Goal: Task Accomplishment & Management: Manage account settings

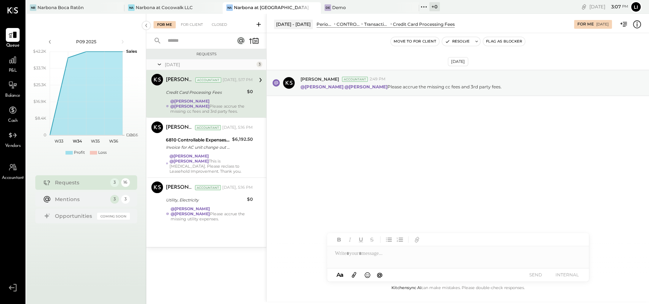
click at [383, 195] on div "[DATE] [PERSON_NAME] Accountant 2:49 PM @[PERSON_NAME] @[PERSON_NAME] Please ac…" at bounding box center [458, 158] width 382 height 251
click at [222, 225] on div "Yesterday 3 Joseph Shin Accountant Joseph Shin Accountant Yesterday, 5:17 PM Cr…" at bounding box center [206, 153] width 120 height 188
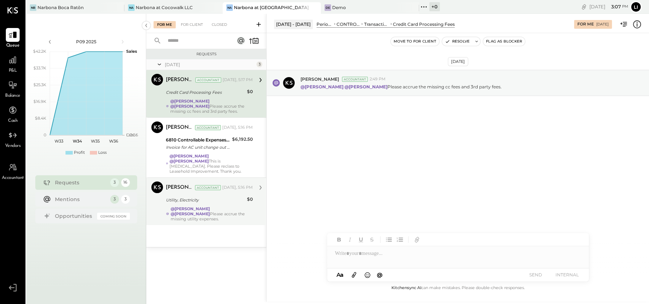
click at [224, 215] on div "@[PERSON_NAME] @[PERSON_NAME] Please accrue the missing utility expenses." at bounding box center [212, 213] width 82 height 15
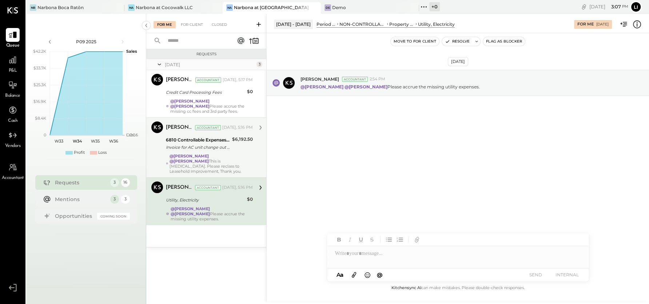
click at [197, 151] on div "6810 Controllable Expenses:Repairs & Maintenance:Repair & Maintenance, Equipmen…" at bounding box center [198, 144] width 64 height 16
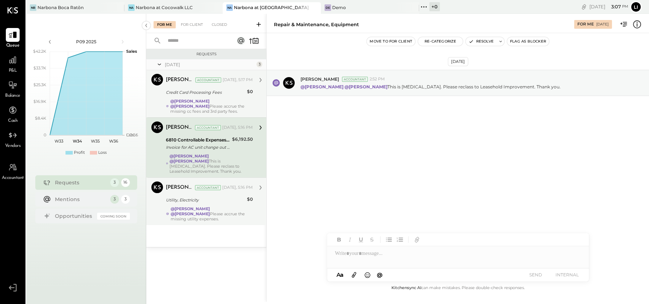
click at [204, 96] on div "Credit Card Processing Fees" at bounding box center [205, 92] width 79 height 9
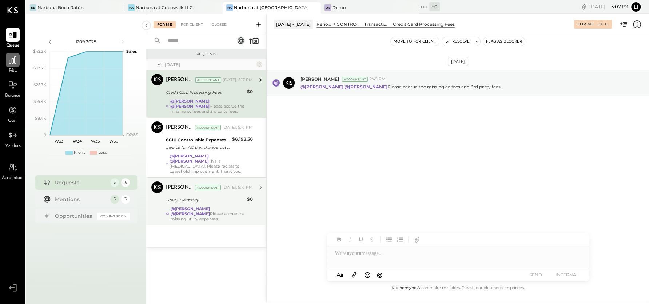
click at [11, 63] on icon at bounding box center [12, 59] width 9 height 9
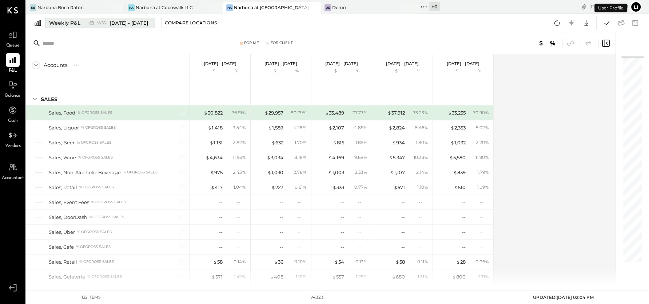
click at [72, 26] on div "Weekly P&L" at bounding box center [64, 22] width 31 height 7
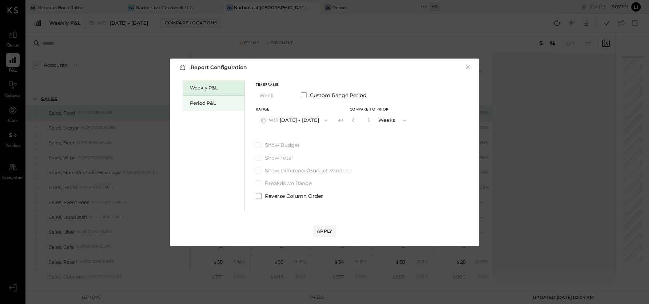
click at [189, 104] on div "Period P&L" at bounding box center [214, 103] width 62 height 15
click at [328, 118] on icon "button" at bounding box center [325, 120] width 6 height 6
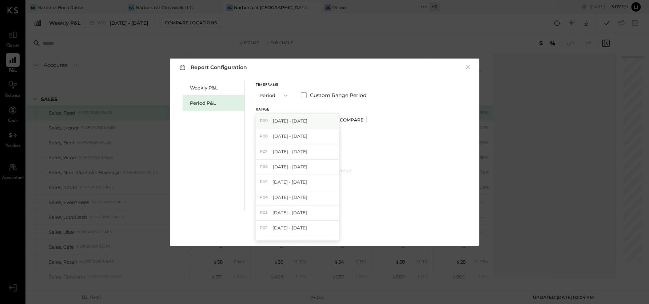
click at [297, 117] on div "P09 Aug 11 - Sep 7, 2025" at bounding box center [297, 121] width 83 height 15
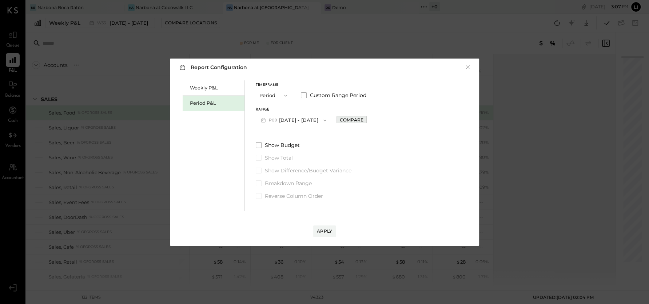
click at [355, 120] on div "Compare" at bounding box center [352, 120] width 24 height 6
click at [370, 120] on icon "button" at bounding box center [367, 120] width 4 height 4
type input "*"
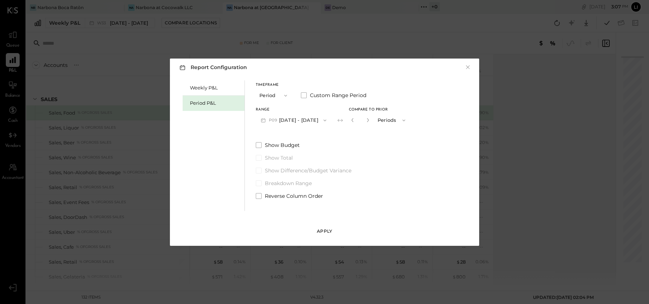
click at [331, 229] on div "Apply" at bounding box center [324, 231] width 15 height 6
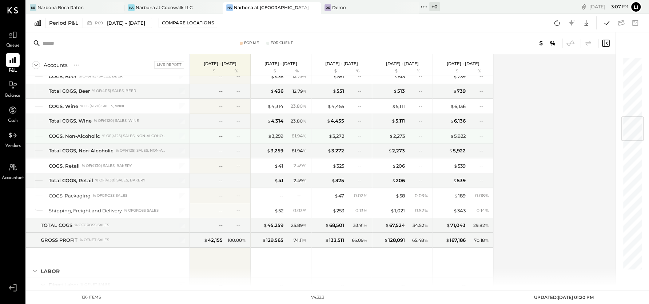
scroll to position [501, 0]
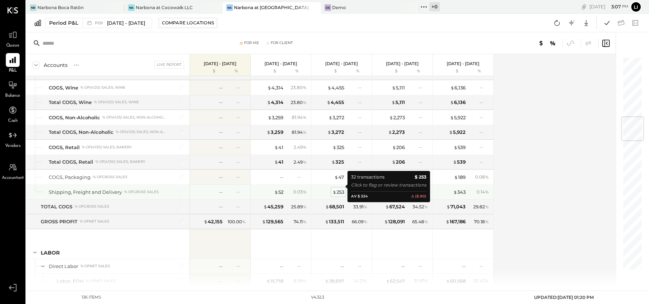
click at [340, 189] on div "$ 253" at bounding box center [338, 192] width 12 height 7
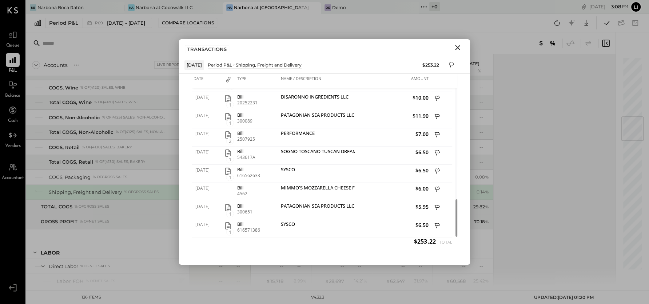
click at [456, 44] on icon "Close" at bounding box center [457, 47] width 9 height 9
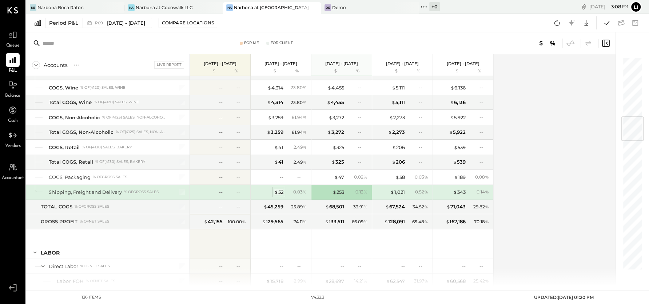
click at [281, 189] on div "$ 52" at bounding box center [278, 192] width 9 height 7
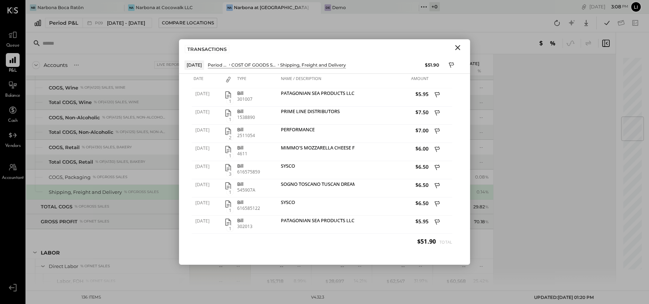
click at [454, 47] on icon "Close" at bounding box center [457, 47] width 9 height 9
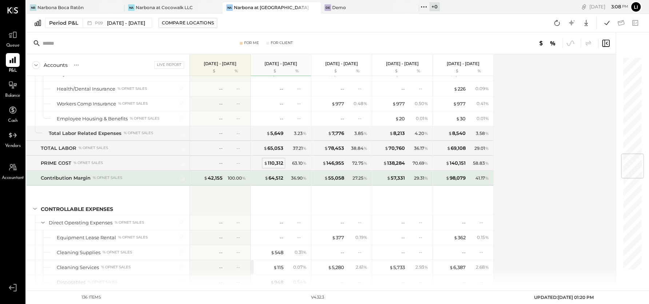
scroll to position [859, 0]
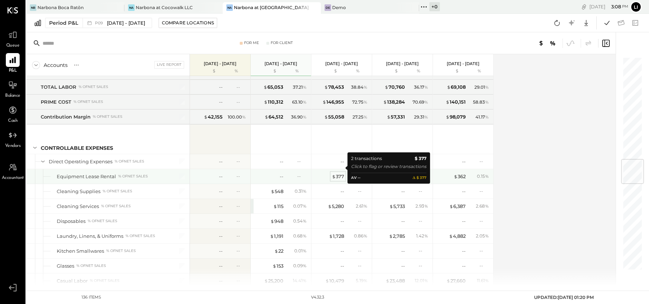
click at [338, 173] on div "$ 377" at bounding box center [338, 176] width 12 height 7
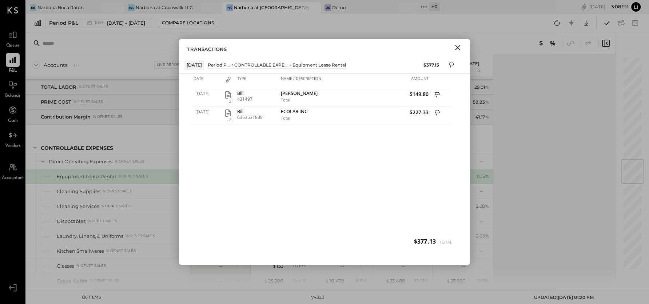
click at [457, 49] on icon "Close" at bounding box center [457, 47] width 9 height 9
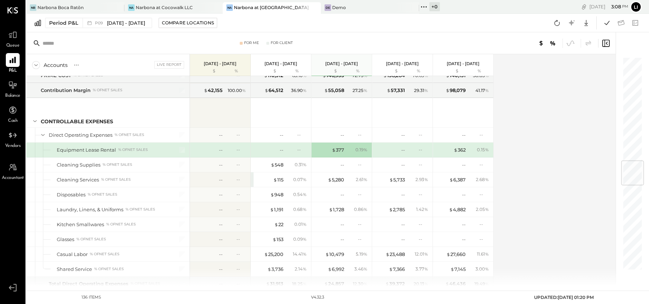
scroll to position [904, 0]
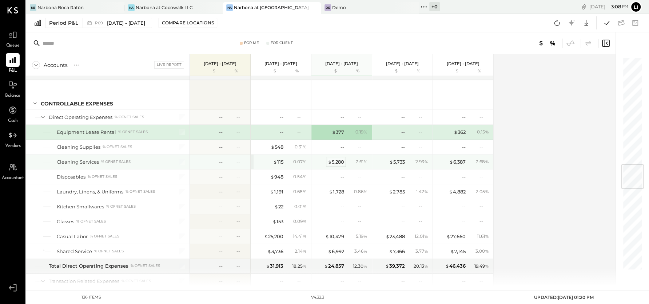
click at [338, 159] on div "$ 5,280" at bounding box center [336, 162] width 16 height 7
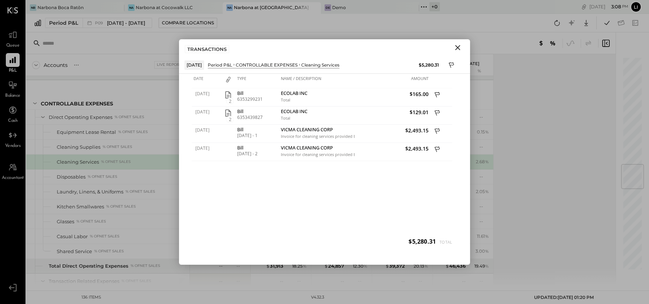
click at [459, 49] on icon "Close" at bounding box center [457, 47] width 9 height 9
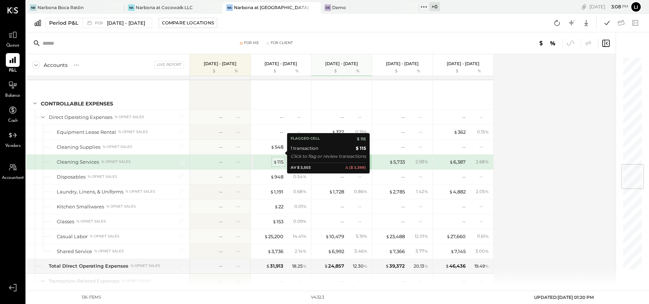
click at [279, 159] on div "$ 115" at bounding box center [278, 162] width 10 height 7
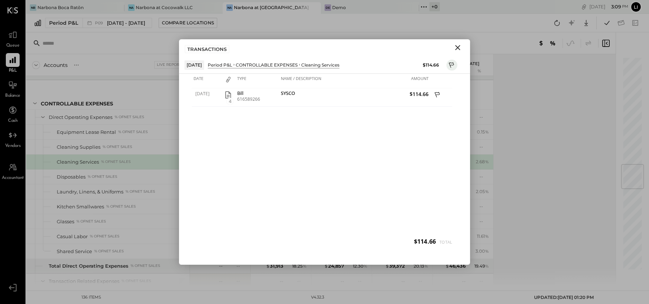
click at [459, 48] on icon "Close" at bounding box center [457, 47] width 5 height 5
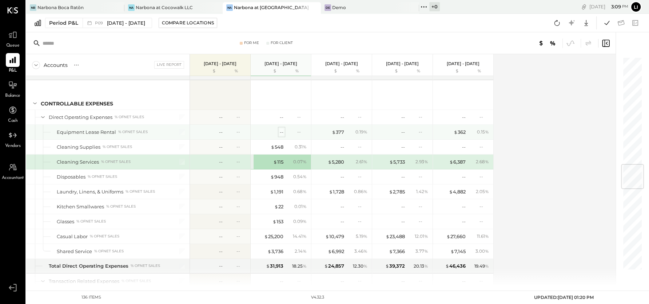
click at [280, 129] on div "--" at bounding box center [282, 132] width 4 height 7
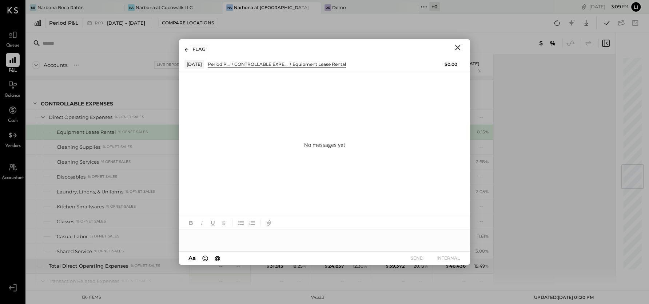
click at [458, 49] on icon "Close" at bounding box center [457, 47] width 5 height 5
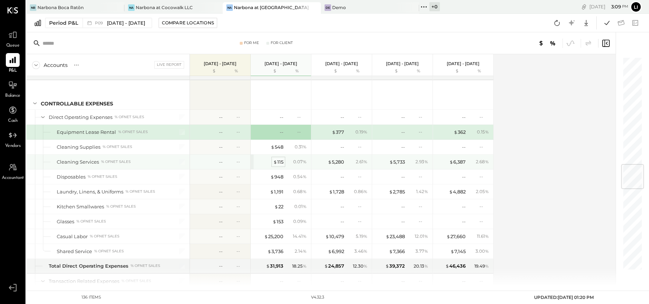
click at [278, 159] on div "$ 115" at bounding box center [278, 162] width 10 height 7
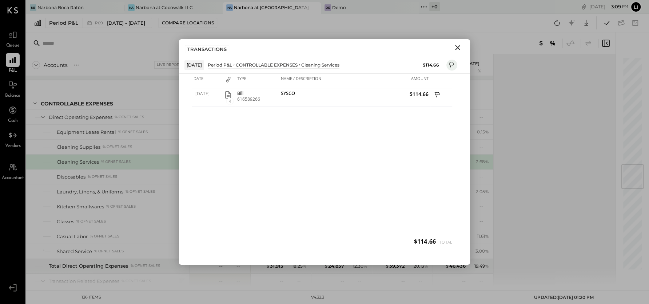
click at [457, 49] on icon "Close" at bounding box center [457, 47] width 9 height 9
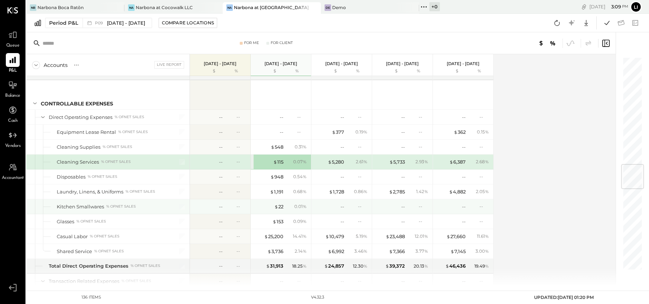
click at [355, 203] on div "--" at bounding box center [358, 206] width 24 height 6
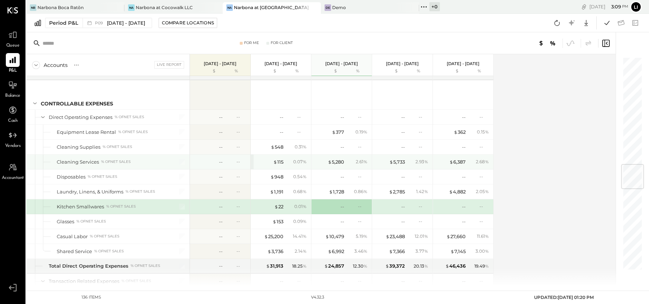
click at [297, 159] on div "0.07 %" at bounding box center [299, 162] width 13 height 7
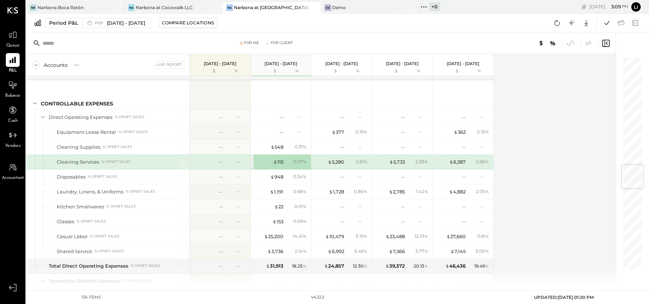
click at [253, 155] on div "$ 115 0.07 %" at bounding box center [281, 162] width 60 height 15
click at [271, 188] on div "$ 1,191" at bounding box center [276, 191] width 13 height 7
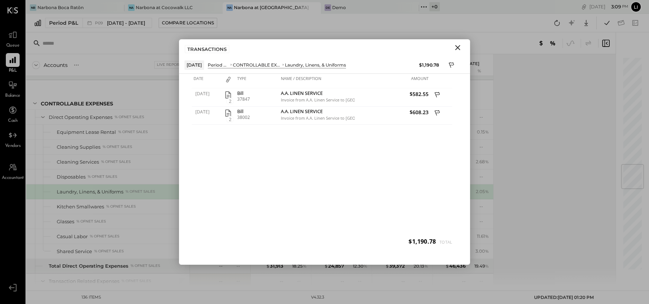
click at [468, 46] on div "TRANSACTIONS" at bounding box center [324, 47] width 291 height 17
click at [457, 49] on icon "Close" at bounding box center [457, 47] width 9 height 9
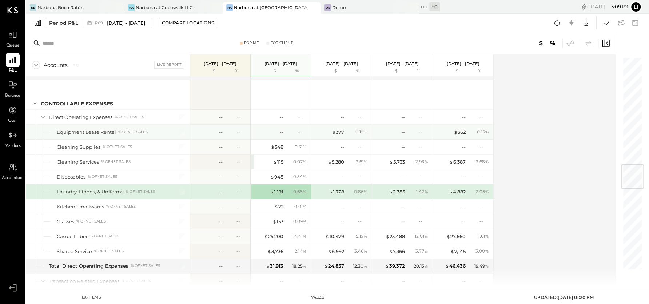
click at [290, 125] on div "-- --" at bounding box center [281, 132] width 55 height 15
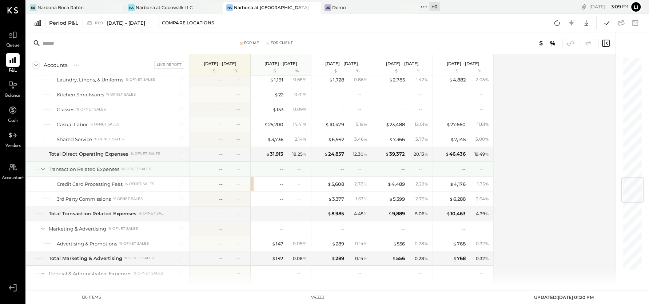
scroll to position [1086, 0]
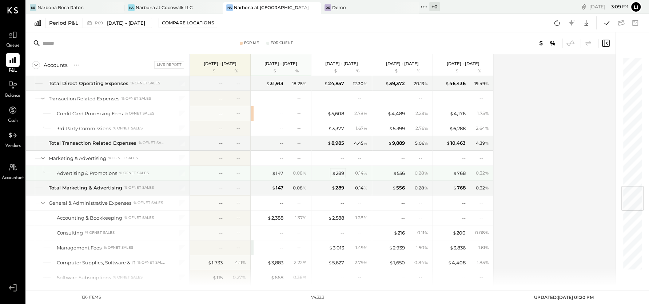
click at [339, 170] on div "$ 289" at bounding box center [338, 173] width 12 height 7
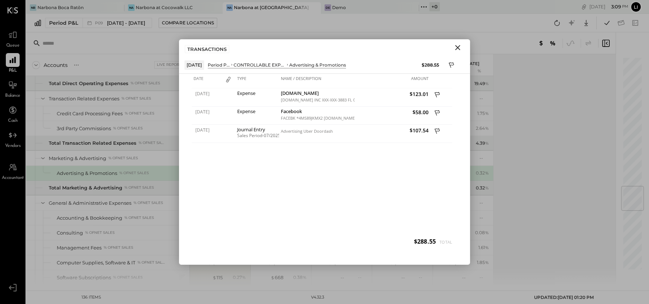
click at [459, 51] on icon "Close" at bounding box center [457, 47] width 9 height 9
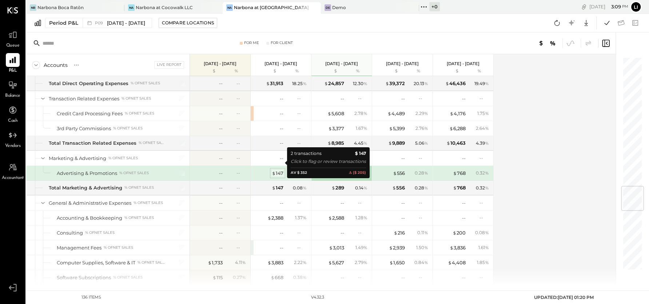
click at [279, 170] on div "$ 147" at bounding box center [278, 173] width 12 height 7
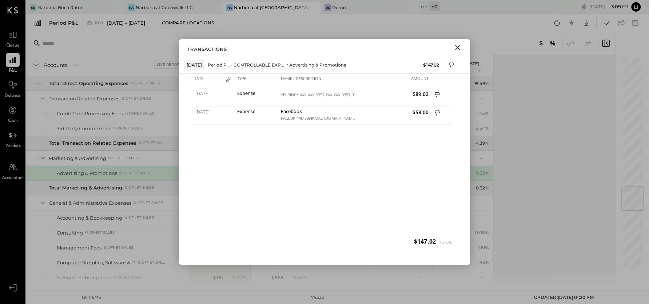
click at [459, 47] on icon "Close" at bounding box center [457, 47] width 9 height 9
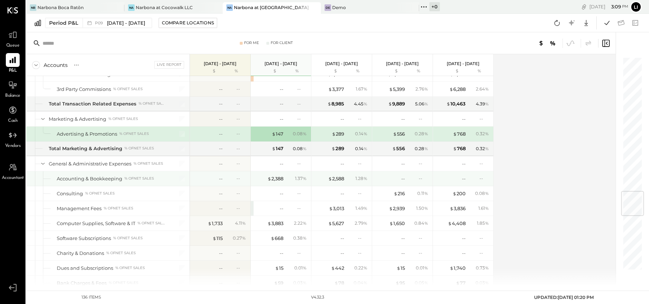
scroll to position [1146, 0]
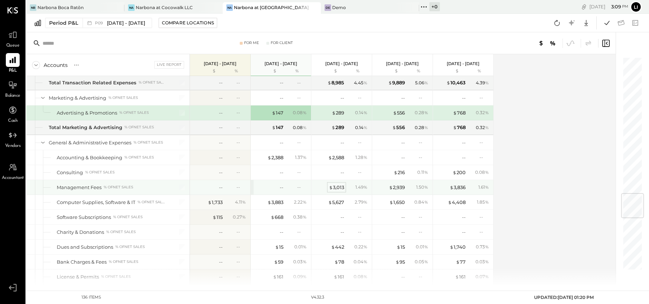
click at [337, 184] on div "$ 3,013" at bounding box center [336, 187] width 15 height 7
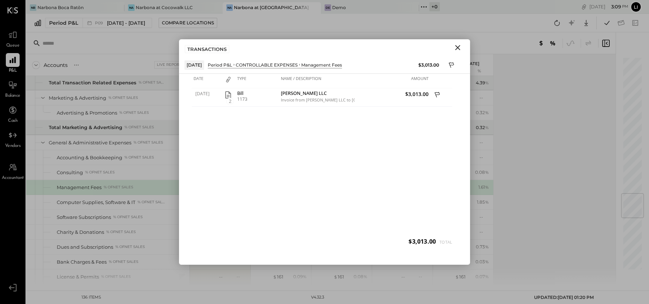
click at [456, 46] on icon "Close" at bounding box center [457, 47] width 9 height 9
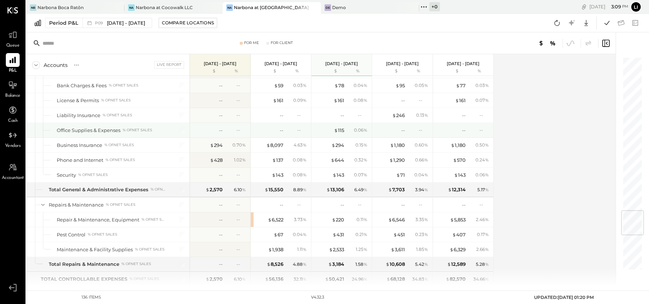
scroll to position [1383, 0]
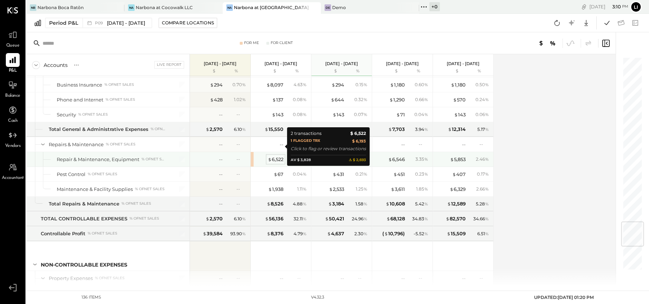
click at [268, 156] on span "$" at bounding box center [270, 159] width 4 height 6
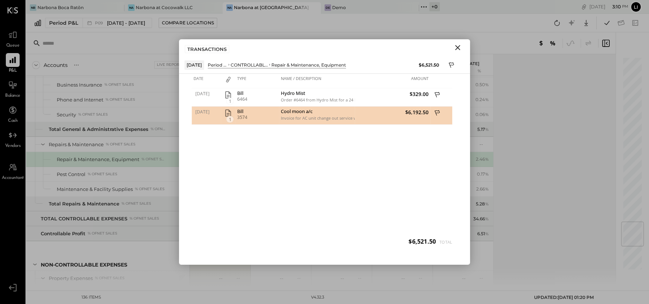
click at [349, 187] on div "07/16/2025 1 Bill 6464 Hydro Mist Order #6464 from Hydro Mist for a 24 Inch Out…" at bounding box center [324, 170] width 265 height 164
click at [456, 52] on button "Close" at bounding box center [457, 47] width 13 height 9
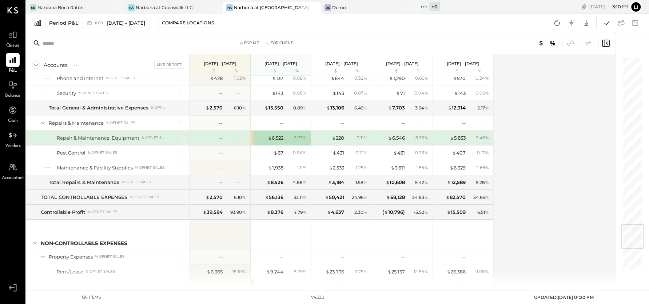
scroll to position [1497, 0]
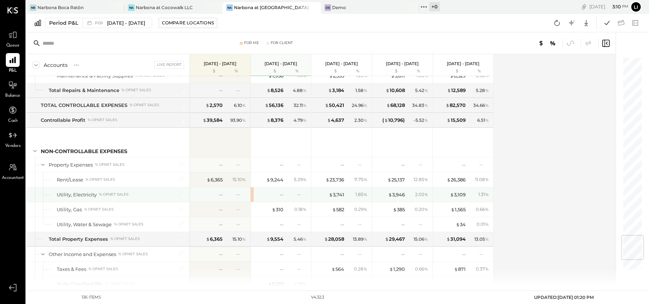
click at [269, 191] on div "--" at bounding box center [268, 194] width 29 height 7
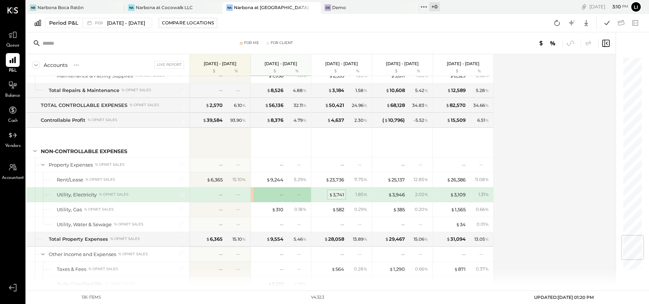
click at [338, 191] on div "$ 3,741" at bounding box center [336, 194] width 15 height 7
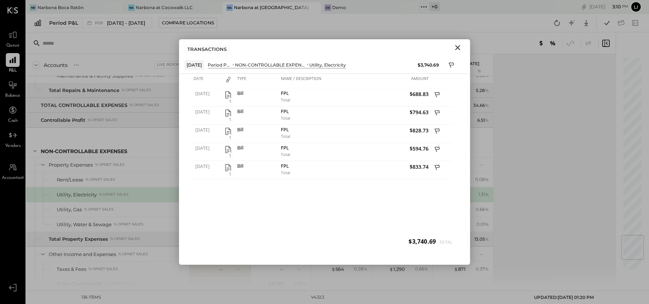
click at [456, 43] on icon "Close" at bounding box center [457, 47] width 9 height 9
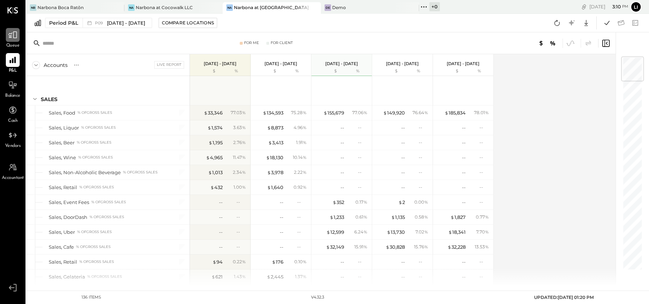
click at [8, 36] on icon at bounding box center [12, 34] width 9 height 9
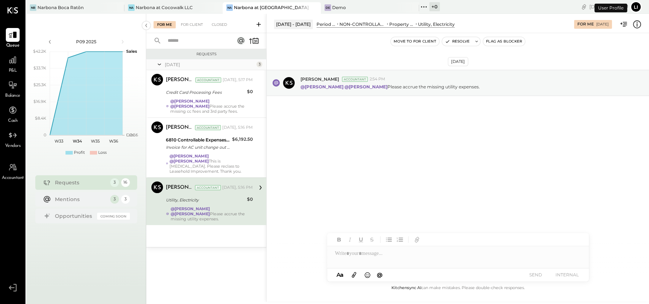
click at [185, 211] on strong "@Noemi Balmaceda" at bounding box center [190, 213] width 39 height 5
click at [401, 188] on div "Aug 18th, 2025 Joseph Shin Accountant 2:54 PM @Lilia Martinez Nogueda @Noemi Ba…" at bounding box center [458, 158] width 382 height 251
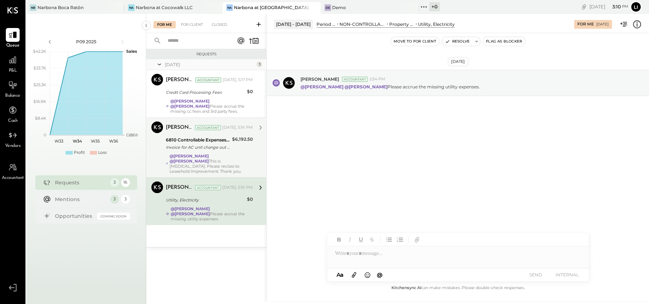
click at [228, 164] on div "@Lilia Martinez Nogueda @Noemi Balmaceda This is CapEx. Please reclass to Lease…" at bounding box center [210, 163] width 83 height 20
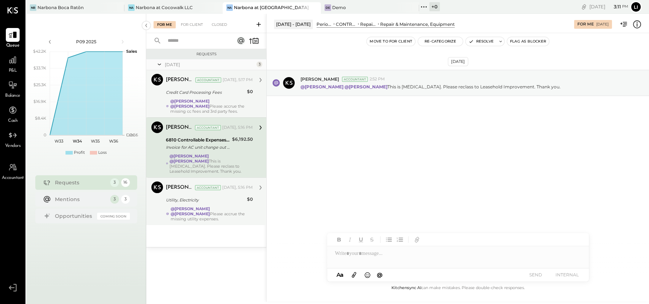
click at [228, 109] on div "@Lilia Martinez Nogueda @Noemi Balmaceda Please accrue the missing cc fees and …" at bounding box center [211, 106] width 83 height 15
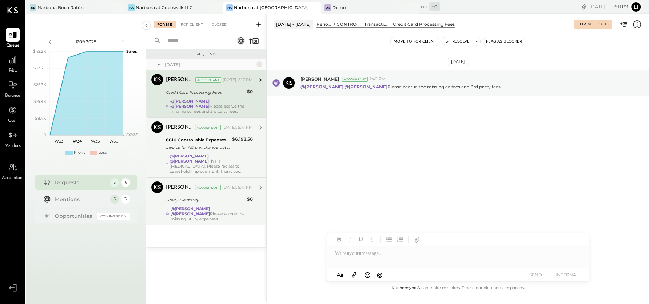
drag, startPoint x: 224, startPoint y: 147, endPoint x: 224, endPoint y: 127, distance: 19.3
click at [224, 147] on div "Invoice for AC unit change out service with 50% discount applied" at bounding box center [198, 147] width 64 height 7
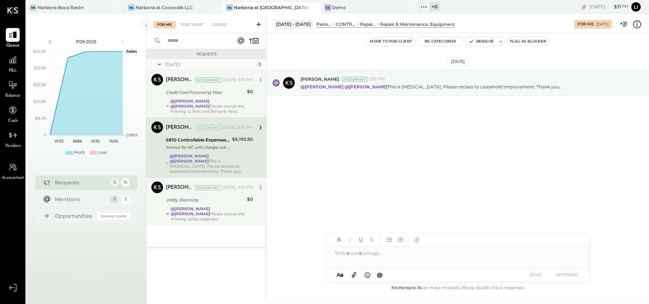
click at [225, 96] on div "Joseph Shin Accountant Yesterday, 5:17 PM Credit Card Processing Fees $0 @Lilia…" at bounding box center [209, 94] width 87 height 40
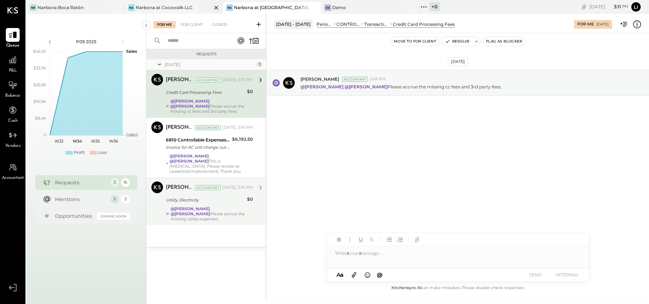
click at [169, 8] on div "Narbona at Cocowalk LLC" at bounding box center [164, 7] width 57 height 6
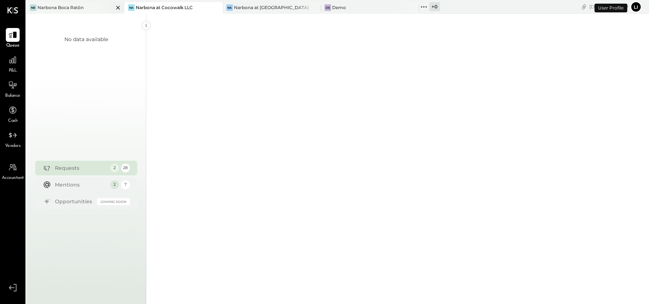
click at [84, 5] on div "NB Narbona Boca Ratōn" at bounding box center [69, 7] width 87 height 7
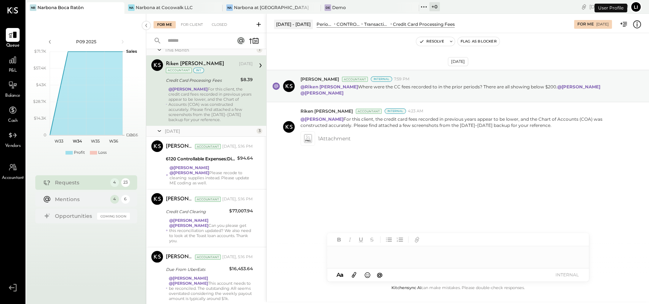
scroll to position [36, 0]
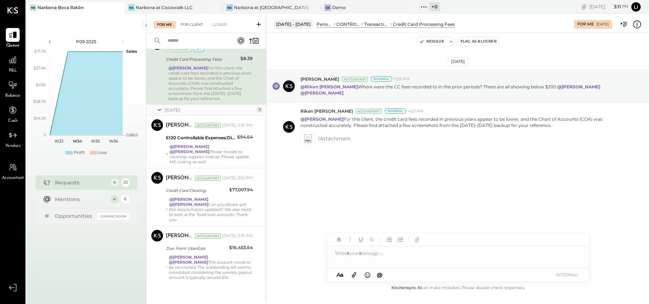
click at [191, 26] on div "For Client" at bounding box center [191, 24] width 29 height 7
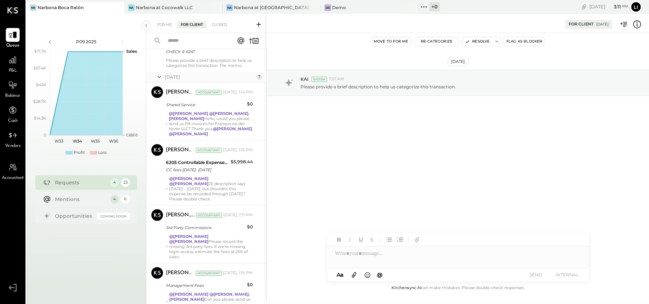
scroll to position [788, 0]
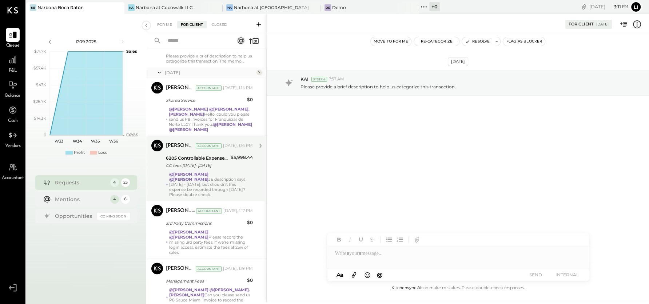
click at [209, 177] on div "@Lilia Martinez Nogueda @Noemi Balmaceda JE description says Jul 14 - Jul31, bu…" at bounding box center [211, 184] width 84 height 25
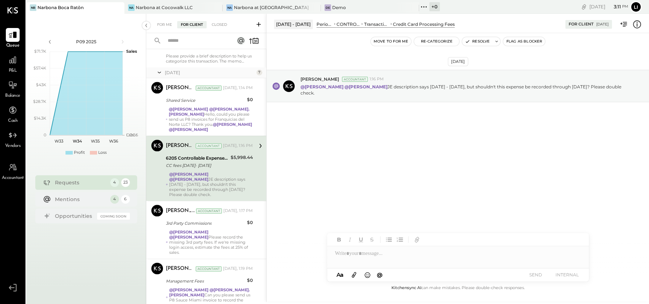
click at [382, 41] on button "Move to for me" at bounding box center [390, 41] width 41 height 9
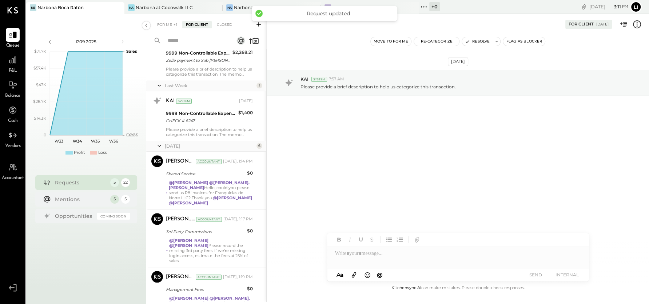
scroll to position [796, 0]
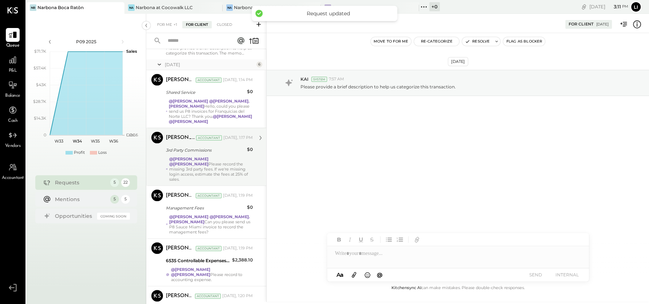
click at [232, 169] on div "@Lilia Martinez Nogueda @Noemi Balmaceda Please record the missing 3rd party fe…" at bounding box center [211, 168] width 84 height 25
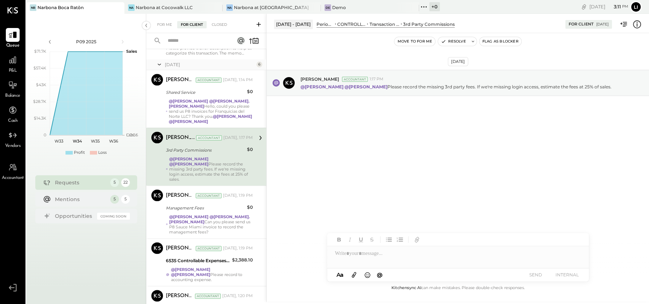
click at [408, 40] on button "Move to for me" at bounding box center [414, 41] width 41 height 9
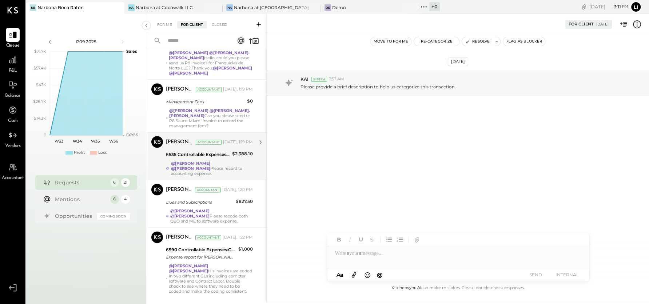
scroll to position [851, 0]
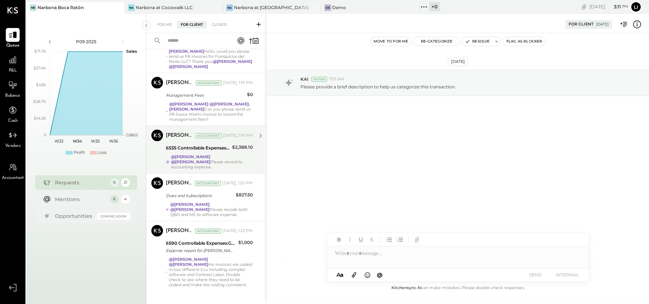
click at [215, 156] on div "@Lilia Martinez Nogueda @Noemi Balmaceda Please record to accounting expense." at bounding box center [212, 161] width 82 height 15
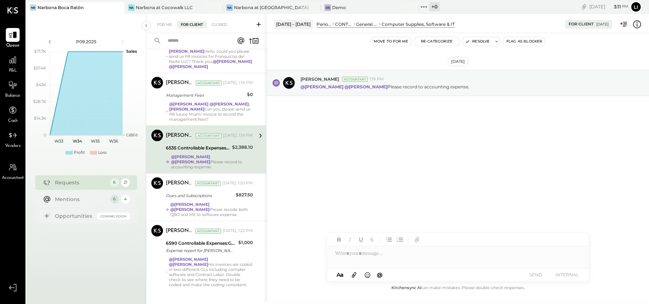
click at [390, 42] on button "Move to for me" at bounding box center [390, 41] width 41 height 9
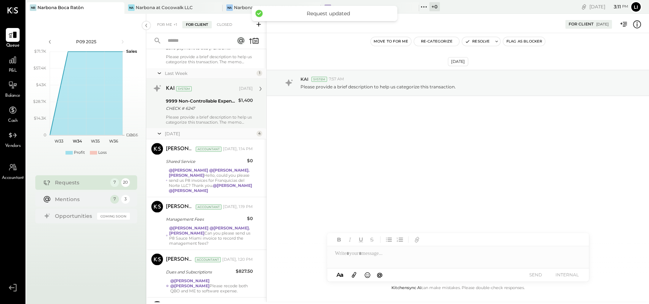
scroll to position [804, 0]
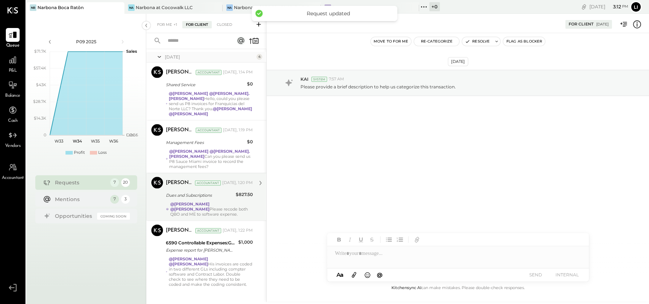
click at [216, 207] on div "@Lilia Martinez Nogueda @Noemi Balmaceda Please recode both QBO and ME to softw…" at bounding box center [211, 208] width 83 height 15
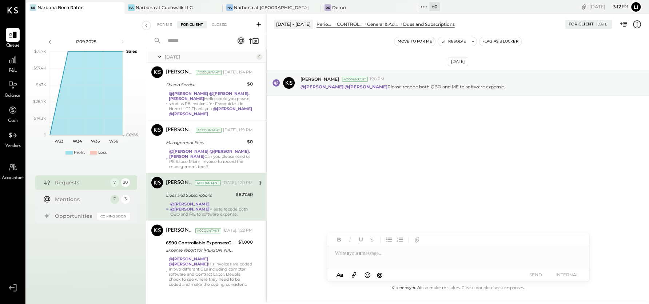
click at [418, 44] on button "Move to for me" at bounding box center [414, 41] width 41 height 9
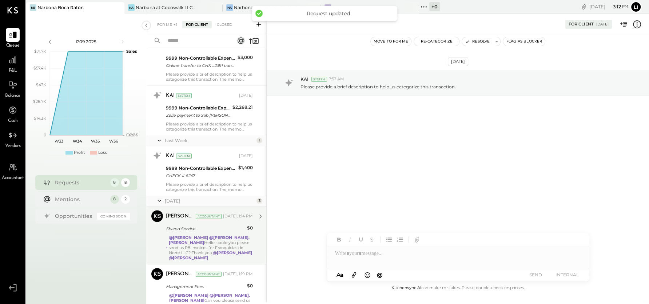
scroll to position [756, 0]
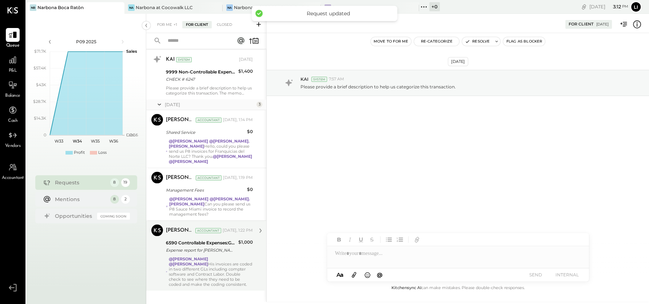
click at [196, 277] on div "@Noemi Balmaceda @Lilia Martinez Nogueda His invoices are coded in two differen…" at bounding box center [211, 271] width 84 height 31
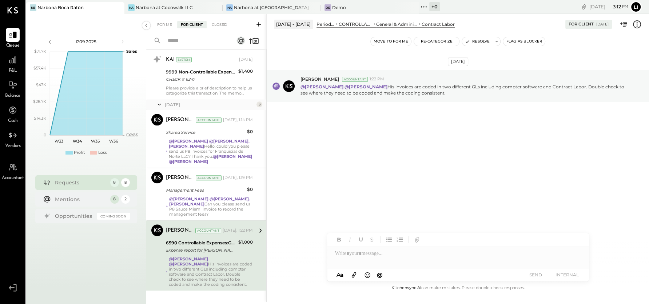
click at [395, 45] on button "Move to for me" at bounding box center [390, 41] width 41 height 9
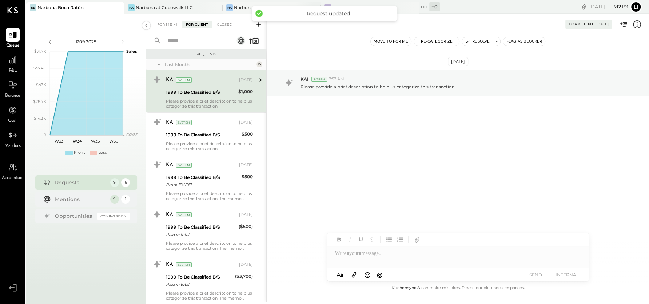
click at [242, 7] on div "Narbona at [GEOGRAPHIC_DATA] LLC" at bounding box center [272, 7] width 76 height 6
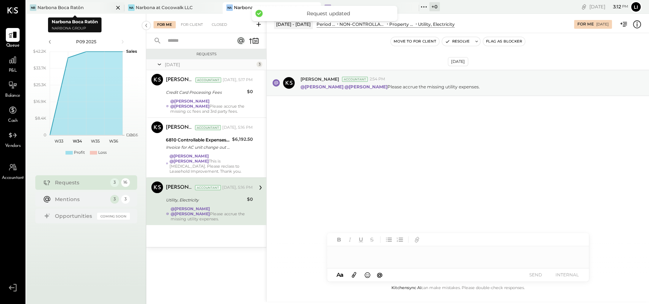
click at [119, 8] on icon at bounding box center [117, 7] width 9 height 9
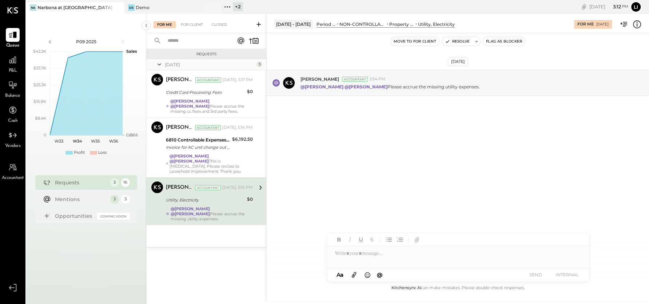
click at [359, 112] on div "Aug 18th, 2025 Joseph Shin Accountant 2:54 PM @Lilia Martinez Nogueda @Noemi Ba…" at bounding box center [458, 100] width 382 height 99
click at [412, 142] on div "Aug 18th, 2025 Joseph Shin Accountant 2:54 PM @Lilia Martinez Nogueda @Noemi Ba…" at bounding box center [458, 100] width 382 height 99
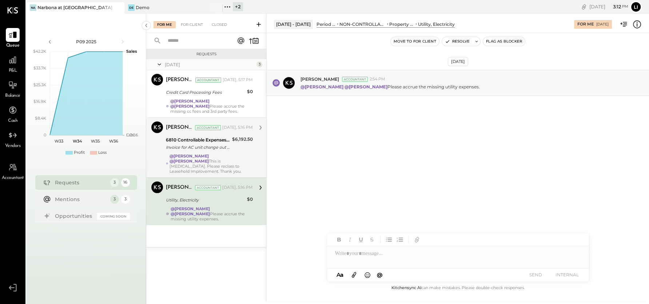
click at [199, 159] on div "@Lilia Martinez Nogueda @Noemi Balmaceda This is CapEx. Please reclass to Lease…" at bounding box center [210, 163] width 83 height 20
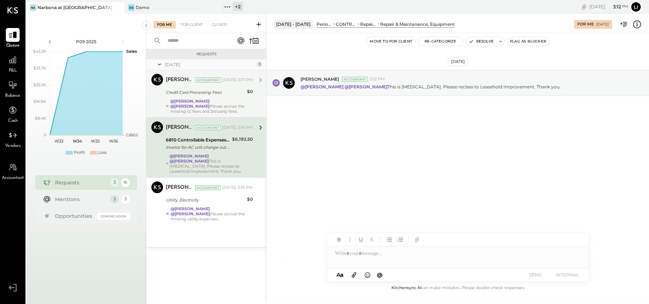
click at [208, 107] on div "@Lilia Martinez Nogueda @Noemi Balmaceda Please accrue the missing cc fees and …" at bounding box center [211, 106] width 83 height 15
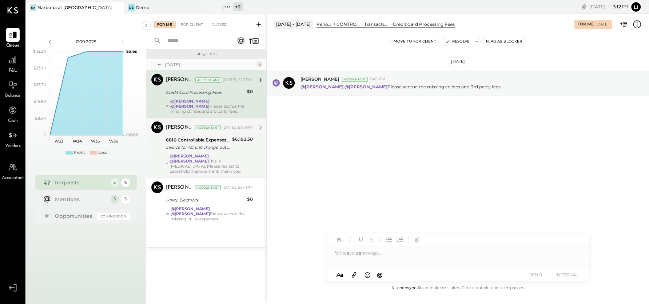
click at [363, 155] on div "Aug 18th, 2025 Joseph Shin Accountant 2:49 PM @Lilia Martinez Nogueda @Noemi Ba…" at bounding box center [458, 158] width 382 height 251
click at [375, 161] on div "Aug 18th, 2025 Joseph Shin Accountant 2:49 PM @Lilia Martinez Nogueda @Noemi Ba…" at bounding box center [458, 158] width 382 height 251
click at [323, 195] on div "Aug 18th, 2025 Joseph Shin Accountant 2:49 PM @Lilia Martinez Nogueda @Noemi Ba…" at bounding box center [458, 158] width 382 height 251
click at [337, 182] on div "Aug 18th, 2025 Joseph Shin Accountant 2:49 PM @Lilia Martinez Nogueda @Noemi Ba…" at bounding box center [458, 158] width 382 height 251
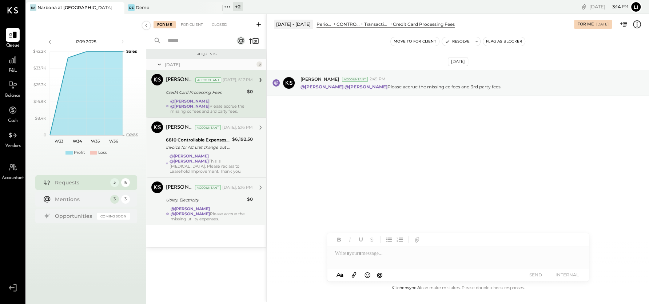
click at [220, 215] on div "@Lilia Martinez Nogueda @Noemi Balmaceda Please accrue the missing utility expe…" at bounding box center [212, 213] width 82 height 15
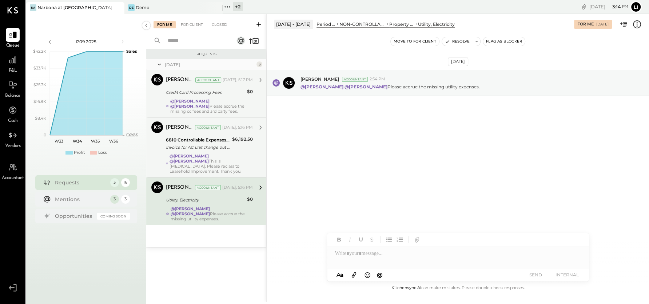
click at [369, 194] on div "Aug 18th, 2025 Joseph Shin Accountant 2:54 PM @Lilia Martinez Nogueda @Noemi Ba…" at bounding box center [458, 158] width 382 height 251
click at [342, 161] on div "Aug 18th, 2025 Joseph Shin Accountant 2:54 PM @Lilia Martinez Nogueda @Noemi Ba…" at bounding box center [458, 158] width 382 height 251
click at [209, 102] on strong "@Lilia Martinez Nogueda" at bounding box center [189, 101] width 39 height 5
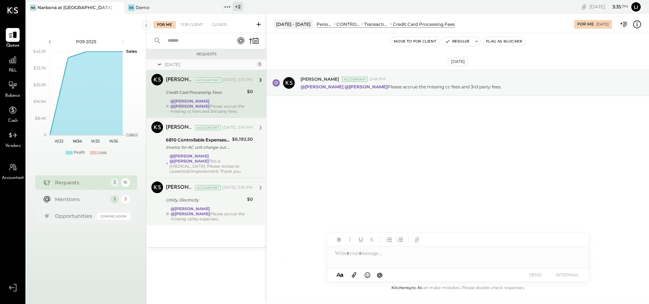
click at [363, 169] on div "Aug 18th, 2025 Joseph Shin Accountant 2:49 PM @Lilia Martinez Nogueda @Noemi Ba…" at bounding box center [458, 158] width 382 height 251
click at [317, 91] on div "Joseph Shin Accountant 2:49 PM @Lilia Martinez Nogueda @Noemi Balmaceda Please …" at bounding box center [458, 83] width 382 height 26
click at [223, 206] on div "@Lilia Martinez Nogueda @Noemi Balmaceda Please accrue the missing utility expe…" at bounding box center [212, 213] width 82 height 15
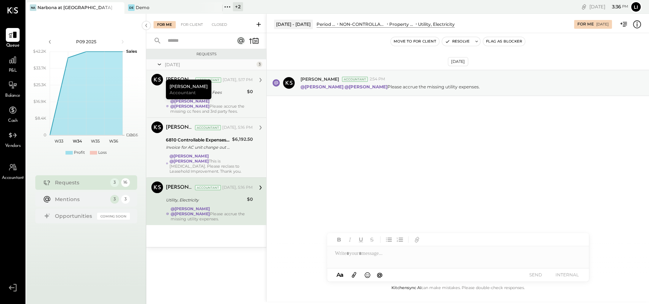
click at [209, 152] on div "Joseph Shin Accountant Yesterday, 5:16 PM 6810 Controllable Expenses:Repairs & …" at bounding box center [209, 147] width 87 height 52
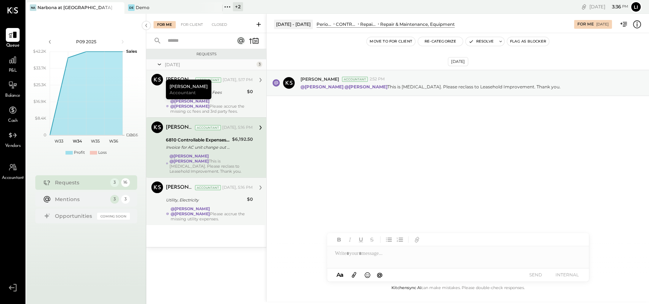
click at [200, 114] on div "Joseph Shin Accountant Joseph Shin Accountant Yesterday, 5:17 PM Credit Card Pr…" at bounding box center [206, 93] width 120 height 47
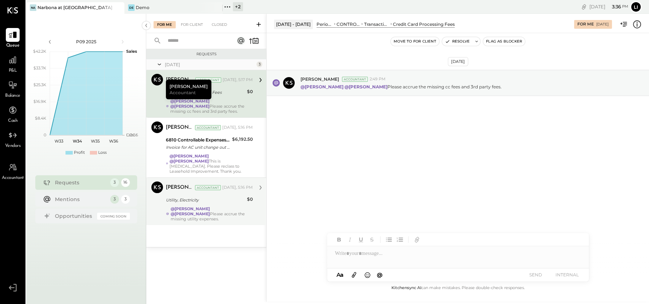
click at [227, 8] on icon at bounding box center [227, 6] width 9 height 9
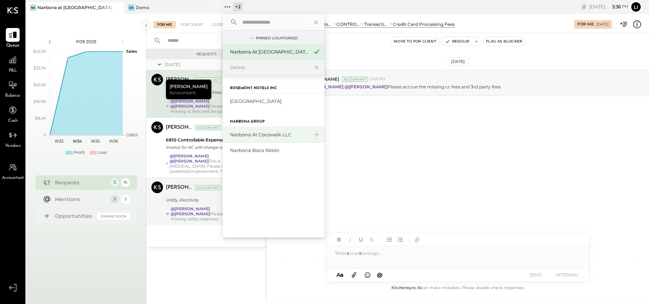
click at [278, 136] on div "Narbona at Cocowalk LLC" at bounding box center [269, 134] width 79 height 7
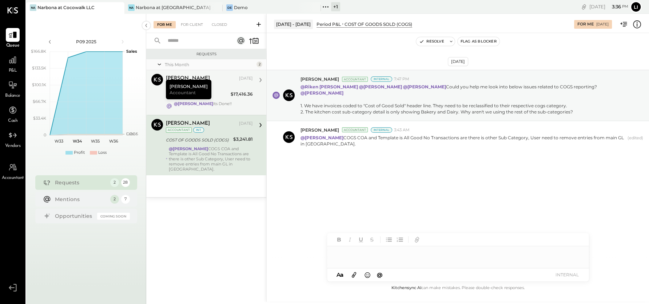
click at [215, 90] on div "Navin Jain Aug 11, 2025 Accountant int Commissions & Fees $17,416.36 @Joseph Sh…" at bounding box center [209, 92] width 87 height 37
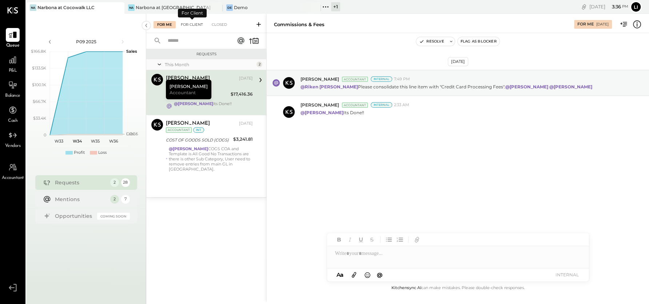
click at [190, 22] on div "For Client" at bounding box center [191, 24] width 29 height 7
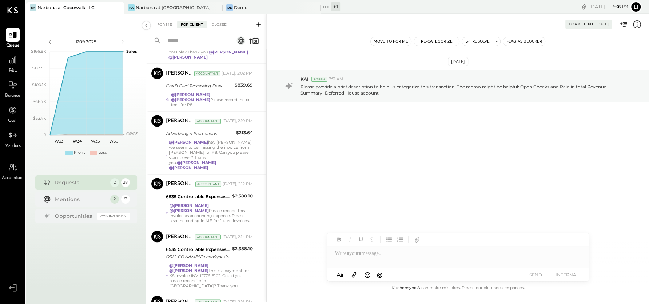
scroll to position [1273, 0]
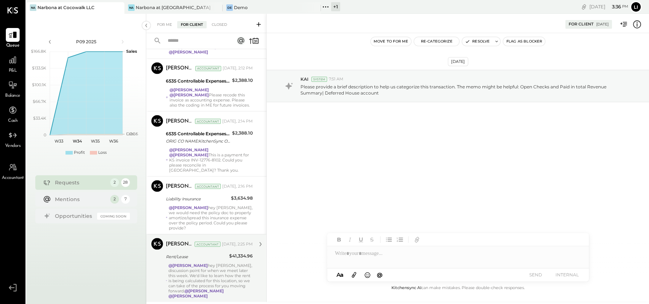
click at [231, 263] on div "@Heidy Balart hey Heidy, discussion point for when we meet later this week. We'…" at bounding box center [210, 281] width 84 height 36
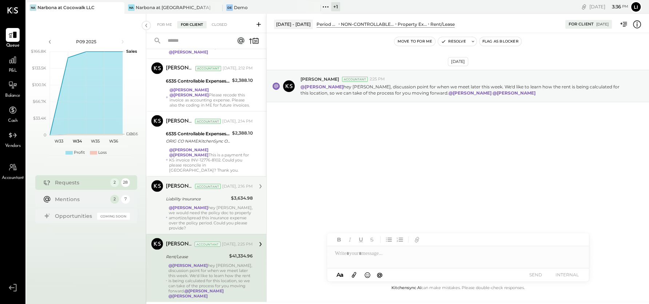
click at [212, 205] on div "@Heidy Balart hey Heidy, we would need the policy doc to properly amortize/spre…" at bounding box center [211, 217] width 84 height 25
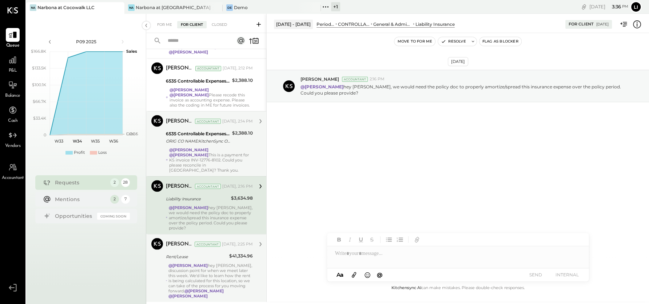
click at [219, 150] on div "@Lilia Martinez Nogueda @Noemi Balmaceda This is a payment for KS invoice INV-1…" at bounding box center [211, 159] width 84 height 25
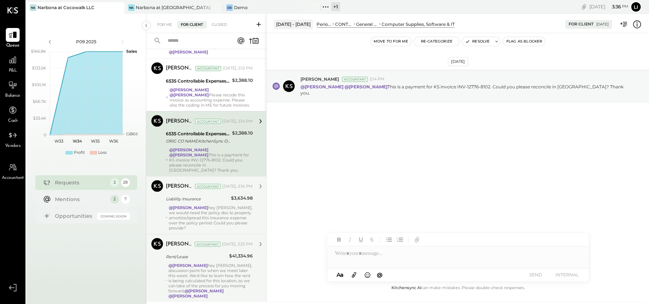
click at [401, 41] on button "Move to for me" at bounding box center [390, 41] width 41 height 9
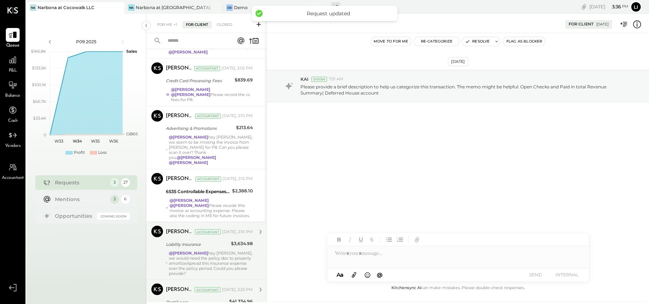
scroll to position [1213, 0]
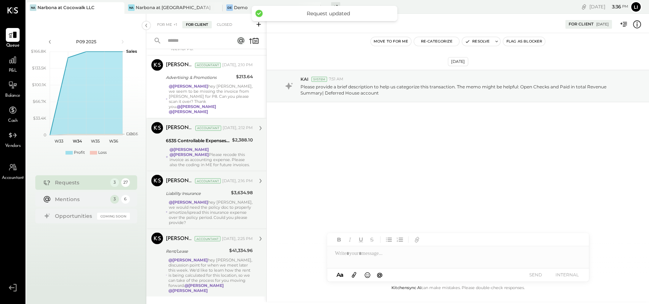
click at [227, 147] on div "@Lilia Martinez Nogueda @Noemi Balmaceda Please recode this invoice as accounti…" at bounding box center [211, 157] width 84 height 20
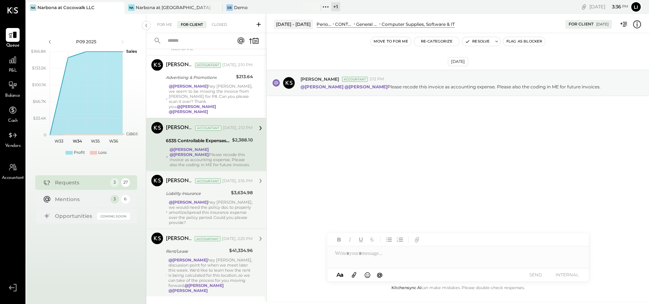
click at [393, 42] on button "Move to for me" at bounding box center [390, 41] width 41 height 9
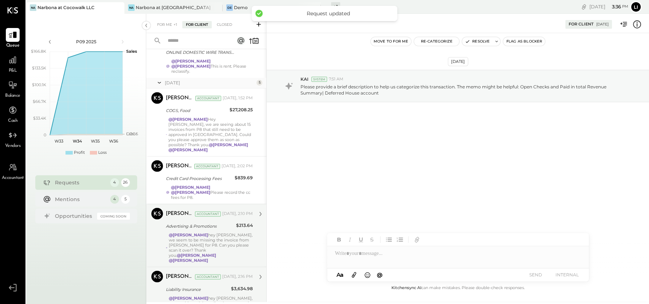
scroll to position [1063, 0]
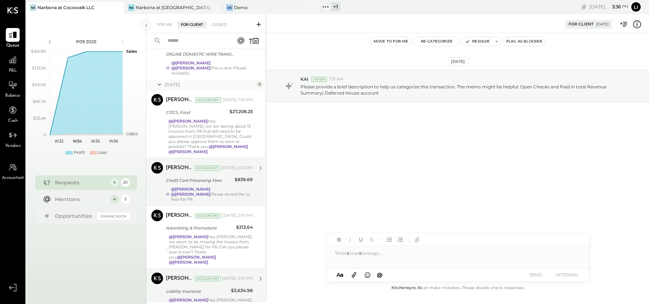
click at [242, 191] on div "@Lilia Martinez Nogueda @Noemi Balmaceda Please record the cc fees for P8." at bounding box center [212, 194] width 82 height 15
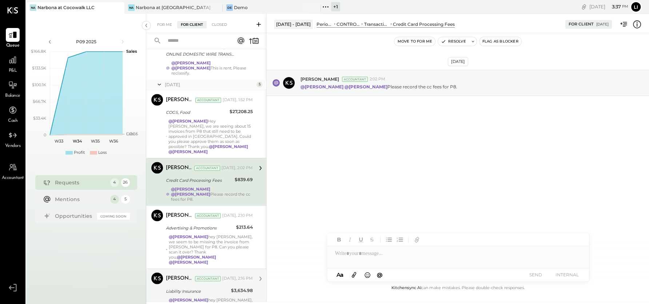
click at [413, 42] on button "Move to for me" at bounding box center [414, 41] width 41 height 9
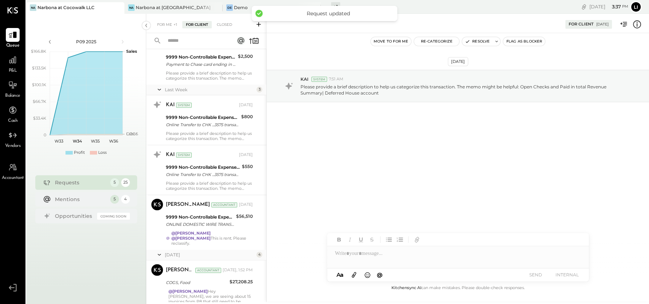
scroll to position [888, 0]
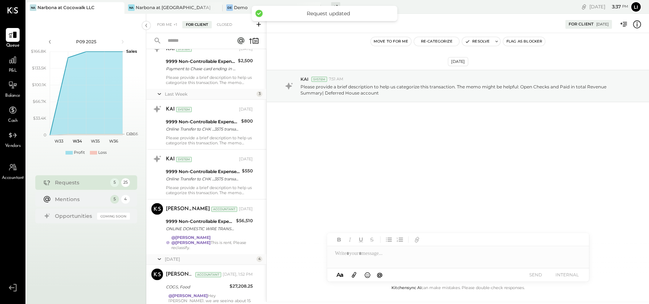
click at [221, 254] on div "Yesterday 4" at bounding box center [206, 259] width 120 height 11
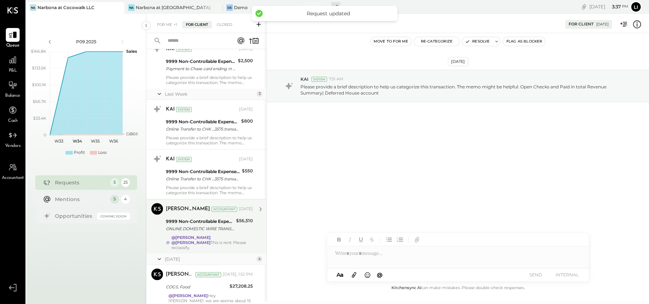
click at [228, 243] on div "@Lilia Martinez Nogueda @Noemi Balmaceda This is rent. Please reclassify." at bounding box center [211, 242] width 81 height 15
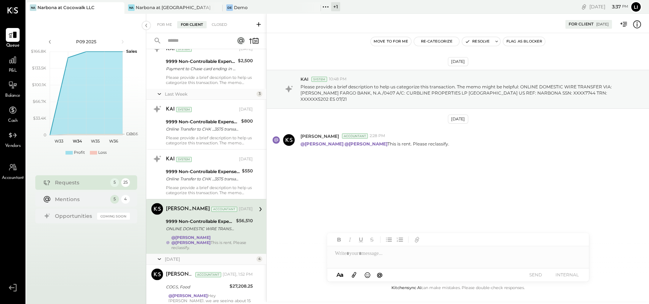
click at [397, 39] on button "Move to for me" at bounding box center [390, 41] width 41 height 9
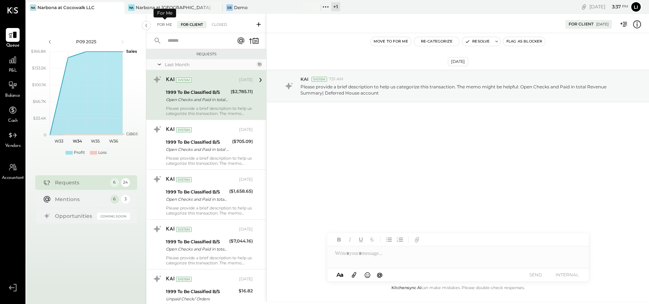
click at [161, 25] on div "For Me" at bounding box center [164, 24] width 22 height 7
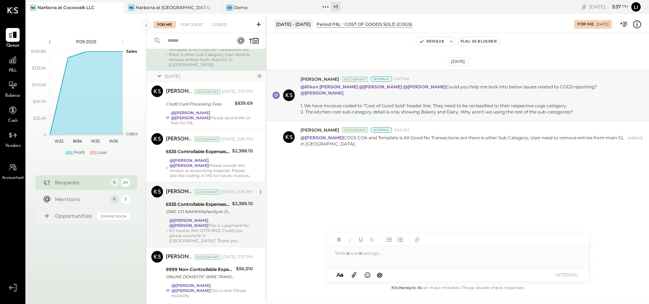
scroll to position [112, 0]
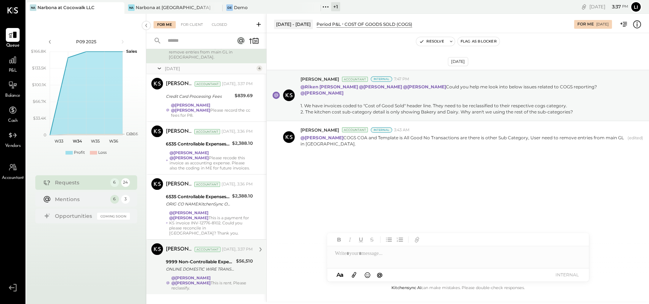
click at [211, 275] on strong "@Lilia Martinez Nogueda" at bounding box center [190, 277] width 39 height 5
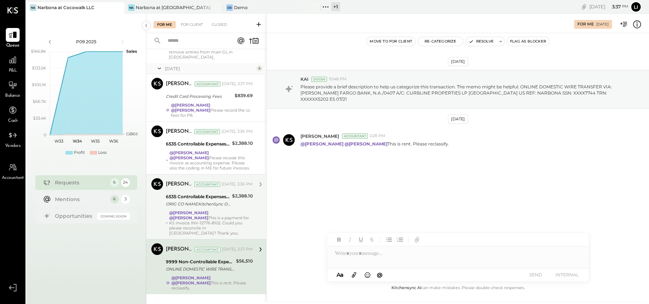
click at [217, 215] on div "@Lilia Martinez Nogueda @Noemi Balmaceda This is a payment for KS invoice INV-1…" at bounding box center [211, 222] width 84 height 25
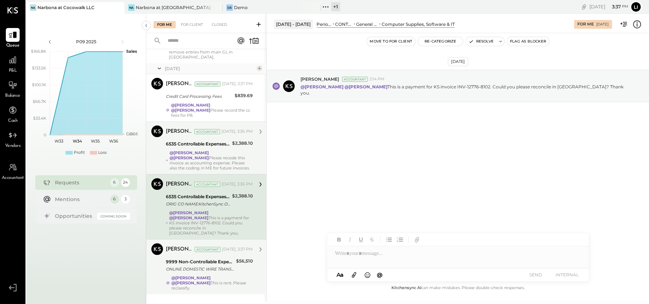
click at [217, 158] on div "@Lilia Martinez Nogueda @Noemi Balmaceda Please recode this invoice as accounti…" at bounding box center [211, 160] width 84 height 20
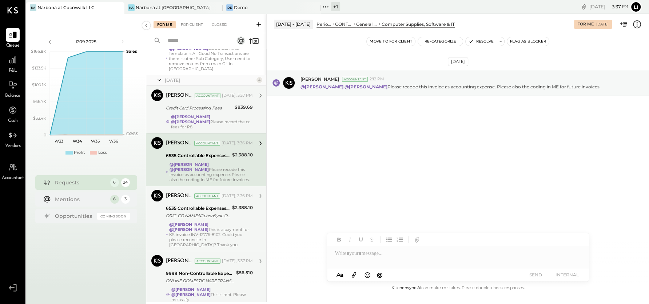
click at [204, 114] on strong "@Lilia Martinez Nogueda" at bounding box center [190, 116] width 39 height 5
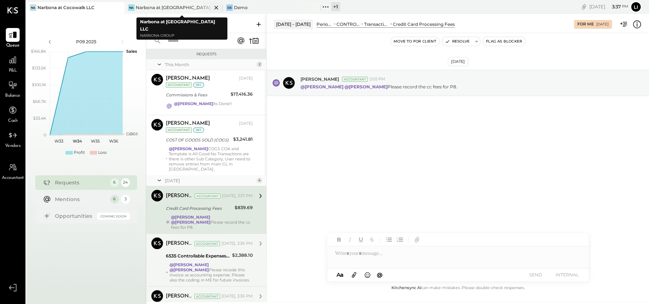
click at [136, 8] on div "Narbona at [GEOGRAPHIC_DATA] LLC" at bounding box center [174, 7] width 76 height 6
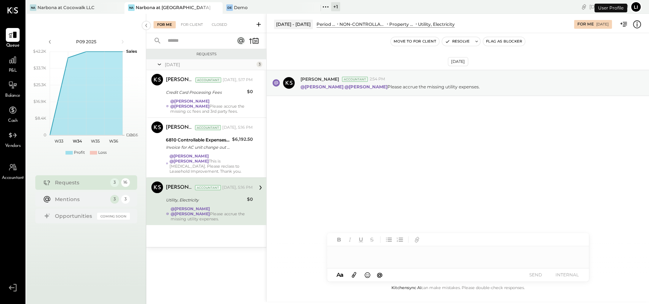
click at [327, 4] on icon at bounding box center [325, 6] width 9 height 9
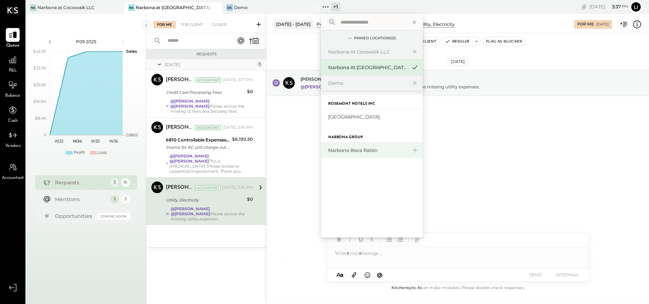
click at [360, 150] on div "Narbona Boca Ratōn" at bounding box center [367, 150] width 79 height 7
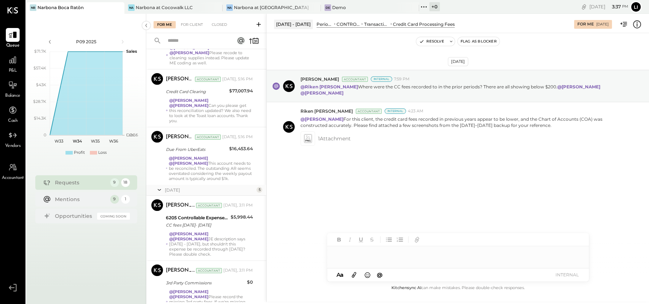
scroll to position [329, 0]
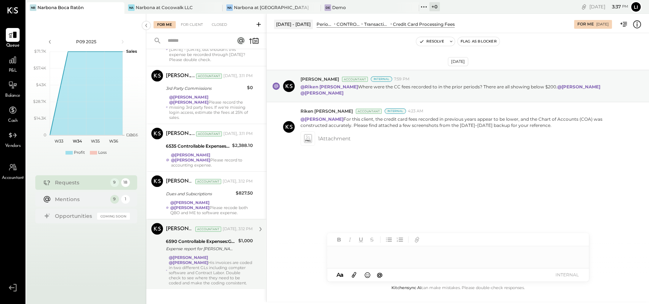
click at [211, 268] on div "@Noemi Balmaceda @Lilia Martinez Nogueda His invoices are coded in two differen…" at bounding box center [211, 270] width 84 height 31
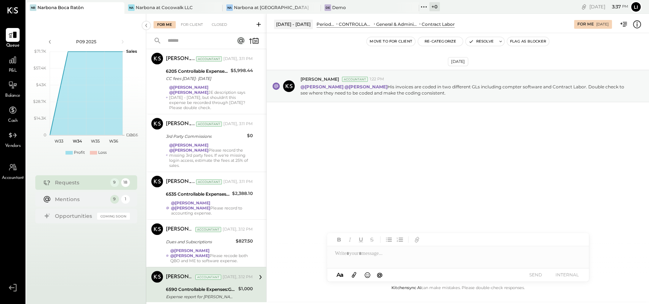
scroll to position [276, 0]
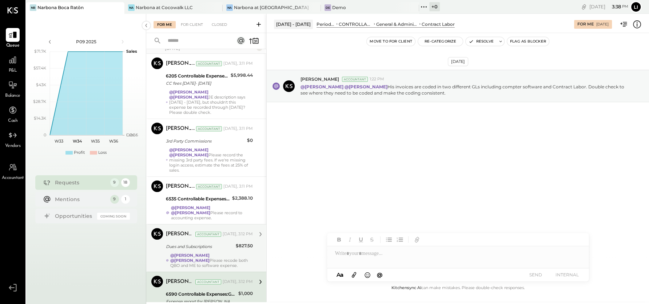
click at [217, 259] on div "@Lilia Martinez Nogueda @Noemi Balmaceda Please recode both QBO and ME to softw…" at bounding box center [211, 260] width 83 height 15
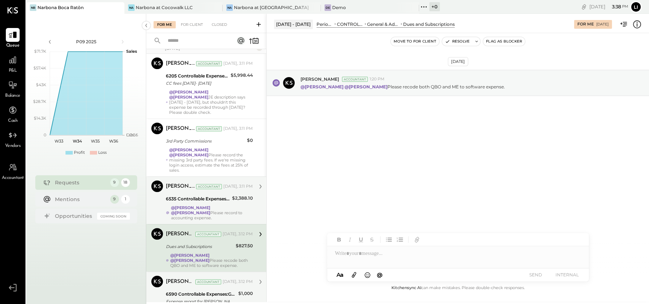
click at [209, 209] on div "@Lilia Martinez Nogueda @Noemi Balmaceda Please record to accounting expense." at bounding box center [212, 212] width 82 height 15
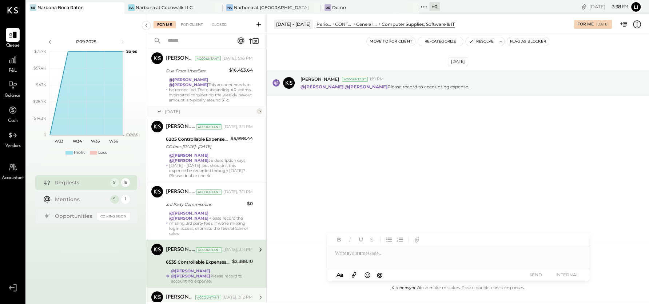
scroll to position [213, 0]
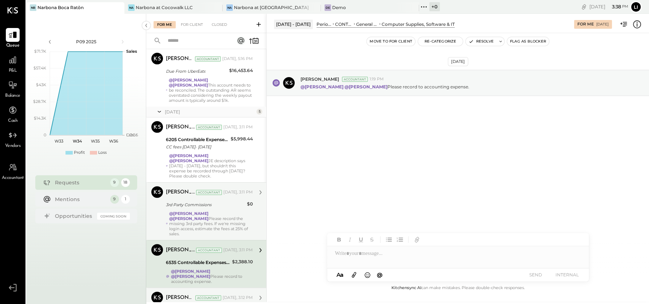
click at [216, 224] on div "@Lilia Martinez Nogueda @Noemi Balmaceda Please record the missing 3rd party fe…" at bounding box center [211, 223] width 84 height 25
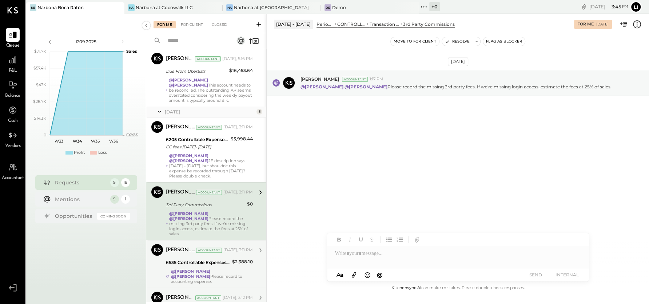
click at [435, 131] on div "Aug 18th, 2025 Joseph Shin Accountant 1:17 PM @Lilia Martinez Nogueda @Noemi Ba…" at bounding box center [458, 100] width 382 height 99
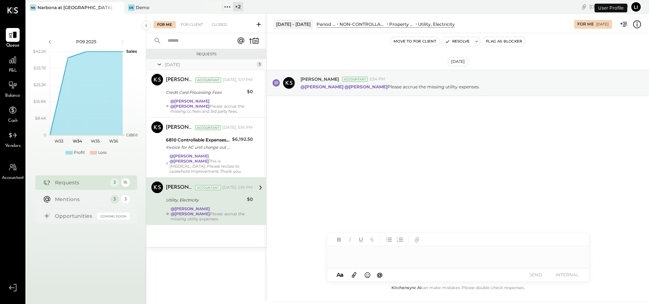
click at [364, 179] on div "[DATE] [PERSON_NAME] Accountant 2:54 PM @[PERSON_NAME] @[PERSON_NAME] Please ac…" at bounding box center [458, 158] width 382 height 251
click at [360, 168] on div "[DATE] [PERSON_NAME] Accountant 2:54 PM @[PERSON_NAME] @[PERSON_NAME] Please ac…" at bounding box center [458, 158] width 382 height 251
click at [11, 64] on icon at bounding box center [12, 59] width 7 height 7
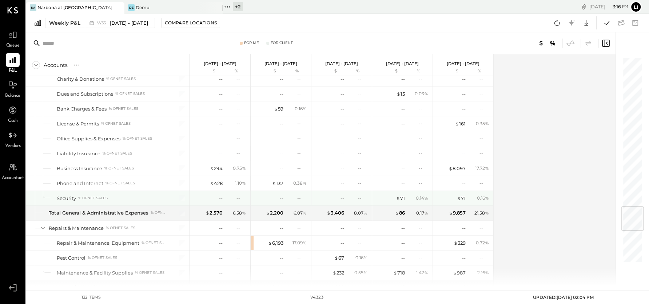
scroll to position [1255, 0]
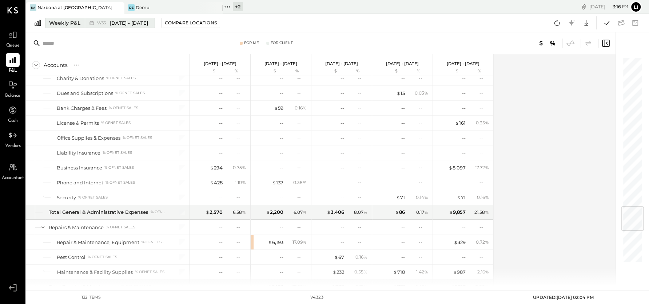
click at [104, 21] on span "W33" at bounding box center [102, 23] width 11 height 4
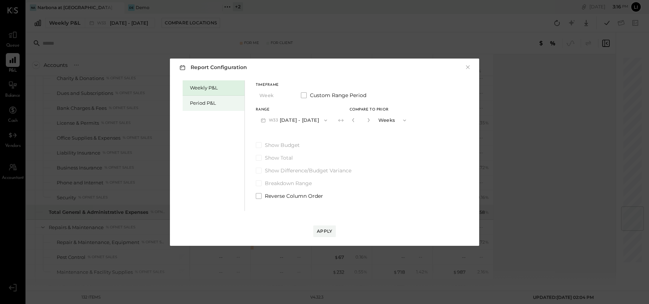
click at [208, 101] on div "Period P&L" at bounding box center [215, 103] width 51 height 7
click at [355, 122] on div "Compare" at bounding box center [352, 120] width 24 height 6
click at [370, 121] on icon "button" at bounding box center [367, 120] width 4 height 4
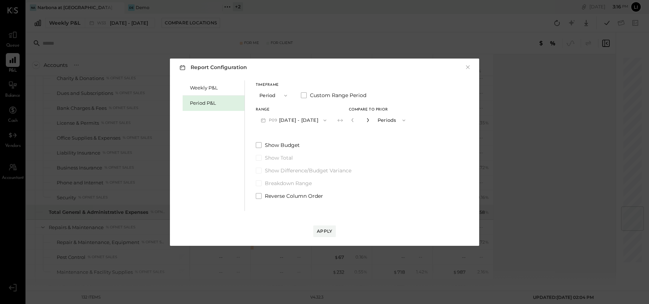
type input "*"
click at [329, 231] on div "Apply" at bounding box center [324, 231] width 15 height 6
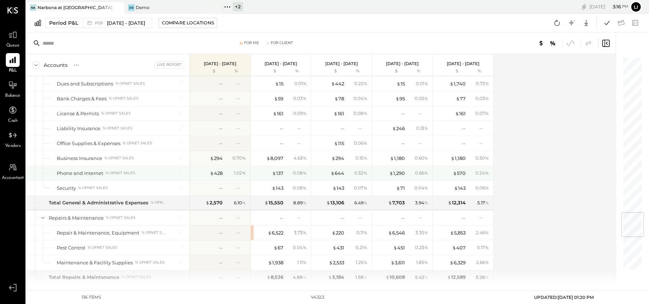
scroll to position [1297, 0]
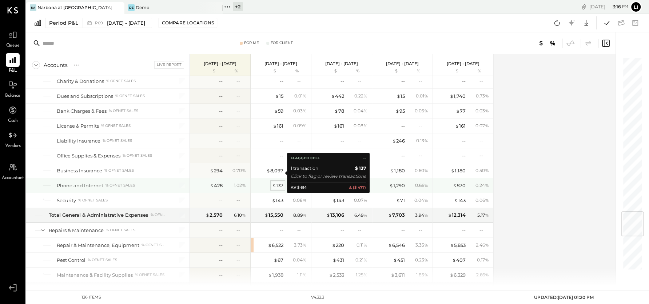
click at [276, 182] on div "$ 137" at bounding box center [277, 185] width 11 height 7
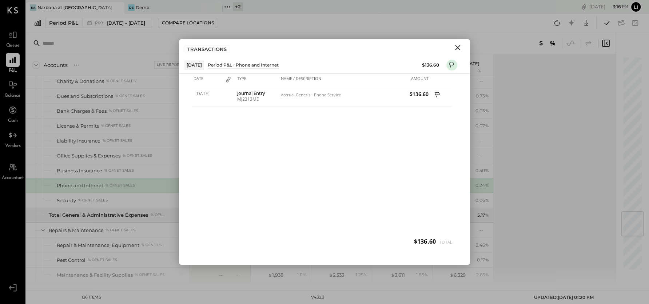
click at [458, 49] on icon "Close" at bounding box center [457, 47] width 5 height 5
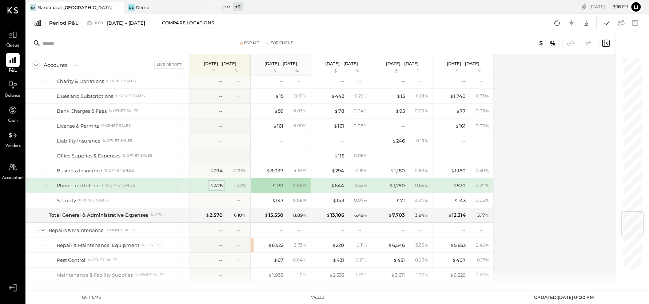
click at [216, 182] on div "$ 428" at bounding box center [216, 185] width 13 height 7
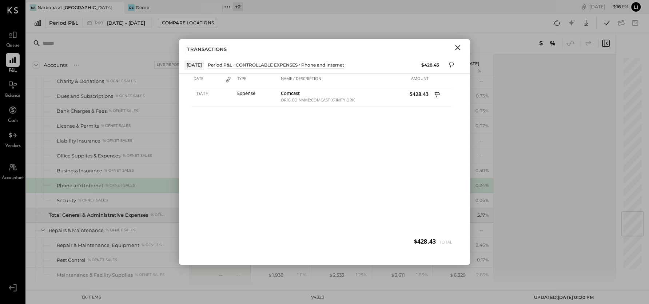
click at [366, 164] on div "08/11/2025 Expense Comcast ORIG CO NAME:COMCAST-XFINITY ORIG ID:XXXXXX3249 DESC…" at bounding box center [324, 170] width 265 height 164
click at [459, 49] on icon "Close" at bounding box center [457, 47] width 9 height 9
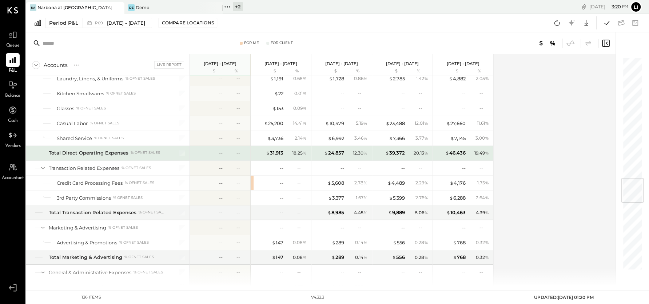
scroll to position [1015, 0]
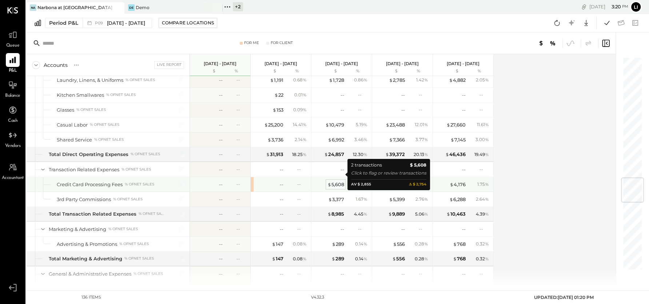
click at [334, 181] on div "$ 5,608" at bounding box center [335, 184] width 17 height 7
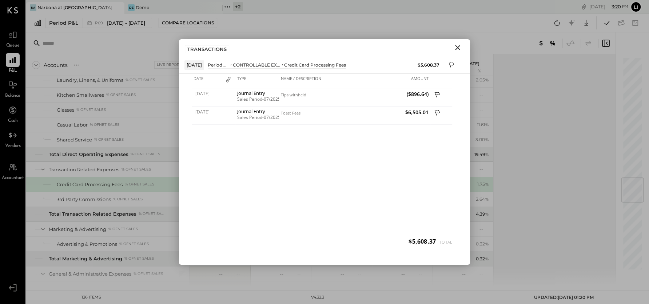
click at [459, 48] on icon "Close" at bounding box center [457, 47] width 9 height 9
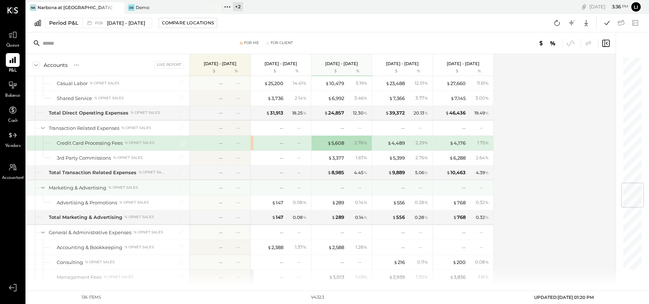
scroll to position [1071, 0]
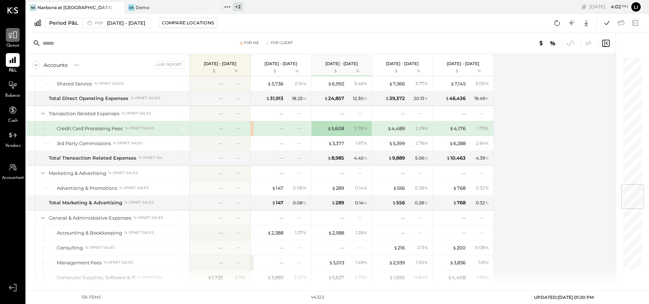
click at [8, 31] on icon at bounding box center [12, 34] width 9 height 9
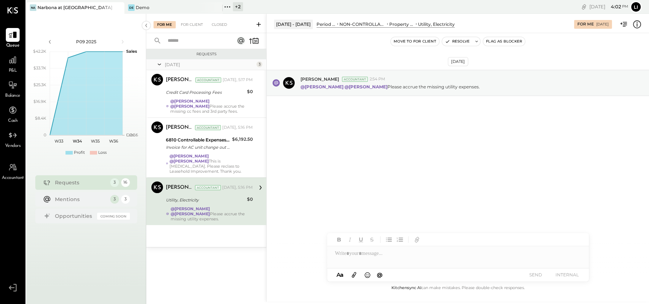
click at [423, 201] on div "Aug 18th, 2025 Joseph Shin Accountant 2:54 PM @Lilia Martinez Nogueda @Noemi Ba…" at bounding box center [458, 158] width 382 height 251
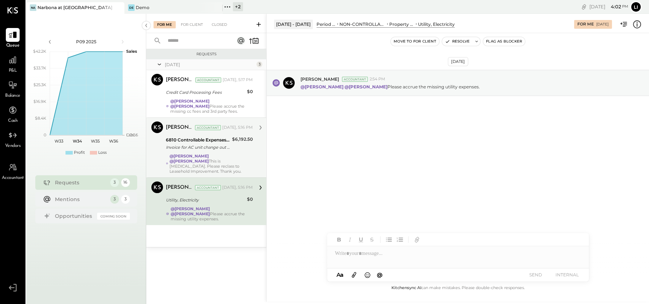
click at [220, 161] on div "@Lilia Martinez Nogueda @Noemi Balmaceda This is CapEx. Please reclass to Lease…" at bounding box center [210, 163] width 83 height 20
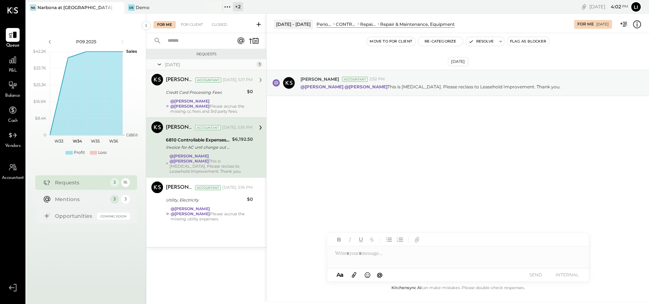
click at [196, 105] on div "@Lilia Martinez Nogueda @Noemi Balmaceda Please accrue the missing cc fees and …" at bounding box center [211, 106] width 83 height 15
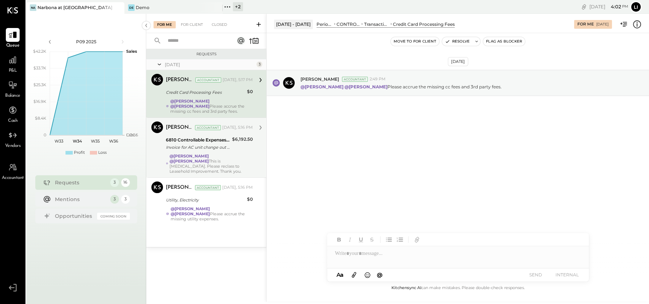
click at [442, 163] on div "Aug 18th, 2025 Joseph Shin Accountant 2:49 PM @Lilia Martinez Nogueda @Noemi Ba…" at bounding box center [458, 158] width 382 height 251
click at [442, 215] on div "Aug 18th, 2025 Joseph Shin Accountant 2:49 PM @Lilia Martinez Nogueda @Noemi Ba…" at bounding box center [458, 158] width 382 height 251
click at [426, 173] on div "Aug 18th, 2025 Joseph Shin Accountant 2:49 PM @Lilia Martinez Nogueda @Noemi Ba…" at bounding box center [458, 158] width 382 height 251
click at [395, 143] on div "Aug 18th, 2025 Joseph Shin Accountant 2:49 PM @Lilia Martinez Nogueda @Noemi Ba…" at bounding box center [458, 100] width 382 height 99
click at [390, 252] on div at bounding box center [458, 253] width 262 height 15
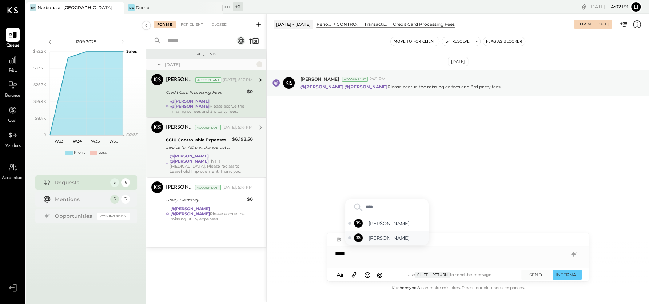
click at [384, 237] on span "[PERSON_NAME]" at bounding box center [396, 238] width 57 height 7
type input "***"
click at [397, 241] on span "[PERSON_NAME]" at bounding box center [396, 238] width 57 height 7
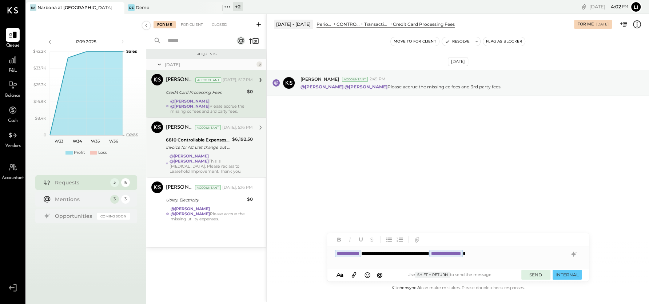
click at [547, 275] on button "SEND" at bounding box center [535, 275] width 29 height 10
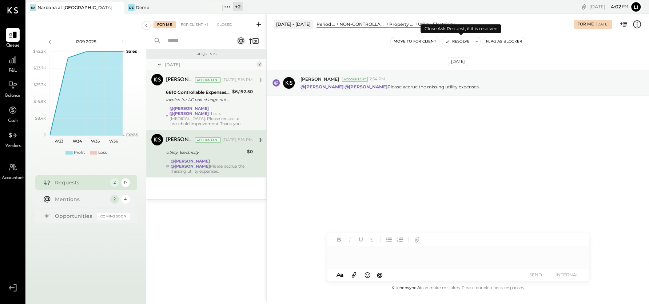
click at [457, 41] on button "Resolve" at bounding box center [457, 41] width 31 height 9
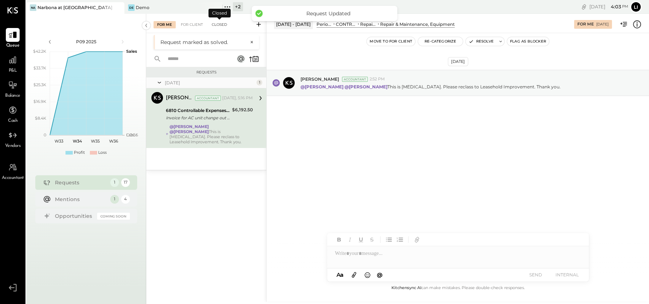
click at [222, 24] on div "Closed" at bounding box center [219, 24] width 23 height 7
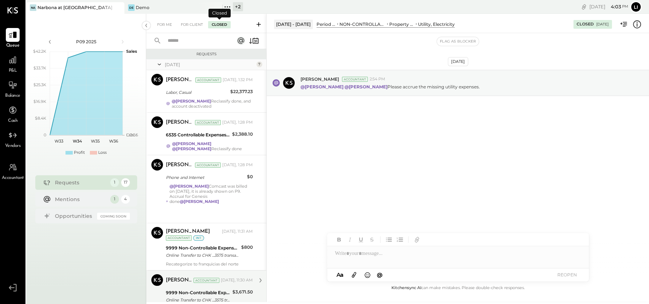
scroll to position [176, 0]
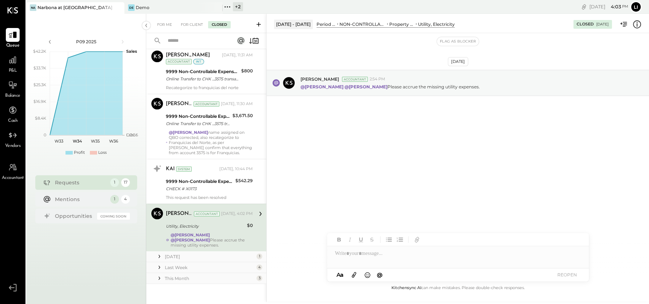
click at [213, 241] on div "@Lilia Martinez Nogueda @Noemi Balmaceda Please accrue the missing utility expe…" at bounding box center [212, 239] width 82 height 15
click at [384, 193] on div "Aug 18th, 2025 Joseph Shin Accountant 2:54 PM @Lilia Martinez Nogueda @Noemi Ba…" at bounding box center [458, 158] width 382 height 251
click at [596, 27] on div "Closed 08/18/2025" at bounding box center [592, 24] width 39 height 9
drag, startPoint x: 627, startPoint y: 25, endPoint x: 628, endPoint y: 45, distance: 20.4
click at [628, 45] on div "Jul 14 - Aug 10, 2025 Period P&L NON-CONTROLLABLE EXPENSES Property Expenses Ut…" at bounding box center [457, 158] width 382 height 288
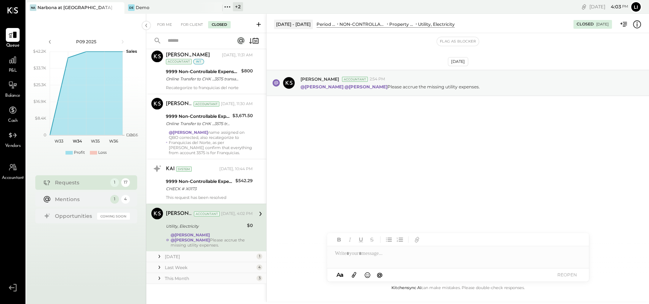
click at [613, 63] on div "Aug 18th, 2025 Joseph Shin Accountant 2:54 PM @Lilia Martinez Nogueda @Noemi Ba…" at bounding box center [458, 100] width 382 height 99
click at [455, 61] on div "[DATE]" at bounding box center [458, 61] width 20 height 9
click at [549, 61] on div "Aug 18th, 2025 Joseph Shin Accountant 2:54 PM @Lilia Martinez Nogueda @Noemi Ba…" at bounding box center [458, 100] width 382 height 99
click at [596, 25] on div "[DATE]" at bounding box center [602, 24] width 12 height 5
click at [578, 25] on div "Closed" at bounding box center [584, 24] width 17 height 6
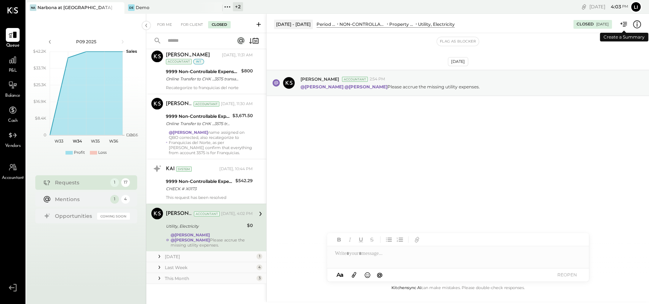
click at [624, 25] on icon at bounding box center [624, 24] width 4 height 5
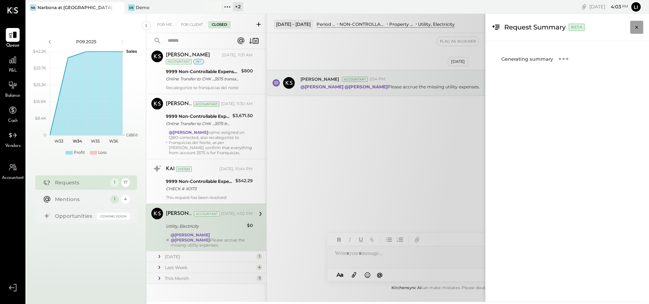
click at [638, 26] on icon "Close panel" at bounding box center [636, 27] width 7 height 7
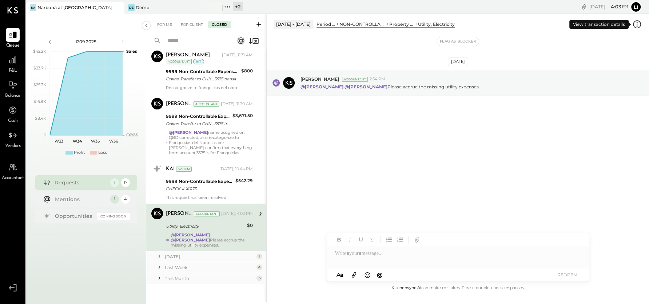
click at [634, 25] on icon at bounding box center [636, 24] width 9 height 9
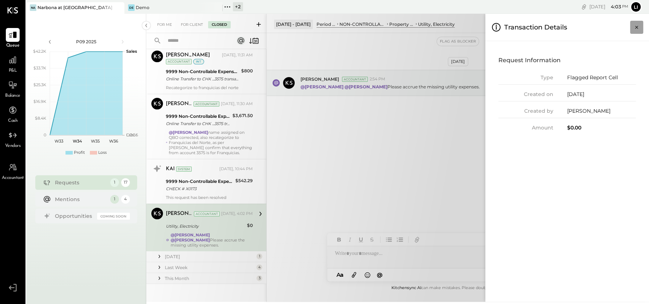
click at [633, 31] on icon "Close panel" at bounding box center [636, 27] width 7 height 7
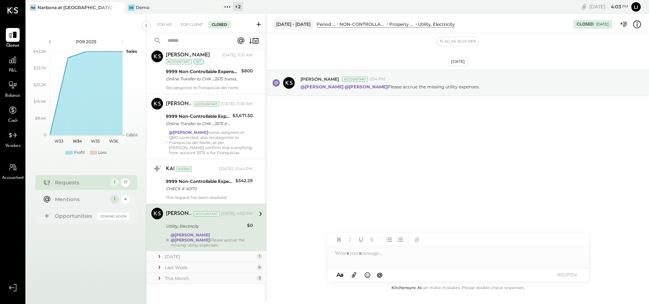
click at [403, 159] on div "Aug 18th, 2025 Joseph Shin Accountant 2:54 PM @Lilia Martinez Nogueda @Noemi Ba…" at bounding box center [458, 158] width 382 height 251
click at [500, 79] on div "Joseph Shin Accountant 2:54 PM" at bounding box center [471, 79] width 343 height 6
click at [512, 77] on div "Joseph Shin Accountant 2:54 PM" at bounding box center [471, 79] width 343 height 6
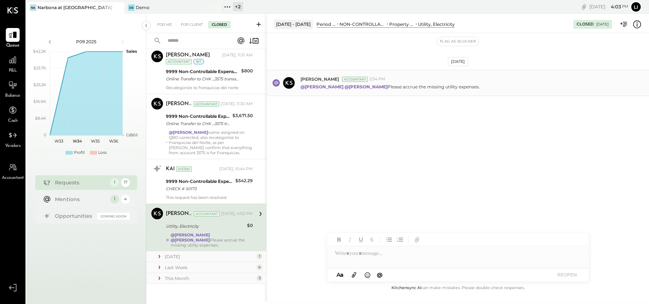
click at [504, 87] on div "@Lilia Martinez Nogueda @Noemi Balmaceda Please accrue the missing utility expe…" at bounding box center [471, 86] width 343 height 8
click at [426, 101] on div "Aug 18th, 2025 Joseph Shin Accountant 2:54 PM @Lilia Martinez Nogueda @Noemi Ba…" at bounding box center [458, 100] width 382 height 99
click at [486, 143] on div "Aug 18th, 2025 Joseph Shin Accountant 2:54 PM @Lilia Martinez Nogueda @Noemi Ba…" at bounding box center [458, 100] width 382 height 99
click at [482, 128] on div "Aug 18th, 2025 Joseph Shin Accountant 2:54 PM @Lilia Martinez Nogueda @Noemi Ba…" at bounding box center [458, 100] width 382 height 99
click at [638, 21] on icon at bounding box center [637, 24] width 8 height 8
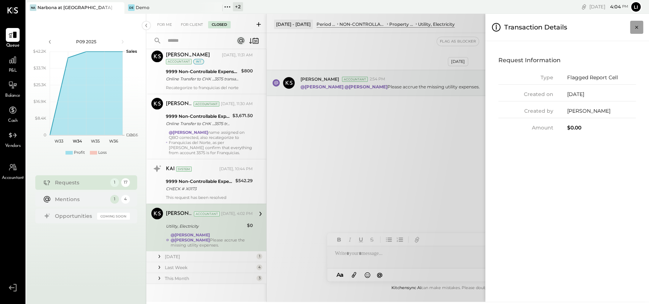
click at [637, 25] on icon "Close panel" at bounding box center [636, 27] width 7 height 7
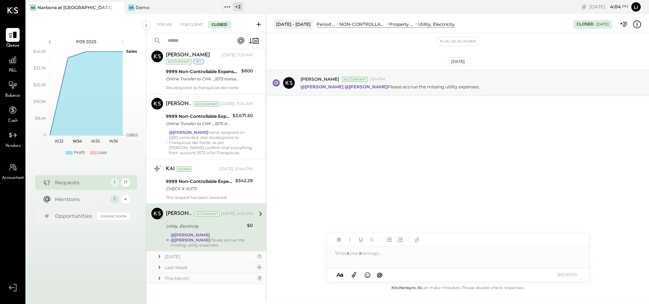
click at [192, 19] on div "For Me For Client Closed" at bounding box center [206, 23] width 120 height 19
click at [193, 20] on div "For Me For Client Closed" at bounding box center [206, 23] width 120 height 19
click at [189, 24] on div "For Client" at bounding box center [191, 24] width 29 height 7
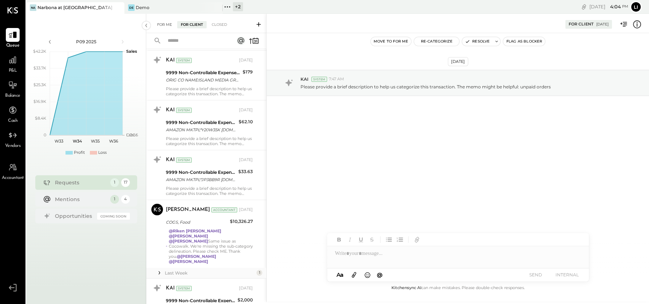
click at [164, 25] on div "For Me" at bounding box center [164, 24] width 22 height 7
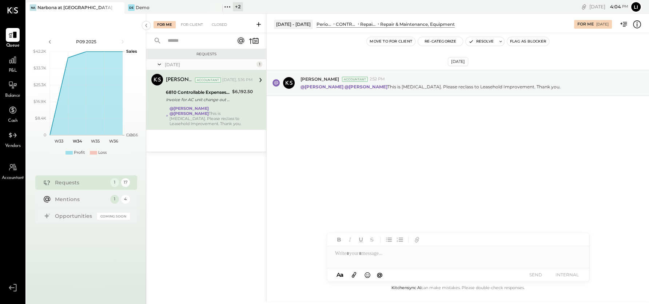
click at [212, 165] on div "Requests Yesterday 1 Joseph Shin Accountant Joseph Shin Accountant Yesterday, 5…" at bounding box center [206, 167] width 120 height 236
click at [221, 103] on div "Invoice for AC unit change out service with 50% discount applied" at bounding box center [198, 99] width 64 height 7
click at [440, 86] on p "@Lilia Martinez Nogueda @Noemi Balmaceda This is CapEx. Please reclass to Lease…" at bounding box center [430, 87] width 260 height 6
click at [438, 44] on button "Re-Categorize" at bounding box center [440, 41] width 45 height 9
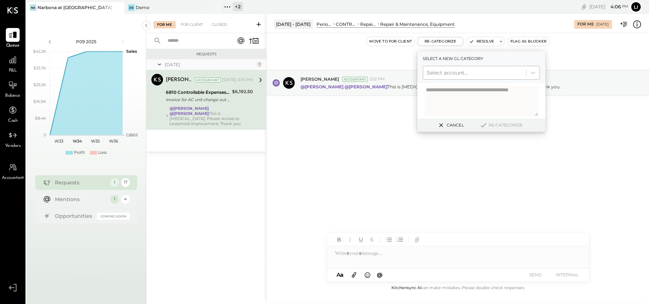
click at [450, 72] on div at bounding box center [474, 72] width 96 height 9
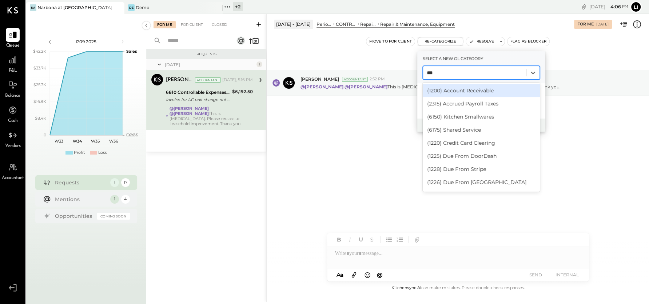
type input "****"
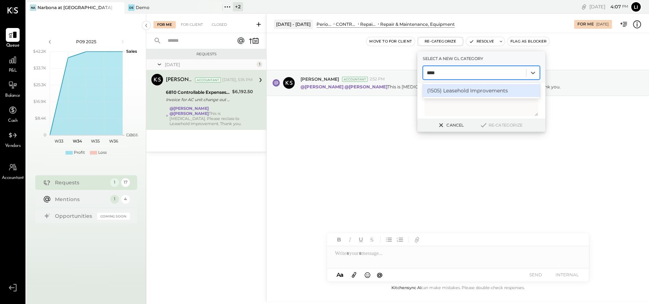
click at [456, 89] on div "(1505) Leasehold Improvements" at bounding box center [480, 90] width 117 height 13
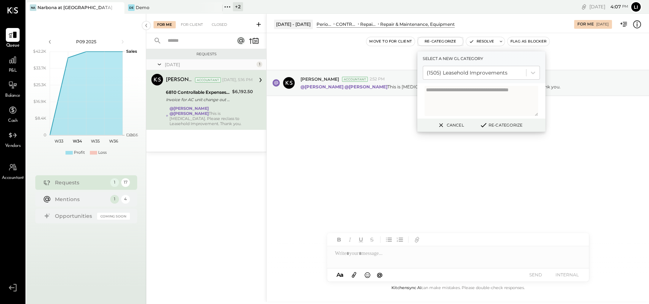
click at [495, 128] on button "Re-Categorize" at bounding box center [501, 125] width 48 height 9
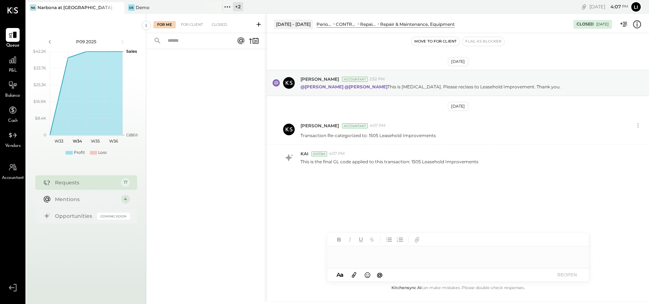
click at [373, 253] on div at bounding box center [458, 253] width 262 height 15
click at [421, 176] on div "Aug 18th, 2025 Joseph Shin Accountant 2:52 PM @Lilia Martinez Nogueda @Noemi Ba…" at bounding box center [458, 138] width 382 height 174
click at [245, 120] on div at bounding box center [206, 167] width 120 height 236
click at [195, 19] on div "For Me For Client Closed" at bounding box center [206, 23] width 120 height 19
click at [194, 24] on div "For Client" at bounding box center [191, 24] width 29 height 7
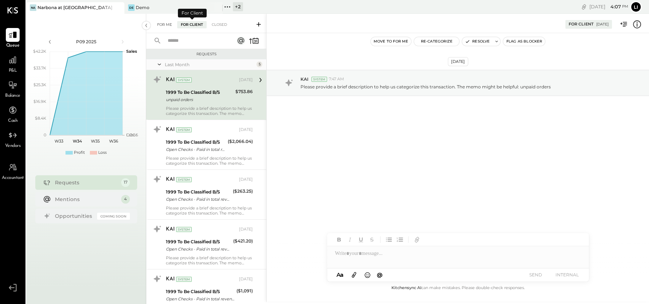
click at [163, 26] on div "For Me" at bounding box center [164, 24] width 22 height 7
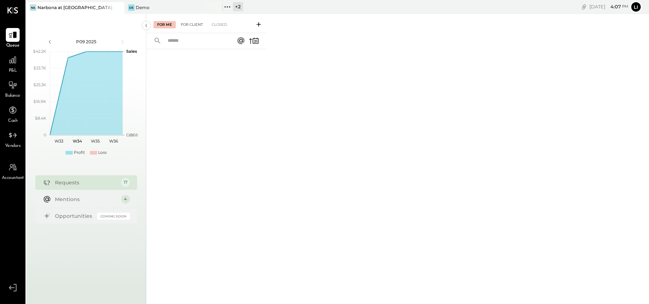
click at [192, 27] on div "For Client" at bounding box center [191, 24] width 29 height 7
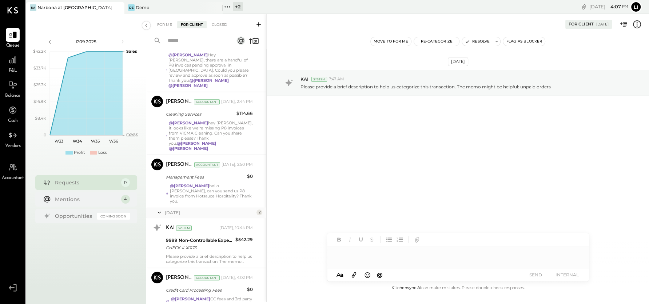
scroll to position [699, 0]
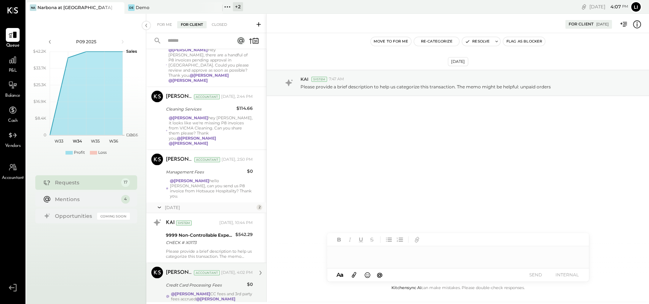
click at [219, 281] on div "Credit Card Processing Fees" at bounding box center [205, 284] width 79 height 7
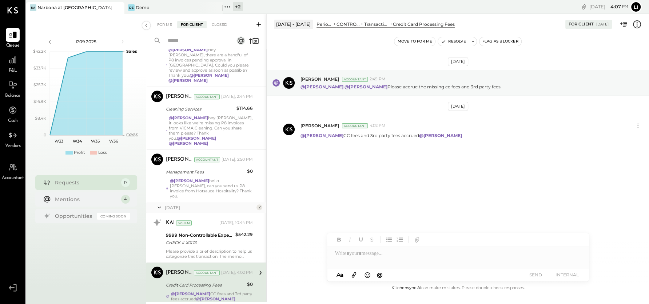
click at [414, 180] on div "Aug 18th, 2025 Joseph Shin Accountant 2:49 PM @Lilia Martinez Nogueda @Noemi Ba…" at bounding box center [458, 125] width 382 height 148
click at [443, 168] on div "Aug 18th, 2025 Joseph Shin Accountant 2:49 PM @Lilia Martinez Nogueda @Noemi Ba…" at bounding box center [458, 125] width 382 height 148
click at [447, 40] on button "Resolve" at bounding box center [453, 41] width 31 height 9
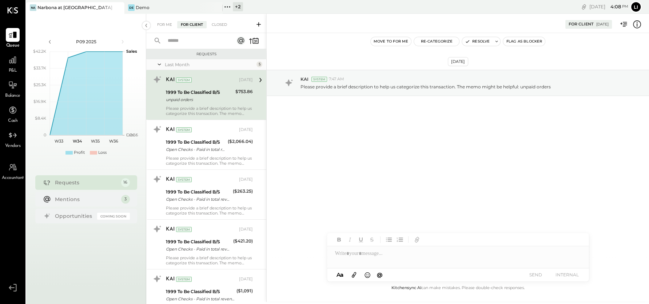
click at [392, 159] on div "Jul 23rd, 2025 KAI System 7:47 AM Please provide a brief description to help us…" at bounding box center [458, 158] width 382 height 251
click at [342, 181] on div "Jul 23rd, 2025 KAI System 7:47 AM Please provide a brief description to help us…" at bounding box center [458, 158] width 382 height 251
click at [311, 81] on div "KAI System" at bounding box center [313, 79] width 27 height 6
click at [345, 149] on div "Jul 23rd, 2025 KAI System 7:47 AM Please provide a brief description to help us…" at bounding box center [458, 100] width 382 height 99
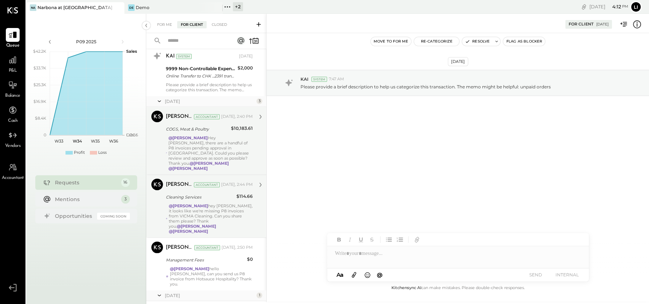
scroll to position [656, 0]
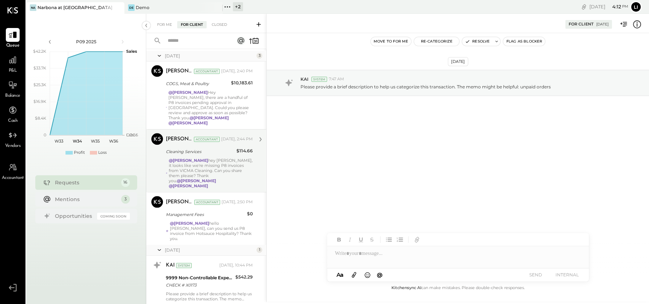
click at [412, 192] on div "Jul 23rd, 2025 KAI System 7:47 AM Please provide a brief description to help us…" at bounding box center [458, 158] width 382 height 251
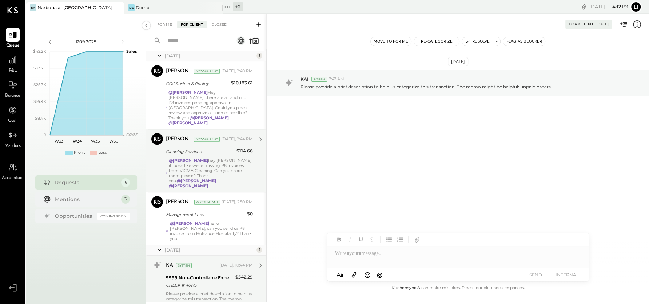
click at [210, 291] on div "Please provide a brief description to help us categorize this transaction. The …" at bounding box center [209, 296] width 87 height 10
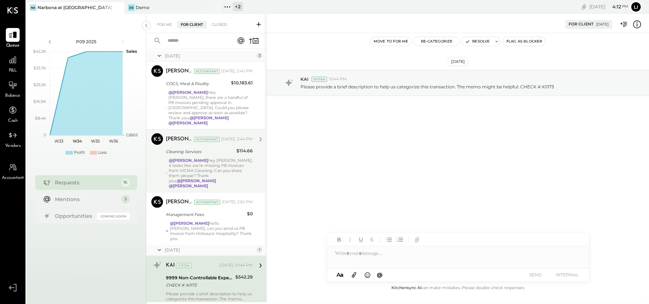
click at [436, 163] on div "Aug 18th, 2025 KAI System 10:44 PM Please provide a brief description to help u…" at bounding box center [458, 158] width 382 height 251
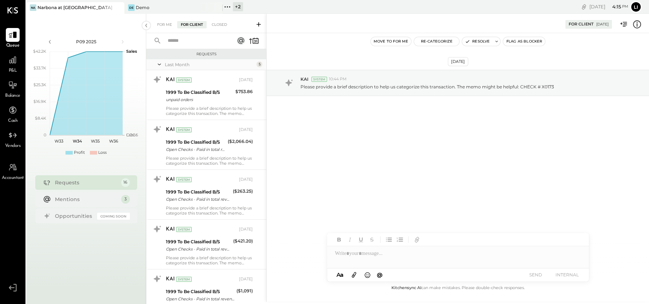
click at [353, 180] on div "Aug 18th, 2025 KAI System 10:44 PM Please provide a brief description to help u…" at bounding box center [458, 158] width 382 height 251
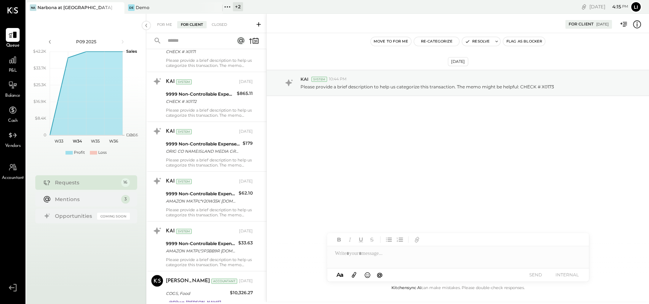
scroll to position [296, 0]
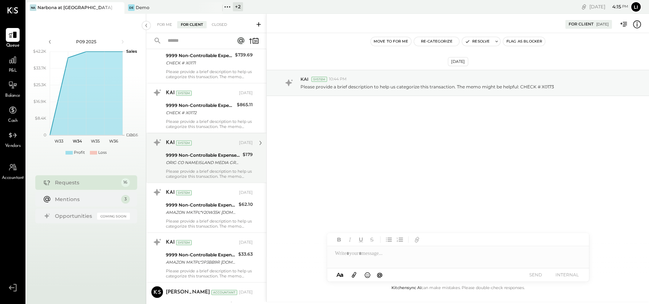
click at [215, 179] on div "KAI System Aug 05, 2025 9999 Non-Controllable Expenses:Other Income and Expense…" at bounding box center [206, 158] width 120 height 50
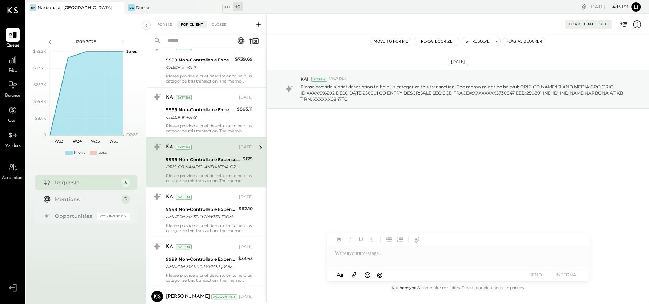
scroll to position [247, 0]
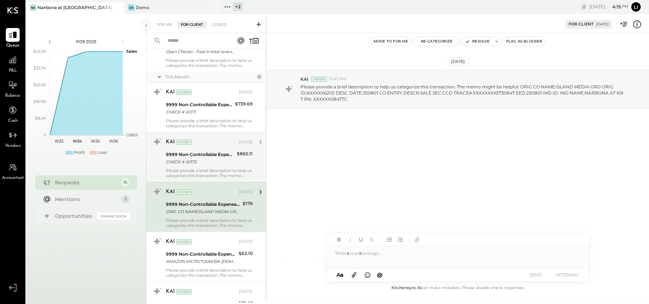
click at [213, 168] on div "Please provide a brief description to help us categorize this transaction. The …" at bounding box center [209, 173] width 87 height 10
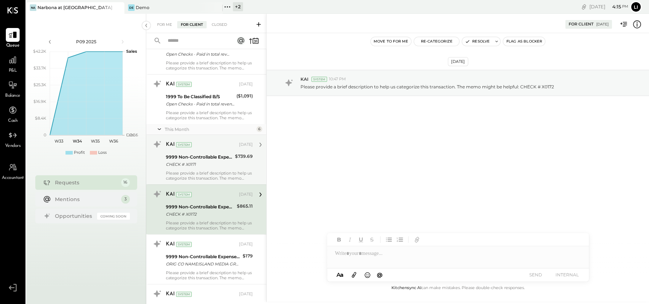
click at [219, 161] on div "CHECK # X0171" at bounding box center [199, 164] width 67 height 7
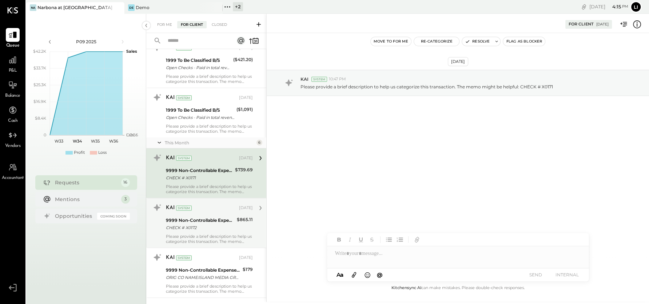
scroll to position [151, 0]
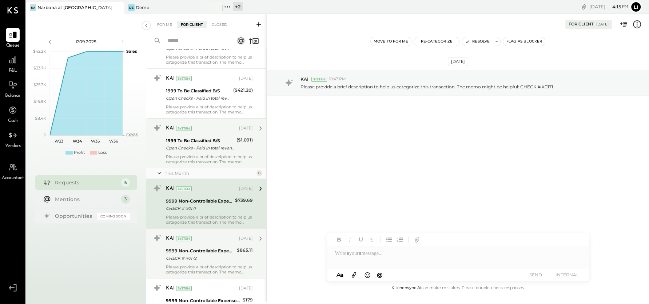
click at [197, 163] on div "Please provide a brief description to help us categorize this transaction. The …" at bounding box center [209, 159] width 87 height 10
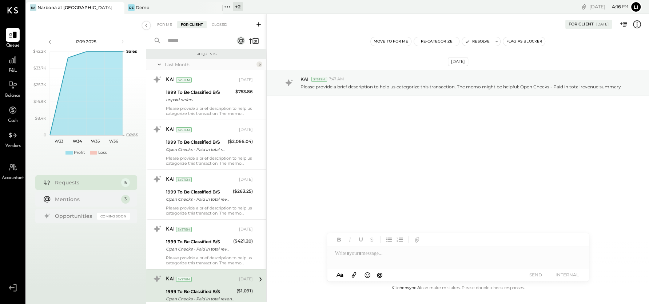
click at [457, 236] on div at bounding box center [458, 239] width 262 height 13
click at [11, 65] on div at bounding box center [13, 60] width 14 height 14
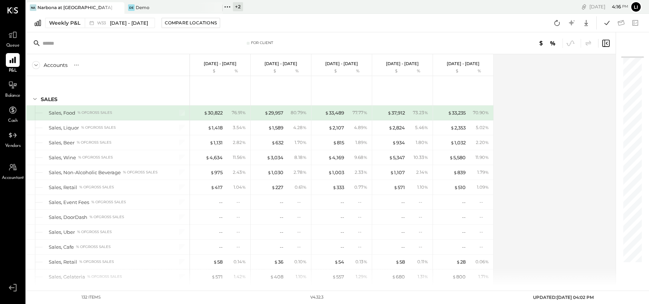
click at [299, 23] on div "Weekly P&L W33 Aug 11 - 17, 2025 Compare Locations Google Sheets Excel" at bounding box center [337, 23] width 622 height 19
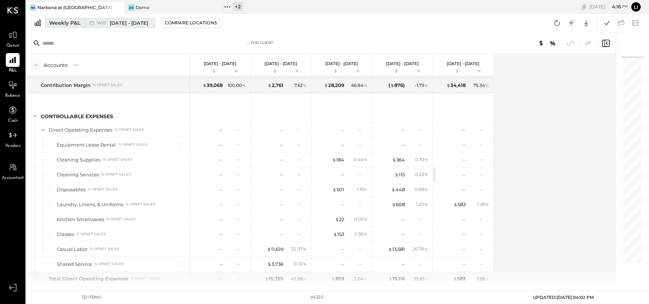
click at [110, 25] on span "[DATE] - [DATE]" at bounding box center [129, 23] width 38 height 7
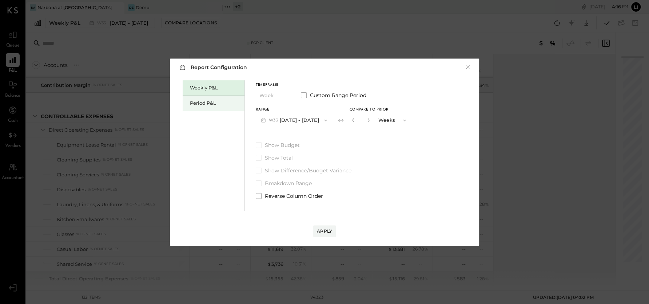
click at [203, 104] on div "Period P&L" at bounding box center [215, 103] width 51 height 7
click at [299, 121] on button "P09 [DATE] - [DATE]" at bounding box center [294, 119] width 76 height 13
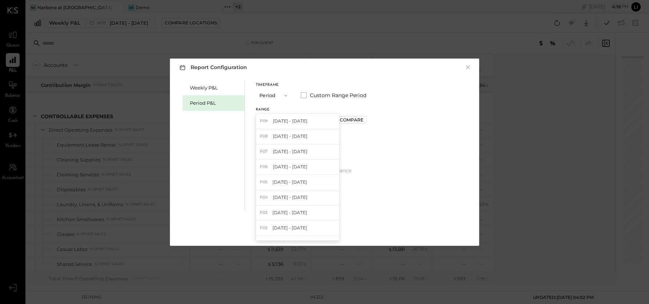
click at [390, 115] on div "Weekly P&L Period P&L Timeframe Period Custom Range Period Range P09 [DATE] - […" at bounding box center [324, 145] width 295 height 132
click at [361, 120] on div "Compare" at bounding box center [352, 120] width 24 height 6
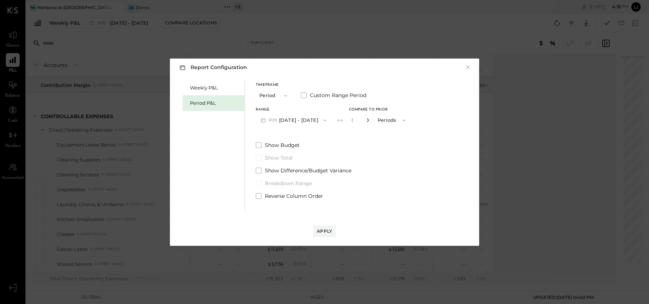
click at [370, 120] on icon "button" at bounding box center [367, 120] width 4 height 4
type input "*"
click at [398, 164] on div "Show Budget Show Total Show Difference/Budget Variance Breakdown Range Reverse …" at bounding box center [333, 170] width 155 height 58
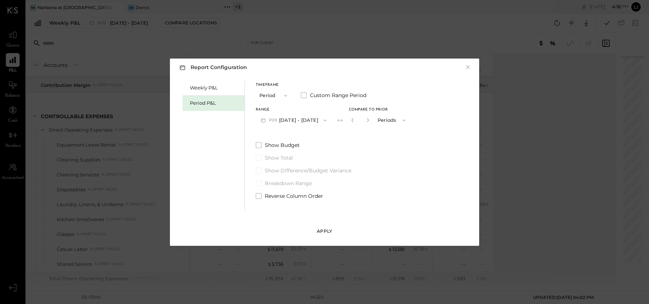
click at [334, 231] on button "Apply" at bounding box center [324, 231] width 23 height 12
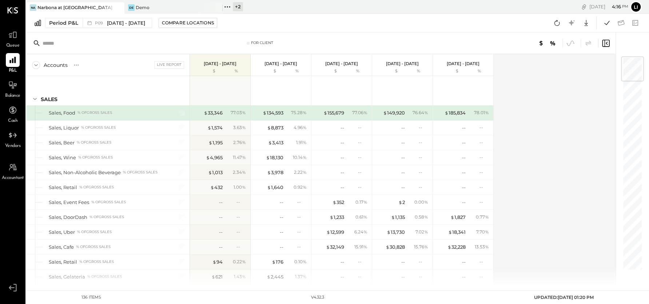
scroll to position [890, 0]
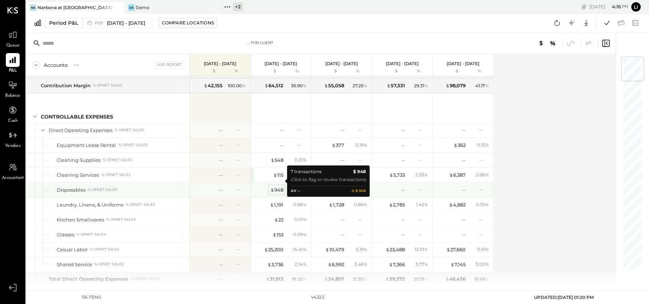
click at [278, 187] on div "$ 948" at bounding box center [276, 190] width 13 height 7
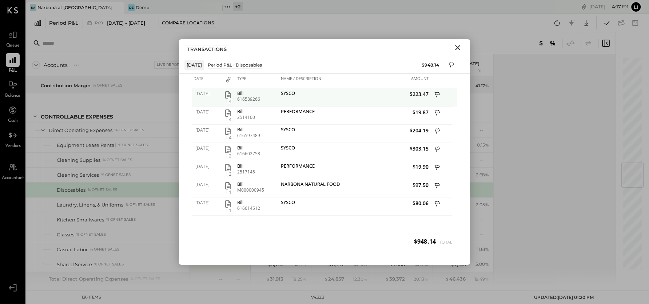
click at [229, 96] on icon "button" at bounding box center [228, 95] width 9 height 9
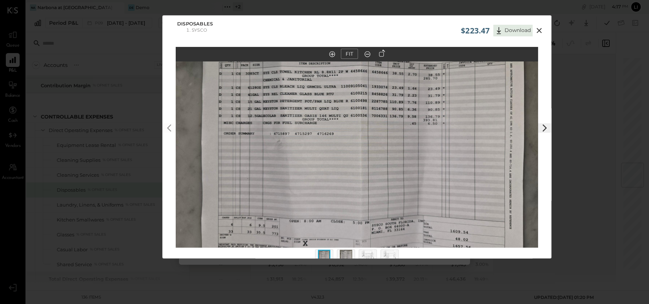
click at [319, 118] on img at bounding box center [357, 137] width 362 height 272
click at [269, 111] on img at bounding box center [357, 137] width 362 height 272
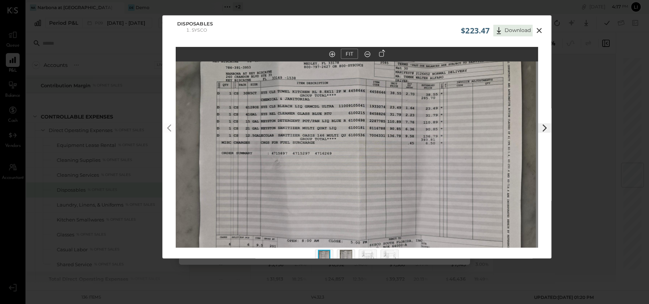
drag, startPoint x: 311, startPoint y: 109, endPoint x: 309, endPoint y: 129, distance: 19.8
click at [309, 129] on img at bounding box center [354, 157] width 362 height 272
click at [389, 144] on img at bounding box center [354, 157] width 362 height 272
click at [334, 57] on button at bounding box center [332, 54] width 10 height 8
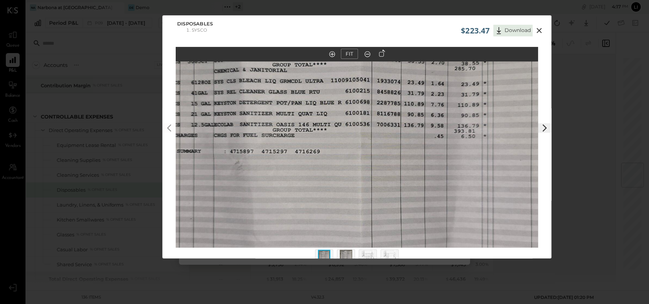
click at [334, 57] on button at bounding box center [332, 54] width 10 height 8
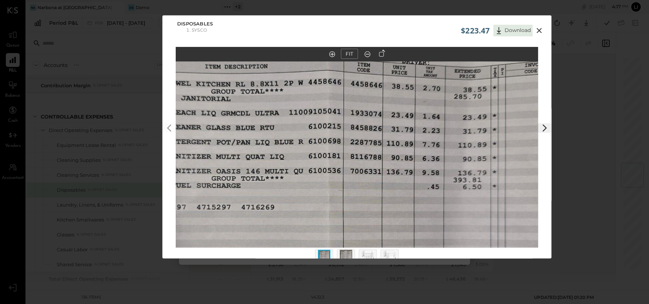
drag, startPoint x: 418, startPoint y: 133, endPoint x: 390, endPoint y: 184, distance: 57.8
click at [390, 184] on img at bounding box center [321, 215] width 725 height 544
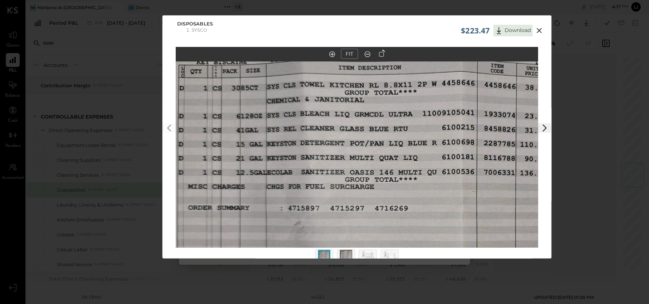
drag, startPoint x: 276, startPoint y: 175, endPoint x: 409, endPoint y: 176, distance: 133.4
click at [409, 176] on img at bounding box center [454, 216] width 725 height 544
click at [543, 31] on button at bounding box center [538, 30] width 13 height 9
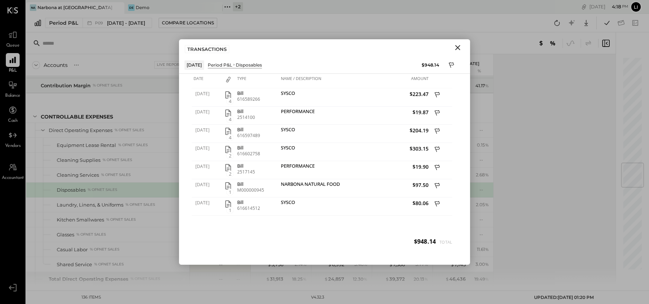
click at [457, 51] on icon "Close" at bounding box center [457, 47] width 9 height 9
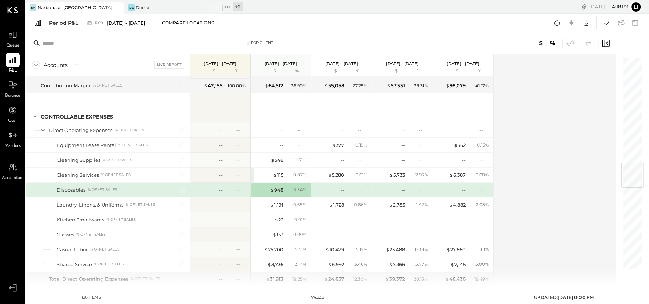
click at [353, 187] on div "--" at bounding box center [358, 190] width 24 height 6
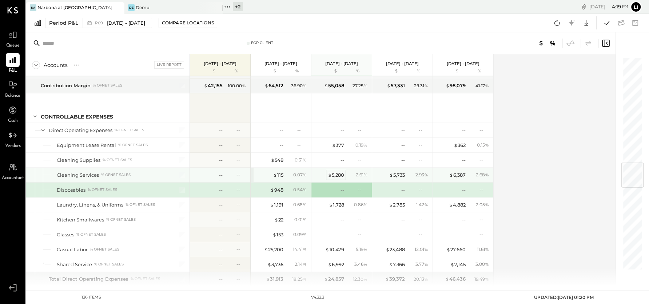
click at [336, 172] on div "$ 5,280" at bounding box center [336, 175] width 16 height 7
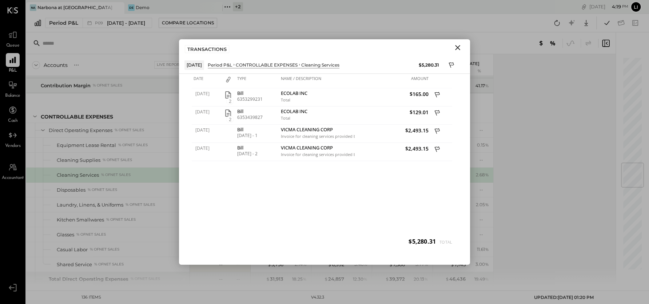
click at [458, 48] on icon "Close" at bounding box center [457, 47] width 5 height 5
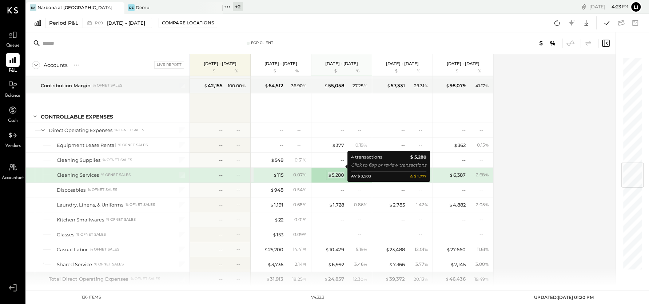
click at [330, 172] on span "$" at bounding box center [330, 175] width 4 height 6
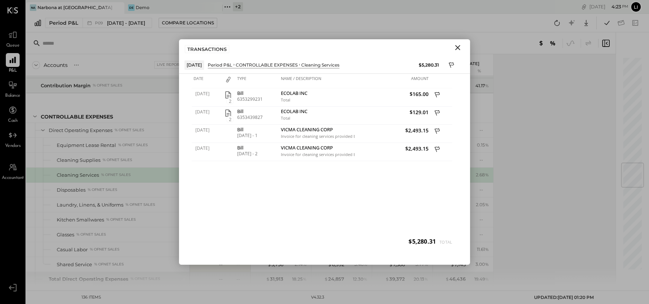
click at [461, 51] on icon "Close" at bounding box center [457, 47] width 9 height 9
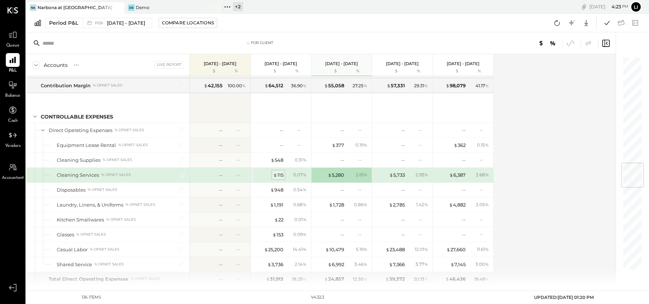
click at [280, 172] on div "$ 115" at bounding box center [278, 175] width 10 height 7
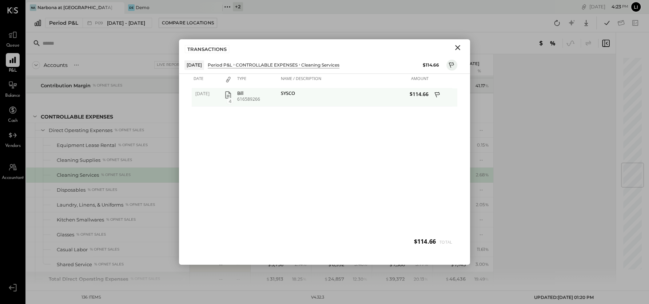
click at [229, 94] on icon "button" at bounding box center [228, 95] width 9 height 9
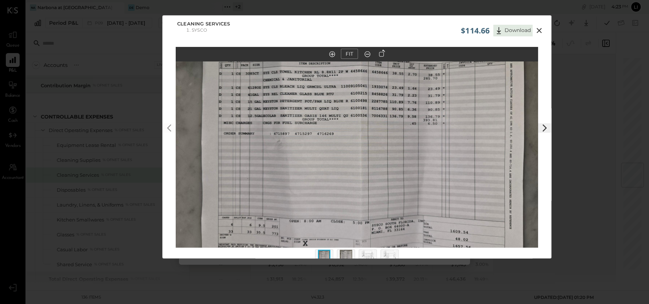
click at [331, 108] on img at bounding box center [357, 137] width 362 height 272
click at [540, 29] on icon at bounding box center [538, 30] width 5 height 5
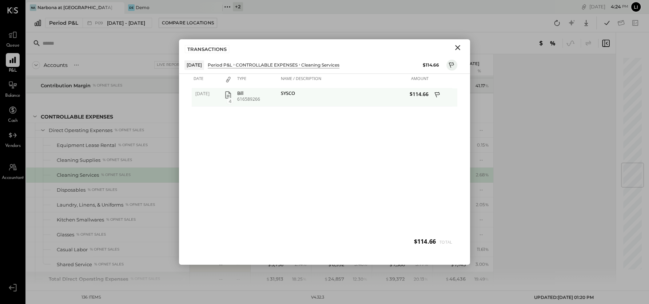
click at [267, 94] on div "Bill" at bounding box center [257, 93] width 40 height 5
click at [288, 93] on div "SYSCO" at bounding box center [317, 94] width 72 height 7
drag, startPoint x: 263, startPoint y: 99, endPoint x: 236, endPoint y: 100, distance: 26.6
click at [236, 100] on div "Bill 616589266" at bounding box center [257, 97] width 44 height 18
copy div "616589266"
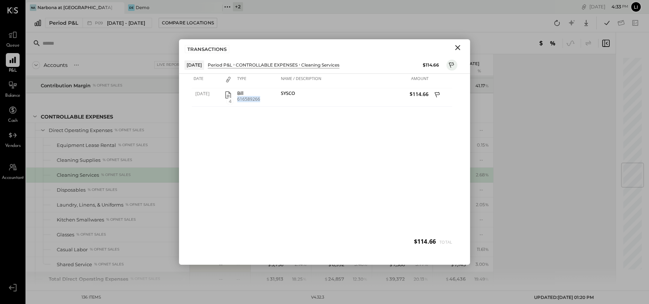
click at [458, 51] on icon "Close" at bounding box center [457, 47] width 9 height 9
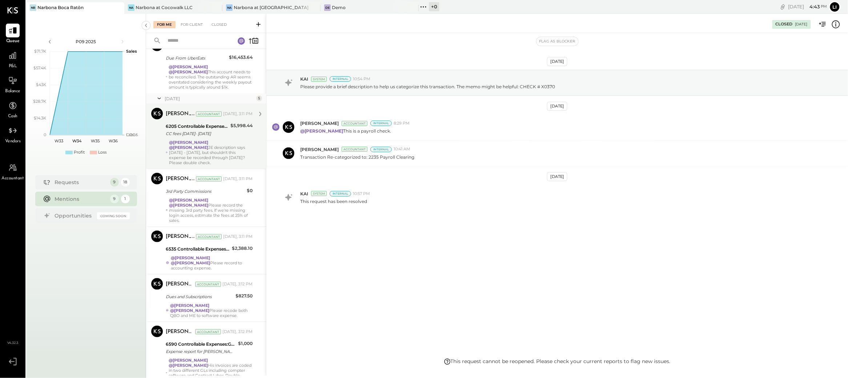
scroll to position [260, 0]
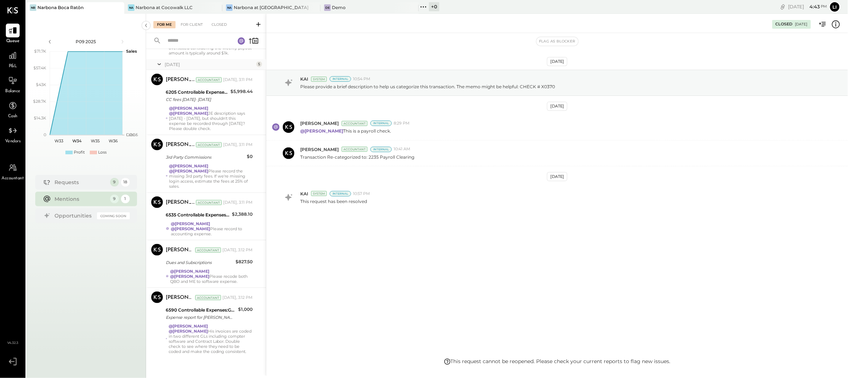
click at [455, 245] on div "Jul 31st, 2025 KAI System Internal 10:54 PM Please provide a brief description …" at bounding box center [558, 158] width 582 height 214
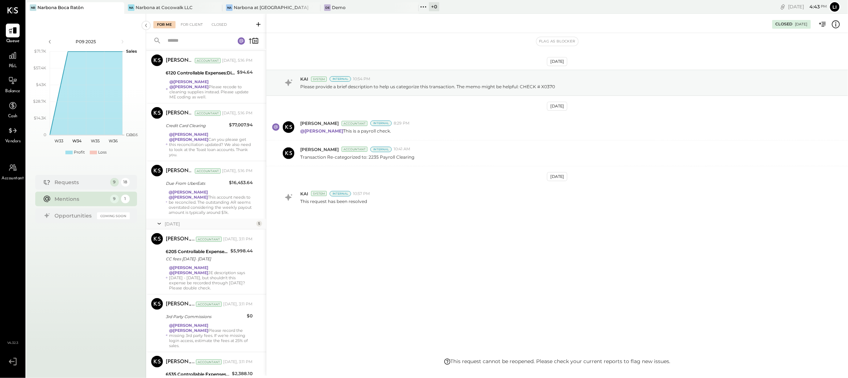
scroll to position [0, 0]
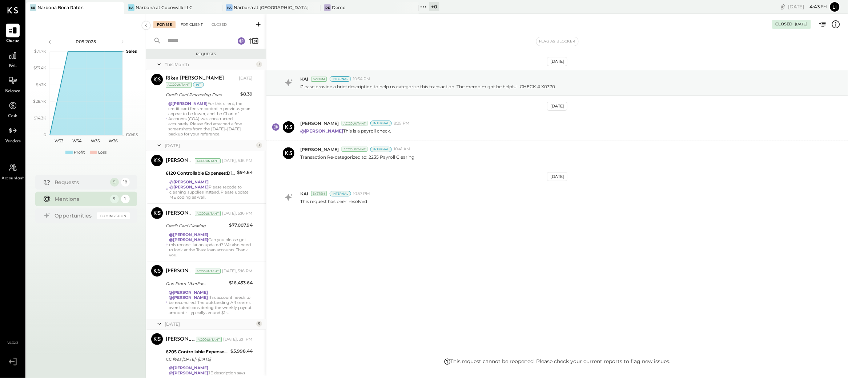
click at [199, 25] on div "For Client" at bounding box center [191, 24] width 29 height 7
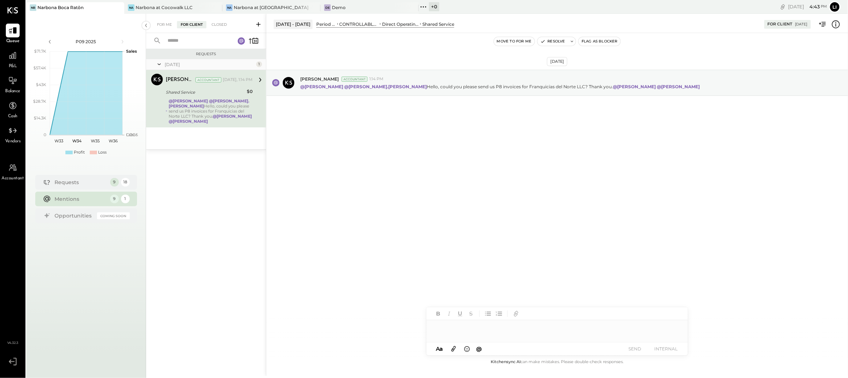
click at [484, 197] on div "Aug 18th, 2025 Joseph Shin Accountant 1:14 PM @Heidy Balart @rodrigo.calabrese …" at bounding box center [558, 195] width 582 height 325
click at [218, 26] on div "Closed" at bounding box center [219, 24] width 23 height 7
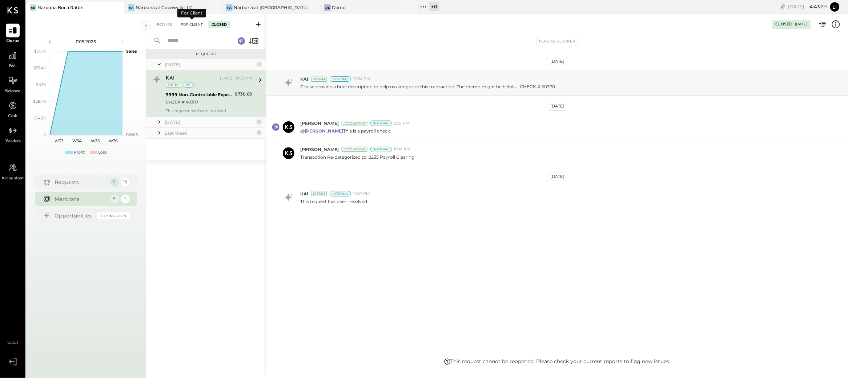
click at [196, 24] on div "For Client" at bounding box center [191, 24] width 29 height 7
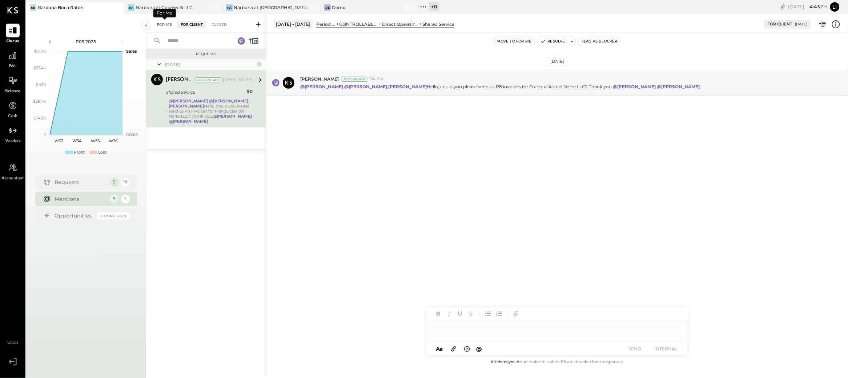
click at [164, 27] on div "For Me" at bounding box center [164, 24] width 22 height 7
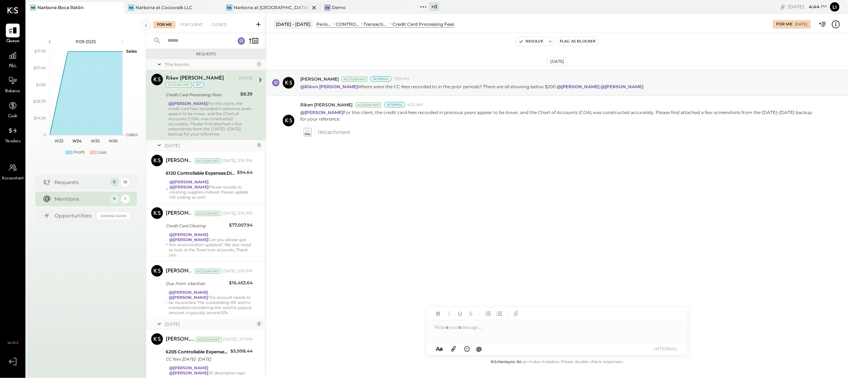
click at [267, 7] on div "Narbona at [GEOGRAPHIC_DATA] LLC" at bounding box center [272, 7] width 76 height 6
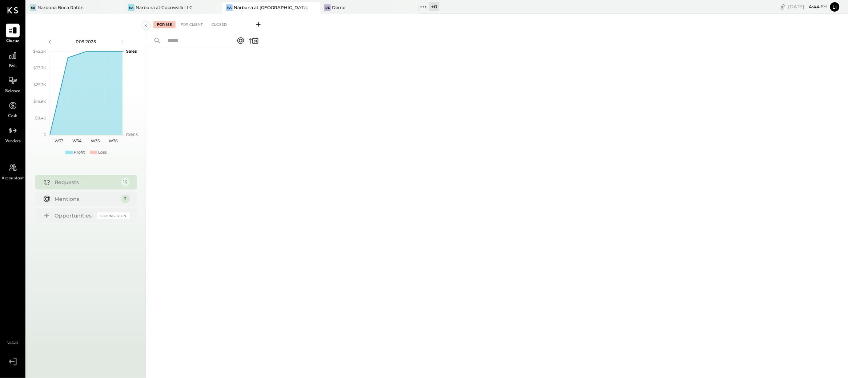
click at [189, 28] on div "For Me For Client Closed" at bounding box center [206, 23] width 120 height 19
click at [191, 26] on div "For Client" at bounding box center [191, 24] width 29 height 7
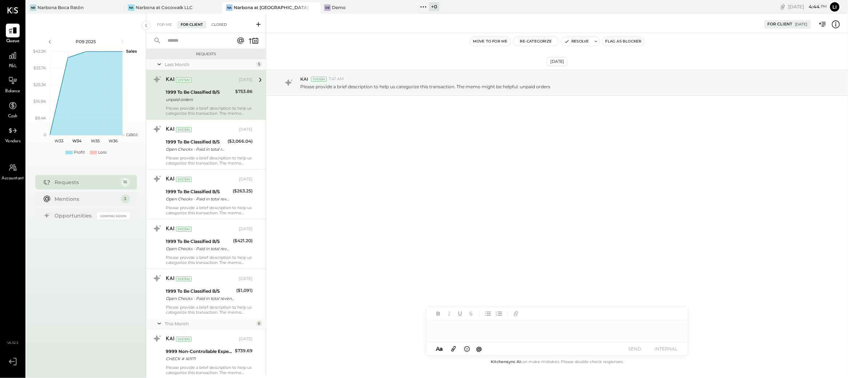
click at [220, 23] on div "Closed" at bounding box center [219, 24] width 23 height 7
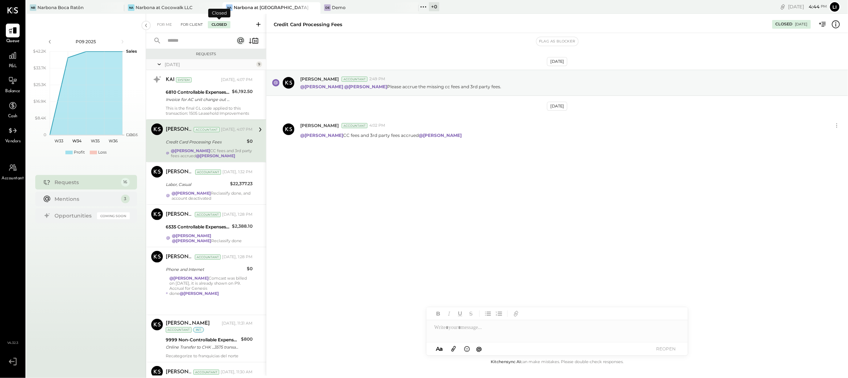
click at [198, 24] on div "For Client" at bounding box center [191, 24] width 29 height 7
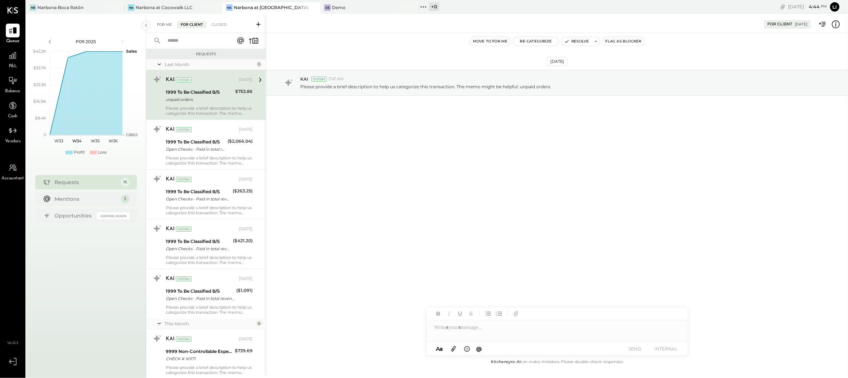
click at [159, 27] on div "For Me" at bounding box center [164, 24] width 22 height 7
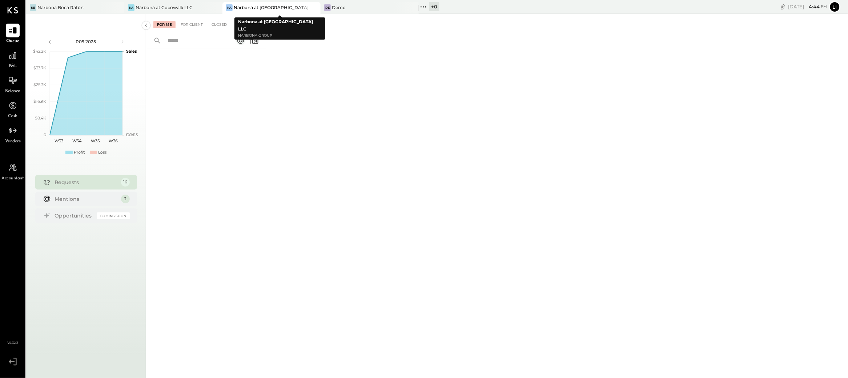
click at [264, 9] on div "Narbona at [GEOGRAPHIC_DATA] LLC" at bounding box center [272, 7] width 76 height 6
click at [416, 7] on icon at bounding box center [412, 7] width 9 height 9
click at [415, 7] on icon at bounding box center [412, 7] width 9 height 9
click at [413, 7] on icon at bounding box center [412, 7] width 9 height 9
click at [384, 10] on div "De Demo" at bounding box center [364, 7] width 87 height 7
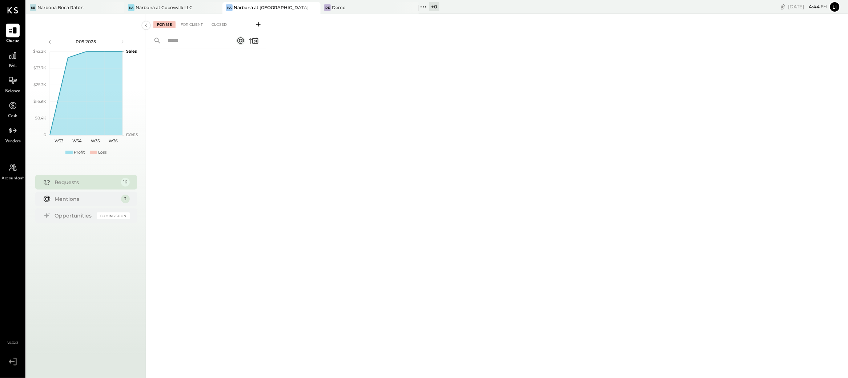
click at [301, 8] on div at bounding box center [307, 7] width 25 height 11
click at [81, 7] on div "Narbona Boca Ratōn" at bounding box center [60, 7] width 46 height 6
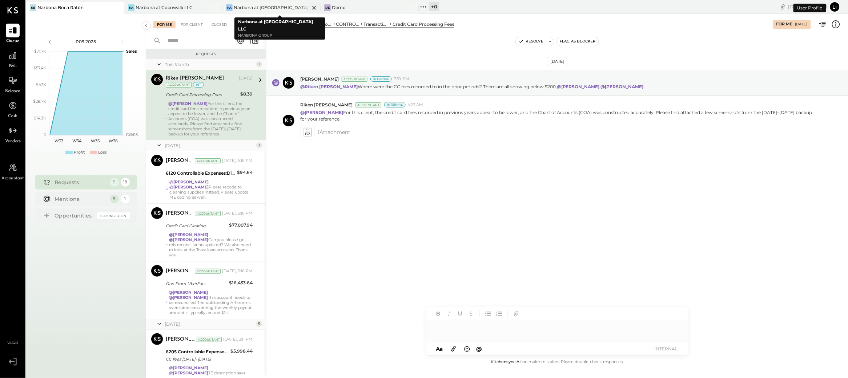
click at [315, 8] on icon at bounding box center [314, 7] width 9 height 9
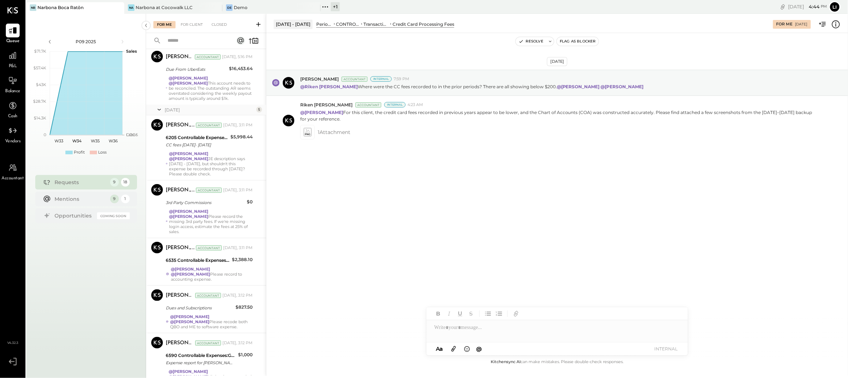
scroll to position [260, 0]
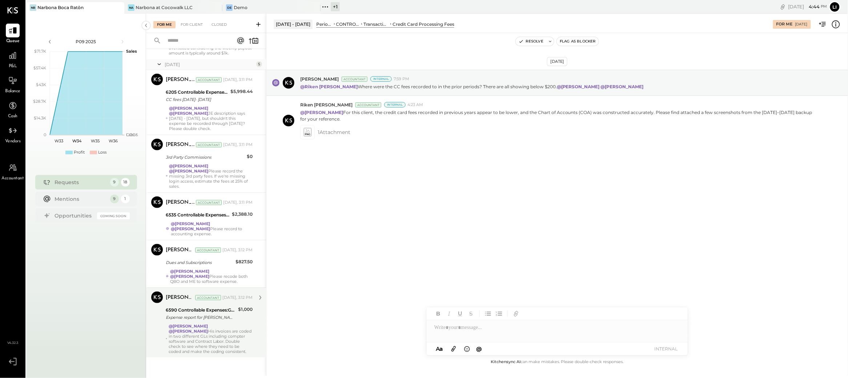
click at [215, 340] on div "@Noemi Balmaceda @Lilia Martinez Nogueda His invoices are coded in two differen…" at bounding box center [211, 339] width 84 height 31
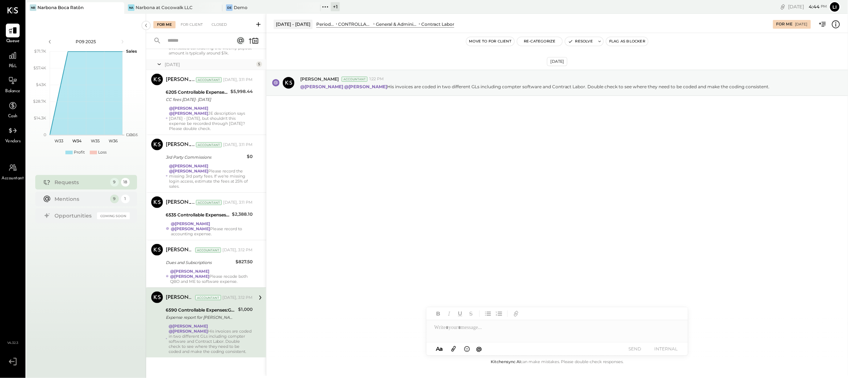
click at [382, 250] on div "Aug 18th, 2025 Joseph Shin Accountant 1:22 PM @Noemi Balmaceda @Lilia Martinez …" at bounding box center [558, 195] width 582 height 325
click at [215, 272] on div "@Lilia Martinez Nogueda @Noemi Balmaceda Please recode both QBO and ME to softw…" at bounding box center [211, 276] width 83 height 15
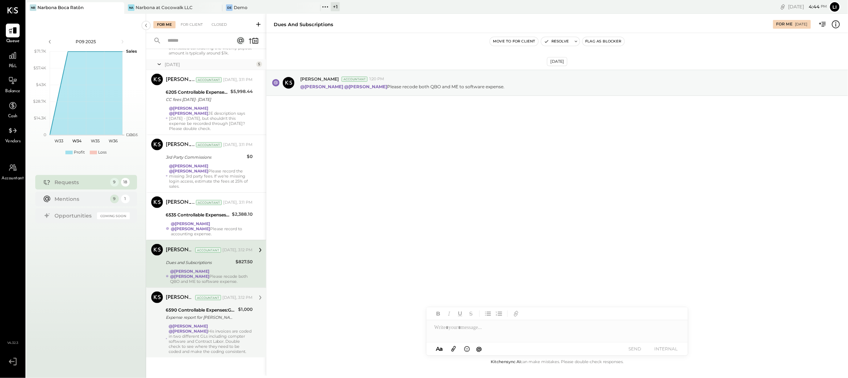
click at [497, 145] on div "Aug 18th, 2025 Joseph Shin Accountant 1:20 PM @Lilia Martinez Nogueda @Noemi Ba…" at bounding box center [558, 100] width 582 height 99
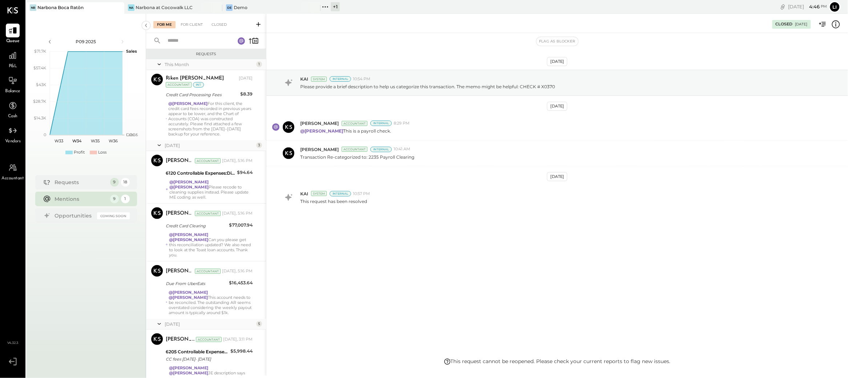
click at [343, 220] on div "[DATE] KAI System Internal 10:54 PM Please provide a brief description to help …" at bounding box center [558, 158] width 582 height 214
click at [166, 27] on div "For Me" at bounding box center [164, 24] width 22 height 7
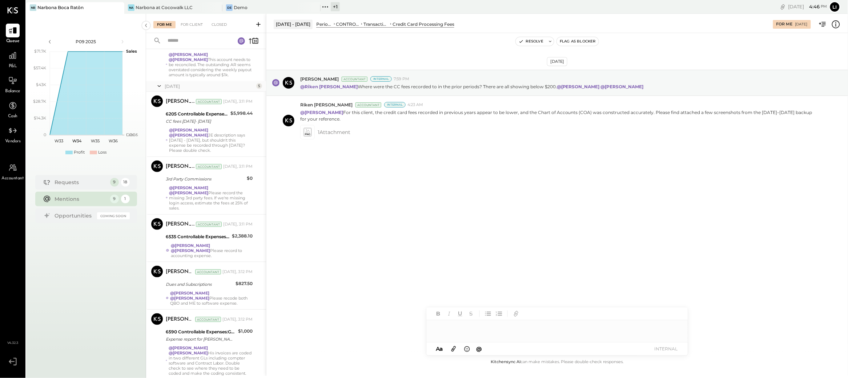
scroll to position [260, 0]
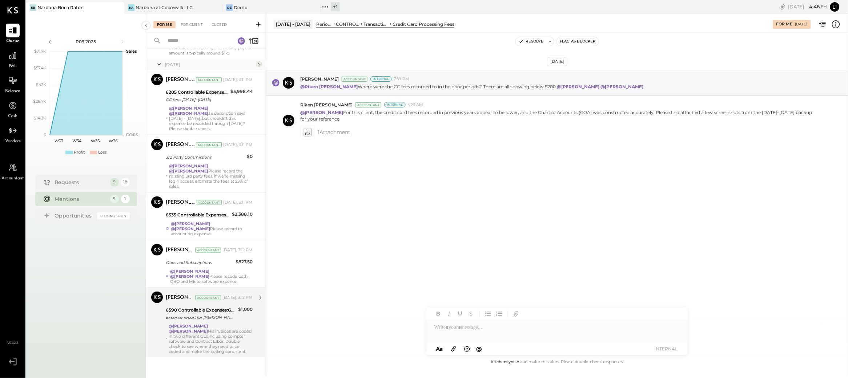
click at [205, 340] on div "@Noemi Balmaceda @Lilia Martinez Nogueda His invoices are coded in two differen…" at bounding box center [211, 339] width 84 height 31
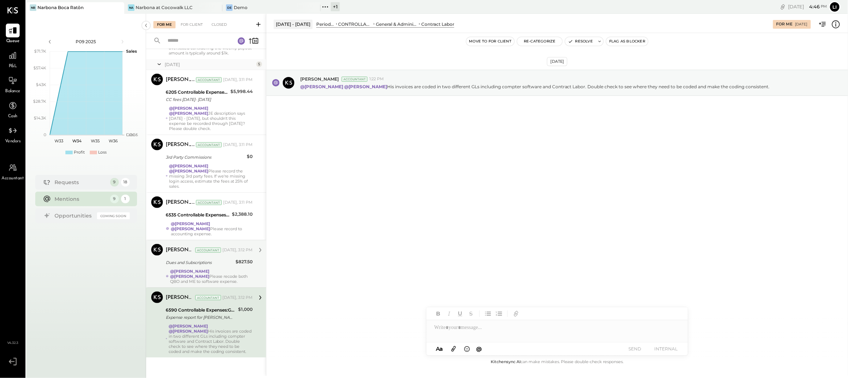
click at [193, 261] on div "Dues and Subscriptions" at bounding box center [200, 262] width 68 height 7
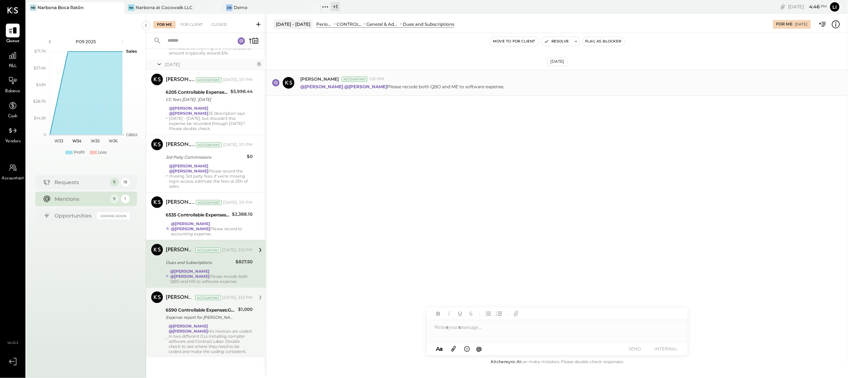
click at [505, 85] on p "@Lilia Martinez Nogueda @Noemi Balmaceda Please recode both QBO and ME to softw…" at bounding box center [402, 87] width 204 height 6
click at [399, 24] on div "General & Administrative Expenses" at bounding box center [383, 24] width 32 height 6
click at [12, 63] on span "P&L" at bounding box center [13, 66] width 8 height 7
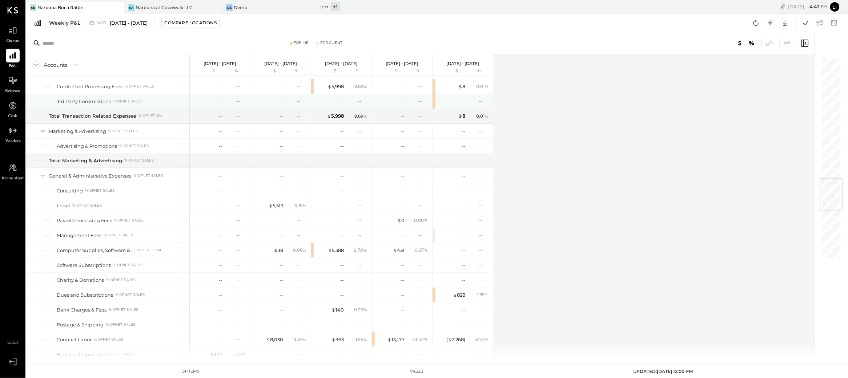
scroll to position [1119, 0]
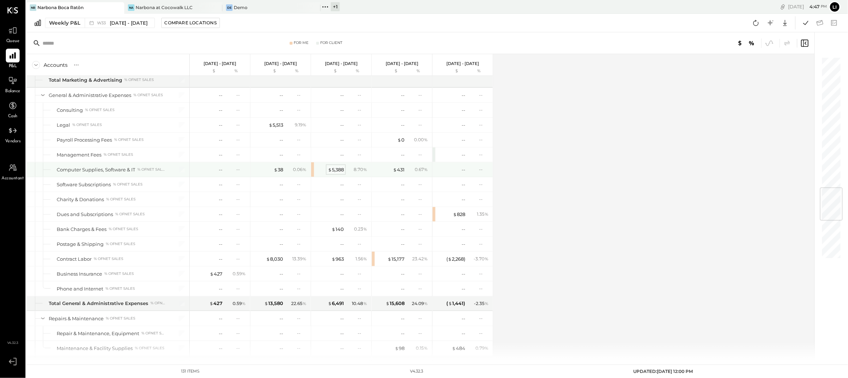
click at [335, 173] on div "$ 5,388" at bounding box center [336, 170] width 16 height 7
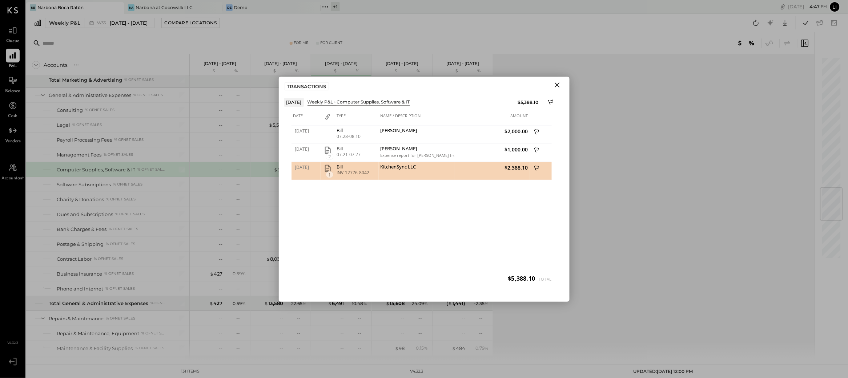
click at [560, 85] on icon "Close" at bounding box center [557, 85] width 9 height 9
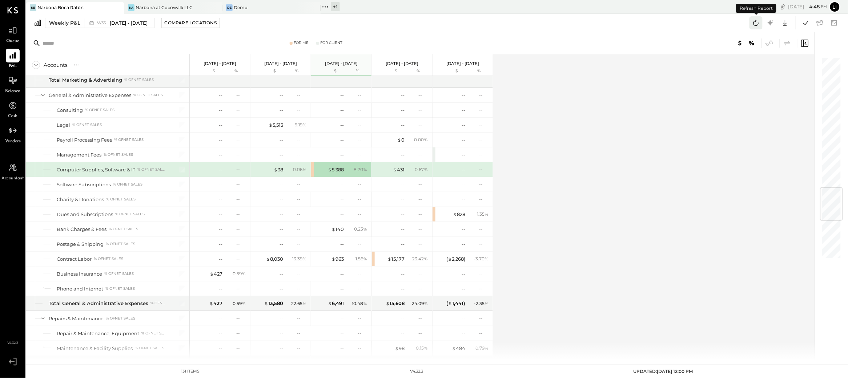
click at [754, 25] on icon at bounding box center [756, 23] width 5 height 6
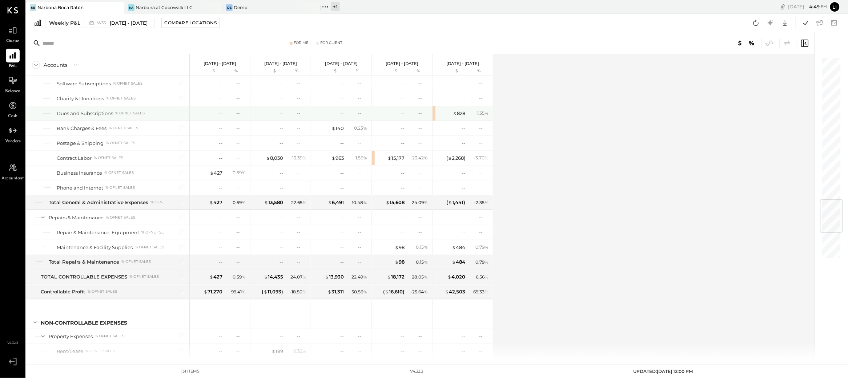
scroll to position [1143, 0]
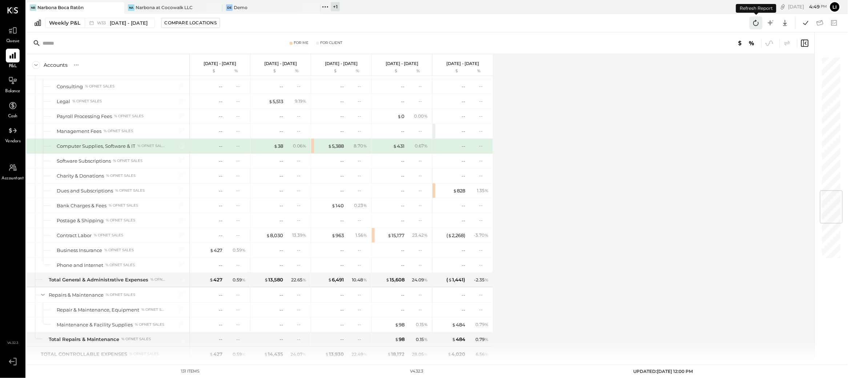
click at [758, 25] on icon at bounding box center [756, 23] width 5 height 6
click at [329, 149] on span "$" at bounding box center [330, 146] width 4 height 6
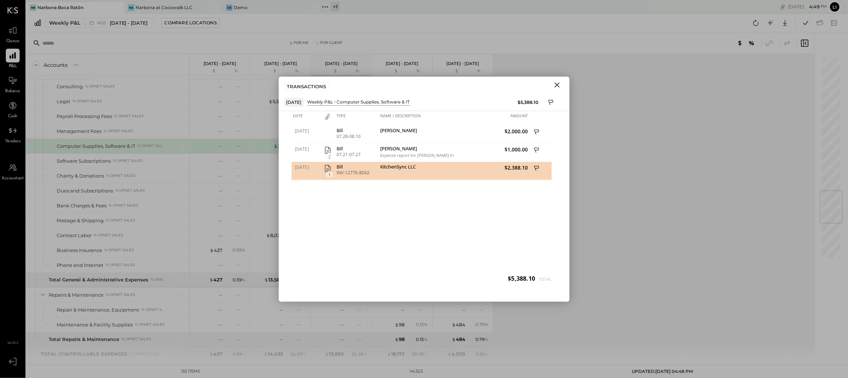
click at [557, 84] on icon "Close" at bounding box center [557, 85] width 5 height 5
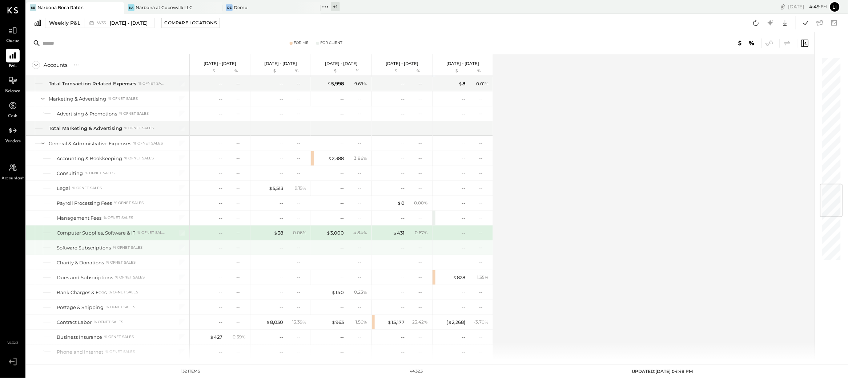
scroll to position [1117, 0]
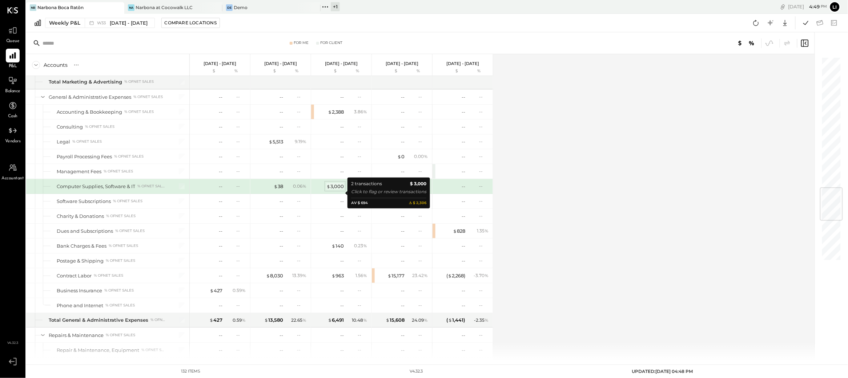
click at [336, 190] on div "$ 3,000" at bounding box center [335, 186] width 17 height 7
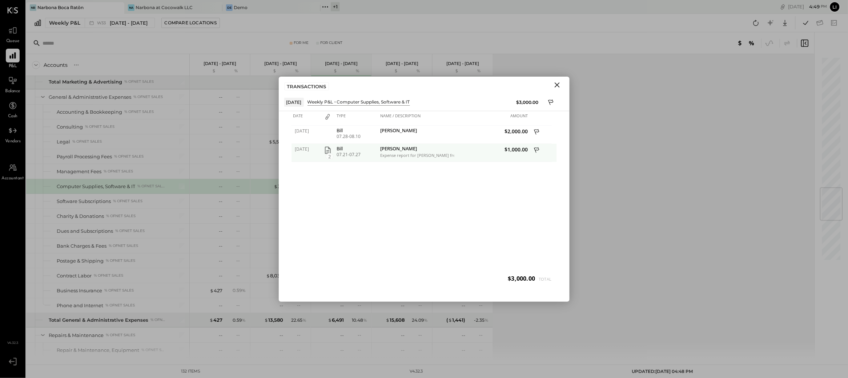
click at [331, 151] on icon "button" at bounding box center [328, 150] width 9 height 9
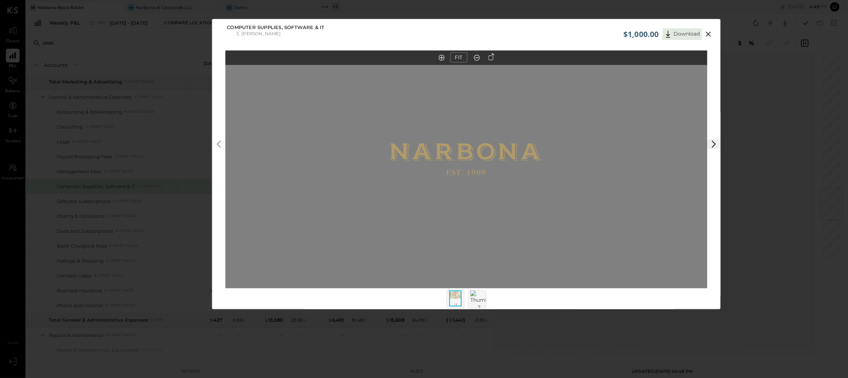
scroll to position [6, 0]
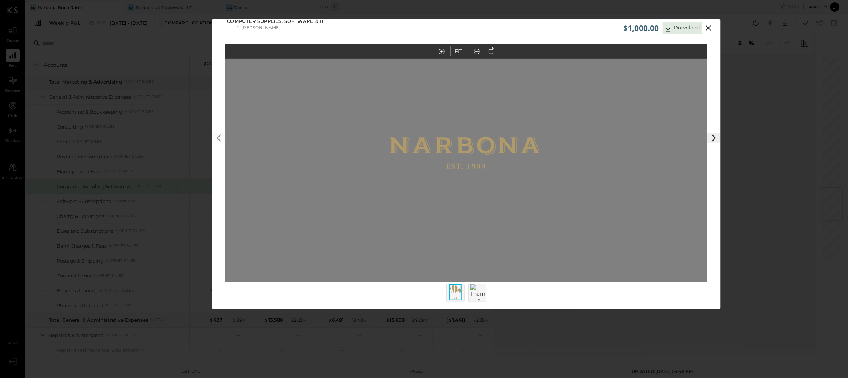
click at [475, 298] on img at bounding box center [478, 295] width 17 height 20
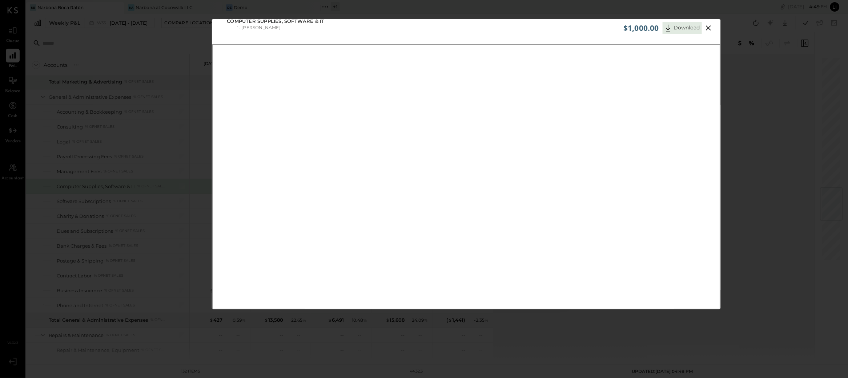
click at [713, 30] on button at bounding box center [708, 27] width 13 height 9
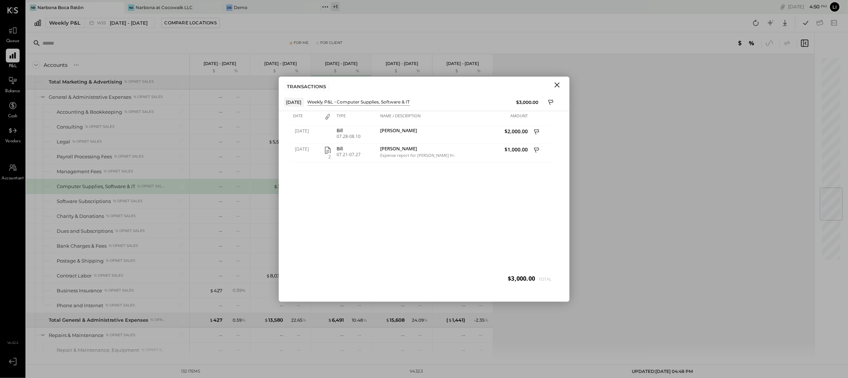
click at [431, 248] on div "07/28/2025 Bill 07.28-08.10 Lucio Olgiati $2,000.00 07/29/2025 2 Bill 07.21-07.…" at bounding box center [424, 208] width 265 height 164
drag, startPoint x: 558, startPoint y: 87, endPoint x: 448, endPoint y: 79, distance: 110.5
click at [448, 79] on div "TRANSACTIONS" at bounding box center [424, 85] width 291 height 17
click at [553, 87] on icon "Close" at bounding box center [557, 85] width 9 height 9
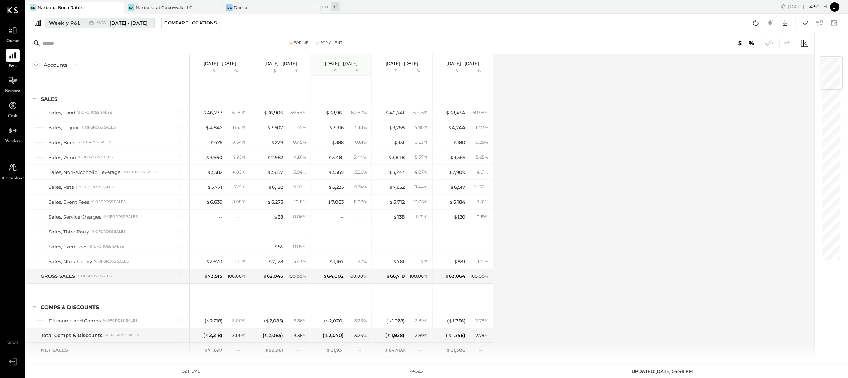
click at [104, 21] on span "W33" at bounding box center [102, 23] width 11 height 4
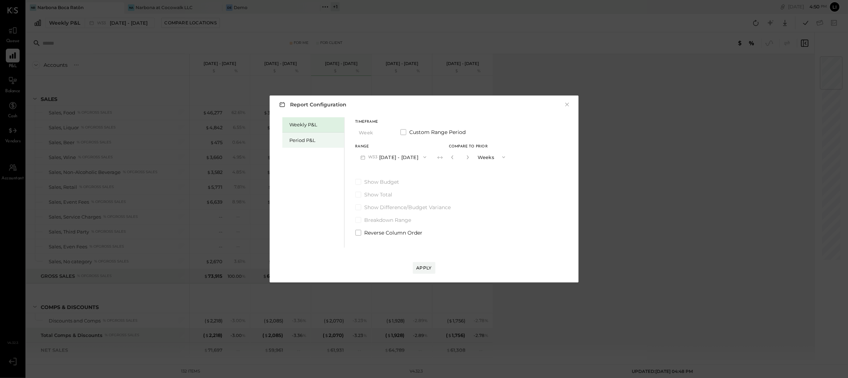
click at [315, 139] on div "Period P&L" at bounding box center [315, 140] width 51 height 7
click at [405, 149] on div "Range P09 Aug 11 - Sep 7, 2025" at bounding box center [394, 154] width 76 height 19
click at [404, 153] on button "P09 Aug 11 - Sep 7, 2025" at bounding box center [394, 157] width 76 height 13
click at [488, 142] on div "Weekly P&L Period P&L Timeframe Period Custom Range Period Range P09 Aug 11 - S…" at bounding box center [424, 182] width 295 height 132
click at [453, 154] on div "Compare" at bounding box center [451, 157] width 24 height 6
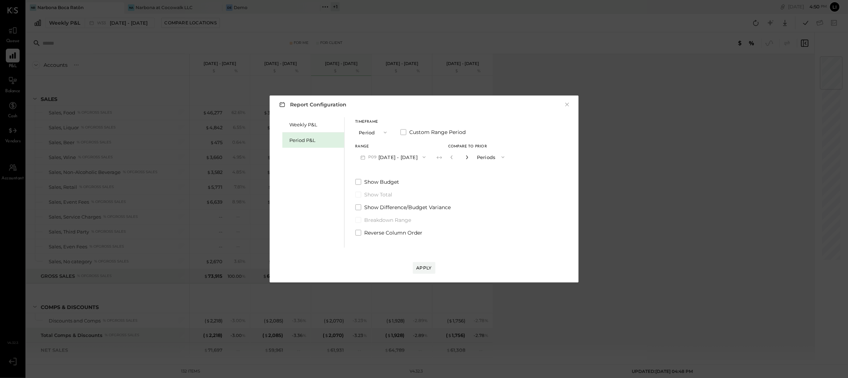
click at [469, 158] on icon "button" at bounding box center [467, 157] width 4 height 4
type input "*"
click at [422, 261] on div "Apply" at bounding box center [424, 261] width 295 height 26
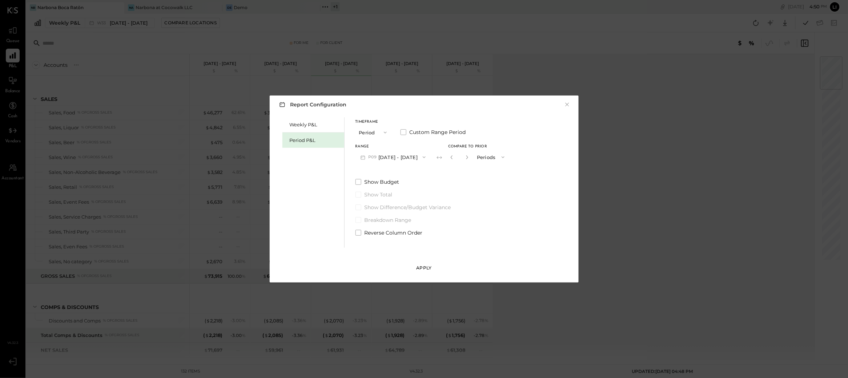
click at [421, 267] on div "Apply" at bounding box center [424, 268] width 15 height 6
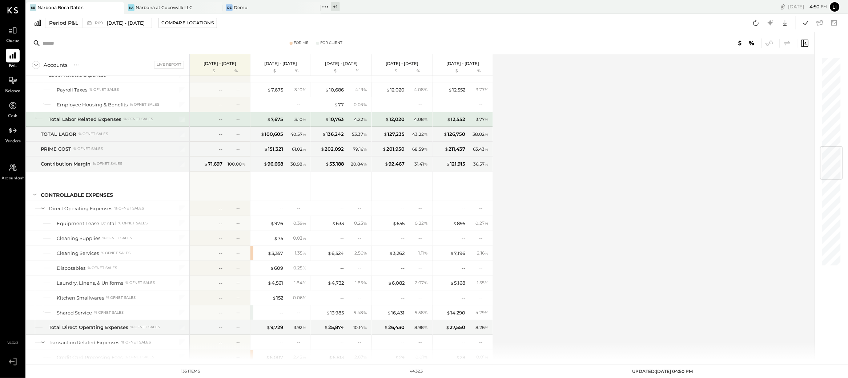
scroll to position [826, 0]
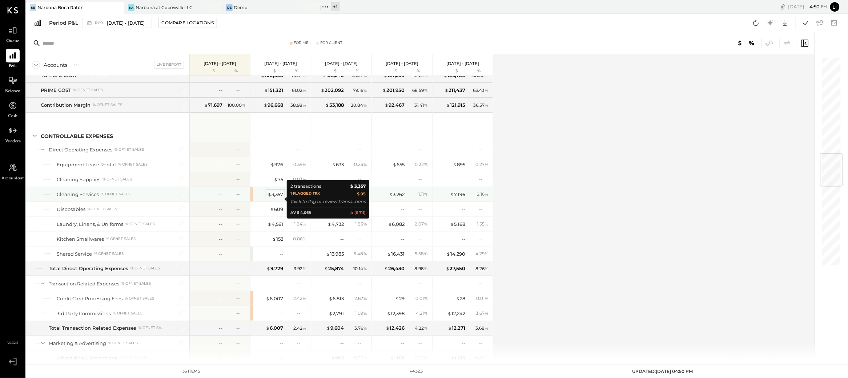
click at [278, 198] on div "$ 3,357" at bounding box center [276, 194] width 16 height 7
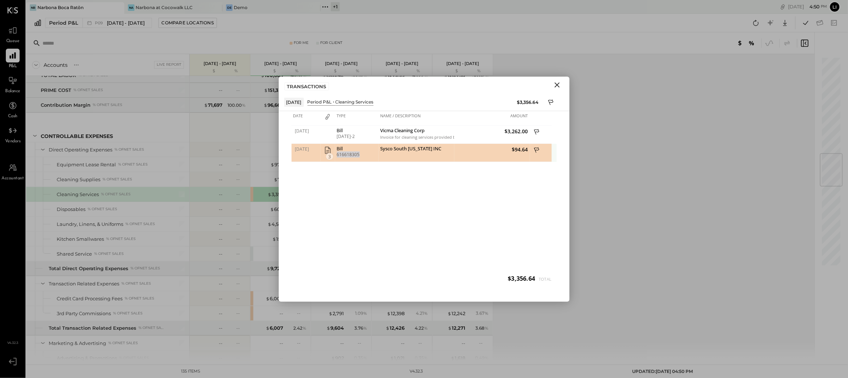
drag, startPoint x: 362, startPoint y: 155, endPoint x: 336, endPoint y: 157, distance: 26.3
click at [337, 157] on div "616618305" at bounding box center [357, 154] width 40 height 5
copy div "616618305"
click at [346, 156] on div "616618305" at bounding box center [357, 154] width 40 height 5
click at [300, 148] on span "[DATE]" at bounding box center [307, 149] width 24 height 6
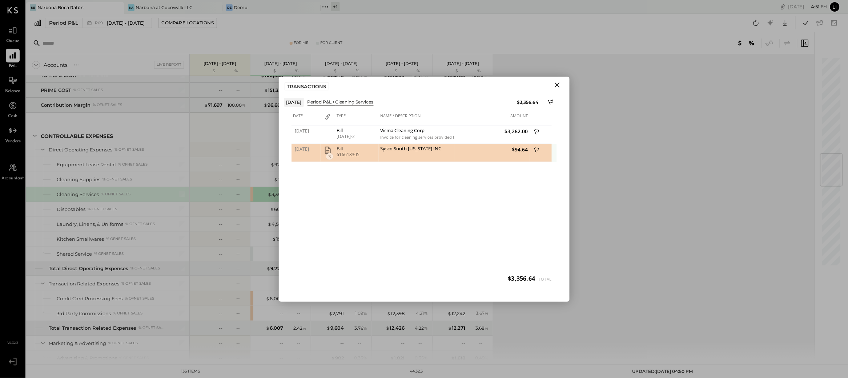
click at [386, 150] on div "Sysco South Florida INC" at bounding box center [417, 149] width 72 height 7
click at [405, 156] on div "Sysco South Florida INC" at bounding box center [417, 153] width 76 height 18
drag, startPoint x: 516, startPoint y: 151, endPoint x: 528, endPoint y: 151, distance: 11.6
click at [528, 151] on span "$94.64" at bounding box center [492, 149] width 72 height 7
copy span "94.64"
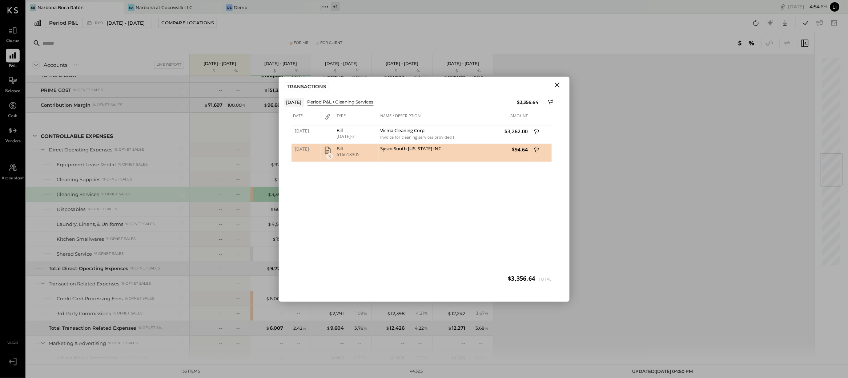
click at [429, 247] on div "07/16/2025 Bill Jul-2 Vicma Cleaning Corp Invoice for cleaning services provide…" at bounding box center [424, 208] width 265 height 164
click at [554, 87] on icon "Close" at bounding box center [557, 85] width 9 height 9
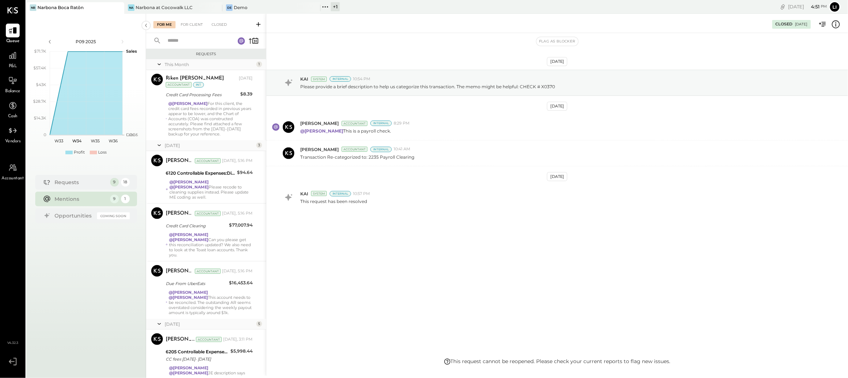
click at [472, 271] on div "[DATE] KAI System Internal 10:54 PM Please provide a brief description to help …" at bounding box center [558, 195] width 582 height 325
click at [217, 187] on div "@[PERSON_NAME] @[PERSON_NAME] Please recode to cleaning supplies instead. Pleas…" at bounding box center [210, 190] width 83 height 20
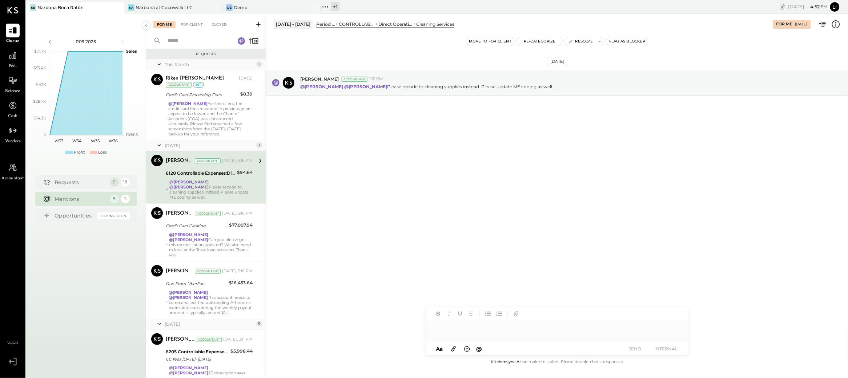
click at [417, 185] on div "[DATE] [PERSON_NAME] Accountant 1:12 PM @[PERSON_NAME] @[PERSON_NAME] Please re…" at bounding box center [558, 195] width 582 height 325
click at [487, 333] on div at bounding box center [557, 328] width 262 height 15
type input "*"
click at [499, 311] on span "[PERSON_NAME]" at bounding box center [496, 312] width 57 height 7
click at [641, 349] on button "SEND" at bounding box center [635, 349] width 29 height 10
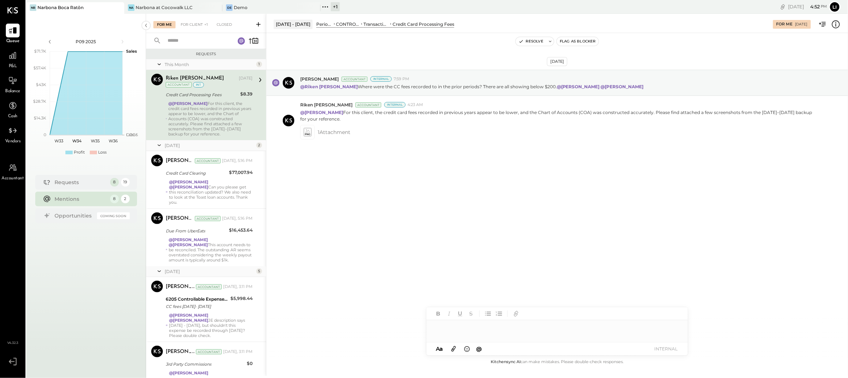
click at [498, 163] on div "[DATE] [PERSON_NAME] Accountant Internal 7:59 PM @[GEOGRAPHIC_DATA][PERSON_NAME…" at bounding box center [558, 125] width 582 height 149
click at [181, 28] on div "For Client" at bounding box center [191, 24] width 29 height 7
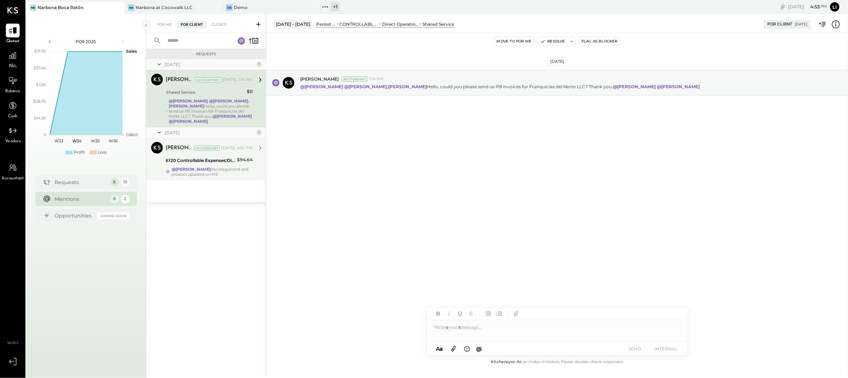
click at [203, 169] on div "@[PERSON_NAME] Recategorized and product updated on ME" at bounding box center [212, 172] width 81 height 10
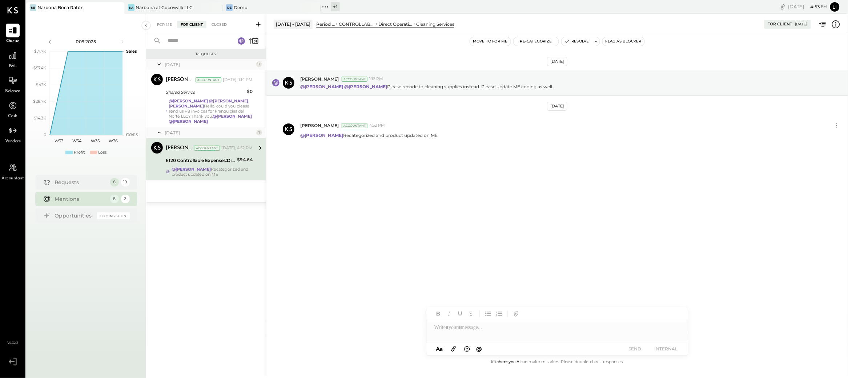
click at [386, 186] on div "[DATE] [PERSON_NAME] Accountant 1:12 PM @[PERSON_NAME] @[PERSON_NAME] Please re…" at bounding box center [558, 125] width 582 height 148
click at [575, 42] on button "Resolve" at bounding box center [577, 41] width 31 height 9
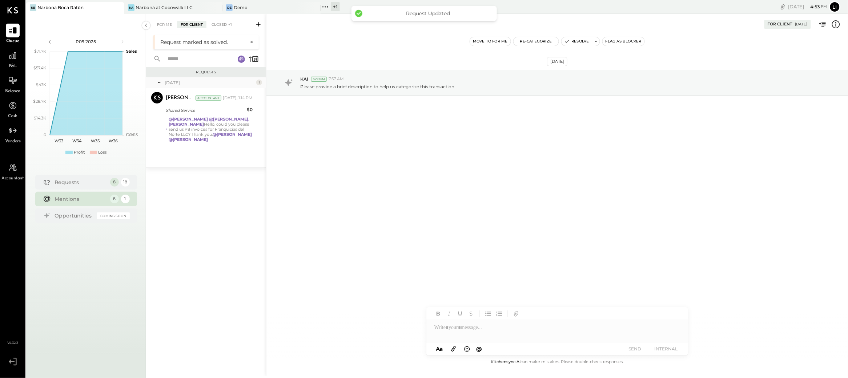
click at [356, 179] on div "[DATE] KAI System 7:57 AM Please provide a brief description to help us categor…" at bounding box center [558, 195] width 582 height 325
click at [163, 26] on div "For Me" at bounding box center [164, 24] width 22 height 7
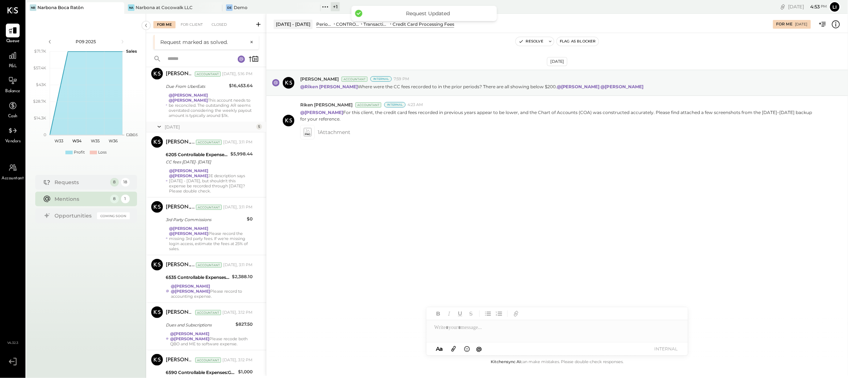
scroll to position [207, 0]
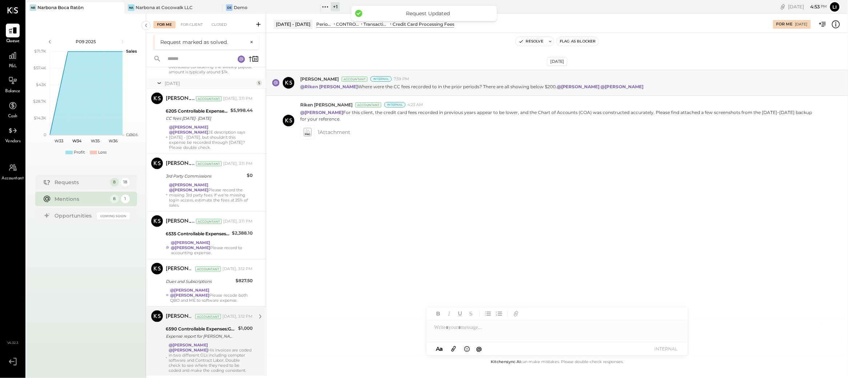
click at [214, 358] on div "@[PERSON_NAME] @[PERSON_NAME] His invoices are coded in two different GLs inclu…" at bounding box center [211, 358] width 84 height 31
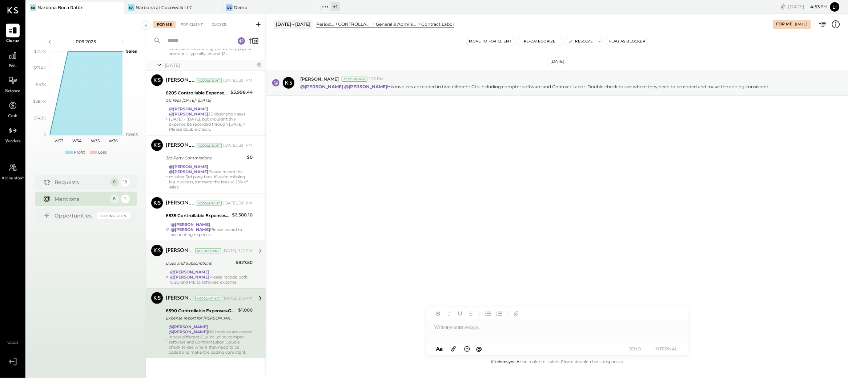
click at [218, 278] on div "@[PERSON_NAME] @[PERSON_NAME] Please recode both QBO and ME to software expense." at bounding box center [211, 277] width 83 height 15
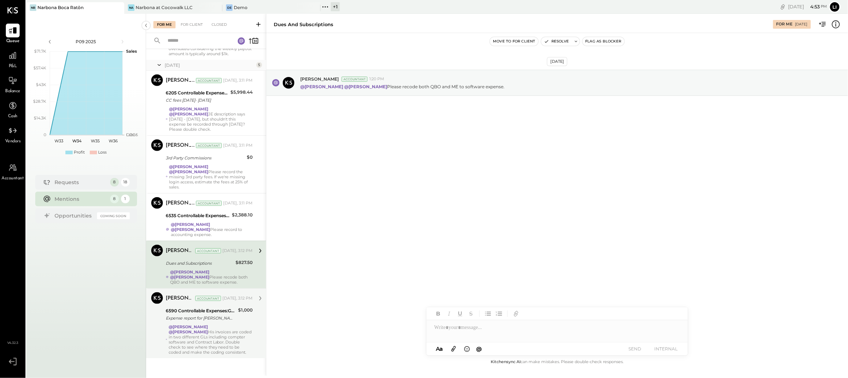
click at [506, 275] on div "[DATE] [PERSON_NAME] Accountant 1:20 PM @[PERSON_NAME] @[PERSON_NAME] Please re…" at bounding box center [558, 195] width 582 height 325
click at [472, 196] on div "[DATE] [PERSON_NAME] Accountant 1:20 PM @[PERSON_NAME] @[PERSON_NAME] Please re…" at bounding box center [558, 195] width 582 height 325
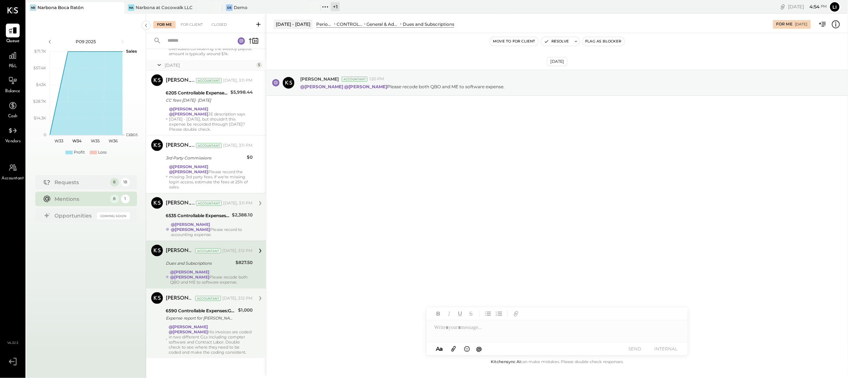
click at [234, 229] on div "@[PERSON_NAME] @[PERSON_NAME] Please record to accounting expense." at bounding box center [212, 229] width 82 height 15
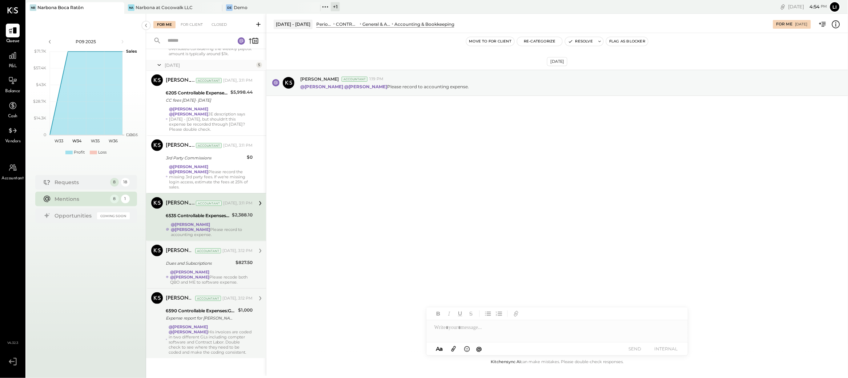
click at [520, 145] on div "[DATE] [PERSON_NAME] Accountant 1:19 PM @[PERSON_NAME] @[PERSON_NAME] Please re…" at bounding box center [558, 100] width 582 height 99
click at [395, 111] on div "[DATE] [PERSON_NAME] Accountant 1:19 PM @[PERSON_NAME] @[PERSON_NAME] Please re…" at bounding box center [558, 100] width 582 height 99
click at [385, 218] on div "[DATE] [PERSON_NAME] Accountant 1:19 PM @[PERSON_NAME] @[PERSON_NAME] Please re…" at bounding box center [558, 195] width 582 height 325
click at [230, 230] on div "@[PERSON_NAME] @[PERSON_NAME] Please record to accounting expense." at bounding box center [212, 229] width 82 height 15
click at [626, 225] on div "[DATE] [PERSON_NAME] Accountant 1:19 PM @[PERSON_NAME] @[PERSON_NAME] Please re…" at bounding box center [558, 195] width 582 height 325
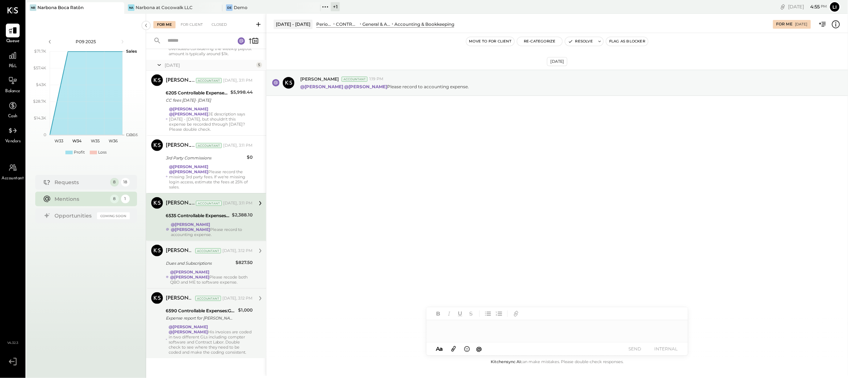
click at [448, 334] on div at bounding box center [557, 328] width 262 height 15
type input "*"
click at [469, 316] on div "JS [PERSON_NAME]" at bounding box center [486, 312] width 83 height 15
click at [575, 329] on div "**********" at bounding box center [557, 328] width 262 height 15
click at [601, 328] on div "**********" at bounding box center [557, 328] width 262 height 15
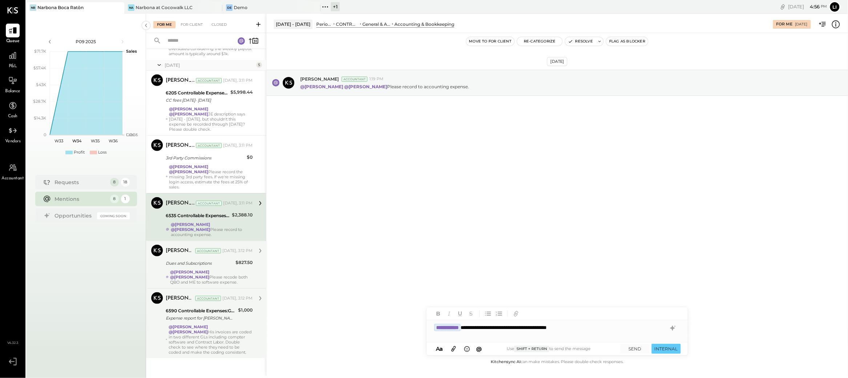
click at [486, 214] on div "[DATE] [PERSON_NAME] Accountant 1:19 PM @[PERSON_NAME] @[PERSON_NAME] Please re…" at bounding box center [558, 195] width 582 height 325
click at [614, 327] on div "**********" at bounding box center [557, 328] width 262 height 15
click at [578, 330] on div "**********" at bounding box center [557, 328] width 262 height 15
click at [616, 332] on div "**********" at bounding box center [557, 328] width 262 height 15
click at [501, 313] on span "[PERSON_NAME]" at bounding box center [496, 312] width 57 height 7
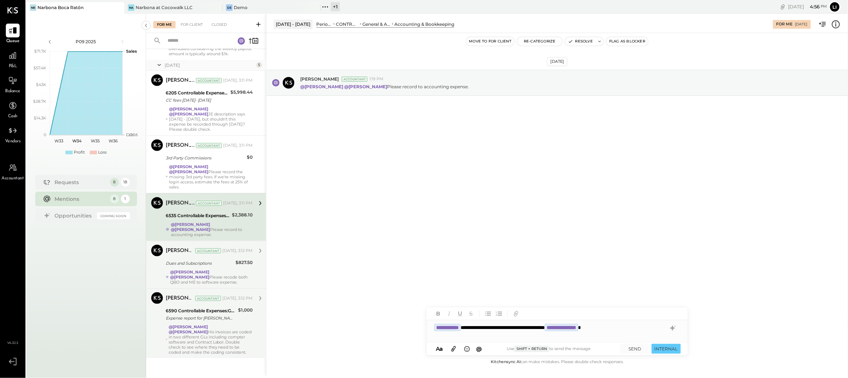
click at [613, 265] on div "[DATE] [PERSON_NAME] Accountant 1:19 PM @[PERSON_NAME] @[PERSON_NAME] Please re…" at bounding box center [558, 195] width 582 height 325
click at [636, 351] on button "SEND" at bounding box center [635, 349] width 29 height 10
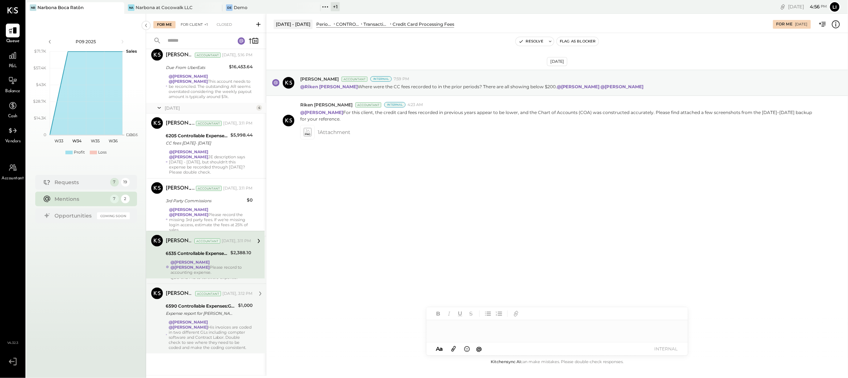
scroll to position [159, 0]
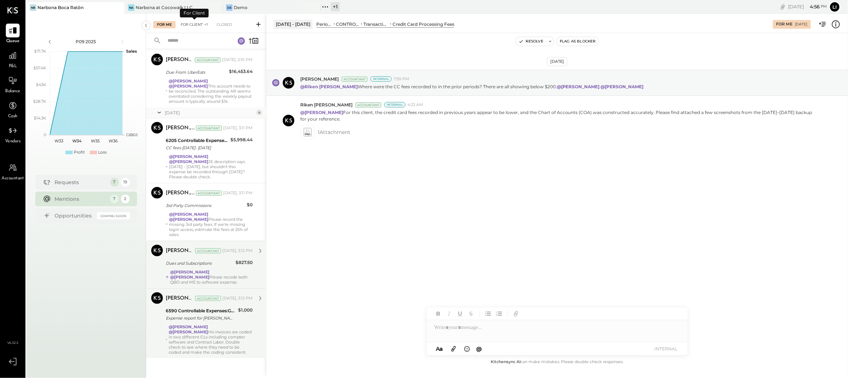
click at [189, 28] on div "For Client +1" at bounding box center [194, 24] width 35 height 7
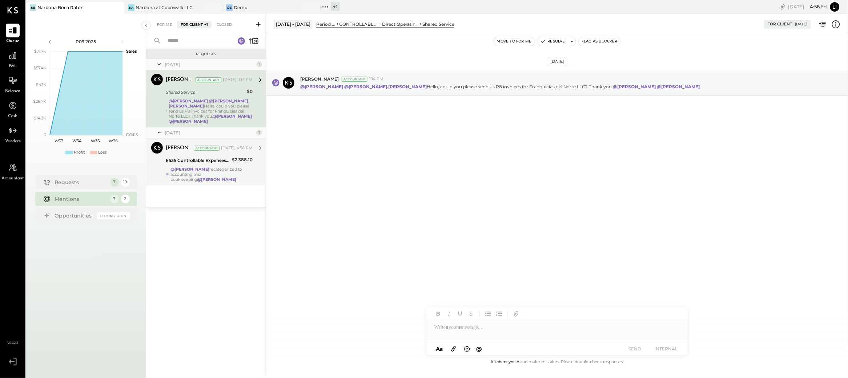
click at [223, 159] on div "6535 Controllable Expenses:General & Administrative Expenses:Computer Supplies,…" at bounding box center [198, 160] width 64 height 7
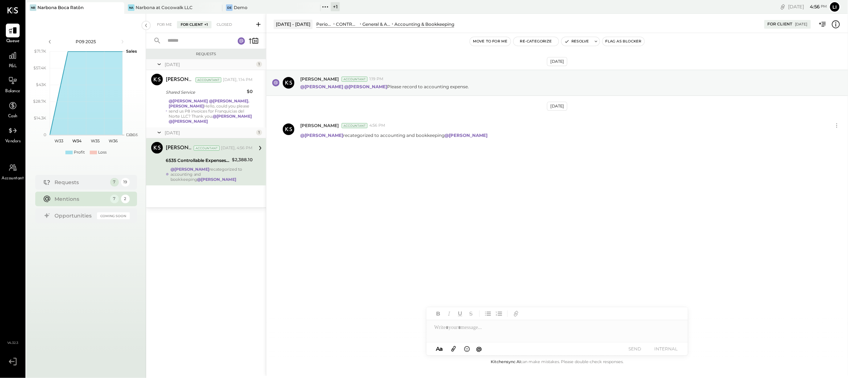
click at [487, 181] on div "[DATE] [PERSON_NAME] Accountant 1:19 PM @[PERSON_NAME] @[PERSON_NAME] Please re…" at bounding box center [558, 125] width 582 height 148
click at [573, 42] on button "Resolve" at bounding box center [577, 41] width 31 height 9
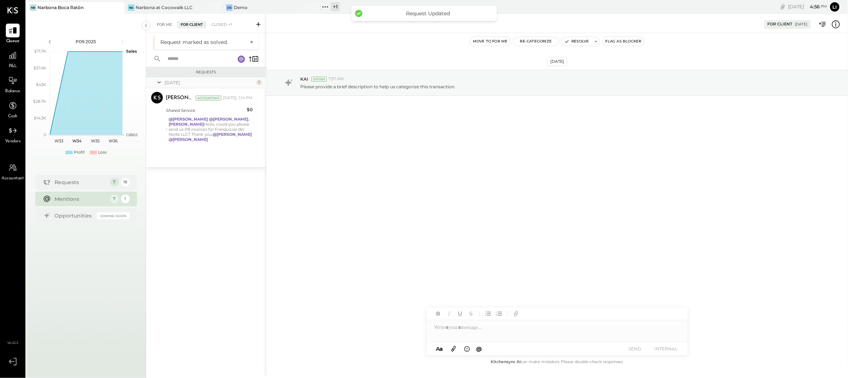
click at [173, 26] on div "For Me" at bounding box center [164, 24] width 22 height 7
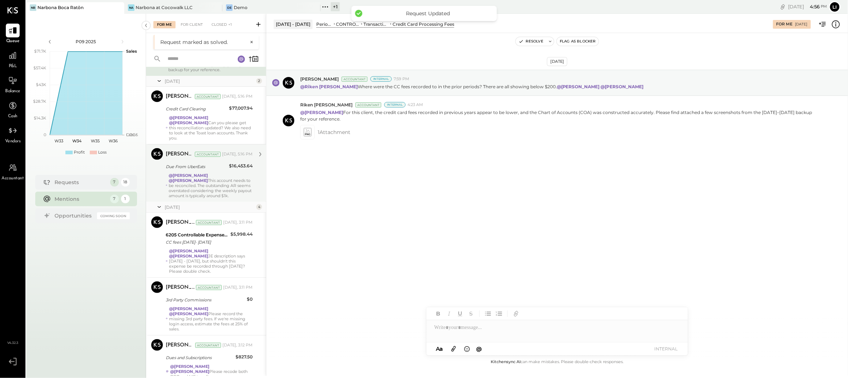
scroll to position [159, 0]
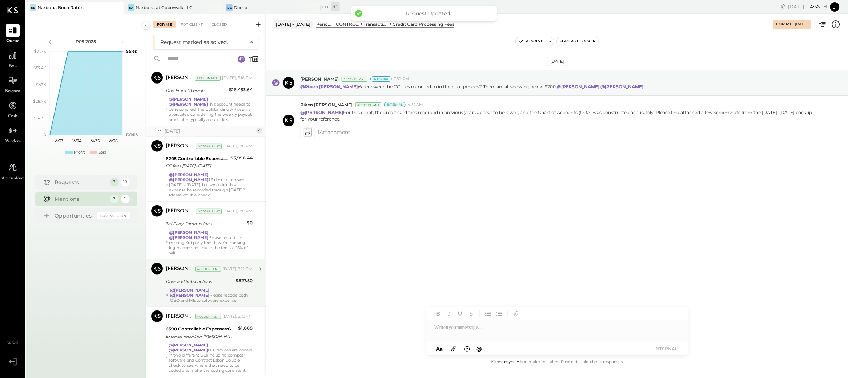
click at [209, 288] on strong "@[PERSON_NAME]" at bounding box center [189, 290] width 39 height 5
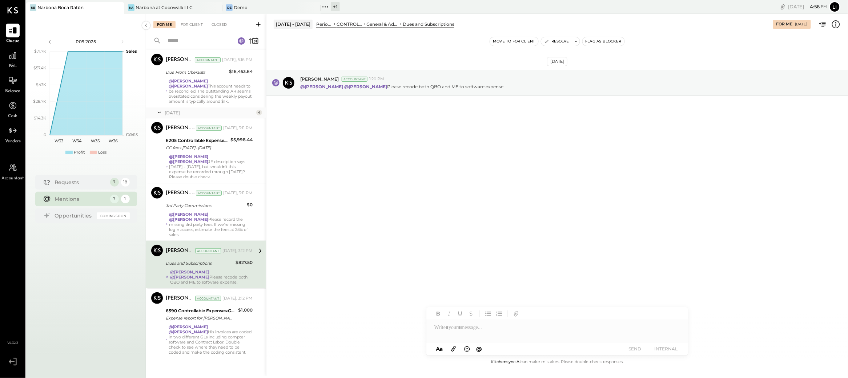
click at [493, 154] on div "[DATE] [PERSON_NAME] Accountant 1:20 PM @[PERSON_NAME] @[PERSON_NAME] Please re…" at bounding box center [558, 195] width 582 height 325
drag, startPoint x: 420, startPoint y: 119, endPoint x: 424, endPoint y: 122, distance: 5.2
click at [422, 120] on div "[DATE] [PERSON_NAME] Accountant 1:20 PM @[PERSON_NAME] @[PERSON_NAME] Please re…" at bounding box center [558, 100] width 582 height 99
click at [493, 167] on div "[DATE] [PERSON_NAME] Accountant 1:20 PM @[PERSON_NAME] @[PERSON_NAME] Please re…" at bounding box center [558, 195] width 582 height 325
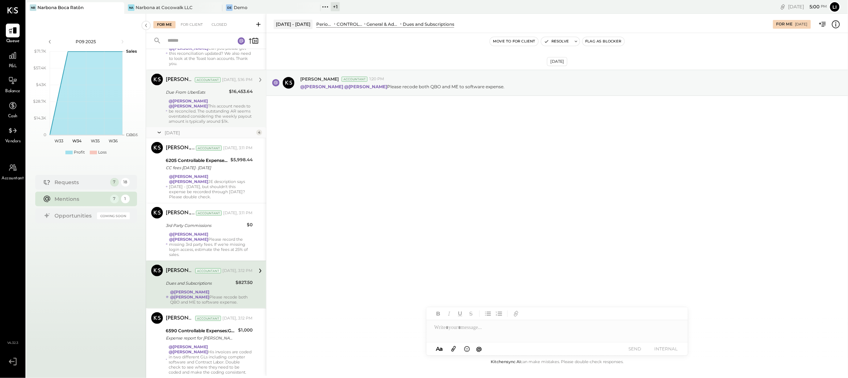
scroll to position [159, 0]
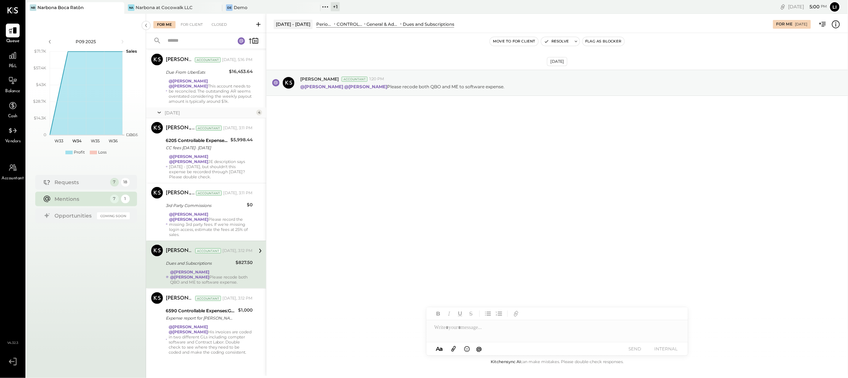
click at [386, 290] on div "[DATE] [PERSON_NAME] Accountant 1:20 PM @[PERSON_NAME] @[PERSON_NAME] Please re…" at bounding box center [558, 195] width 582 height 325
click at [206, 278] on div "@[PERSON_NAME] @[PERSON_NAME] Please recode both QBO and ME to software expense." at bounding box center [211, 277] width 83 height 15
click at [490, 256] on div "[DATE] [PERSON_NAME] Accountant 1:20 PM @[PERSON_NAME] @[PERSON_NAME] Please re…" at bounding box center [558, 195] width 582 height 325
click at [425, 176] on div "[DATE] [PERSON_NAME] Accountant 1:20 PM @[PERSON_NAME] @[PERSON_NAME] Please re…" at bounding box center [558, 195] width 582 height 325
click at [526, 125] on div "[DATE] [PERSON_NAME] Accountant 1:20 PM @[PERSON_NAME] @[PERSON_NAME] Please re…" at bounding box center [558, 100] width 582 height 99
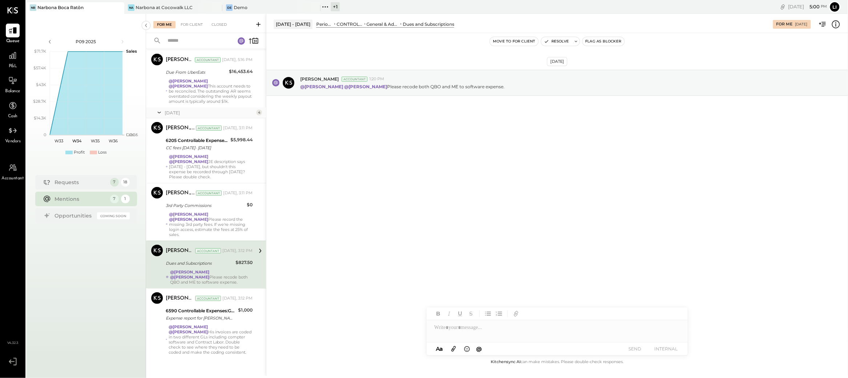
click at [481, 336] on div at bounding box center [557, 325] width 262 height 35
type input "*"
type input "***"
click at [478, 299] on span "[PERSON_NAME]" at bounding box center [496, 298] width 57 height 7
click at [556, 247] on div "[DATE] [PERSON_NAME] Accountant 1:20 PM @[PERSON_NAME] @[PERSON_NAME] Please re…" at bounding box center [558, 195] width 582 height 325
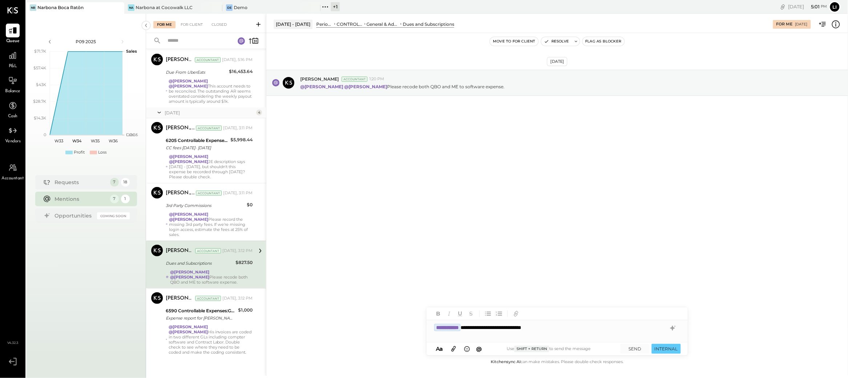
click at [515, 253] on div "[DATE] [PERSON_NAME] Accountant 1:20 PM @[PERSON_NAME] @[PERSON_NAME] Please re…" at bounding box center [558, 195] width 582 height 325
click at [639, 351] on button "SEND" at bounding box center [635, 349] width 29 height 10
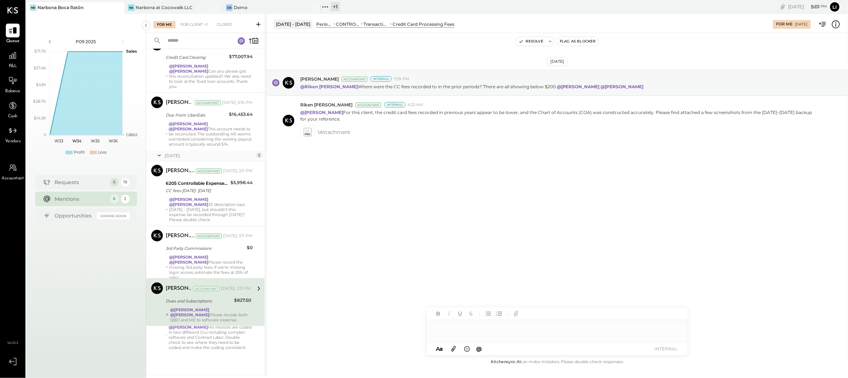
scroll to position [111, 0]
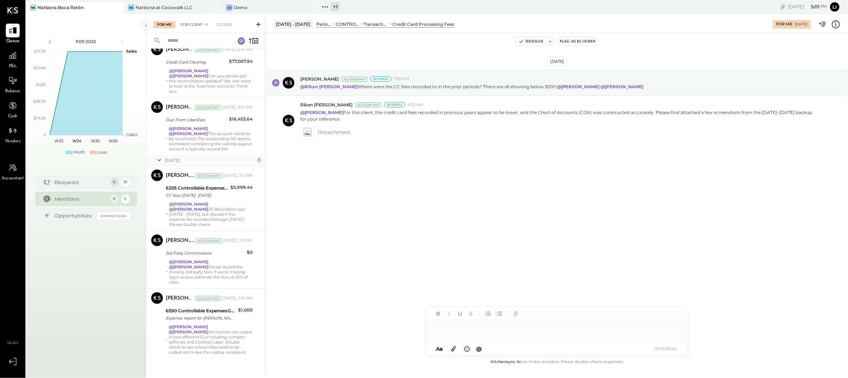
drag, startPoint x: 182, startPoint y: 20, endPoint x: 188, endPoint y: 21, distance: 6.3
click at [183, 20] on div "For Me For Client +1 Closed" at bounding box center [206, 23] width 120 height 19
click at [189, 21] on div "For Client +1" at bounding box center [194, 24] width 35 height 7
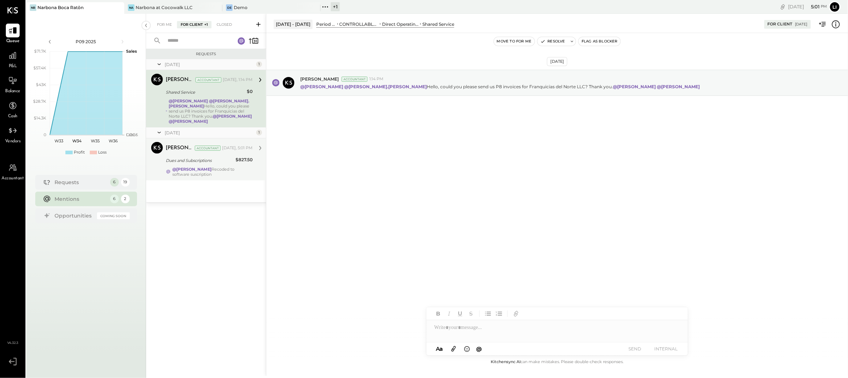
click at [216, 160] on div "Dues and Subscriptions" at bounding box center [200, 160] width 68 height 7
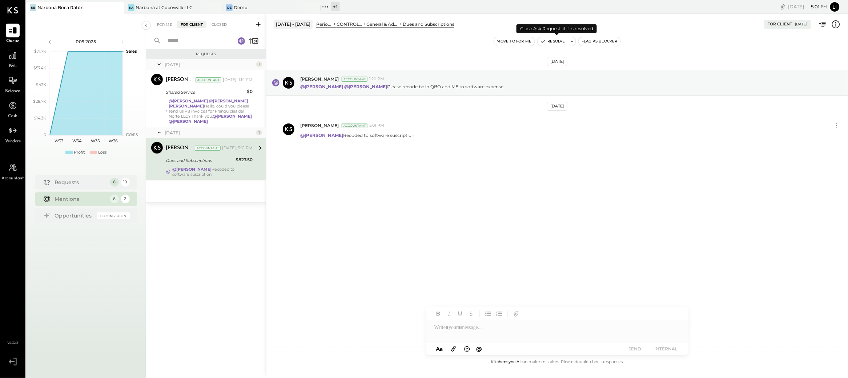
click at [554, 43] on button "Resolve" at bounding box center [553, 41] width 31 height 9
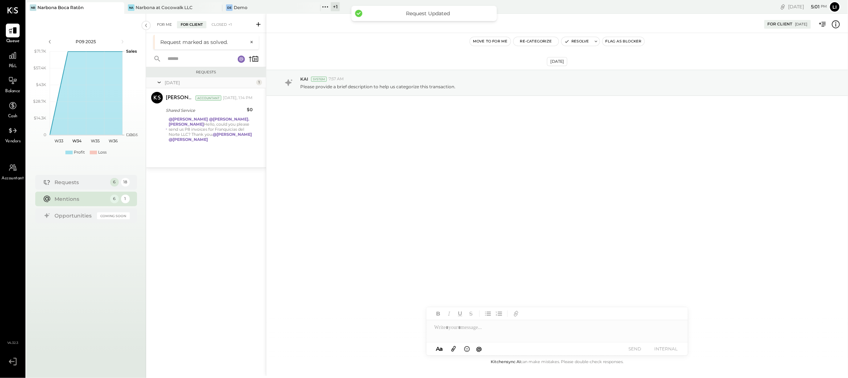
click at [169, 26] on div "For Me" at bounding box center [164, 24] width 22 height 7
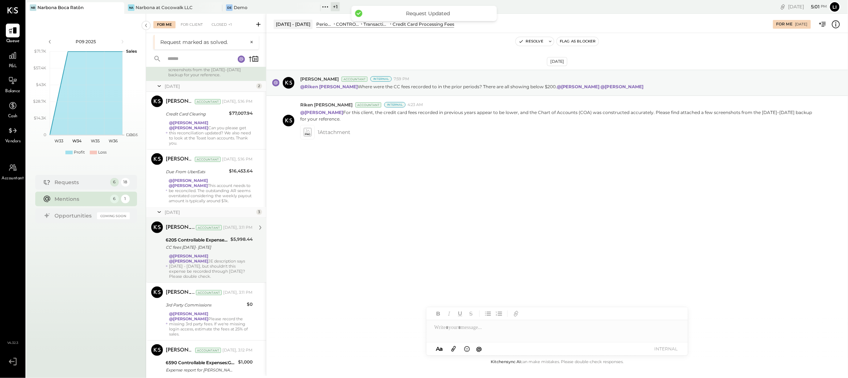
scroll to position [111, 0]
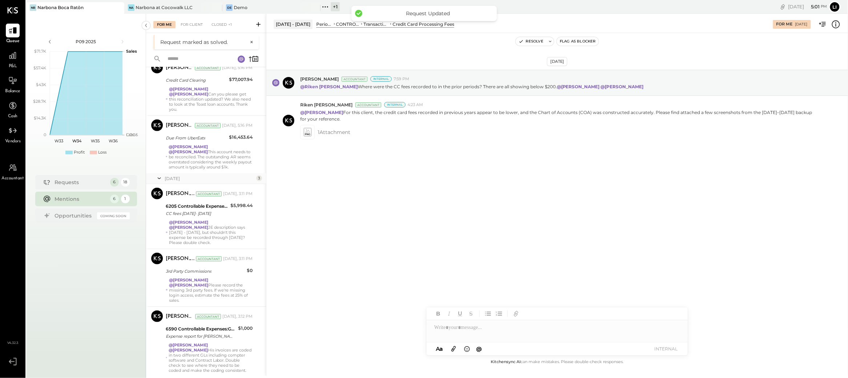
click at [362, 289] on div "[DATE] [PERSON_NAME] Accountant Internal 7:59 PM @[GEOGRAPHIC_DATA][PERSON_NAME…" at bounding box center [558, 195] width 582 height 325
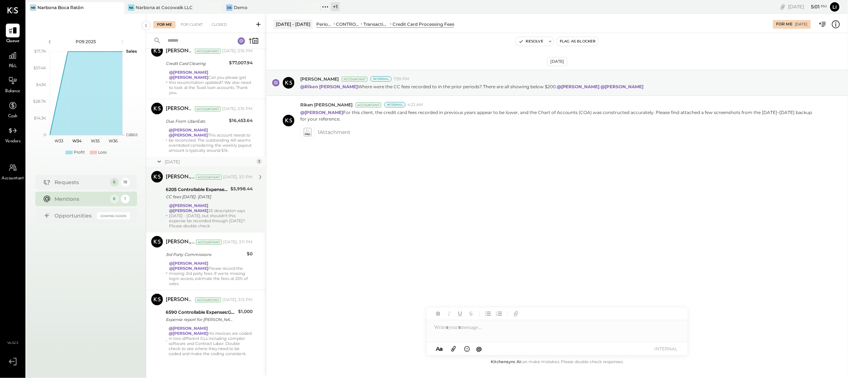
scroll to position [109, 0]
click at [208, 221] on div "@[PERSON_NAME] @[PERSON_NAME] JE description says [DATE] - [DATE], but shouldn'…" at bounding box center [211, 216] width 84 height 25
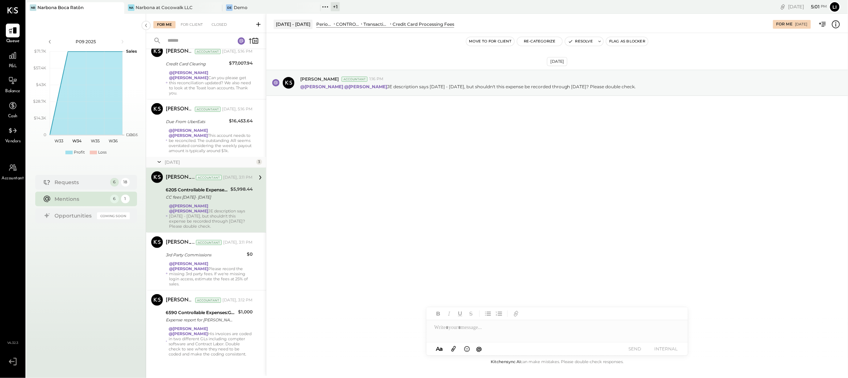
click at [367, 179] on div "[DATE] [PERSON_NAME] Accountant 1:16 PM @[PERSON_NAME] @[PERSON_NAME] JE descri…" at bounding box center [558, 195] width 582 height 325
click at [344, 178] on div "[DATE] [PERSON_NAME] Accountant 1:16 PM @[PERSON_NAME] @[PERSON_NAME] JE descri…" at bounding box center [558, 195] width 582 height 325
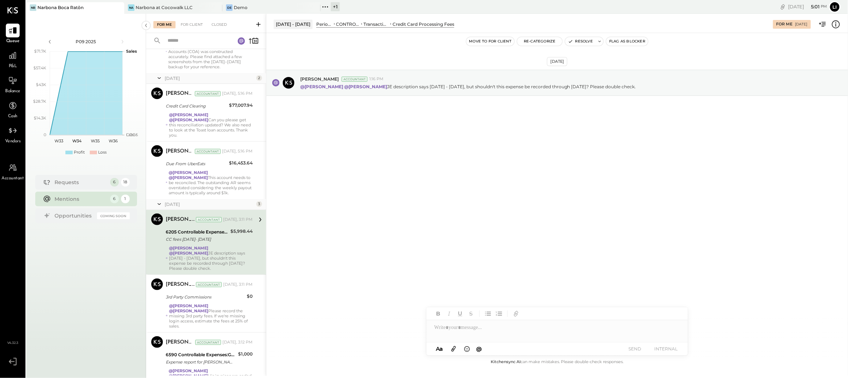
scroll to position [65, 0]
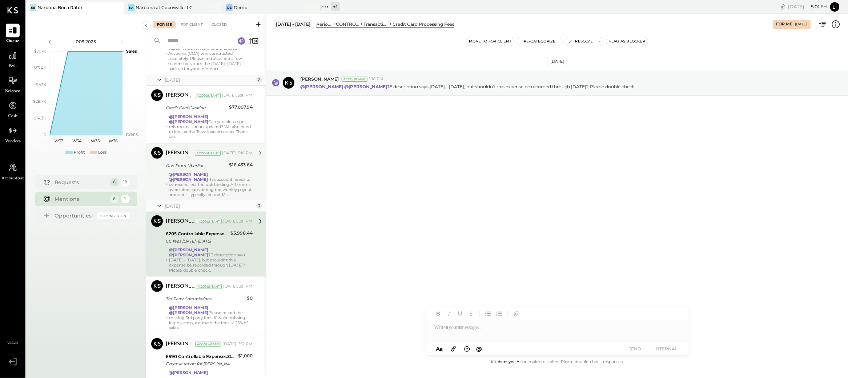
click at [231, 191] on div "@[PERSON_NAME] @[PERSON_NAME] This account needs to be reconciled. The outstand…" at bounding box center [211, 184] width 84 height 25
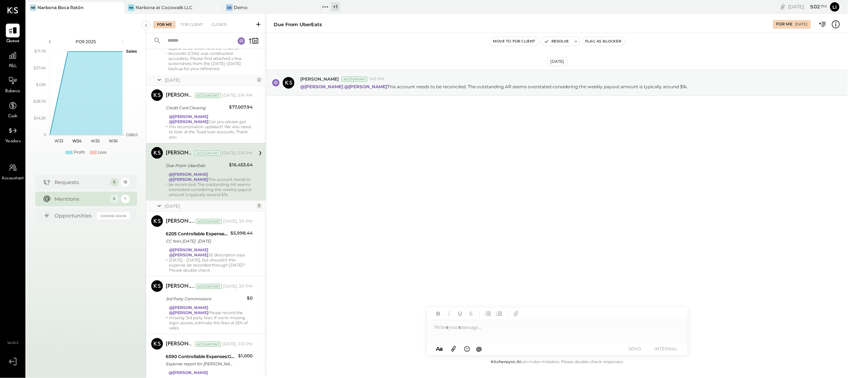
click at [393, 191] on div "[DATE] [PERSON_NAME] Accountant 1:43 PM @[PERSON_NAME] @[PERSON_NAME] This acco…" at bounding box center [558, 195] width 582 height 325
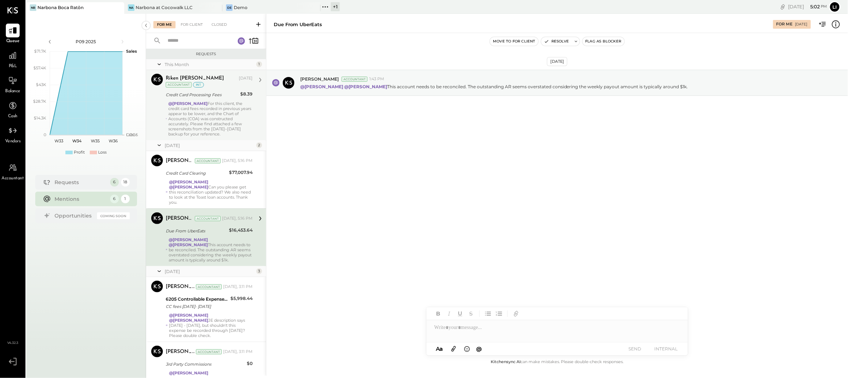
click at [217, 117] on div "@[PERSON_NAME] For this client, the credit card fees recorded in previous years…" at bounding box center [210, 119] width 84 height 36
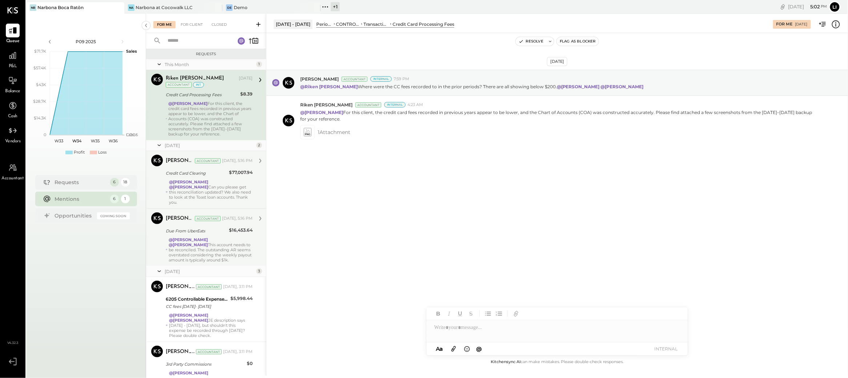
click at [220, 191] on div "@[PERSON_NAME] @[PERSON_NAME] Can you please get this reconciliation updated? W…" at bounding box center [211, 192] width 84 height 25
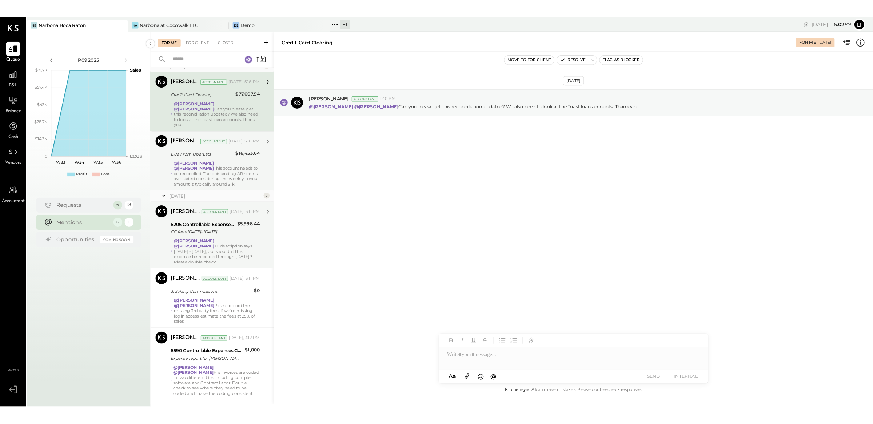
scroll to position [100, 0]
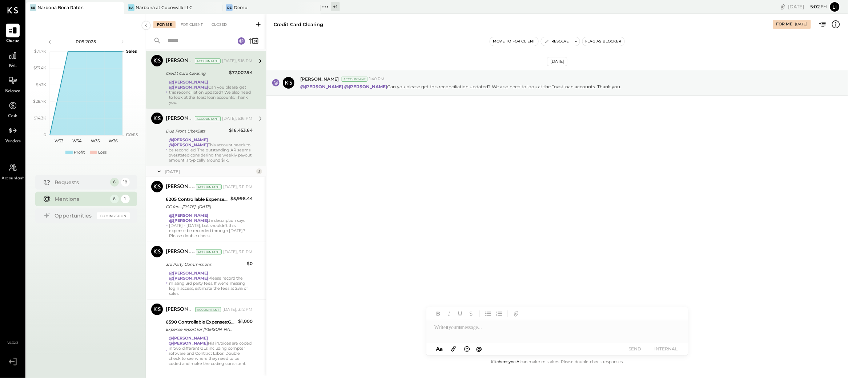
click at [204, 160] on div "@[PERSON_NAME] @[PERSON_NAME] This account needs to be reconciled. The outstand…" at bounding box center [211, 149] width 84 height 25
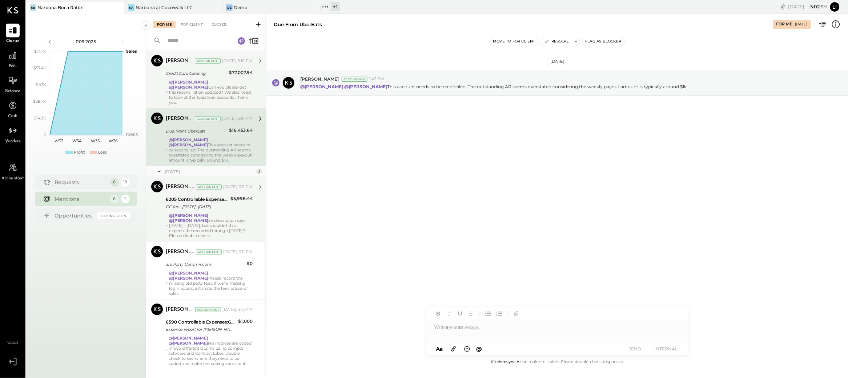
click at [223, 223] on div "@[PERSON_NAME] @[PERSON_NAME] JE description says [DATE] - [DATE], but shouldn'…" at bounding box center [211, 225] width 84 height 25
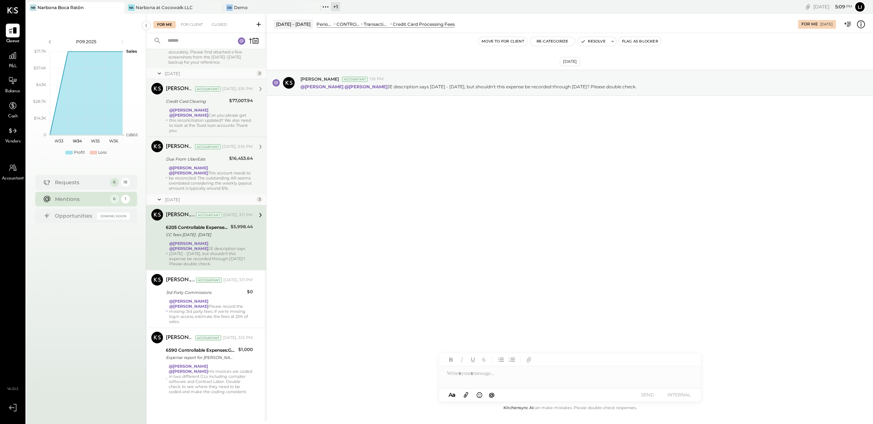
scroll to position [67, 0]
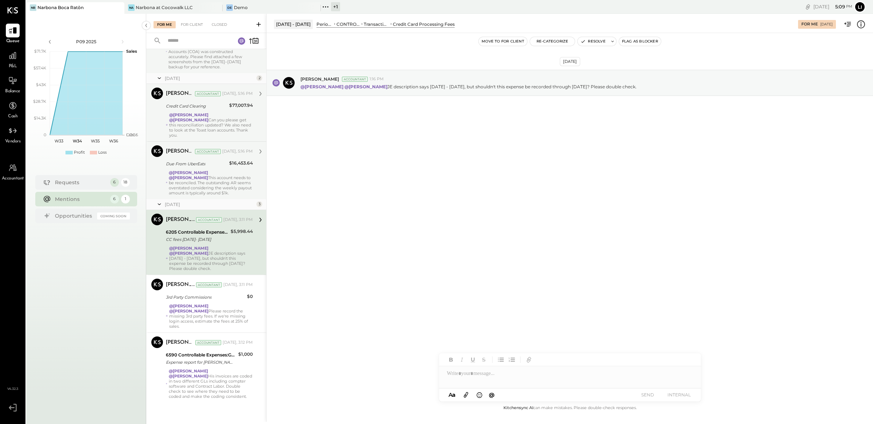
click at [415, 180] on div "[DATE] [PERSON_NAME] Accountant 1:16 PM @[PERSON_NAME] @[PERSON_NAME] JE descri…" at bounding box center [570, 218] width 606 height 371
click at [550, 275] on div "[DATE] [PERSON_NAME] Accountant 1:16 PM @[PERSON_NAME] @[PERSON_NAME] JE descri…" at bounding box center [570, 218] width 606 height 371
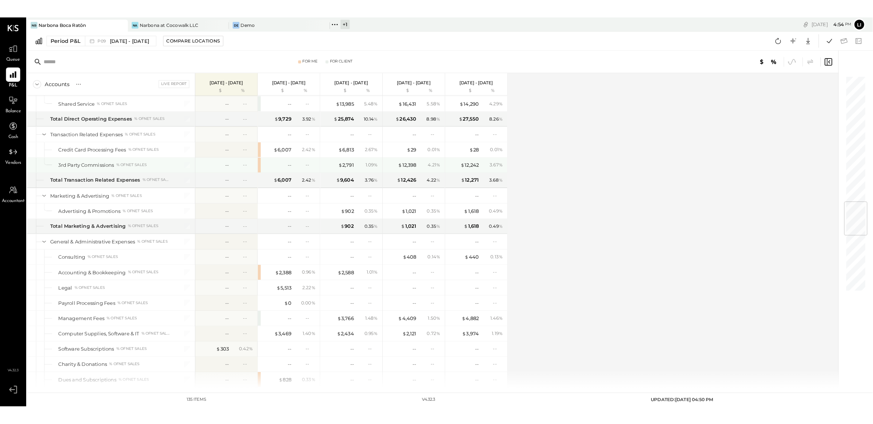
scroll to position [1042, 0]
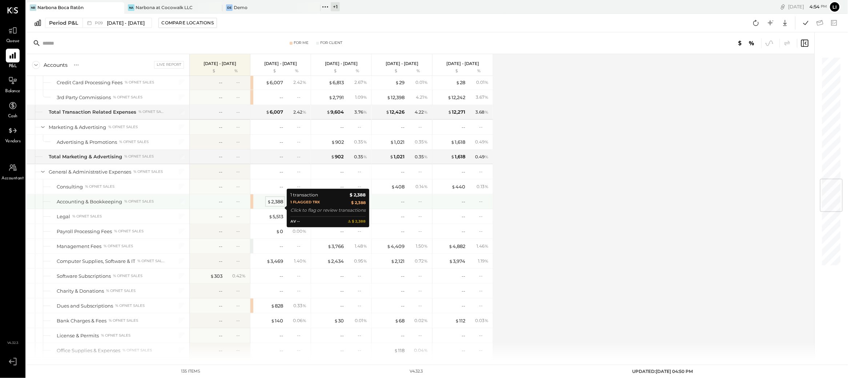
click at [275, 205] on div "$ 2,388" at bounding box center [275, 202] width 16 height 7
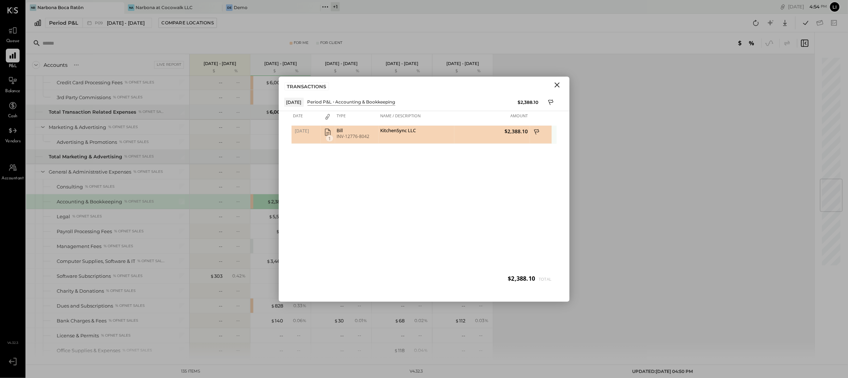
click at [342, 135] on div "INV-12776-8042" at bounding box center [357, 136] width 40 height 5
click at [348, 137] on div "INV-12776-8042" at bounding box center [357, 136] width 40 height 5
click at [349, 137] on div "INV-12776-8042" at bounding box center [357, 136] width 40 height 5
click at [351, 134] on div "INV-12776-8042" at bounding box center [357, 136] width 40 height 5
click at [363, 129] on div "Bill" at bounding box center [357, 130] width 40 height 5
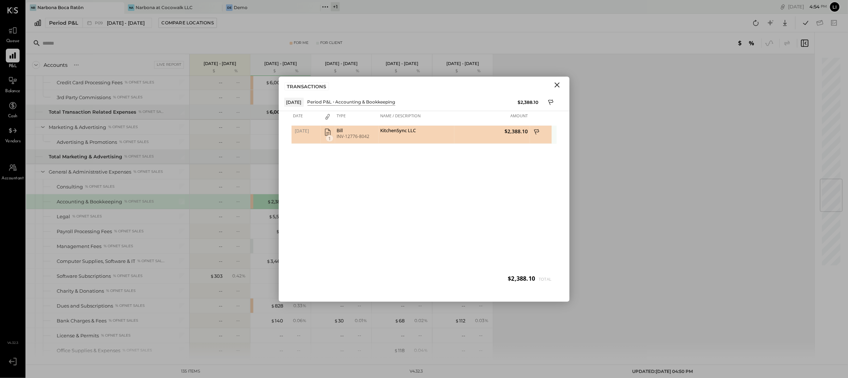
click at [400, 133] on div "KitchenSync LLC" at bounding box center [417, 131] width 72 height 7
click at [425, 131] on div "KitchenSync LLC" at bounding box center [417, 131] width 72 height 7
click at [377, 133] on div "Bill INV-12776-8042" at bounding box center [357, 135] width 44 height 18
click at [368, 143] on div "Bill INV-12776-8042" at bounding box center [357, 135] width 44 height 18
drag, startPoint x: 509, startPoint y: 134, endPoint x: 529, endPoint y: 133, distance: 19.6
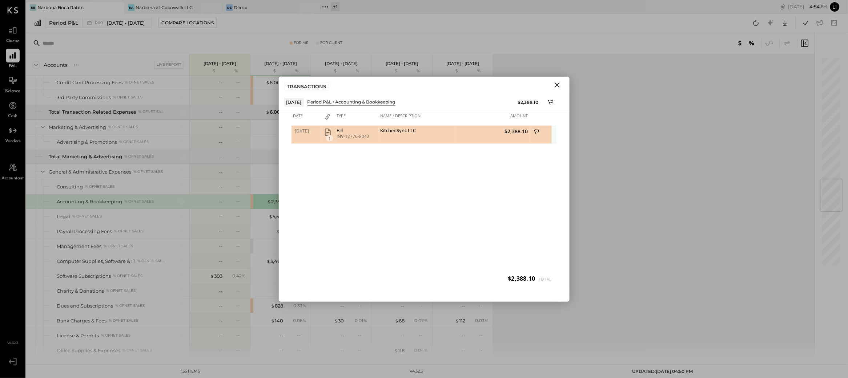
click at [528, 135] on span "$2,388.10" at bounding box center [492, 131] width 72 height 7
drag, startPoint x: 529, startPoint y: 133, endPoint x: 508, endPoint y: 133, distance: 21.1
click at [508, 133] on div "$2,388.10" at bounding box center [492, 135] width 76 height 18
copy span "2,388.10"
click at [467, 207] on div "[DATE] 1 Bill INV-12776-8042 KitchenSync LLC $2,388.10" at bounding box center [424, 208] width 265 height 164
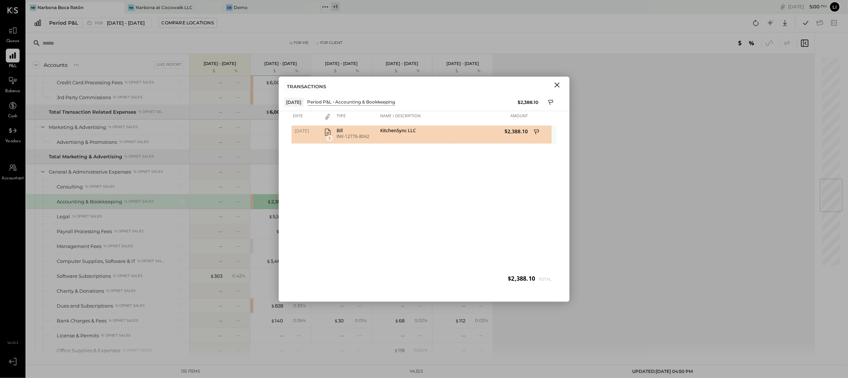
click at [384, 128] on div "KitchenSync LLC" at bounding box center [417, 131] width 72 height 7
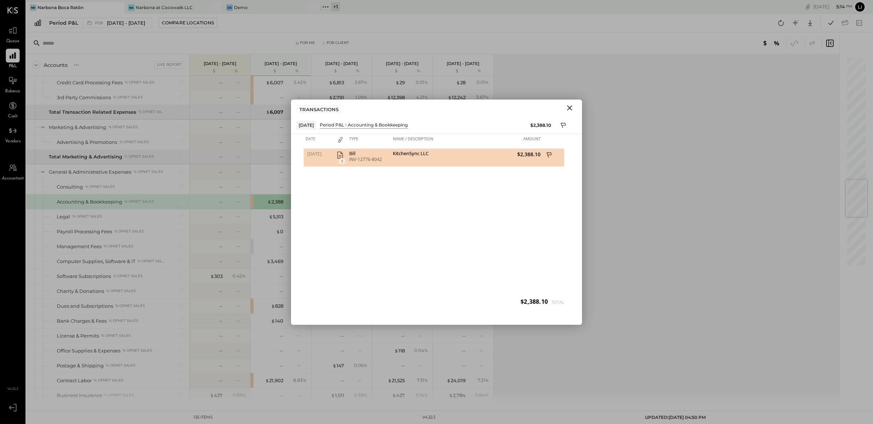
scroll to position [1042, 0]
click at [476, 263] on div "[DATE] 1 Bill INV-12776-8042 KitchenSync LLC $2,388.10" at bounding box center [436, 231] width 265 height 164
click at [571, 108] on icon "Close" at bounding box center [569, 108] width 9 height 9
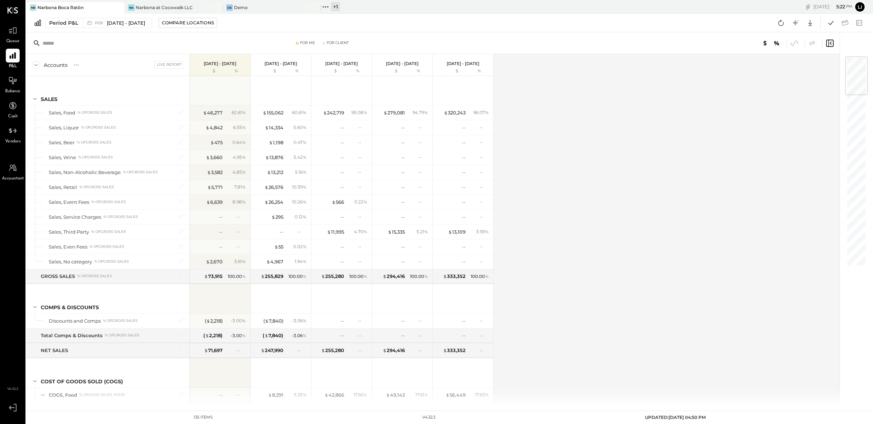
click at [15, 89] on span "Balance" at bounding box center [12, 91] width 15 height 7
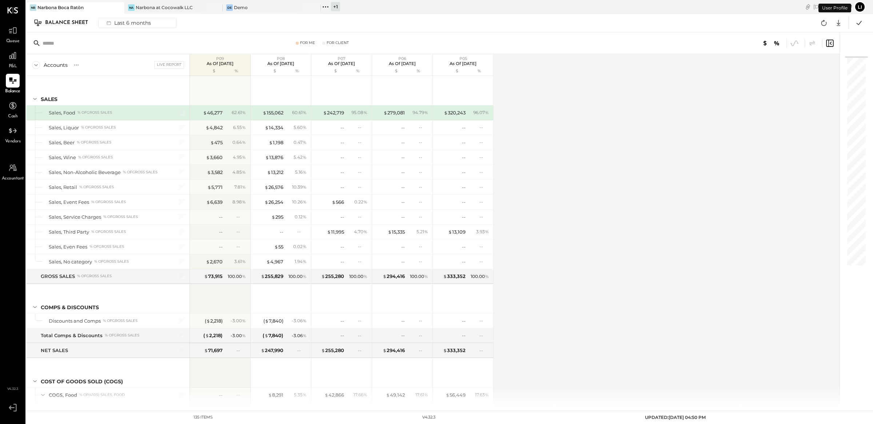
click at [18, 65] on div "P&L" at bounding box center [13, 59] width 14 height 21
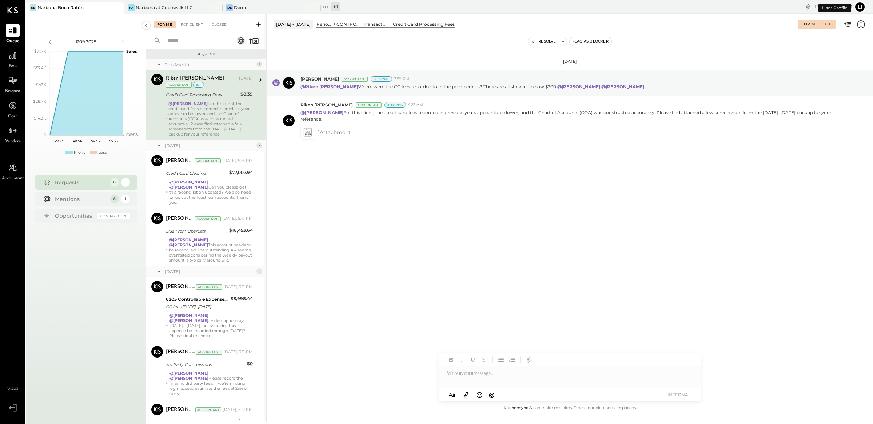
click at [536, 292] on div "[DATE] [PERSON_NAME] Accountant Internal 7:59 PM @[GEOGRAPHIC_DATA][PERSON_NAME…" at bounding box center [570, 218] width 606 height 371
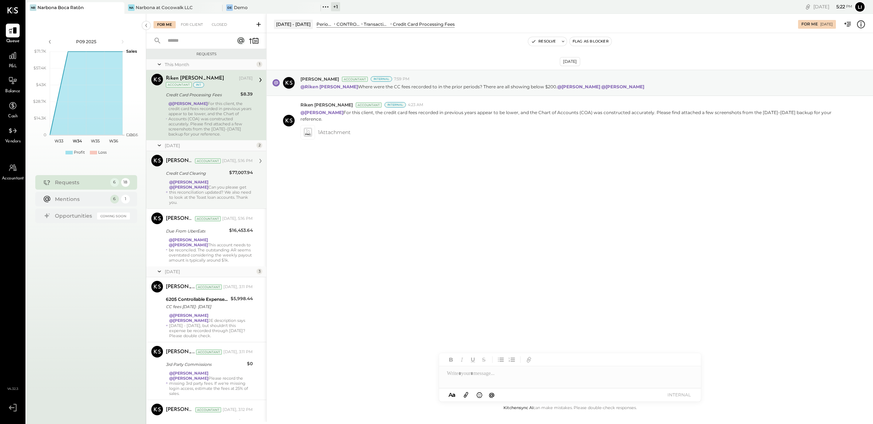
click at [198, 196] on div "@[PERSON_NAME] @[PERSON_NAME] Can you please get this reconciliation updated? W…" at bounding box center [211, 192] width 84 height 25
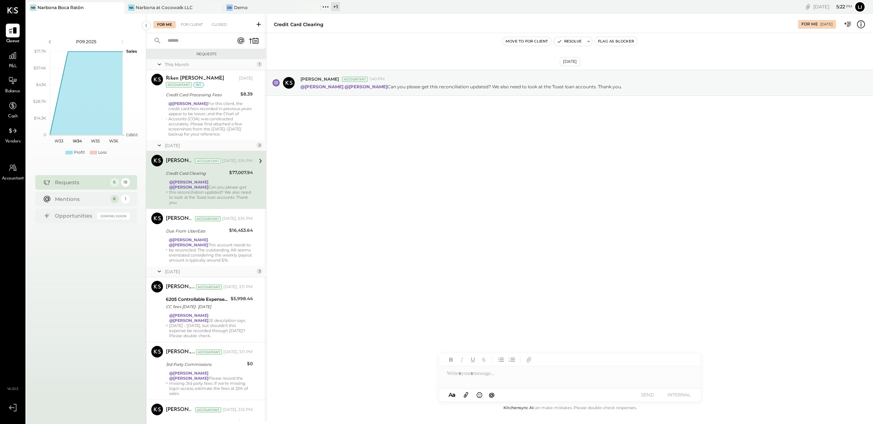
click at [420, 196] on div "[DATE] [PERSON_NAME] Accountant 1:40 PM @[PERSON_NAME] @[PERSON_NAME] Can you p…" at bounding box center [570, 218] width 606 height 371
click at [229, 253] on div "@[PERSON_NAME] @[PERSON_NAME] This account needs to be reconciled. The outstand…" at bounding box center [211, 249] width 84 height 25
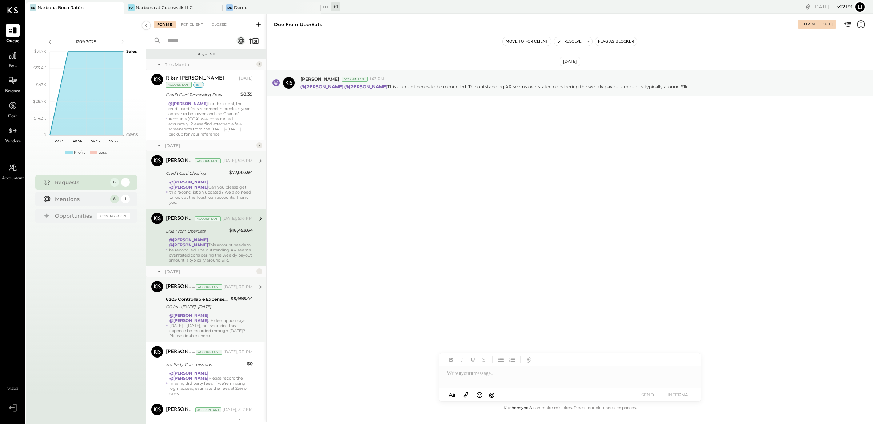
click at [215, 328] on div "@[PERSON_NAME] @[PERSON_NAME] JE description says [DATE] - [DATE], but shouldn'…" at bounding box center [211, 325] width 84 height 25
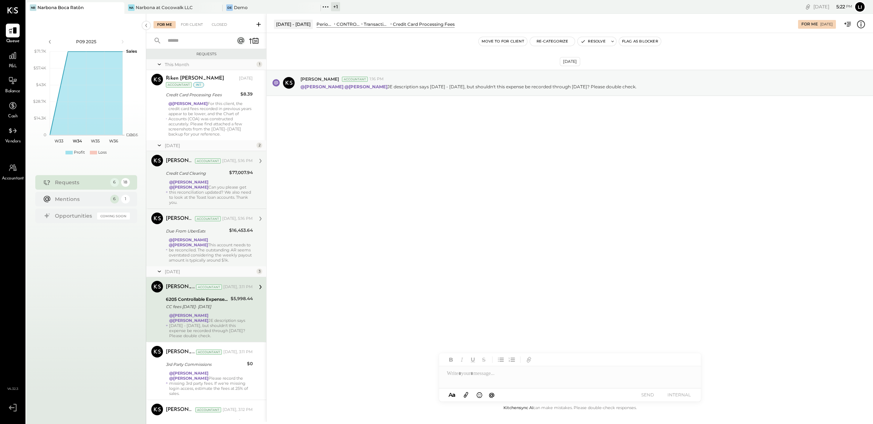
click at [365, 290] on div "[DATE] [PERSON_NAME] Accountant 1:16 PM @[PERSON_NAME] @[PERSON_NAME] JE descri…" at bounding box center [570, 218] width 606 height 371
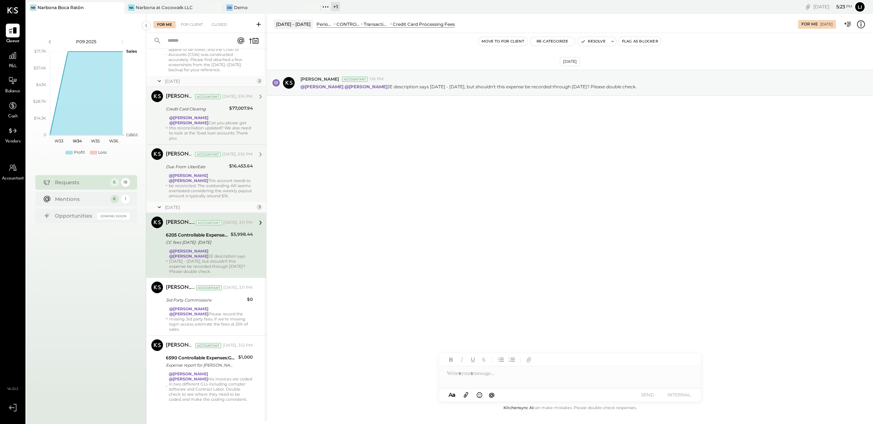
scroll to position [67, 0]
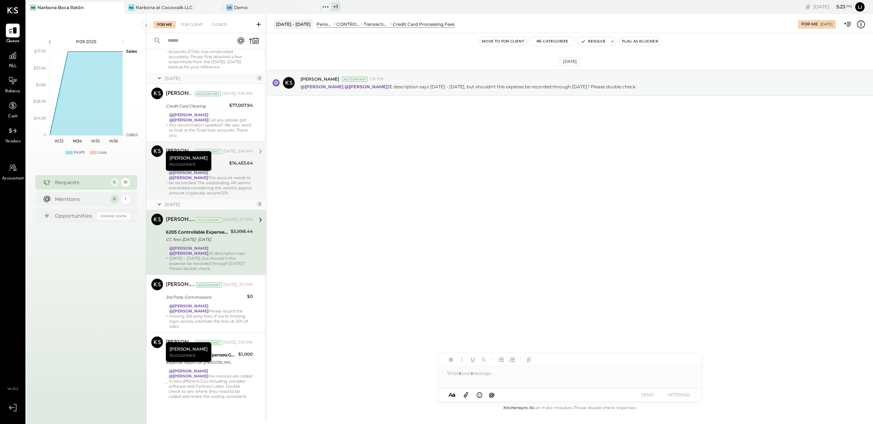
click at [193, 30] on div "For Me For Client Closed" at bounding box center [206, 23] width 120 height 19
click at [195, 27] on div "For Client" at bounding box center [191, 24] width 29 height 7
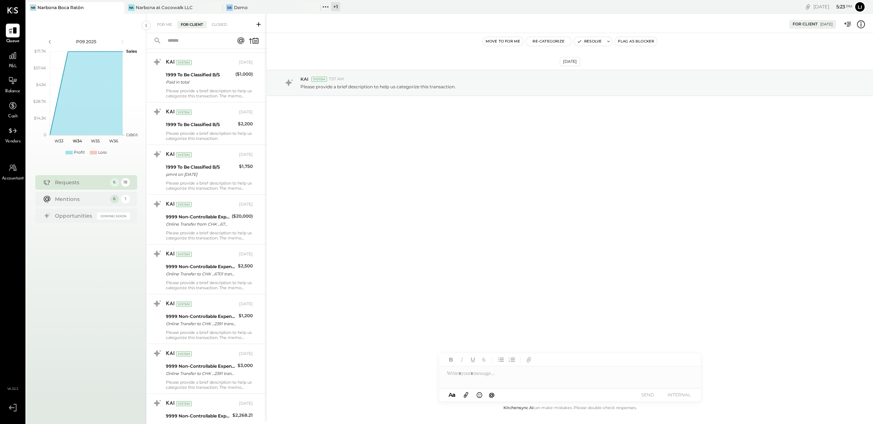
scroll to position [574, 0]
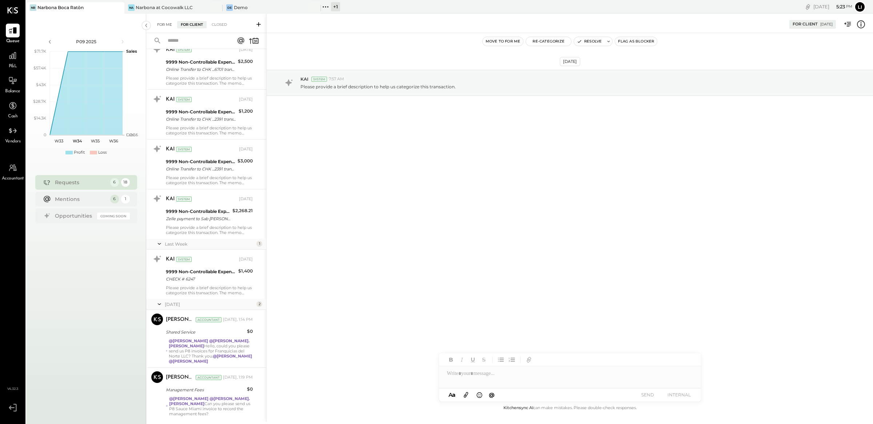
click at [160, 25] on div "For Me" at bounding box center [164, 24] width 22 height 7
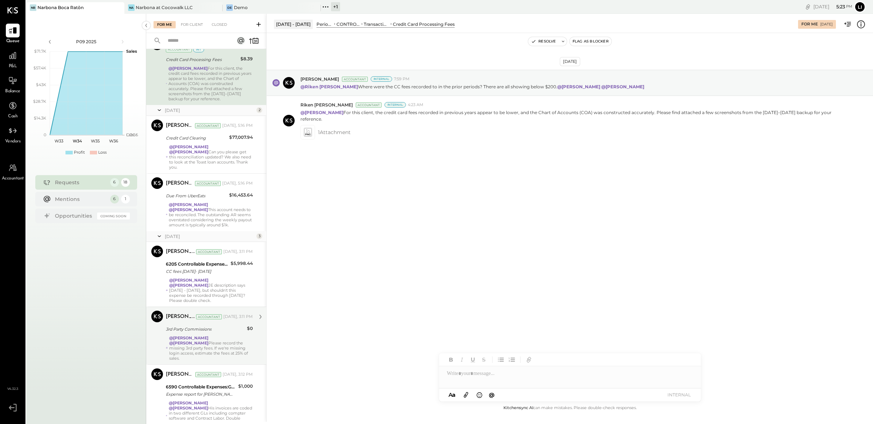
scroll to position [67, 0]
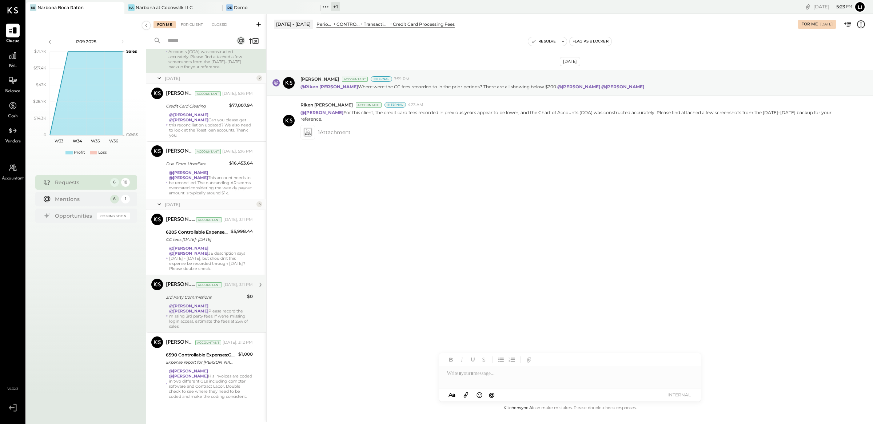
click at [210, 319] on div "@[PERSON_NAME] @[PERSON_NAME] Please record the missing 3rd party fees. If we'r…" at bounding box center [211, 316] width 84 height 25
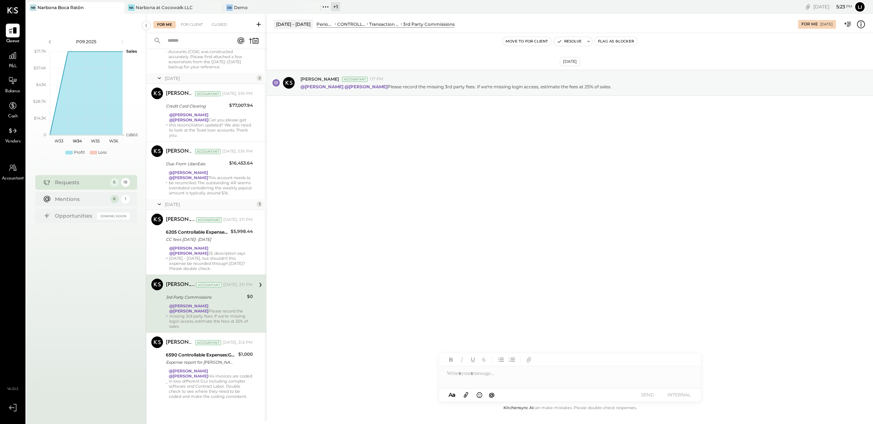
click at [483, 170] on div "[DATE] [PERSON_NAME] Accountant 1:17 PM @[PERSON_NAME] @[PERSON_NAME] Please re…" at bounding box center [570, 218] width 606 height 371
click at [405, 259] on div "[DATE] [PERSON_NAME] Accountant 1:17 PM @[PERSON_NAME] @[PERSON_NAME] Please re…" at bounding box center [570, 218] width 606 height 371
click at [441, 157] on div "[DATE] [PERSON_NAME] Accountant 1:17 PM @[PERSON_NAME] @[PERSON_NAME] Please re…" at bounding box center [570, 218] width 606 height 371
click at [391, 173] on div "[DATE] [PERSON_NAME] Accountant 1:17 PM @[PERSON_NAME] @[PERSON_NAME] Please re…" at bounding box center [570, 218] width 606 height 371
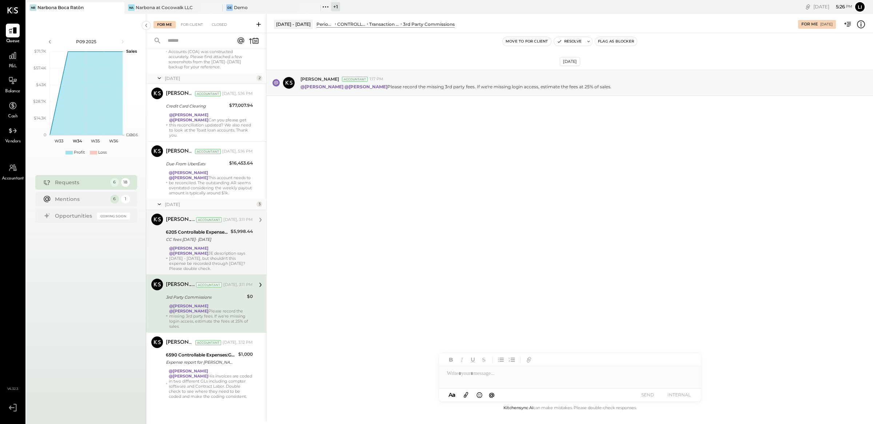
click at [197, 265] on div "@[PERSON_NAME] @[PERSON_NAME] JE description says [DATE] - [DATE], but shouldn'…" at bounding box center [211, 258] width 84 height 25
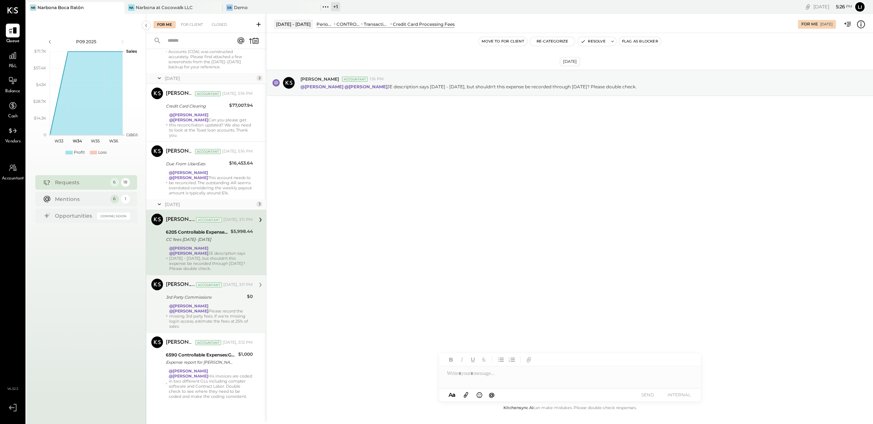
click at [313, 213] on div "[DATE] [PERSON_NAME] Accountant 1:16 PM @[PERSON_NAME] @[PERSON_NAME] JE descri…" at bounding box center [570, 218] width 606 height 371
click at [477, 379] on div at bounding box center [570, 373] width 262 height 15
click at [499, 360] on span "[PERSON_NAME]" at bounding box center [508, 358] width 57 height 7
click at [456, 286] on div "[DATE] [PERSON_NAME] Accountant 1:16 PM @[PERSON_NAME] @[PERSON_NAME] JE descri…" at bounding box center [570, 218] width 606 height 371
click at [573, 251] on div "[DATE] [PERSON_NAME] Accountant 1:16 PM @[PERSON_NAME] @[PERSON_NAME] JE descri…" at bounding box center [570, 218] width 606 height 371
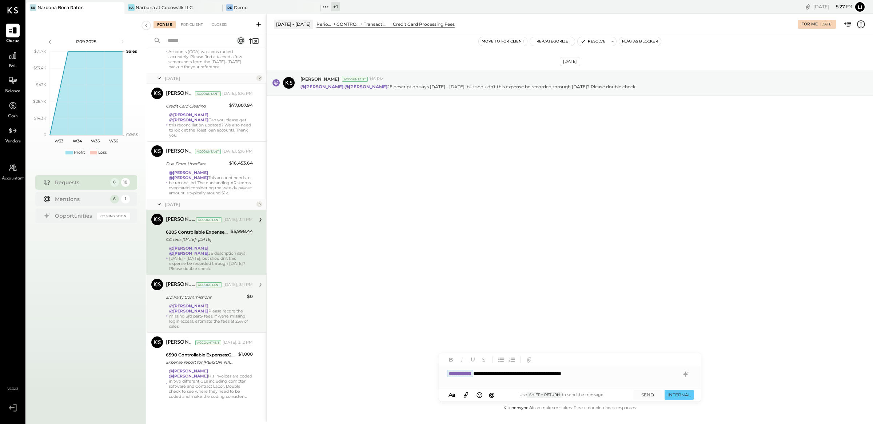
click at [628, 259] on div "[DATE] [PERSON_NAME] Accountant 1:16 PM @[PERSON_NAME] @[PERSON_NAME] JE descri…" at bounding box center [570, 218] width 606 height 371
click at [760, 332] on div "[DATE] [PERSON_NAME] Accountant 1:16 PM @[PERSON_NAME] @[PERSON_NAME] JE descri…" at bounding box center [570, 218] width 606 height 371
click at [643, 306] on div "[DATE] [PERSON_NAME] Accountant 1:16 PM @[PERSON_NAME] @[PERSON_NAME] JE descri…" at bounding box center [570, 218] width 606 height 371
click at [613, 300] on div "[DATE] [PERSON_NAME] Accountant 1:16 PM @[PERSON_NAME] @[PERSON_NAME] JE descri…" at bounding box center [570, 218] width 606 height 371
click at [565, 277] on div "[DATE] [PERSON_NAME] Accountant 1:16 PM @[PERSON_NAME] @[PERSON_NAME] JE descri…" at bounding box center [570, 218] width 606 height 371
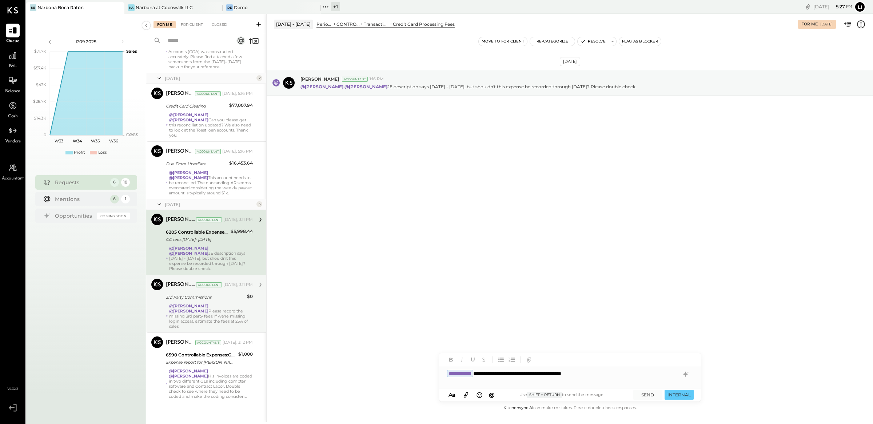
click at [604, 260] on div "[DATE] [PERSON_NAME] Accountant 1:16 PM @[PERSON_NAME] @[PERSON_NAME] JE descri…" at bounding box center [570, 218] width 606 height 371
click at [651, 399] on button "SEND" at bounding box center [647, 395] width 29 height 10
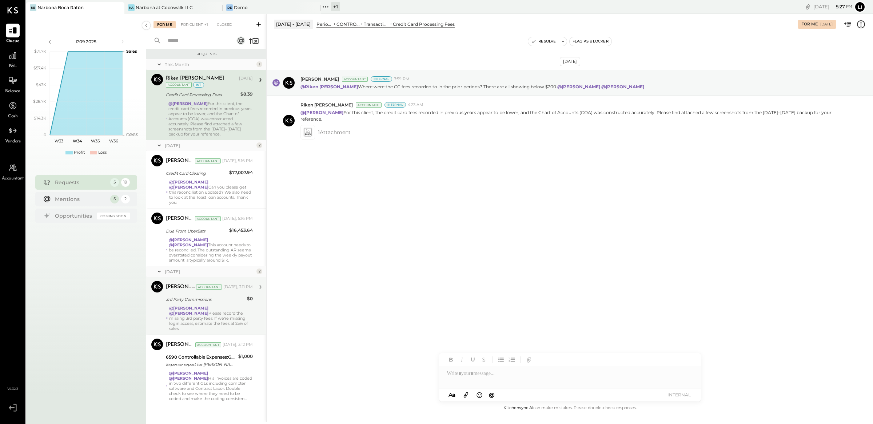
click at [402, 275] on div "[DATE] [PERSON_NAME] Accountant Internal 7:59 PM @[GEOGRAPHIC_DATA][PERSON_NAME…" at bounding box center [570, 218] width 606 height 371
click at [188, 30] on div "For Me For Client +1 Closed" at bounding box center [206, 23] width 120 height 19
click at [196, 25] on div "For Client +1" at bounding box center [194, 24] width 35 height 7
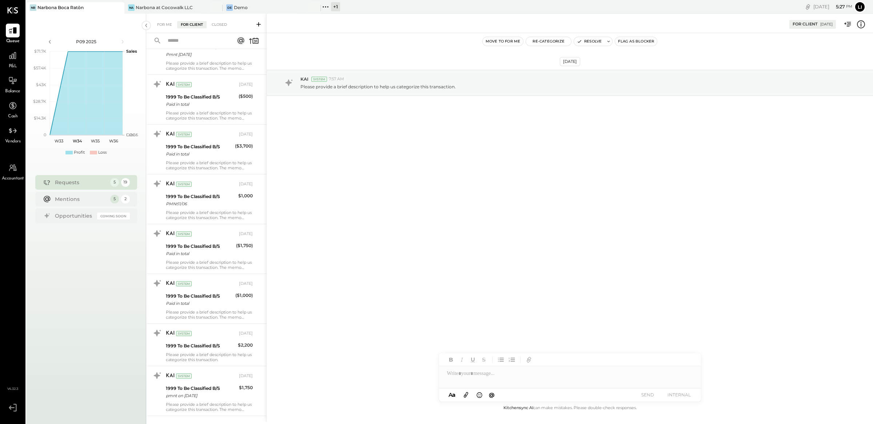
scroll to position [635, 0]
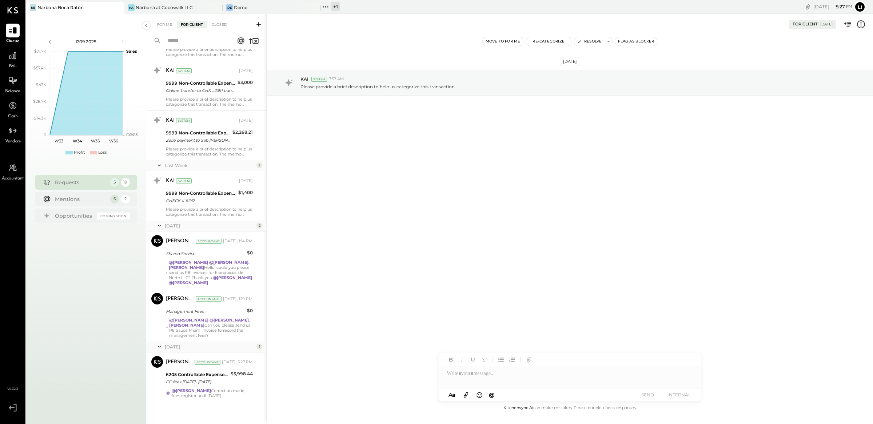
click at [467, 241] on div "[DATE] KAI System 7:57 AM Please provide a brief description to help us categor…" at bounding box center [570, 218] width 606 height 371
click at [219, 388] on div "@[PERSON_NAME] Correction made, fees register until [DATE]." at bounding box center [212, 393] width 81 height 10
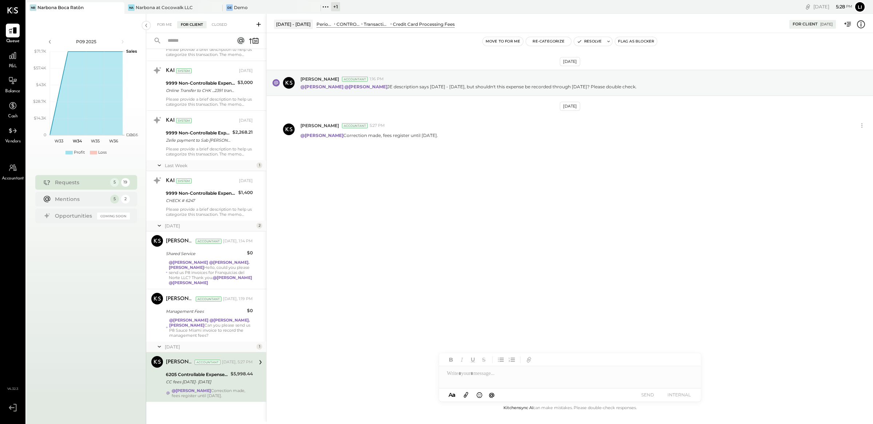
click at [451, 268] on div "[DATE] [PERSON_NAME] Accountant 1:16 PM @[PERSON_NAME] @[PERSON_NAME] JE descri…" at bounding box center [570, 218] width 606 height 371
click at [446, 245] on div "[DATE] [PERSON_NAME] Accountant 1:16 PM @[PERSON_NAME] @[PERSON_NAME] JE descri…" at bounding box center [570, 218] width 606 height 371
click at [289, 244] on div "[DATE] [PERSON_NAME] Accountant 1:16 PM @[PERSON_NAME] @[PERSON_NAME] JE descri…" at bounding box center [570, 218] width 606 height 371
click at [349, 148] on div "[DATE] [PERSON_NAME] Accountant 1:16 PM @[PERSON_NAME] @[PERSON_NAME] JE descri…" at bounding box center [570, 125] width 606 height 148
click at [381, 191] on div "[DATE] [PERSON_NAME] Accountant 1:16 PM @[PERSON_NAME] @[PERSON_NAME] JE descri…" at bounding box center [570, 125] width 606 height 148
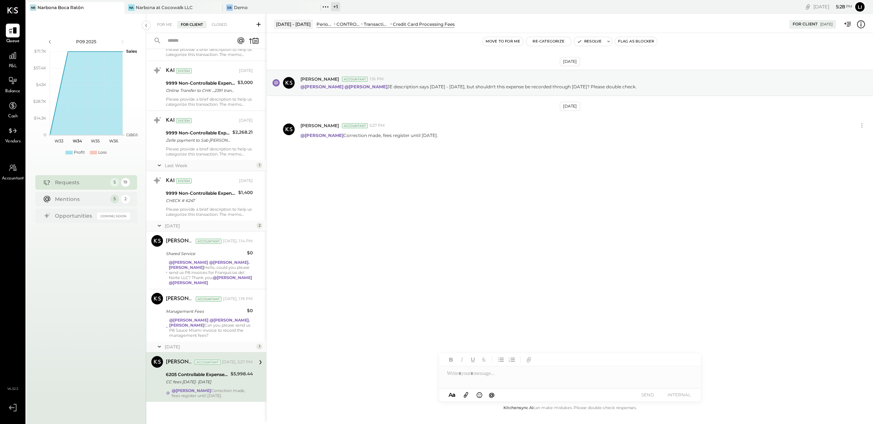
click at [336, 275] on div "[DATE] [PERSON_NAME] Accountant 1:16 PM @[PERSON_NAME] @[PERSON_NAME] JE descri…" at bounding box center [570, 218] width 606 height 371
click at [441, 205] on div "[DATE] [PERSON_NAME] Accountant 1:16 PM @[PERSON_NAME] @[PERSON_NAME] JE descri…" at bounding box center [570, 218] width 606 height 371
click at [555, 257] on div "[DATE] [PERSON_NAME] Accountant 1:16 PM @[PERSON_NAME] @[PERSON_NAME] JE descri…" at bounding box center [570, 218] width 606 height 371
click at [566, 256] on div "[DATE] [PERSON_NAME] Accountant 1:16 PM @[PERSON_NAME] @[PERSON_NAME] JE descri…" at bounding box center [570, 218] width 606 height 371
click at [514, 261] on div "[DATE] [PERSON_NAME] Accountant 1:16 PM @[PERSON_NAME] @[PERSON_NAME] JE descri…" at bounding box center [570, 218] width 606 height 371
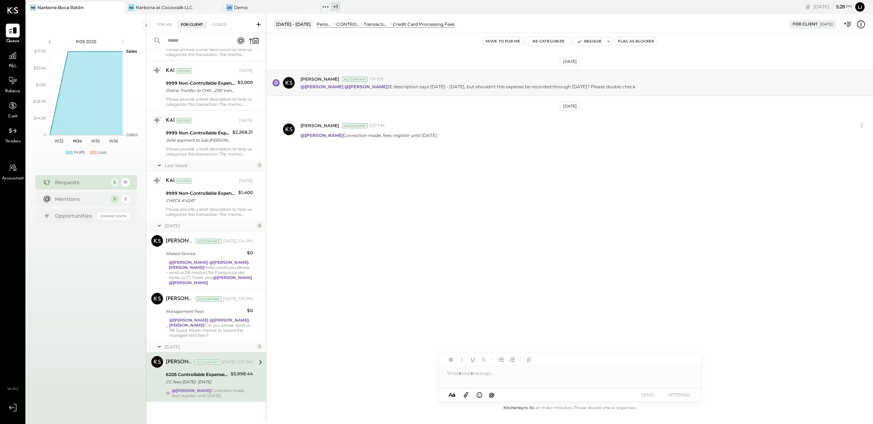
click at [514, 263] on div "[DATE] [PERSON_NAME] Accountant 1:16 PM @[PERSON_NAME] @[PERSON_NAME] JE descri…" at bounding box center [570, 218] width 606 height 371
click at [481, 229] on div "[DATE] [PERSON_NAME] Accountant 1:16 PM @[PERSON_NAME] @[PERSON_NAME] JE descri…" at bounding box center [570, 218] width 606 height 371
click at [466, 217] on div "[DATE] [PERSON_NAME] Accountant 1:16 PM @[PERSON_NAME] @[PERSON_NAME] JE descri…" at bounding box center [570, 218] width 606 height 371
click at [548, 220] on div "[DATE] [PERSON_NAME] Accountant 1:16 PM @[PERSON_NAME] @[PERSON_NAME] JE descri…" at bounding box center [570, 218] width 606 height 371
click at [526, 228] on div "[DATE] [PERSON_NAME] Accountant 1:16 PM @[PERSON_NAME] @[PERSON_NAME] JE descri…" at bounding box center [570, 218] width 606 height 371
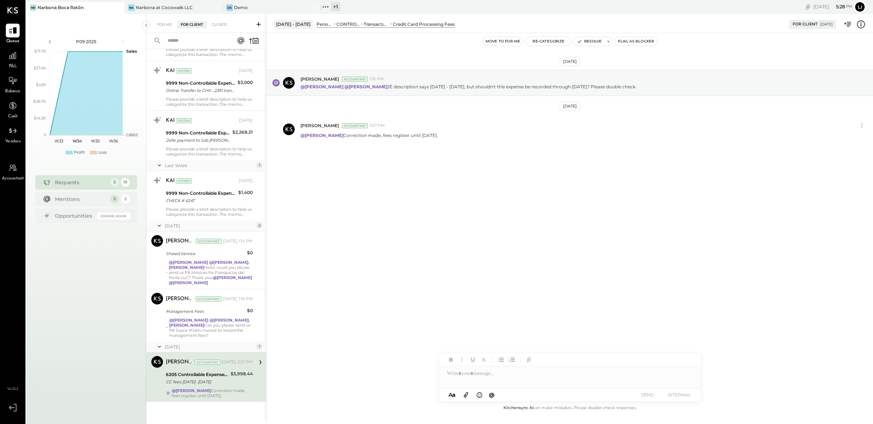
click at [507, 190] on div "[DATE] [PERSON_NAME] Accountant 1:16 PM @[PERSON_NAME] @[PERSON_NAME] JE descri…" at bounding box center [570, 125] width 606 height 148
click at [533, 211] on div "[DATE] [PERSON_NAME] Accountant 1:16 PM @[PERSON_NAME] @[PERSON_NAME] JE descri…" at bounding box center [570, 218] width 606 height 371
click at [630, 214] on div "[DATE] [PERSON_NAME] Accountant 1:16 PM @[PERSON_NAME] @[PERSON_NAME] JE descri…" at bounding box center [570, 218] width 606 height 371
click at [483, 236] on div "[DATE] [PERSON_NAME] Accountant 1:16 PM @[PERSON_NAME] @[PERSON_NAME] JE descri…" at bounding box center [570, 218] width 606 height 371
click at [493, 216] on div "[DATE] [PERSON_NAME] Accountant 1:16 PM @[PERSON_NAME] @[PERSON_NAME] JE descri…" at bounding box center [570, 218] width 606 height 371
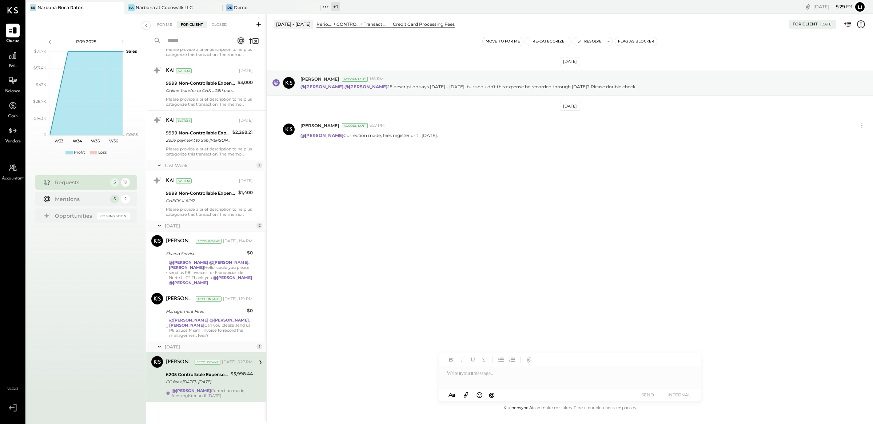
click at [395, 183] on div "[DATE] [PERSON_NAME] Accountant 1:16 PM @[PERSON_NAME] @[PERSON_NAME] JE descri…" at bounding box center [570, 125] width 606 height 148
click at [386, 160] on div "[DATE] [PERSON_NAME] Accountant 1:16 PM @[PERSON_NAME] @[PERSON_NAME] JE descri…" at bounding box center [570, 125] width 606 height 148
click at [484, 204] on div "[DATE] [PERSON_NAME] Accountant 1:16 PM @[PERSON_NAME] @[PERSON_NAME] JE descri…" at bounding box center [570, 218] width 606 height 371
click at [480, 207] on div "[DATE] [PERSON_NAME] Accountant 1:16 PM @[PERSON_NAME] @[PERSON_NAME] JE descri…" at bounding box center [570, 218] width 606 height 371
click at [428, 185] on div "[DATE] [PERSON_NAME] Accountant 1:16 PM @[PERSON_NAME] @[PERSON_NAME] JE descri…" at bounding box center [570, 125] width 606 height 148
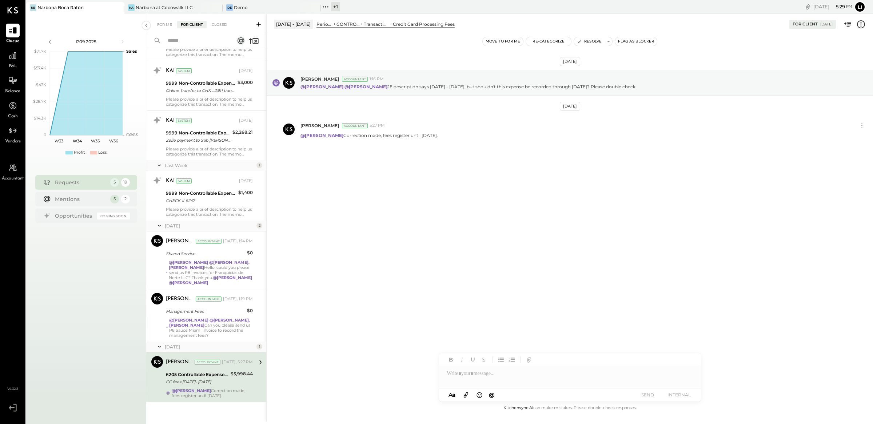
click at [406, 255] on div "[DATE] [PERSON_NAME] Accountant 1:16 PM @[PERSON_NAME] @[PERSON_NAME] JE descri…" at bounding box center [570, 218] width 606 height 371
click at [432, 185] on div "[DATE] [PERSON_NAME] Accountant 1:16 PM @[PERSON_NAME] @[PERSON_NAME] JE descri…" at bounding box center [570, 125] width 606 height 148
click at [668, 214] on div "[DATE] [PERSON_NAME] Accountant 1:16 PM @[PERSON_NAME] @[PERSON_NAME] JE descri…" at bounding box center [570, 218] width 606 height 371
click at [492, 264] on div "[DATE] [PERSON_NAME] Accountant 1:16 PM @[PERSON_NAME] @[PERSON_NAME] JE descri…" at bounding box center [570, 218] width 606 height 371
click at [490, 190] on div "[DATE] [PERSON_NAME] Accountant 1:16 PM @[PERSON_NAME] @[PERSON_NAME] JE descri…" at bounding box center [570, 125] width 606 height 148
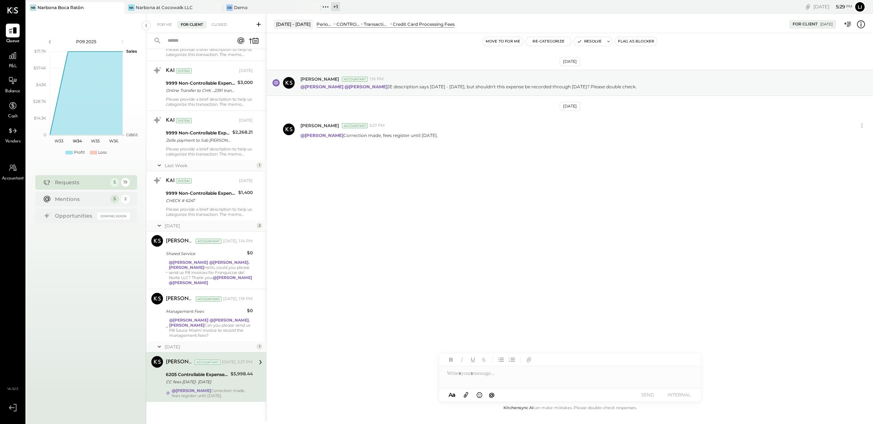
click at [526, 277] on div "[DATE] [PERSON_NAME] Accountant 1:16 PM @[PERSON_NAME] @[PERSON_NAME] JE descri…" at bounding box center [570, 218] width 606 height 371
click at [543, 205] on div "[DATE] [PERSON_NAME] Accountant 1:16 PM @[PERSON_NAME] @[PERSON_NAME] JE descri…" at bounding box center [570, 218] width 606 height 371
click at [552, 210] on div "[DATE] [PERSON_NAME] Accountant 1:16 PM @[PERSON_NAME] @[PERSON_NAME] JE descri…" at bounding box center [570, 218] width 606 height 371
click at [520, 204] on div "[DATE] [PERSON_NAME] Accountant 1:16 PM @[PERSON_NAME] @[PERSON_NAME] JE descri…" at bounding box center [570, 218] width 606 height 371
click at [585, 43] on button "Resolve" at bounding box center [589, 41] width 31 height 9
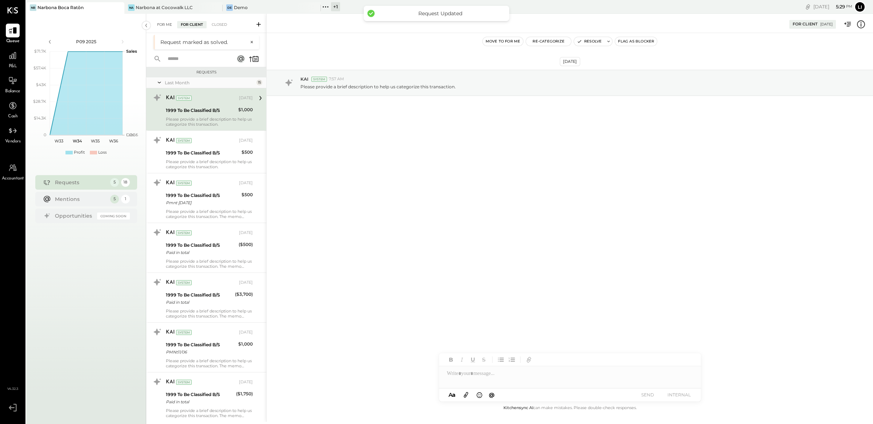
click at [158, 21] on div "For Me" at bounding box center [164, 24] width 22 height 7
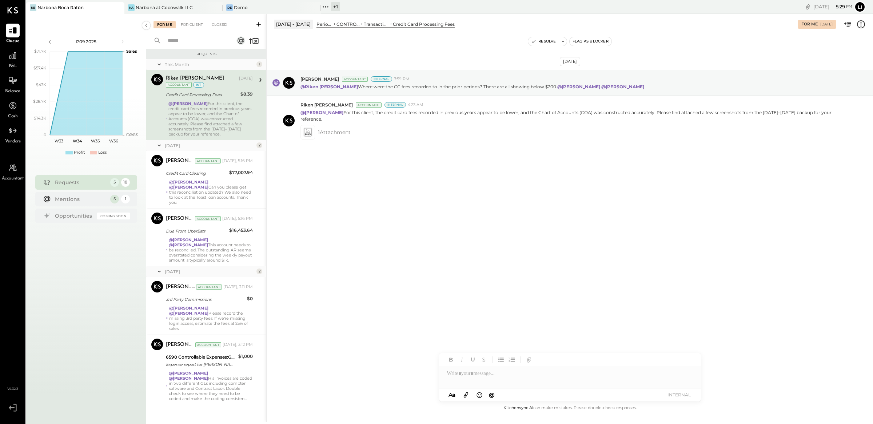
click at [437, 258] on div "[DATE] [PERSON_NAME] Accountant Internal 7:59 PM @[GEOGRAPHIC_DATA][PERSON_NAME…" at bounding box center [570, 218] width 606 height 371
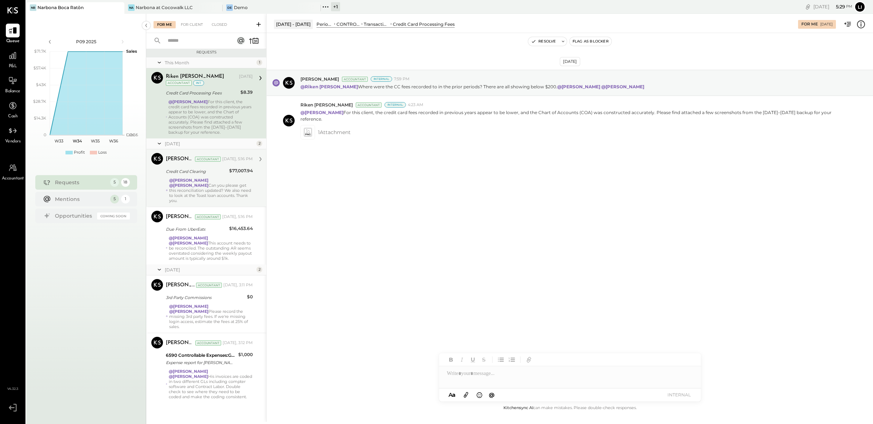
scroll to position [2, 0]
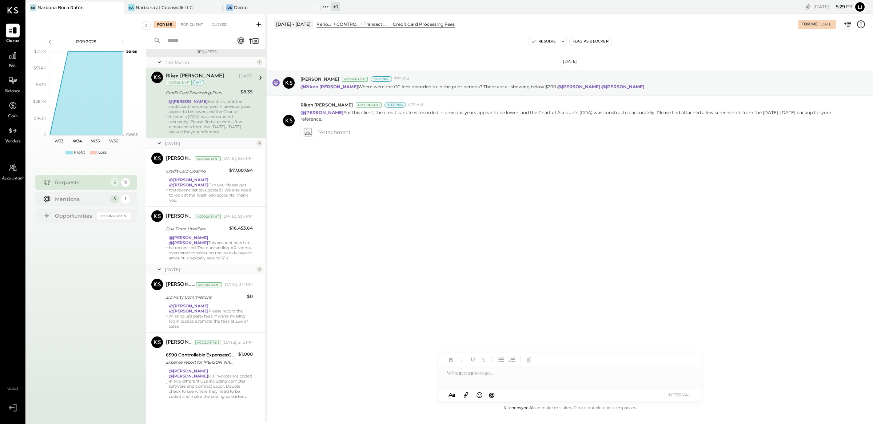
click at [486, 213] on div "[DATE] [PERSON_NAME] Accountant Internal 7:59 PM @[GEOGRAPHIC_DATA][PERSON_NAME…" at bounding box center [570, 218] width 606 height 371
click at [456, 262] on div "[DATE] [PERSON_NAME] Accountant Internal 7:59 PM @[GEOGRAPHIC_DATA][PERSON_NAME…" at bounding box center [570, 218] width 606 height 371
click at [444, 257] on div "[DATE] [PERSON_NAME] Accountant Internal 7:59 PM @[GEOGRAPHIC_DATA][PERSON_NAME…" at bounding box center [570, 218] width 606 height 371
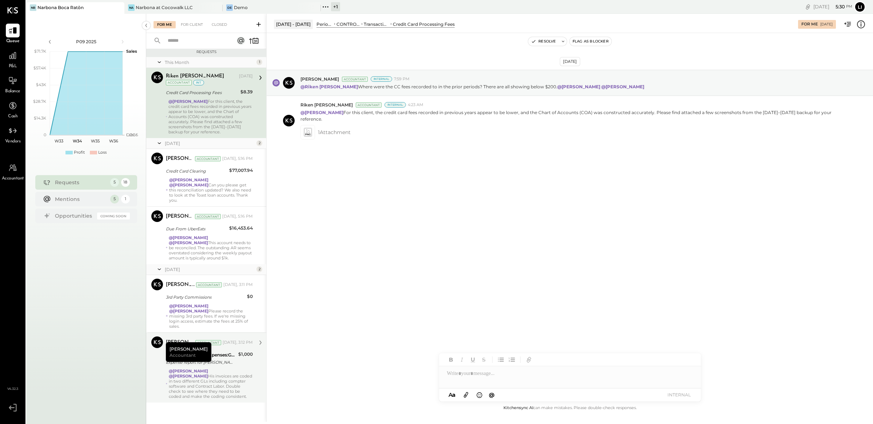
click at [228, 370] on div "@[PERSON_NAME] @[PERSON_NAME] His invoices are coded in two different GLs inclu…" at bounding box center [211, 384] width 84 height 31
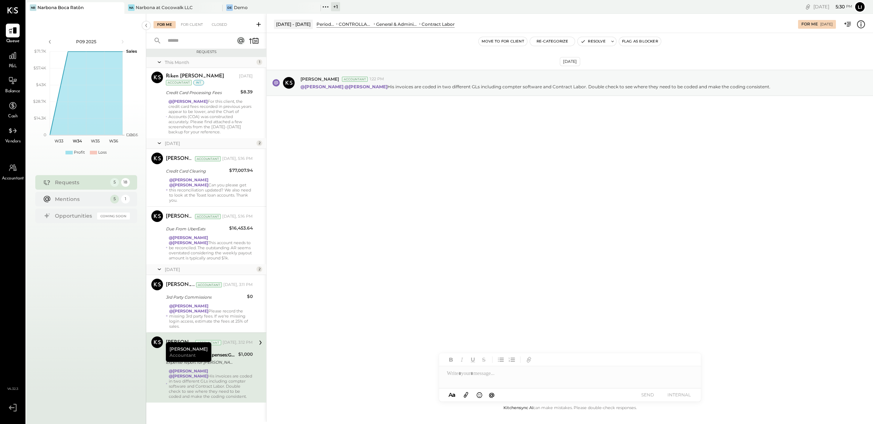
click at [476, 144] on div "[DATE] [PERSON_NAME] Accountant 1:22 PM @[PERSON_NAME] @[PERSON_NAME] His invoi…" at bounding box center [570, 100] width 606 height 99
click at [604, 138] on div "[DATE] [PERSON_NAME] Accountant 1:22 PM @[PERSON_NAME] @[PERSON_NAME] His invoi…" at bounding box center [570, 100] width 606 height 99
click at [596, 177] on div "[DATE] [PERSON_NAME] Accountant 1:22 PM @[PERSON_NAME] @[PERSON_NAME] His invoi…" at bounding box center [570, 218] width 606 height 371
click at [588, 155] on div "[DATE] [PERSON_NAME] Accountant 1:22 PM @[PERSON_NAME] @[PERSON_NAME] His invoi…" at bounding box center [570, 218] width 606 height 371
click at [437, 177] on div "[DATE] [PERSON_NAME] Accountant 1:22 PM @[PERSON_NAME] @[PERSON_NAME] His invoi…" at bounding box center [570, 218] width 606 height 371
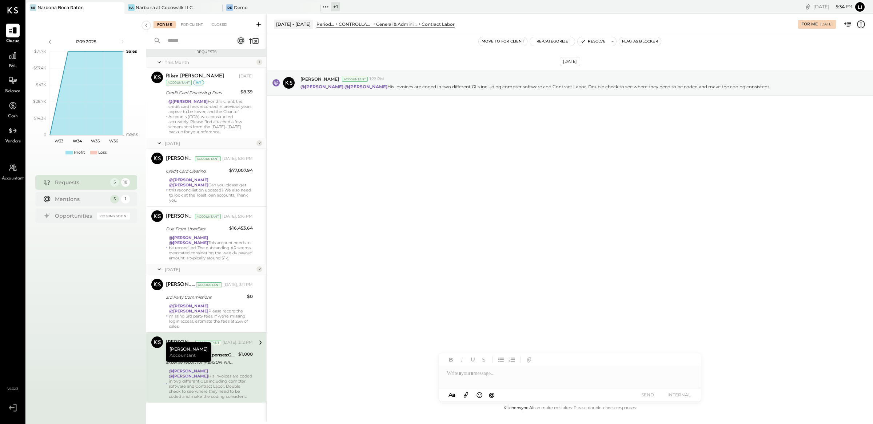
click at [414, 205] on div "[DATE] [PERSON_NAME] Accountant 1:22 PM @[PERSON_NAME] @[PERSON_NAME] His invoi…" at bounding box center [570, 218] width 606 height 371
click at [203, 320] on div "@[PERSON_NAME] @[PERSON_NAME] Please record the missing 3rd party fees. If we'r…" at bounding box center [211, 316] width 84 height 25
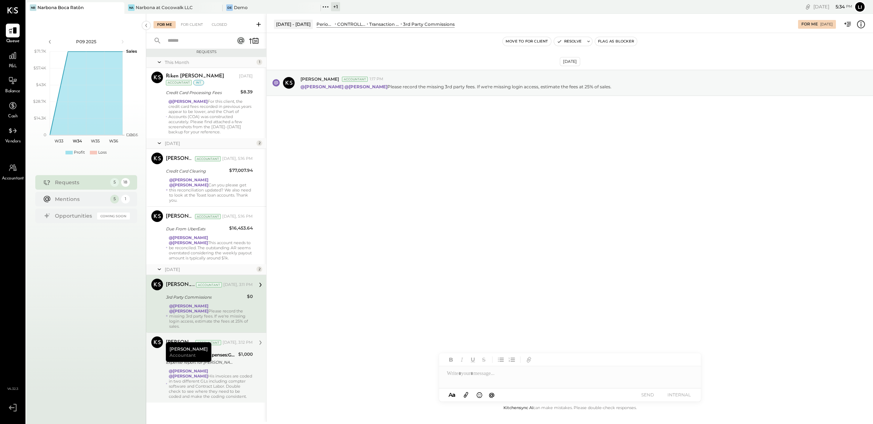
click at [522, 224] on div "[DATE] [PERSON_NAME] Accountant 1:17 PM @[PERSON_NAME] @[PERSON_NAME] Please re…" at bounding box center [570, 218] width 606 height 371
click at [537, 376] on div at bounding box center [570, 373] width 262 height 15
click at [327, 326] on div "[DATE] [PERSON_NAME] Accountant 1:17 PM @[PERSON_NAME] @[PERSON_NAME] Please re…" at bounding box center [570, 218] width 606 height 371
click at [401, 268] on div "[DATE] [PERSON_NAME] Accountant 1:17 PM @[PERSON_NAME] @[PERSON_NAME] Please re…" at bounding box center [570, 218] width 606 height 371
click at [477, 380] on div at bounding box center [570, 373] width 262 height 15
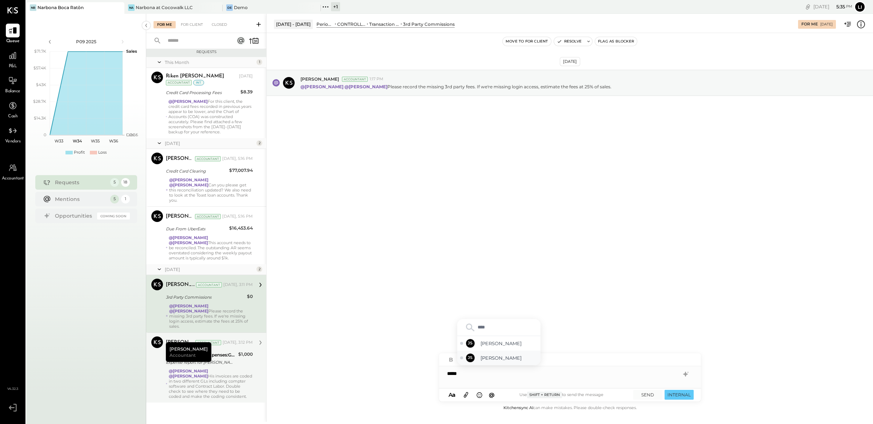
click at [496, 361] on span "[PERSON_NAME]" at bounding box center [508, 358] width 57 height 7
click at [494, 358] on span "[PERSON_NAME]" at bounding box center [508, 358] width 57 height 7
click at [700, 267] on div "[DATE] [PERSON_NAME] Accountant 1:17 PM @[PERSON_NAME] @[PERSON_NAME] Please re…" at bounding box center [570, 218] width 606 height 371
click at [640, 396] on button "SEND" at bounding box center [647, 395] width 29 height 10
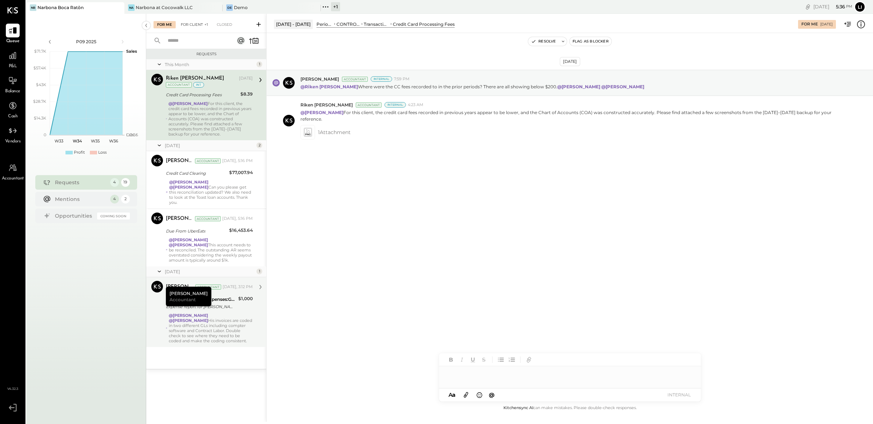
click at [193, 21] on div "For Client +1" at bounding box center [194, 24] width 35 height 7
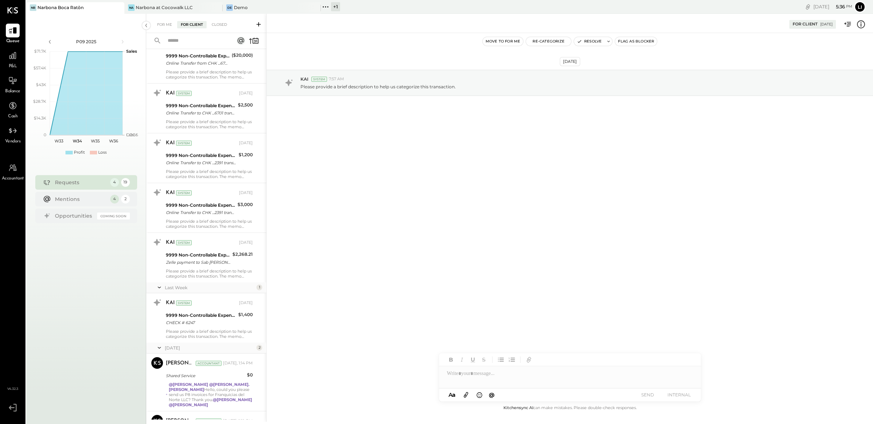
scroll to position [628, 0]
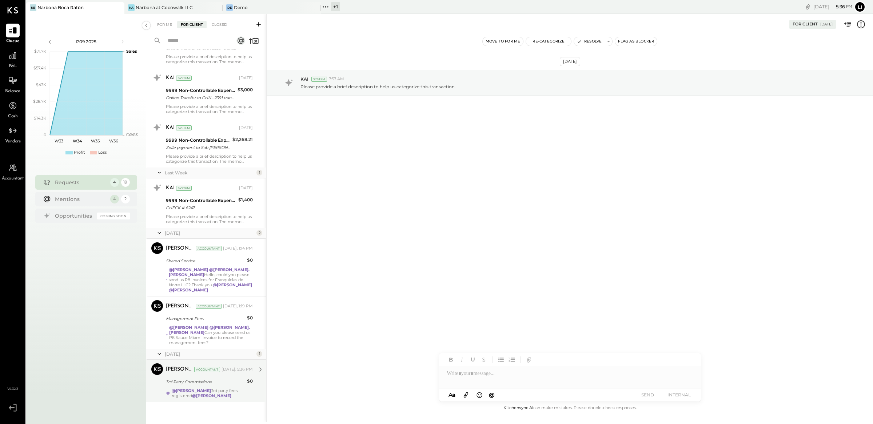
click at [211, 388] on div "@[PERSON_NAME] 3rd party fees registered @[PERSON_NAME]" at bounding box center [212, 393] width 81 height 10
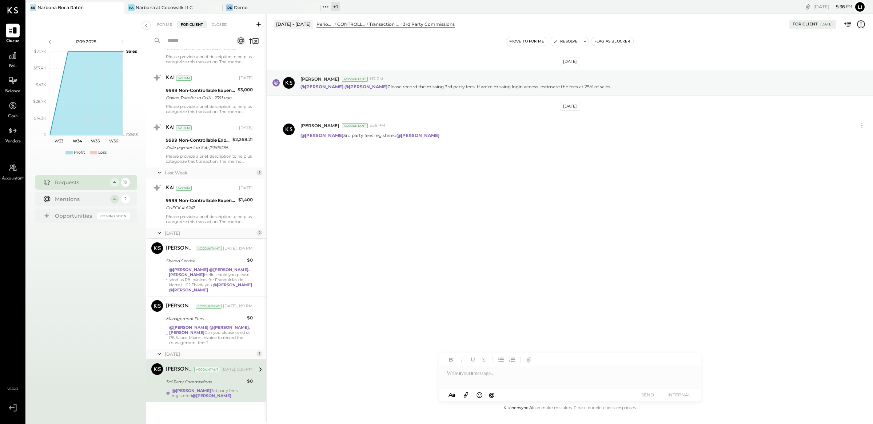
click at [447, 277] on div "[DATE] [PERSON_NAME] Accountant 1:17 PM @[PERSON_NAME] @[PERSON_NAME] Please re…" at bounding box center [570, 218] width 606 height 371
click at [557, 45] on button "Resolve" at bounding box center [565, 41] width 31 height 9
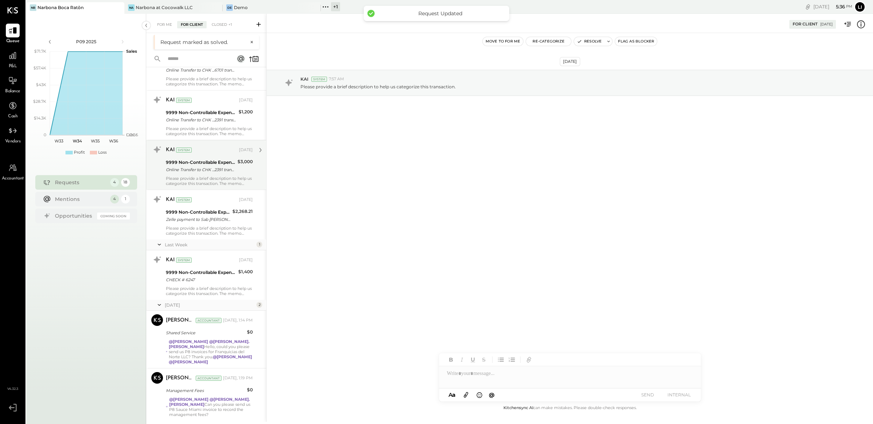
scroll to position [574, 0]
click at [160, 25] on div "For Me" at bounding box center [164, 24] width 22 height 7
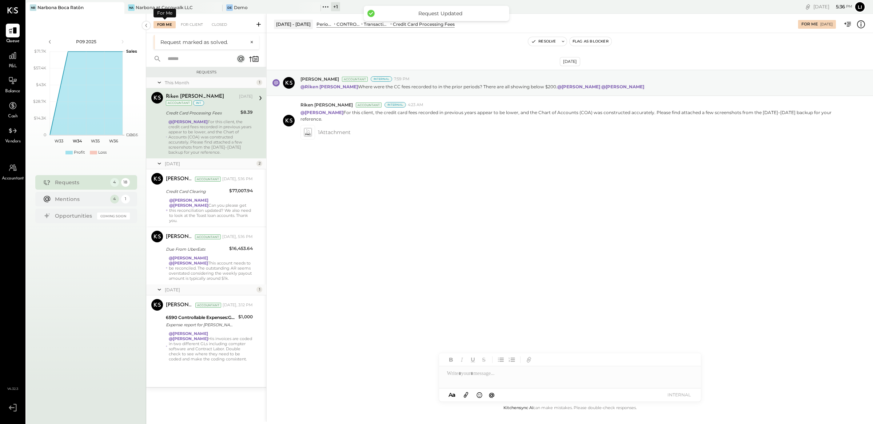
click at [348, 308] on div "[DATE] [PERSON_NAME] Accountant Internal 7:59 PM @[GEOGRAPHIC_DATA][PERSON_NAME…" at bounding box center [570, 218] width 606 height 371
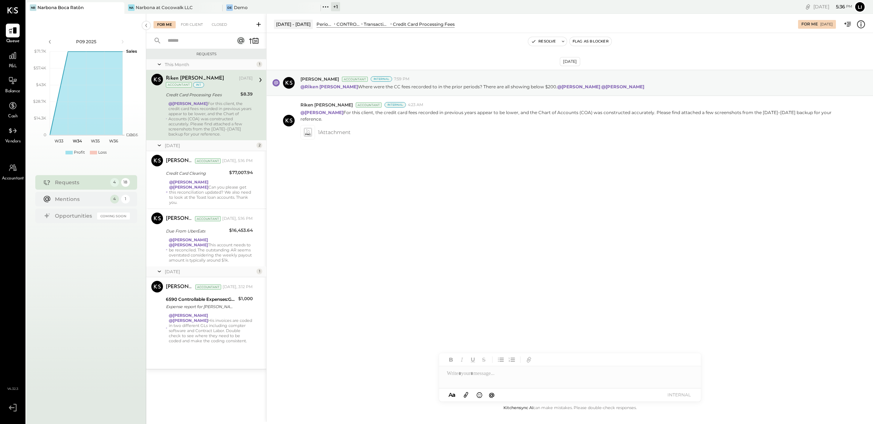
click at [526, 249] on div "[DATE] [PERSON_NAME] Accountant Internal 7:59 PM @[GEOGRAPHIC_DATA][PERSON_NAME…" at bounding box center [570, 218] width 606 height 371
click at [187, 21] on div "For Client" at bounding box center [191, 24] width 29 height 7
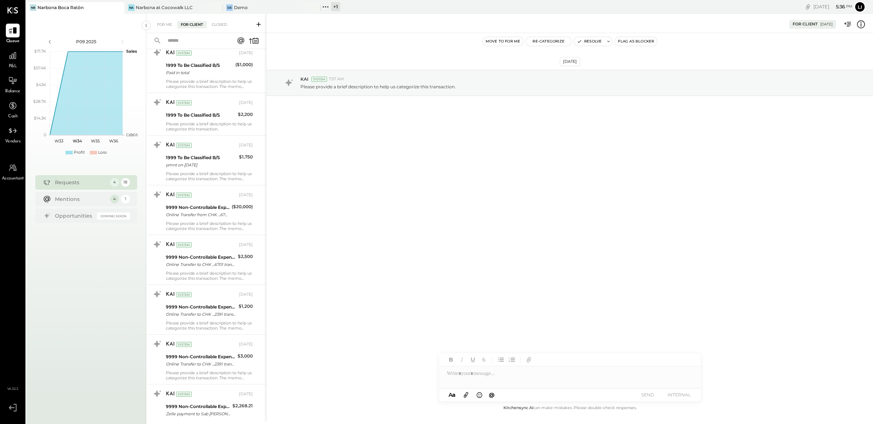
scroll to position [574, 0]
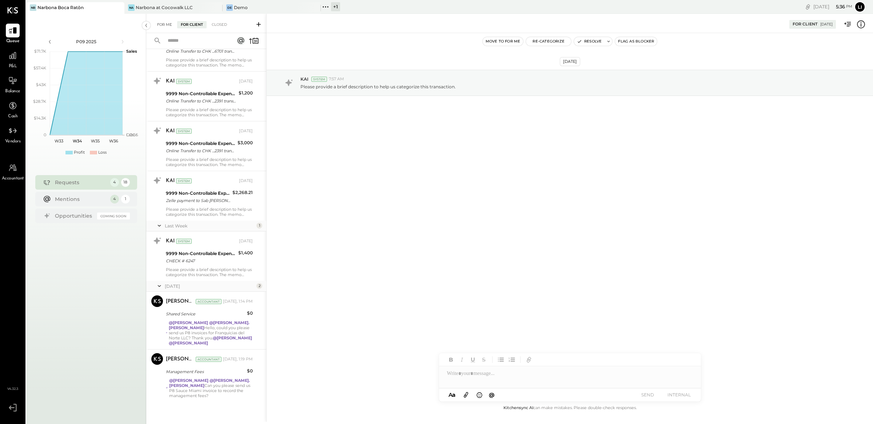
click at [167, 24] on div "For Me" at bounding box center [164, 24] width 22 height 7
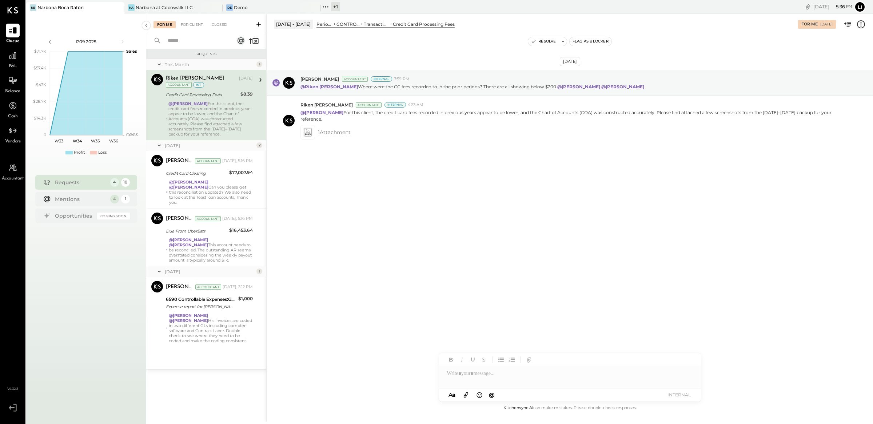
click at [403, 272] on div "[DATE] [PERSON_NAME] Accountant Internal 7:59 PM @[GEOGRAPHIC_DATA][PERSON_NAME…" at bounding box center [570, 218] width 606 height 371
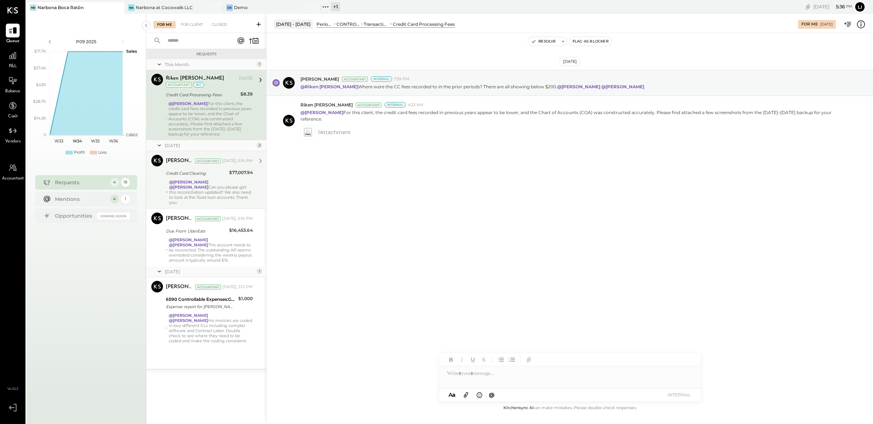
click at [197, 192] on div "@[PERSON_NAME] @[PERSON_NAME] Can you please get this reconciliation updated? W…" at bounding box center [211, 192] width 84 height 25
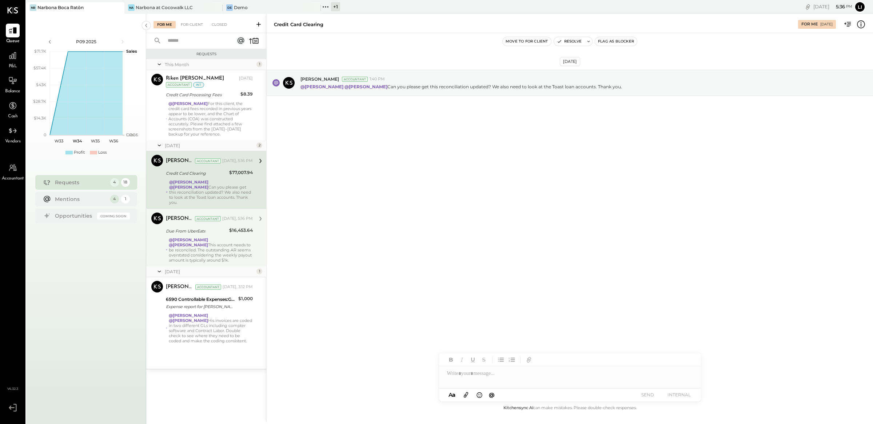
click at [232, 257] on div "@[PERSON_NAME] @[PERSON_NAME] This account needs to be reconciled. The outstand…" at bounding box center [211, 249] width 84 height 25
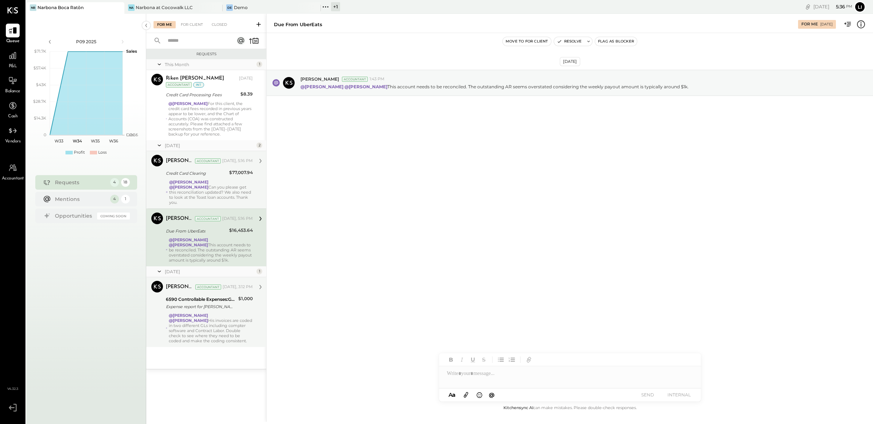
click at [231, 340] on div "@[PERSON_NAME] @[PERSON_NAME] His invoices are coded in two different GLs inclu…" at bounding box center [211, 328] width 84 height 31
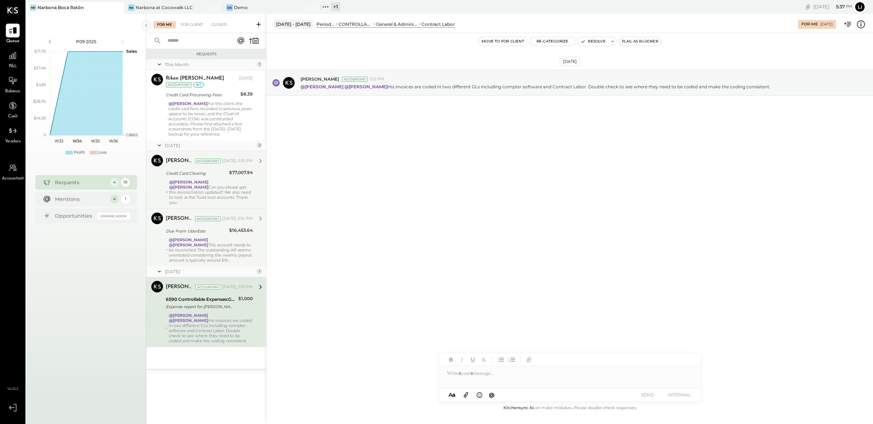
click at [376, 285] on div "[DATE] [PERSON_NAME] Accountant 1:22 PM @[PERSON_NAME] @[PERSON_NAME] His invoi…" at bounding box center [570, 218] width 606 height 371
click at [390, 181] on div "[DATE] [PERSON_NAME] Accountant 1:22 PM @[PERSON_NAME] @[PERSON_NAME] His invoi…" at bounding box center [570, 218] width 606 height 371
click at [496, 148] on div "[DATE] [PERSON_NAME] Accountant 1:22 PM @[PERSON_NAME] @[PERSON_NAME] His invoi…" at bounding box center [570, 100] width 606 height 99
click at [506, 85] on p "@[PERSON_NAME] @[PERSON_NAME] His invoices are coded in two different GLs inclu…" at bounding box center [535, 87] width 470 height 6
click at [507, 85] on p "@[PERSON_NAME] @[PERSON_NAME] His invoices are coded in two different GLs inclu…" at bounding box center [535, 87] width 470 height 6
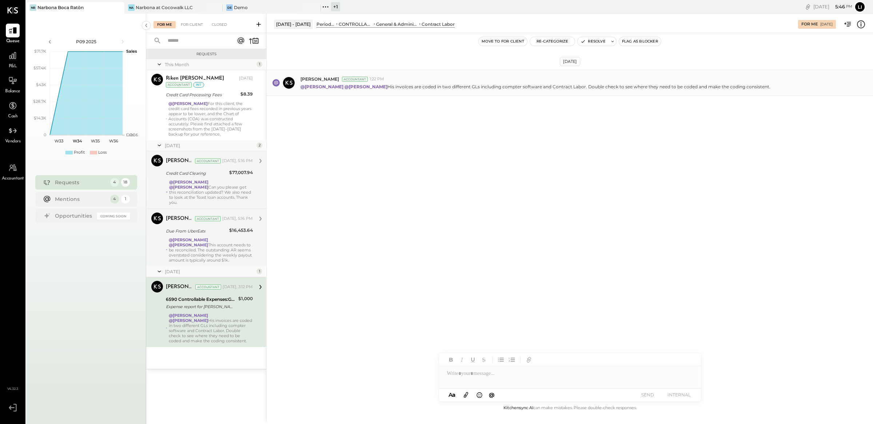
drag, startPoint x: 568, startPoint y: 84, endPoint x: 674, endPoint y: 85, distance: 105.8
click at [568, 84] on p "@[PERSON_NAME] @[PERSON_NAME] His invoices are coded in two different GLs inclu…" at bounding box center [535, 87] width 470 height 6
click at [676, 85] on p "@[PERSON_NAME] @[PERSON_NAME] His invoices are coded in two different GLs inclu…" at bounding box center [535, 87] width 470 height 6
click at [765, 85] on p "@[PERSON_NAME] @[PERSON_NAME] His invoices are coded in two different GLs inclu…" at bounding box center [535, 87] width 470 height 6
click at [478, 235] on div "[DATE] [PERSON_NAME] Accountant 1:22 PM @[PERSON_NAME] @[PERSON_NAME] His invoi…" at bounding box center [570, 218] width 606 height 371
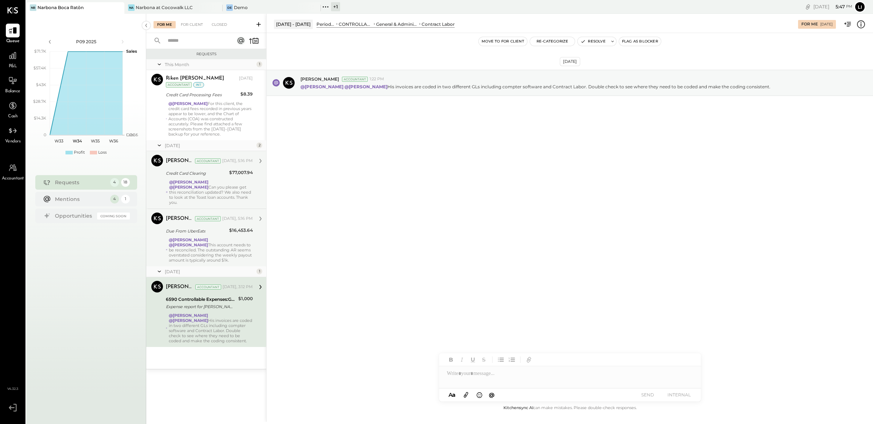
click at [352, 245] on div "[DATE] [PERSON_NAME] Accountant 1:22 PM @[PERSON_NAME] @[PERSON_NAME] His invoi…" at bounding box center [570, 218] width 606 height 371
click at [517, 143] on div "[DATE] [PERSON_NAME] Accountant 1:22 PM @[PERSON_NAME] @[PERSON_NAME] His invoi…" at bounding box center [570, 100] width 606 height 99
click at [559, 172] on div "[DATE] [PERSON_NAME] Accountant 1:22 PM @[PERSON_NAME] @[PERSON_NAME] His invoi…" at bounding box center [570, 218] width 606 height 371
click at [376, 178] on div "[DATE] [PERSON_NAME] Accountant 1:22 PM @[PERSON_NAME] @[PERSON_NAME] His invoi…" at bounding box center [570, 218] width 606 height 371
click at [513, 200] on div "[DATE] [PERSON_NAME] Accountant 1:22 PM @[PERSON_NAME] @[PERSON_NAME] His invoi…" at bounding box center [570, 218] width 606 height 371
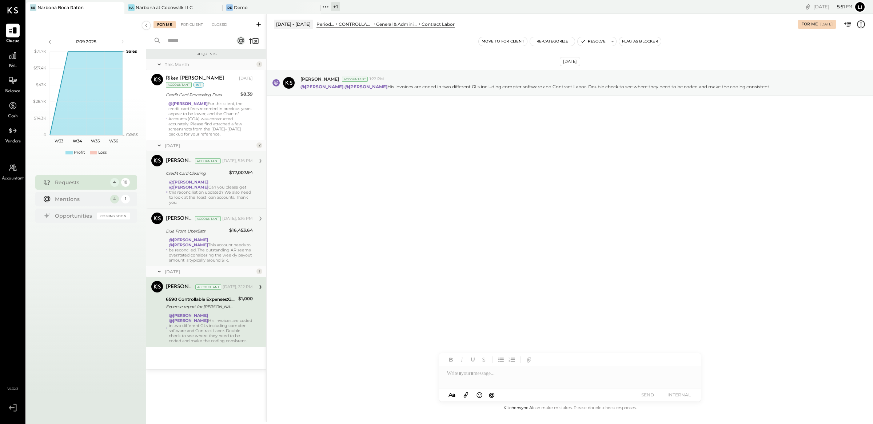
click at [497, 384] on div at bounding box center [570, 370] width 262 height 35
click at [533, 357] on span "[PERSON_NAME]" at bounding box center [508, 358] width 57 height 7
click at [682, 267] on div "[DATE] [PERSON_NAME] Accountant 1:22 PM @[PERSON_NAME] @[PERSON_NAME] His invoi…" at bounding box center [570, 218] width 606 height 371
click at [564, 376] on div "**********" at bounding box center [570, 373] width 262 height 15
drag, startPoint x: 668, startPoint y: 378, endPoint x: 637, endPoint y: 376, distance: 30.6
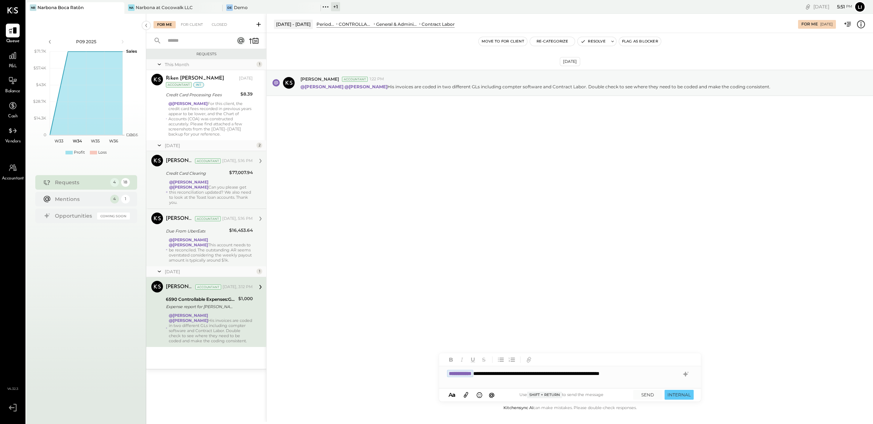
click at [666, 377] on div "**********" at bounding box center [570, 373] width 262 height 15
drag, startPoint x: 564, startPoint y: 375, endPoint x: 525, endPoint y: 376, distance: 38.6
click at [525, 376] on div "**********" at bounding box center [570, 373] width 262 height 15
click at [530, 373] on div "**********" at bounding box center [570, 373] width 262 height 15
drag, startPoint x: 631, startPoint y: 373, endPoint x: 525, endPoint y: 376, distance: 106.2
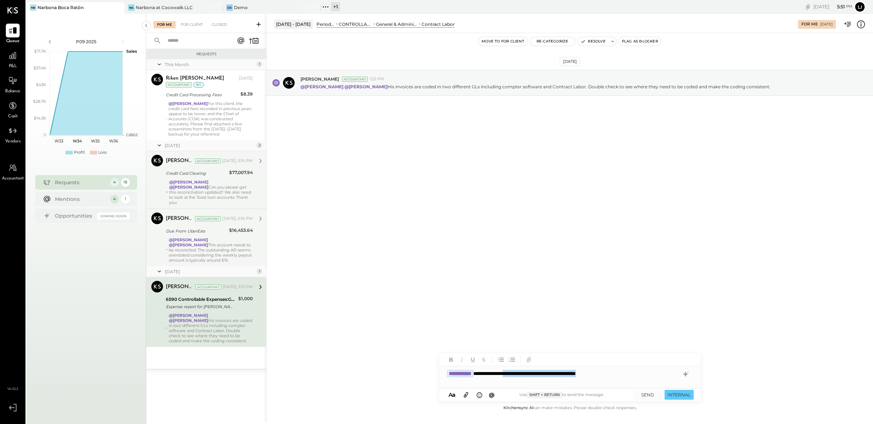
click at [525, 376] on div "**********" at bounding box center [570, 373] width 262 height 15
click at [491, 261] on div "[DATE] [PERSON_NAME] Accountant 1:22 PM @[PERSON_NAME] @[PERSON_NAME] His invoi…" at bounding box center [570, 218] width 606 height 371
click at [635, 377] on div "**********" at bounding box center [570, 373] width 262 height 15
click at [642, 286] on div "[DATE] [PERSON_NAME] Accountant 1:22 PM @[PERSON_NAME] @[PERSON_NAME] His invoi…" at bounding box center [570, 218] width 606 height 371
click at [640, 378] on div "**********" at bounding box center [570, 373] width 262 height 15
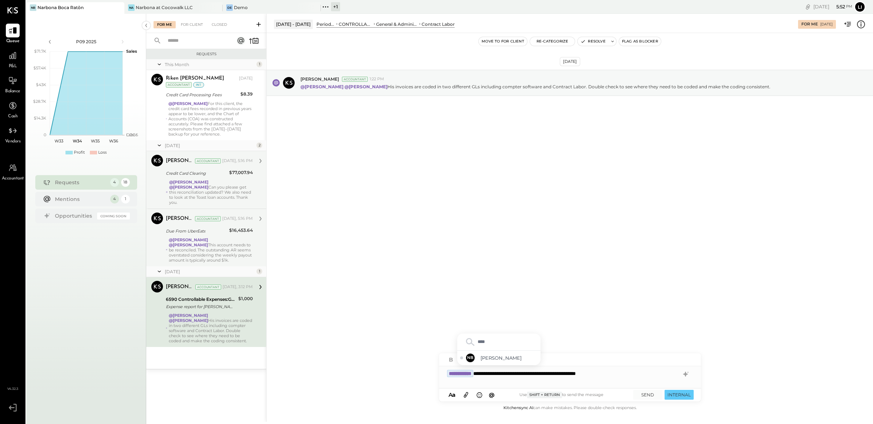
type input "*****"
click at [523, 357] on span "[PERSON_NAME]" at bounding box center [508, 358] width 57 height 7
click at [650, 394] on button "SEND" at bounding box center [647, 395] width 29 height 10
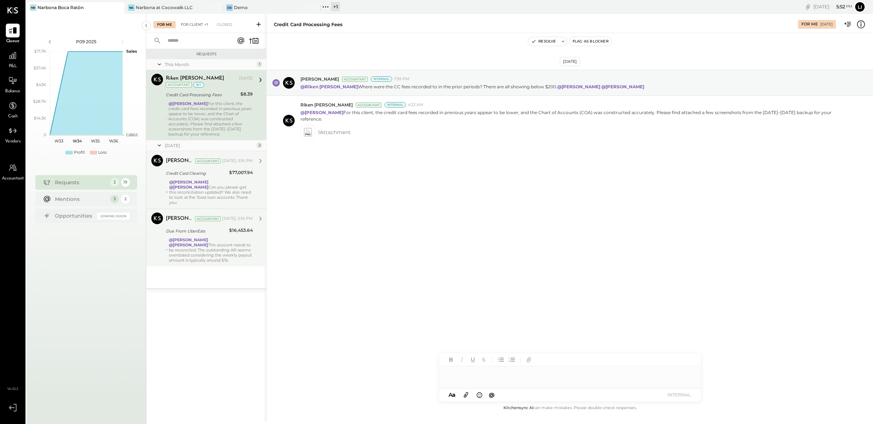
click at [195, 25] on div "For Client +1" at bounding box center [194, 24] width 35 height 7
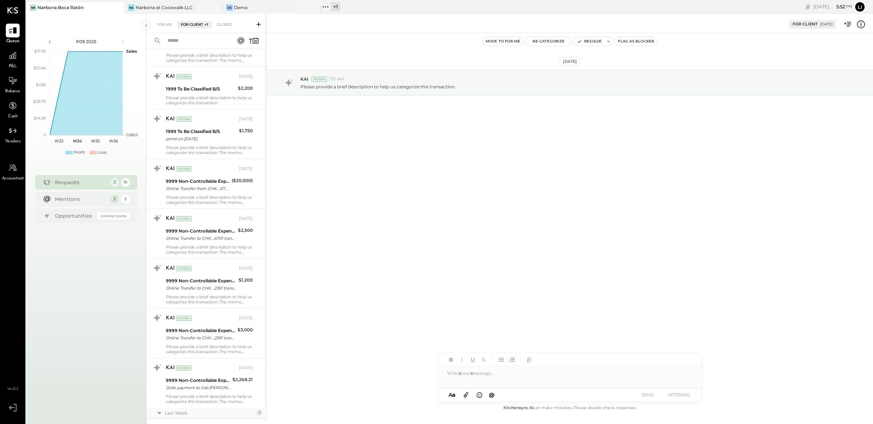
scroll to position [640, 0]
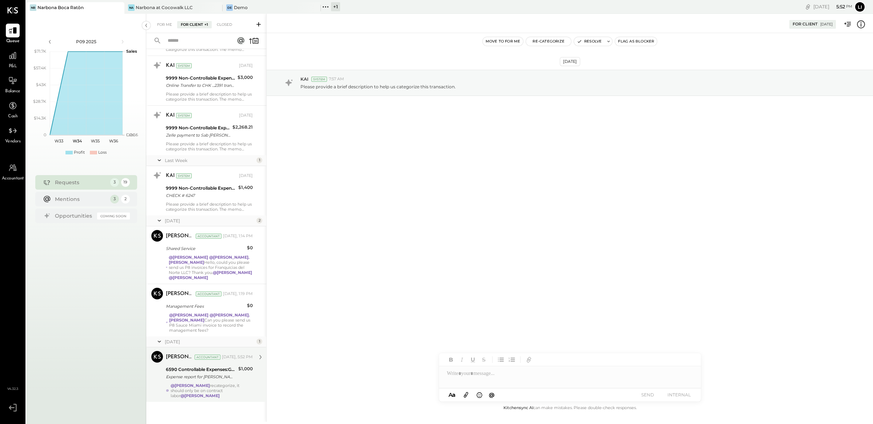
click at [219, 378] on div "[PERSON_NAME] Accountant [DATE], 5:52 PM 6590 Controllable Expenses:General & A…" at bounding box center [209, 374] width 87 height 47
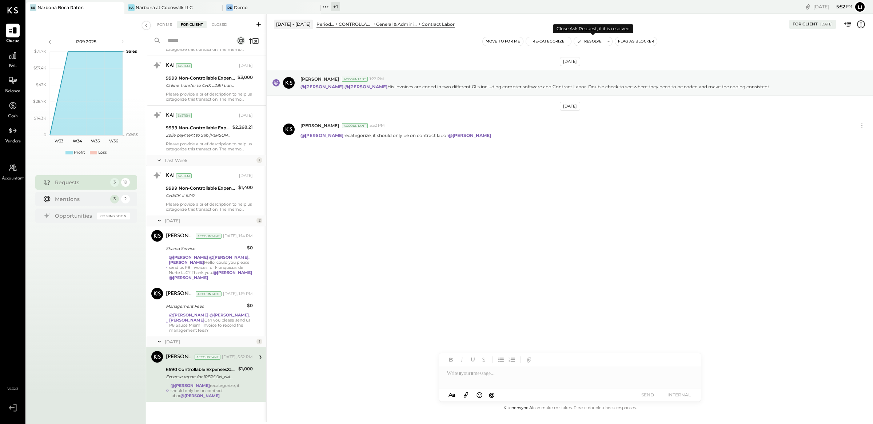
click at [589, 40] on button "Resolve" at bounding box center [589, 41] width 31 height 9
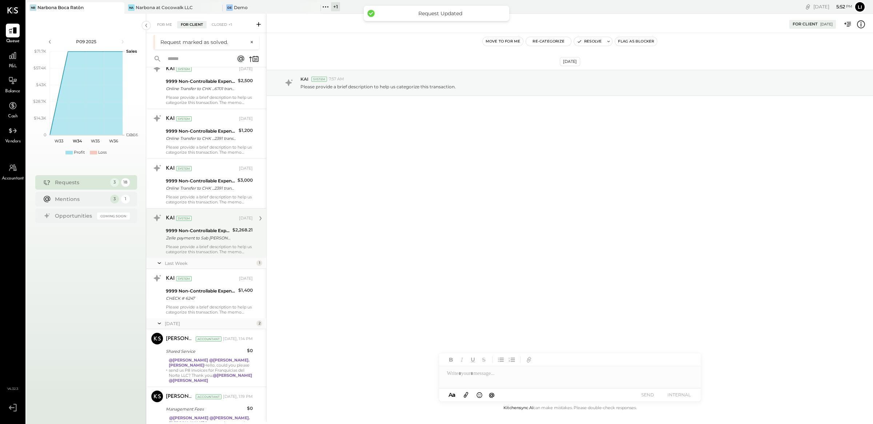
scroll to position [574, 0]
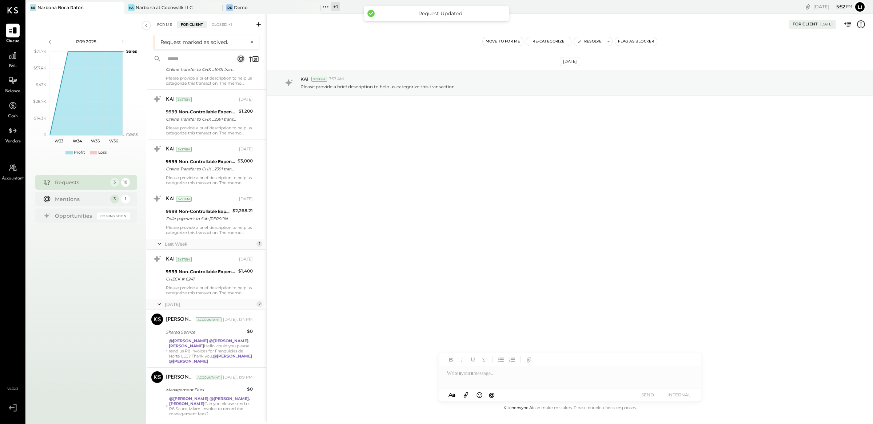
click at [167, 26] on div "For Me" at bounding box center [164, 24] width 22 height 7
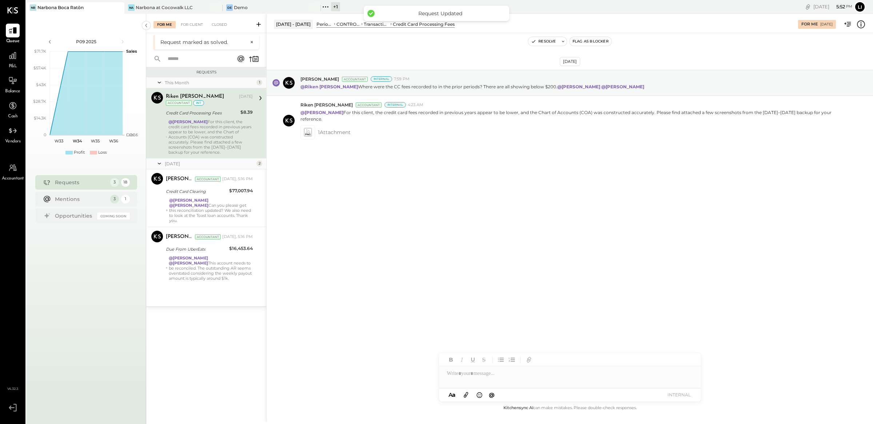
click at [487, 291] on div "[DATE] [PERSON_NAME] Accountant Internal 7:59 PM @[GEOGRAPHIC_DATA][PERSON_NAME…" at bounding box center [570, 218] width 606 height 371
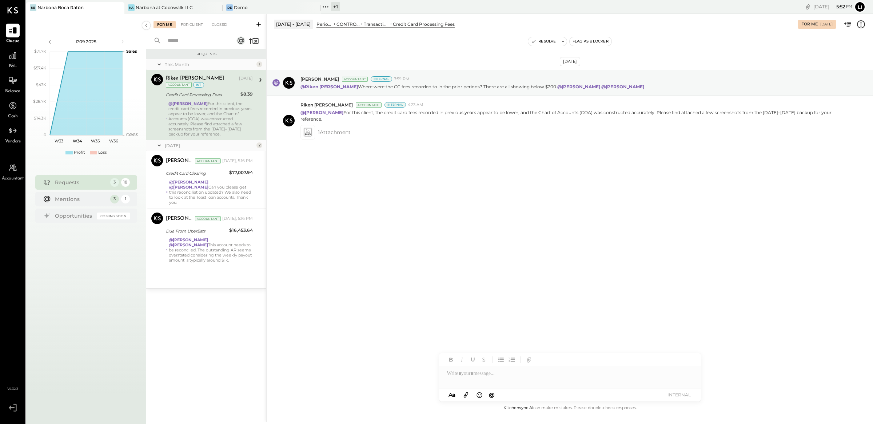
click at [203, 136] on div "@[PERSON_NAME] For this client, the credit card fees recorded in previous years…" at bounding box center [210, 119] width 84 height 36
click at [439, 156] on div "[DATE] [PERSON_NAME] Accountant Internal 7:59 PM @[GEOGRAPHIC_DATA][PERSON_NAME…" at bounding box center [570, 125] width 606 height 149
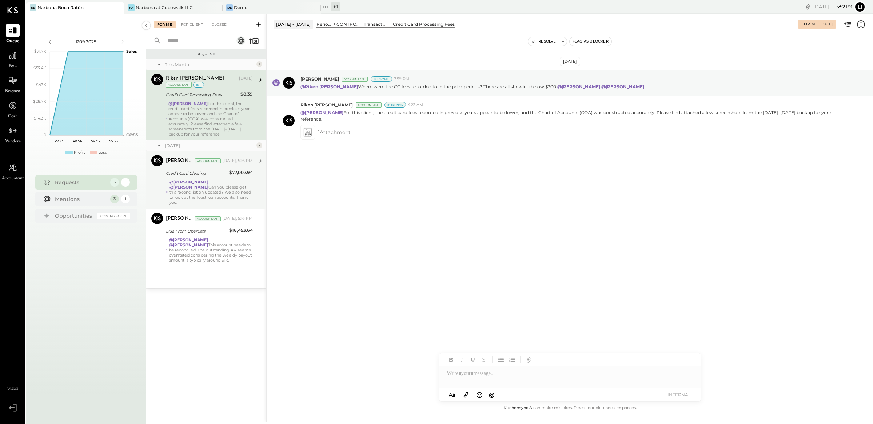
click at [213, 192] on div "@[PERSON_NAME] @[PERSON_NAME] Can you please get this reconciliation updated? W…" at bounding box center [211, 192] width 84 height 25
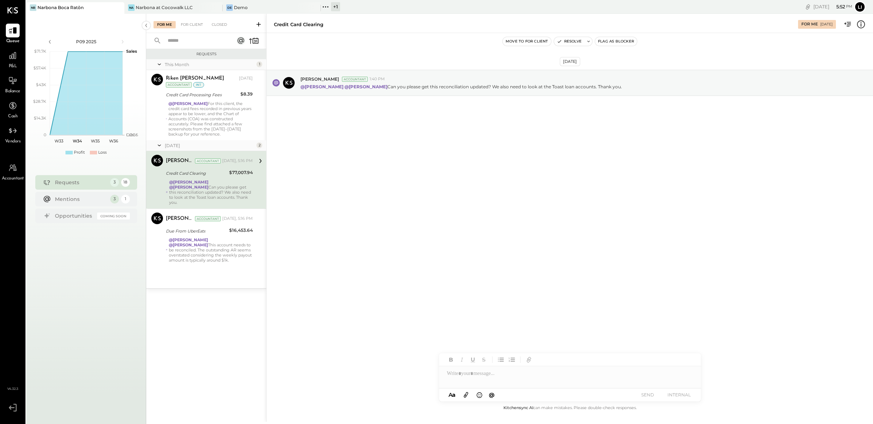
click at [408, 216] on div "[DATE] [PERSON_NAME] Accountant 1:40 PM @[PERSON_NAME] @[PERSON_NAME] Can you p…" at bounding box center [570, 218] width 606 height 371
click at [482, 156] on div "[DATE] [PERSON_NAME] Accountant 1:40 PM @[PERSON_NAME] @[PERSON_NAME] Can you p…" at bounding box center [570, 218] width 606 height 371
click at [204, 256] on div "@[PERSON_NAME] @[PERSON_NAME] This account needs to be reconciled. The outstand…" at bounding box center [211, 249] width 84 height 25
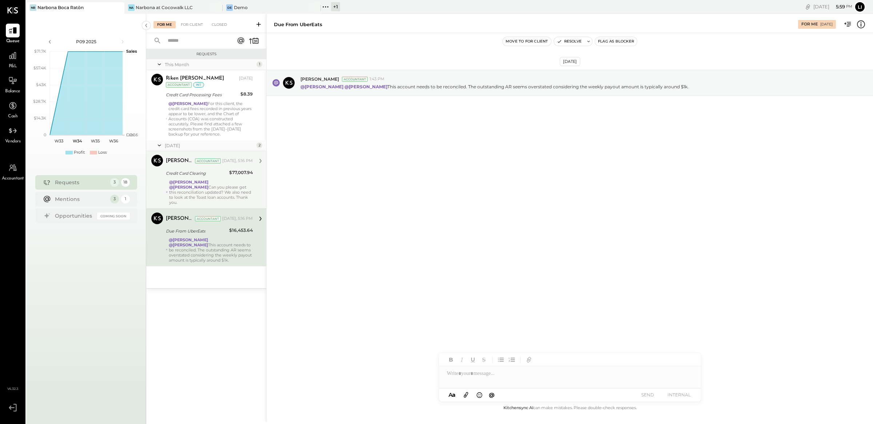
click at [331, 297] on div "[DATE] [PERSON_NAME] Accountant 1:43 PM @[PERSON_NAME] @[PERSON_NAME] This acco…" at bounding box center [570, 218] width 606 height 371
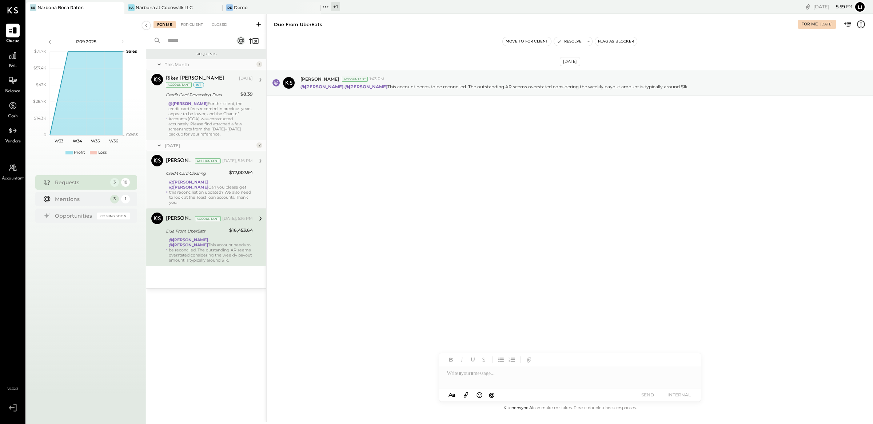
click at [212, 124] on div "@[PERSON_NAME] For this client, the credit card fees recorded in previous years…" at bounding box center [210, 119] width 84 height 36
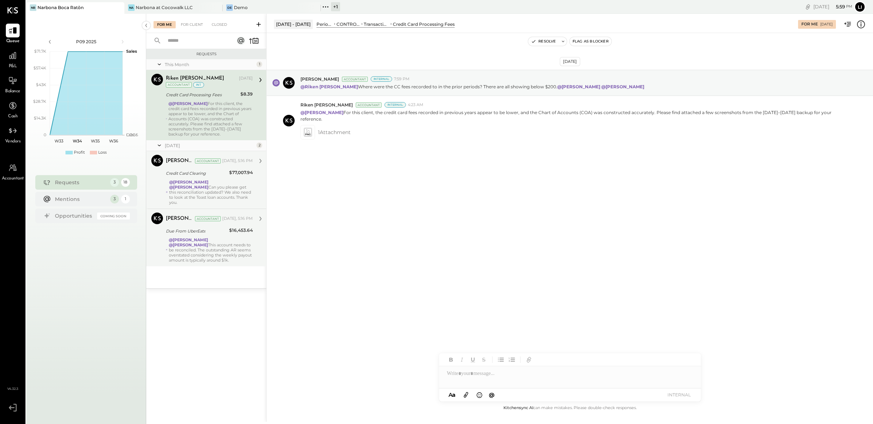
click at [192, 201] on div "@[PERSON_NAME] @[PERSON_NAME] Can you please get this reconciliation updated? W…" at bounding box center [211, 192] width 84 height 25
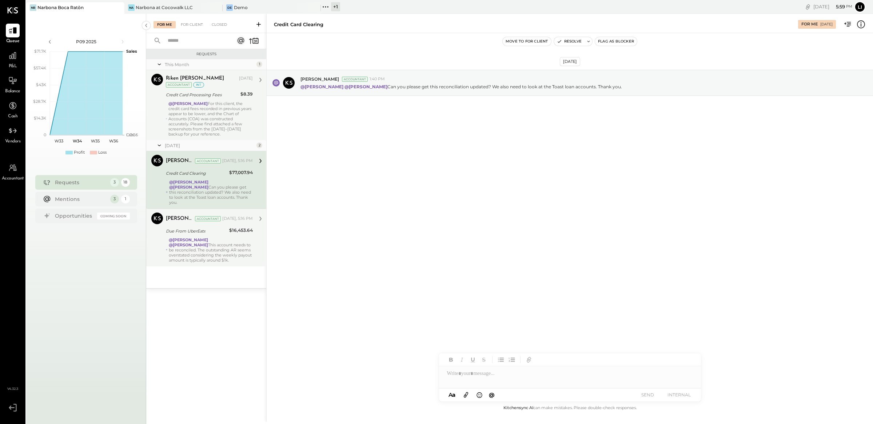
click at [382, 195] on div "[DATE] [PERSON_NAME] Accountant 1:40 PM @[PERSON_NAME] @[PERSON_NAME] Can you p…" at bounding box center [570, 218] width 606 height 371
click at [366, 200] on div "[DATE] [PERSON_NAME] Accountant 1:40 PM @[PERSON_NAME] @[PERSON_NAME] Can you p…" at bounding box center [570, 218] width 606 height 371
click at [197, 28] on div "For Client" at bounding box center [191, 24] width 29 height 7
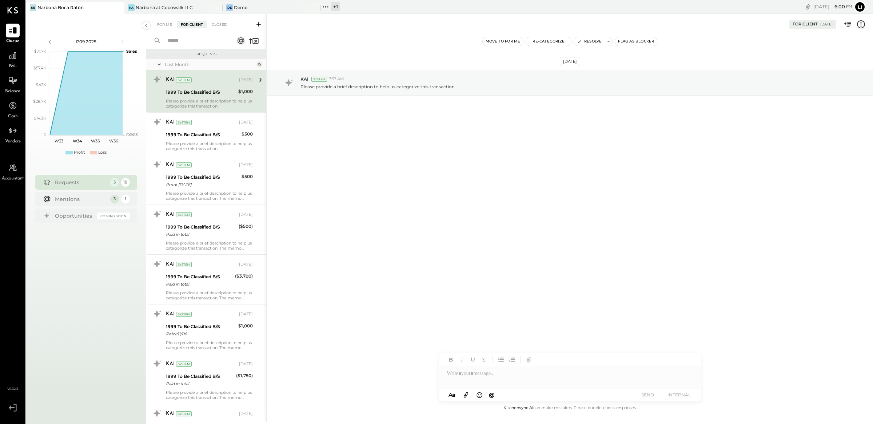
click at [392, 222] on div "[DATE] KAI System 7:57 AM Please provide a brief description to help us categor…" at bounding box center [570, 218] width 606 height 371
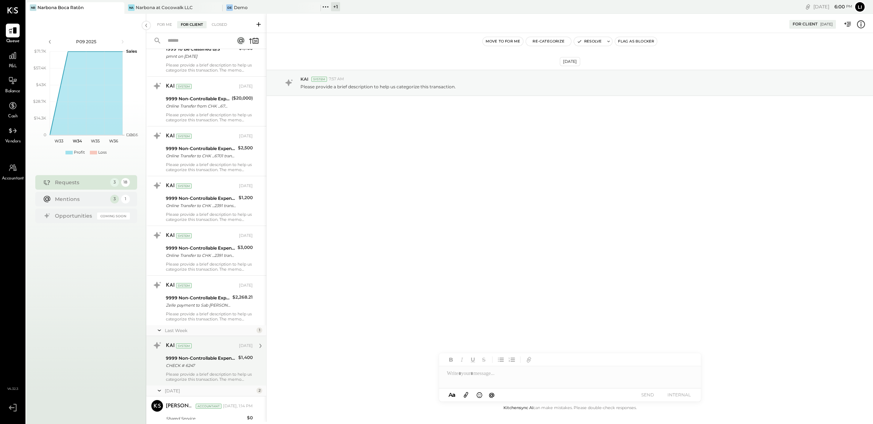
scroll to position [574, 0]
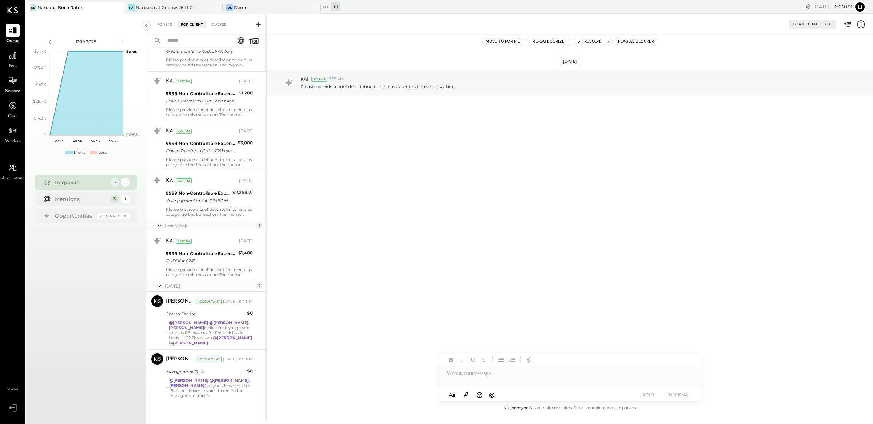
click at [321, 252] on div "[DATE] KAI System 7:57 AM Please provide a brief description to help us categor…" at bounding box center [570, 218] width 606 height 371
click at [10, 59] on icon at bounding box center [12, 55] width 7 height 7
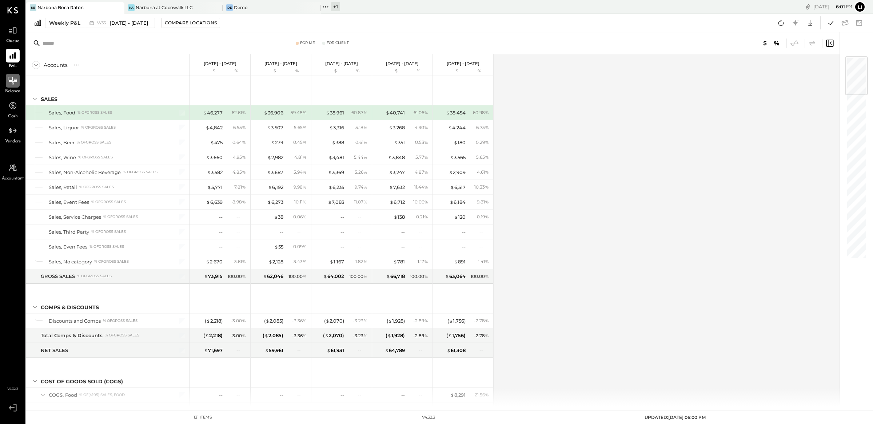
click at [13, 86] on div at bounding box center [13, 81] width 14 height 14
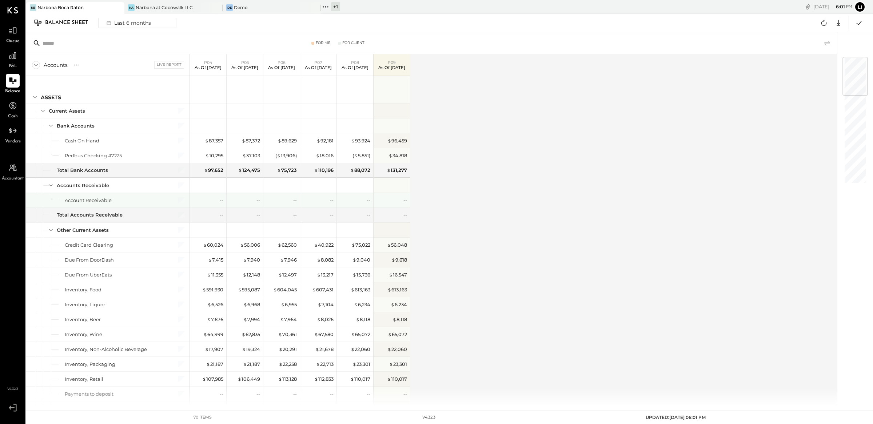
scroll to position [5, 0]
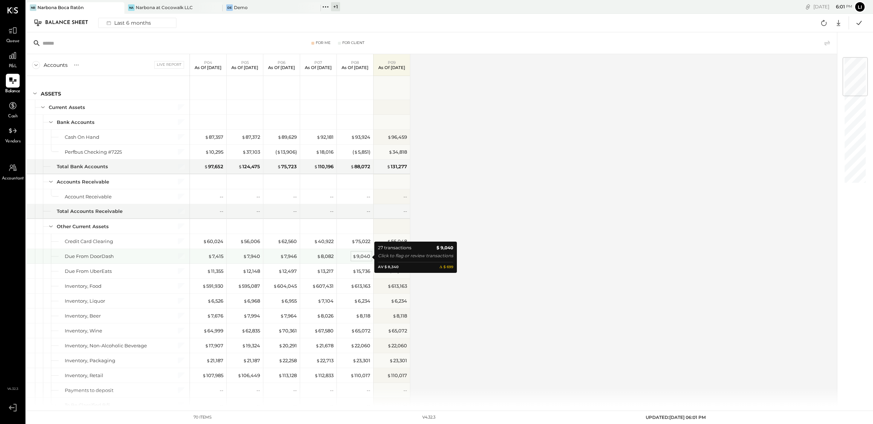
click at [361, 257] on div "$ 9,040" at bounding box center [361, 256] width 18 height 7
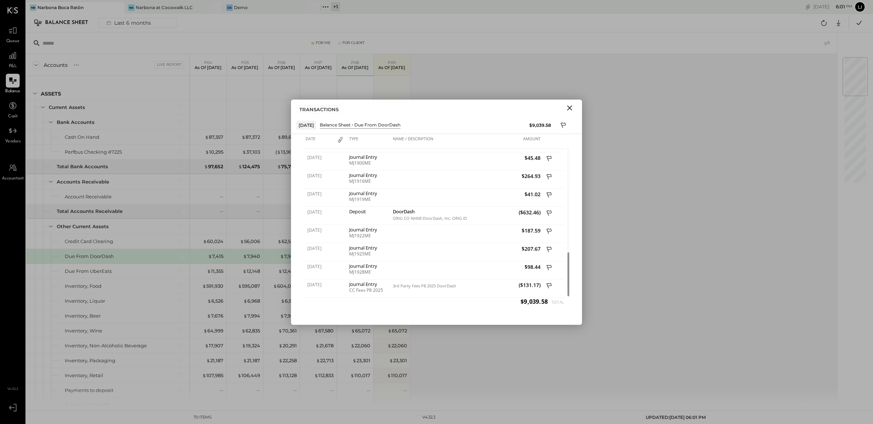
click at [569, 109] on icon "Close" at bounding box center [569, 108] width 9 height 9
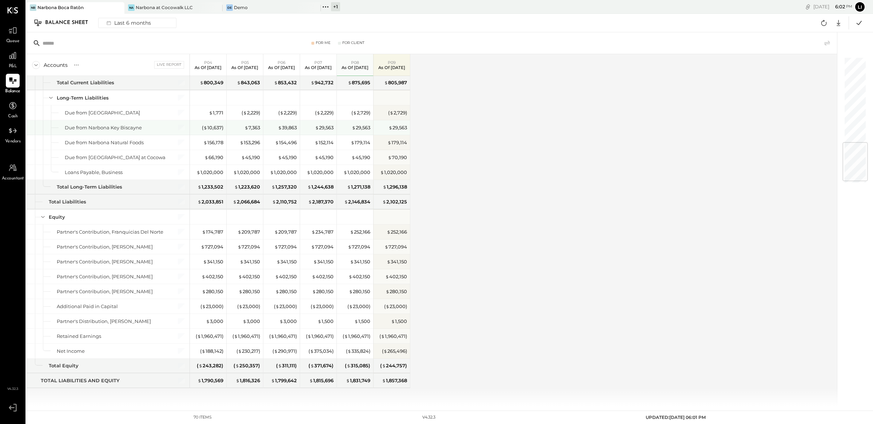
scroll to position [722, 0]
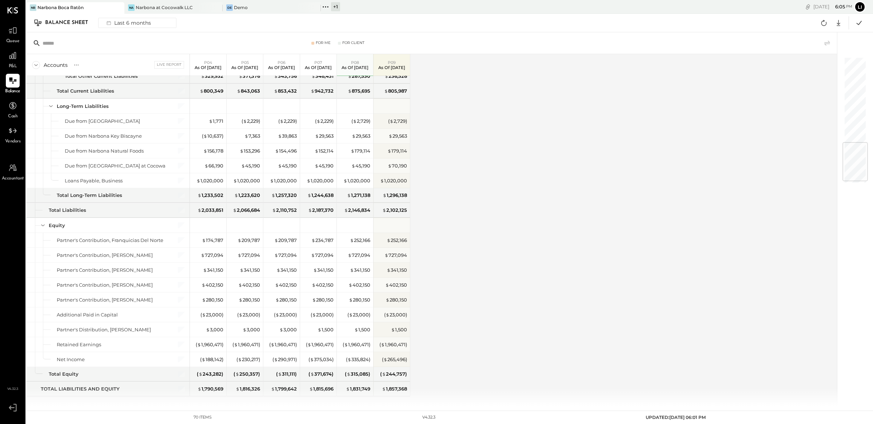
click at [520, 146] on div "Accounts S GL Live Report P04 As of [DATE] P05 As of [DATE] P06 As of [DATE] P0…" at bounding box center [432, 230] width 812 height 352
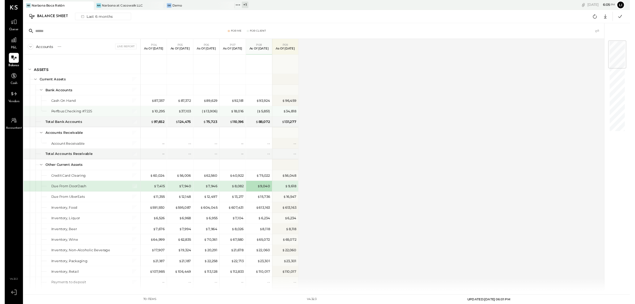
scroll to position [0, 0]
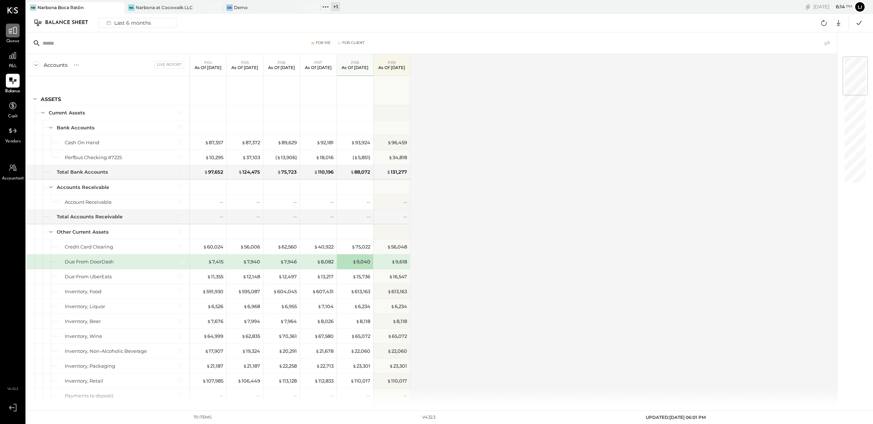
click at [13, 32] on icon at bounding box center [12, 30] width 9 height 9
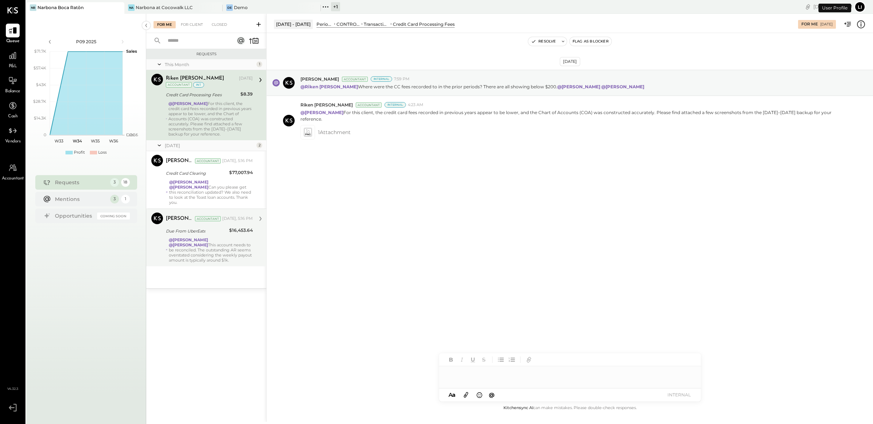
click at [206, 259] on div "@[PERSON_NAME] @[PERSON_NAME] This account needs to be reconciled. The outstand…" at bounding box center [211, 249] width 84 height 25
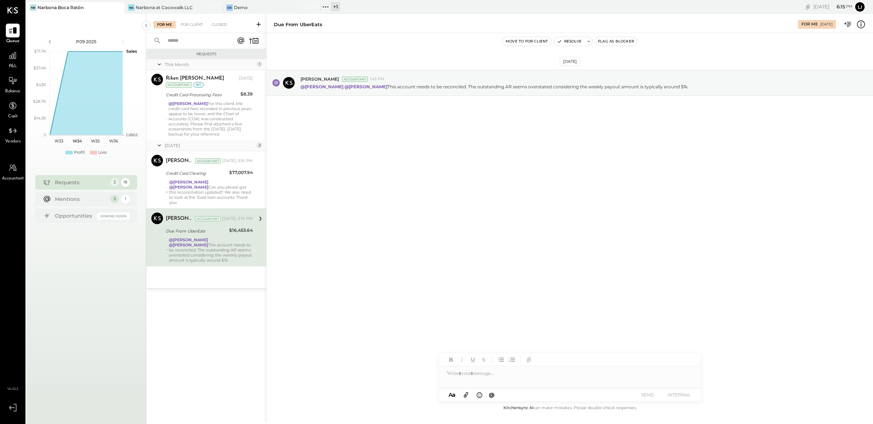
click at [370, 233] on div "[DATE] [PERSON_NAME] Accountant 1:43 PM @[PERSON_NAME] @[PERSON_NAME] This acco…" at bounding box center [570, 218] width 606 height 371
click at [308, 25] on div "Due From UberEats" at bounding box center [298, 24] width 48 height 7
click at [368, 162] on div "[DATE] [PERSON_NAME] Accountant 1:43 PM @[PERSON_NAME] @[PERSON_NAME] This acco…" at bounding box center [570, 218] width 606 height 371
click at [387, 239] on div "[DATE] [PERSON_NAME] Accountant 1:43 PM @[PERSON_NAME] @[PERSON_NAME] This acco…" at bounding box center [570, 218] width 606 height 371
click at [484, 213] on div "[DATE] [PERSON_NAME] Accountant 1:43 PM @[PERSON_NAME] @[PERSON_NAME] This acco…" at bounding box center [570, 218] width 606 height 371
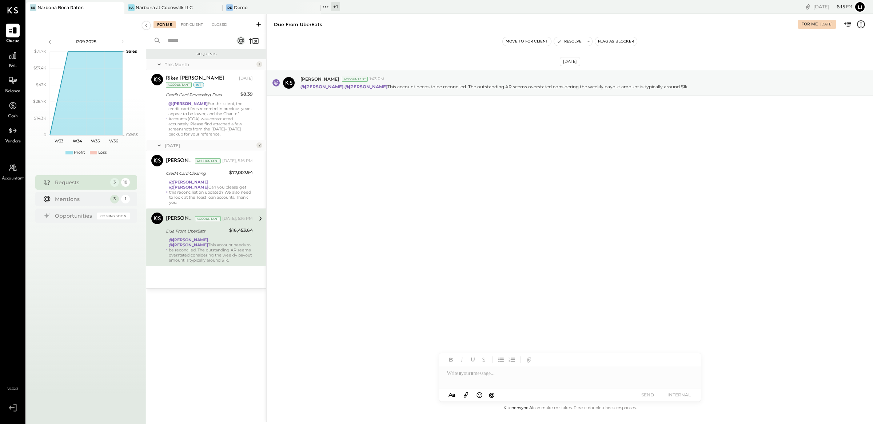
click at [469, 232] on div "[DATE] [PERSON_NAME] Accountant 1:43 PM @[PERSON_NAME] @[PERSON_NAME] This acco…" at bounding box center [570, 218] width 606 height 371
click at [414, 180] on div "[DATE] [PERSON_NAME] Accountant 1:43 PM @[PERSON_NAME] @[PERSON_NAME] This acco…" at bounding box center [570, 218] width 606 height 371
click at [322, 150] on div "[DATE] [PERSON_NAME] Accountant 1:43 PM @[PERSON_NAME] @[PERSON_NAME] This acco…" at bounding box center [570, 100] width 606 height 99
drag, startPoint x: 434, startPoint y: 179, endPoint x: 432, endPoint y: 176, distance: 3.9
click at [433, 179] on div "[DATE] [PERSON_NAME] Accountant 1:43 PM @[PERSON_NAME] @[PERSON_NAME] This acco…" at bounding box center [570, 218] width 606 height 371
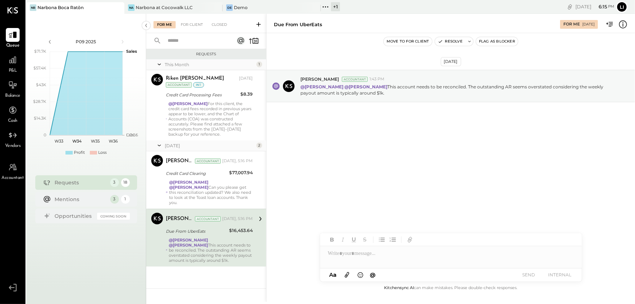
click at [470, 160] on div "[DATE] [PERSON_NAME] Accountant 1:43 PM @[PERSON_NAME] @[PERSON_NAME] This acco…" at bounding box center [451, 158] width 368 height 251
click at [453, 131] on div "[DATE] [PERSON_NAME] Accountant 1:43 PM @[PERSON_NAME] @[PERSON_NAME] This acco…" at bounding box center [451, 103] width 368 height 105
click at [398, 140] on div "[DATE] [PERSON_NAME] Accountant 1:43 PM @[PERSON_NAME] @[PERSON_NAME] This acco…" at bounding box center [451, 103] width 368 height 105
click at [370, 141] on div "[DATE] [PERSON_NAME] Accountant 1:43 PM @[PERSON_NAME] @[PERSON_NAME] This acco…" at bounding box center [451, 103] width 368 height 105
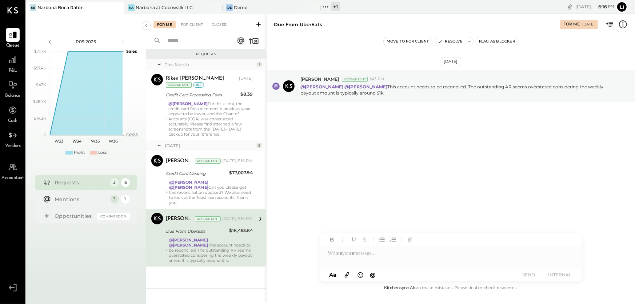
click at [322, 168] on div "[DATE] [PERSON_NAME] Accountant 1:43 PM @[PERSON_NAME] @[PERSON_NAME] This acco…" at bounding box center [451, 158] width 368 height 251
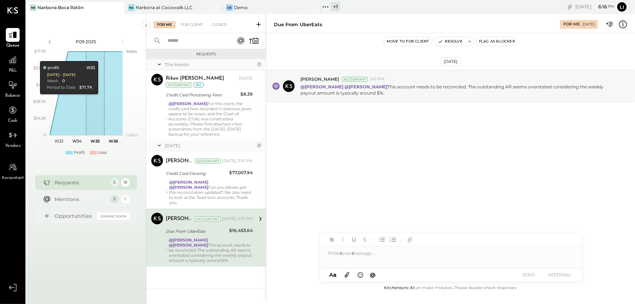
click at [377, 191] on div "[DATE] [PERSON_NAME] Accountant 1:43 PM @[PERSON_NAME] @[PERSON_NAME] This acco…" at bounding box center [451, 158] width 368 height 251
click at [354, 181] on div "[DATE] [PERSON_NAME] Accountant 1:43 PM @[PERSON_NAME] @[PERSON_NAME] This acco…" at bounding box center [451, 158] width 368 height 251
click at [321, 120] on div "[DATE] [PERSON_NAME] Accountant 1:43 PM @[PERSON_NAME] @[PERSON_NAME] This acco…" at bounding box center [451, 103] width 368 height 105
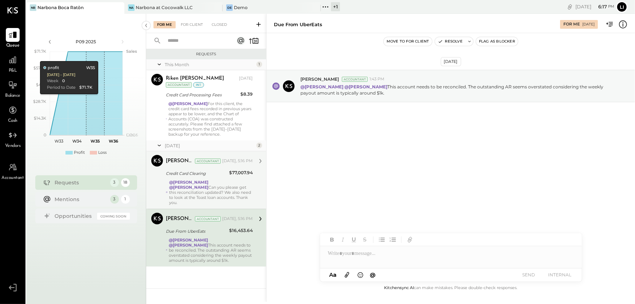
click at [242, 192] on div "@[PERSON_NAME] @[PERSON_NAME] Can you please get this reconciliation updated? W…" at bounding box center [211, 192] width 84 height 25
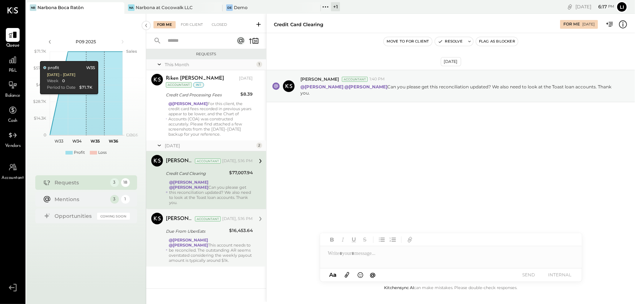
click at [320, 180] on div "[DATE] [PERSON_NAME] Accountant 1:40 PM @[PERSON_NAME] @[PERSON_NAME] Can you p…" at bounding box center [451, 158] width 368 height 251
click at [347, 195] on div "[DATE] [PERSON_NAME] Accountant 1:40 PM @[PERSON_NAME] @[PERSON_NAME] Can you p…" at bounding box center [451, 158] width 368 height 251
click at [329, 203] on div "[DATE] [PERSON_NAME] Accountant 1:40 PM @[PERSON_NAME] @[PERSON_NAME] Can you p…" at bounding box center [451, 158] width 368 height 251
click at [317, 176] on div "[DATE] [PERSON_NAME] Accountant 1:40 PM @[PERSON_NAME] @[PERSON_NAME] Can you p…" at bounding box center [451, 158] width 368 height 251
click at [233, 246] on div "@[PERSON_NAME] @[PERSON_NAME] This account needs to be reconciled. The outstand…" at bounding box center [211, 249] width 84 height 25
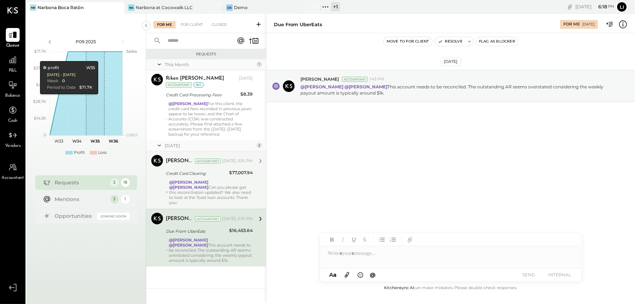
click at [230, 192] on div "@[PERSON_NAME] @[PERSON_NAME] Can you please get this reconciliation updated? W…" at bounding box center [211, 192] width 84 height 25
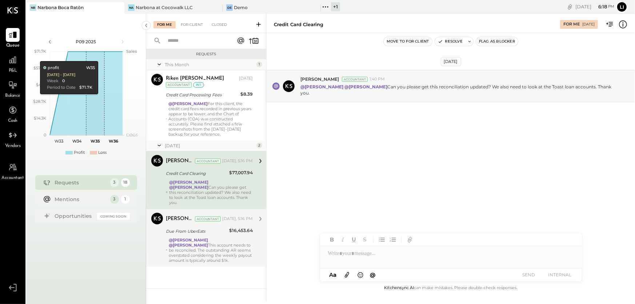
click at [293, 179] on div "[DATE] [PERSON_NAME] Accountant 1:40 PM @[PERSON_NAME] @[PERSON_NAME] Can you p…" at bounding box center [451, 158] width 368 height 251
click at [334, 119] on div "[DATE] [PERSON_NAME] Accountant 1:40 PM @[PERSON_NAME] @[PERSON_NAME] Can you p…" at bounding box center [451, 103] width 368 height 105
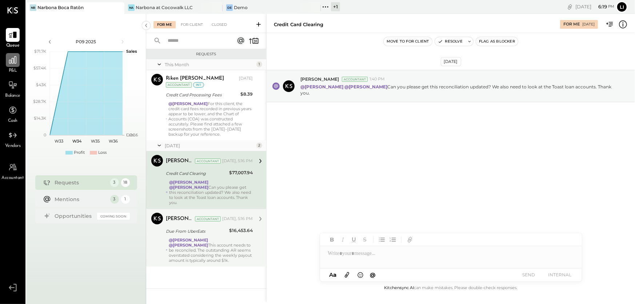
click at [12, 64] on icon at bounding box center [12, 59] width 9 height 9
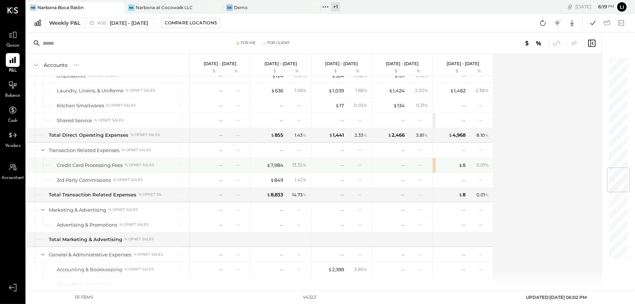
scroll to position [1021, 0]
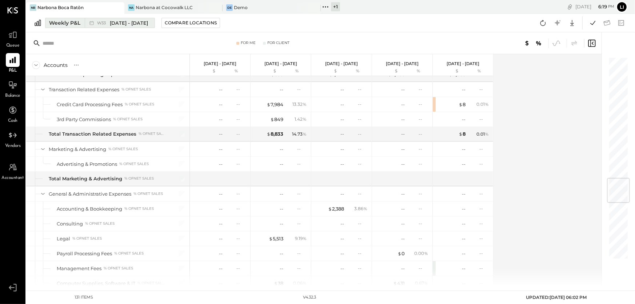
click at [102, 21] on span "W33" at bounding box center [102, 23] width 11 height 4
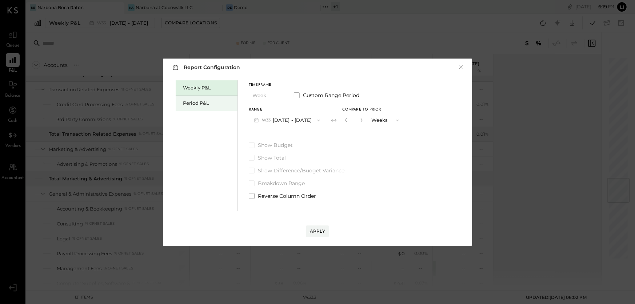
click at [204, 100] on div "Period P&L" at bounding box center [208, 103] width 51 height 7
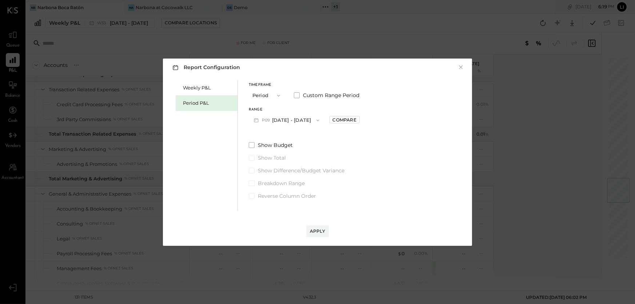
click at [321, 120] on icon "button" at bounding box center [318, 120] width 6 height 6
click at [368, 141] on div "Weekly P&L Period P&L Timeframe Period Custom Range Period Range P09 [DATE] - […" at bounding box center [317, 145] width 295 height 132
click at [353, 122] on div "Compare" at bounding box center [345, 120] width 24 height 6
click at [363, 120] on icon "button" at bounding box center [360, 120] width 4 height 4
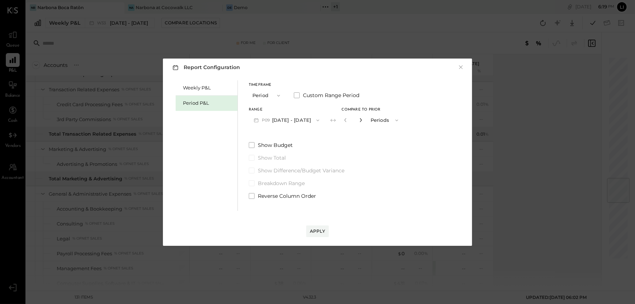
click at [363, 120] on icon "button" at bounding box center [360, 120] width 4 height 4
type input "*"
click at [320, 231] on div "Apply" at bounding box center [317, 231] width 15 height 6
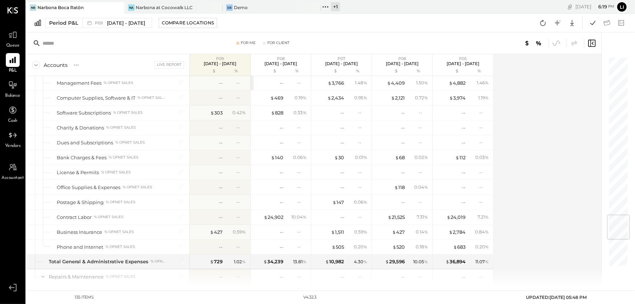
scroll to position [1549, 0]
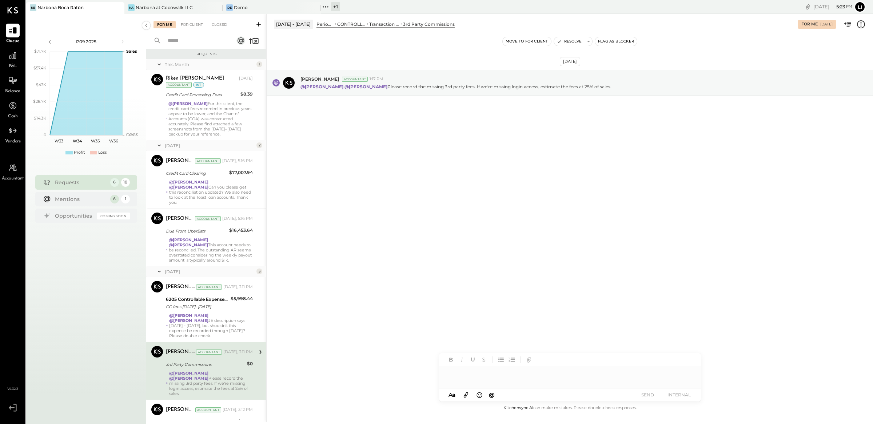
scroll to position [67, 0]
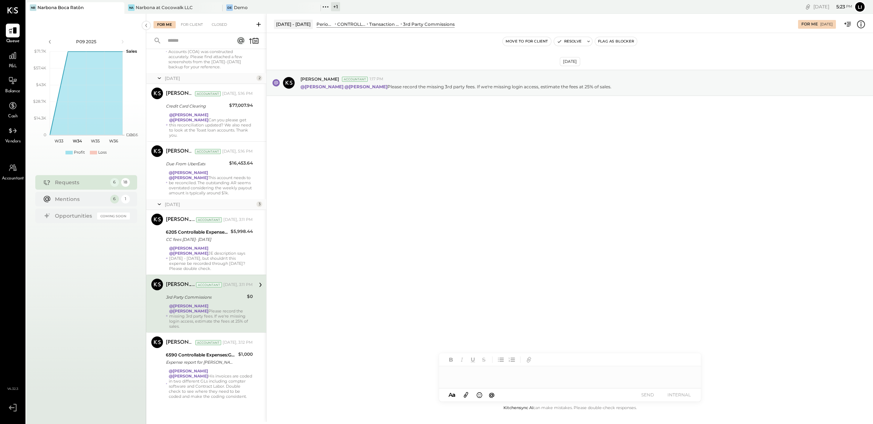
click at [438, 130] on div "[DATE] [PERSON_NAME] Accountant 1:17 PM @[PERSON_NAME] @[PERSON_NAME] Please re…" at bounding box center [570, 100] width 606 height 99
click at [7, 61] on div at bounding box center [13, 56] width 14 height 14
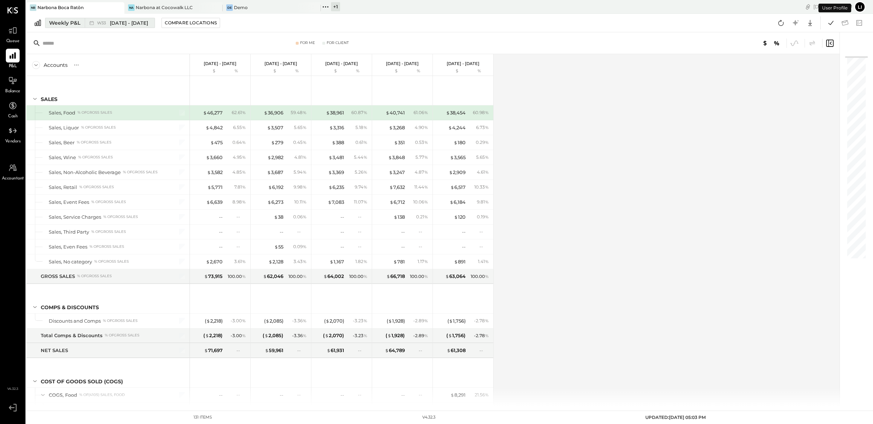
click at [60, 22] on div "Weekly P&L" at bounding box center [64, 22] width 31 height 7
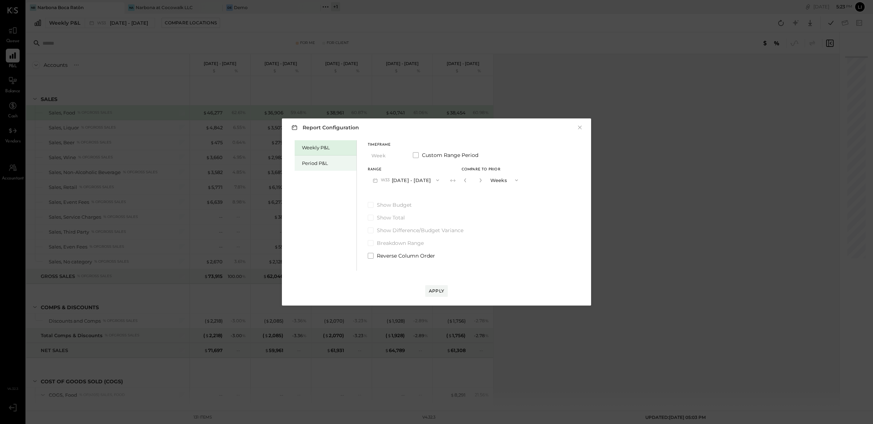
click at [310, 160] on div "Period P&L" at bounding box center [327, 163] width 51 height 7
click at [465, 181] on div "Compare" at bounding box center [464, 180] width 24 height 6
click at [482, 180] on icon "button" at bounding box center [479, 180] width 4 height 4
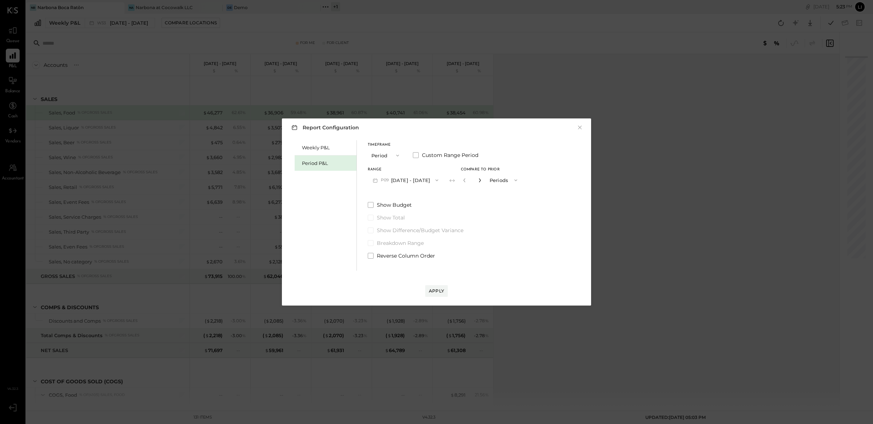
type input "*"
click at [431, 296] on button "Apply" at bounding box center [436, 291] width 23 height 12
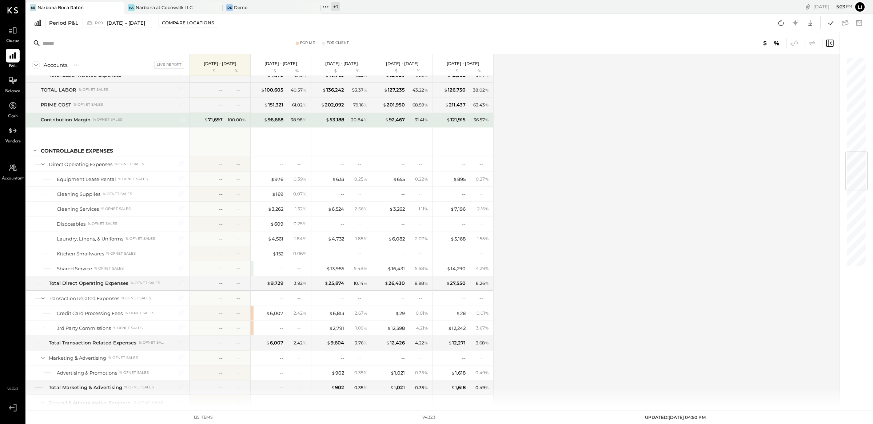
scroll to position [880, 0]
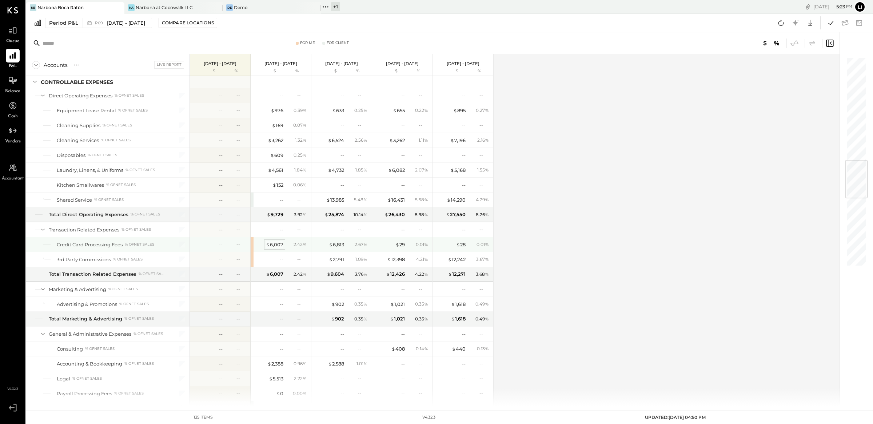
click at [274, 248] on div "$ 6,007" at bounding box center [274, 244] width 17 height 7
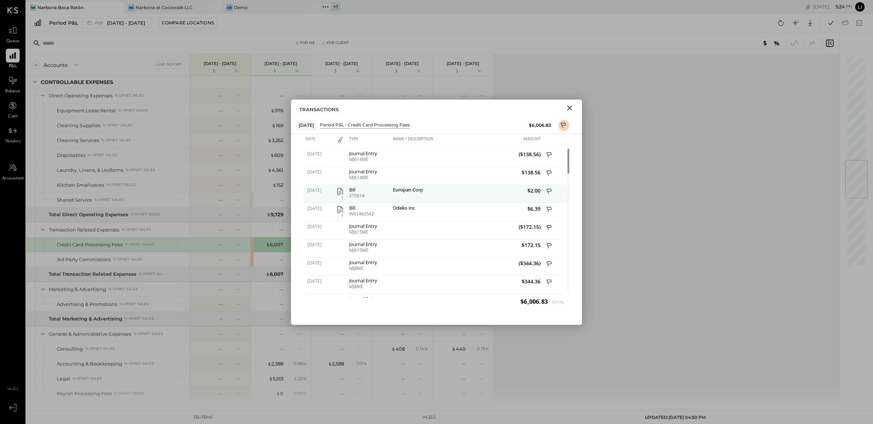
click at [341, 194] on icon "button" at bounding box center [340, 191] width 6 height 7
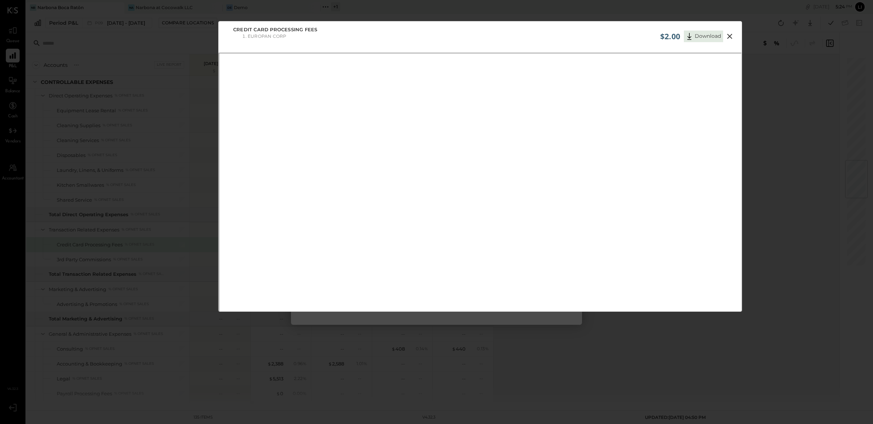
click at [732, 39] on icon at bounding box center [729, 36] width 9 height 9
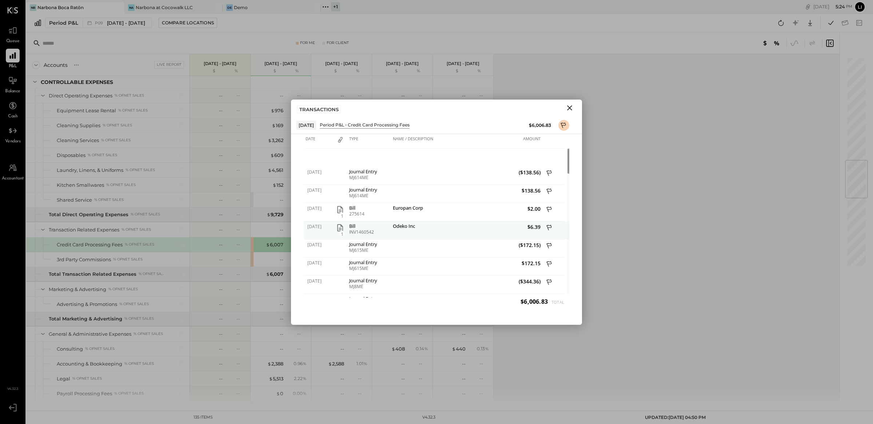
click at [340, 229] on icon "button" at bounding box center [340, 228] width 9 height 9
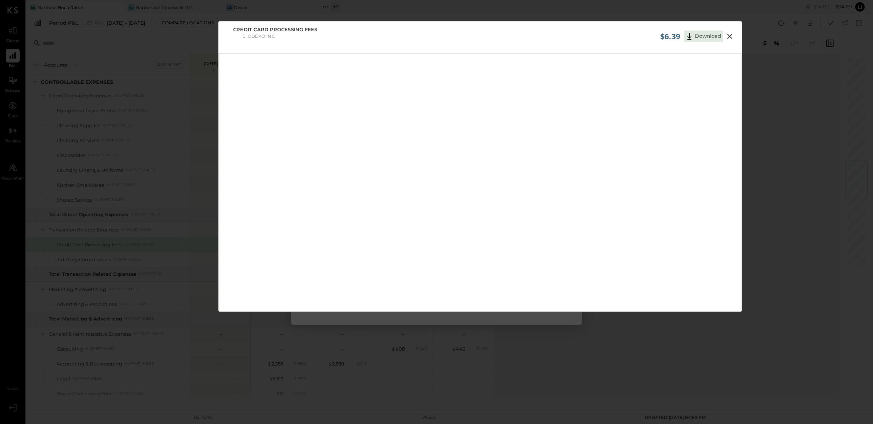
click at [728, 35] on icon at bounding box center [729, 36] width 5 height 5
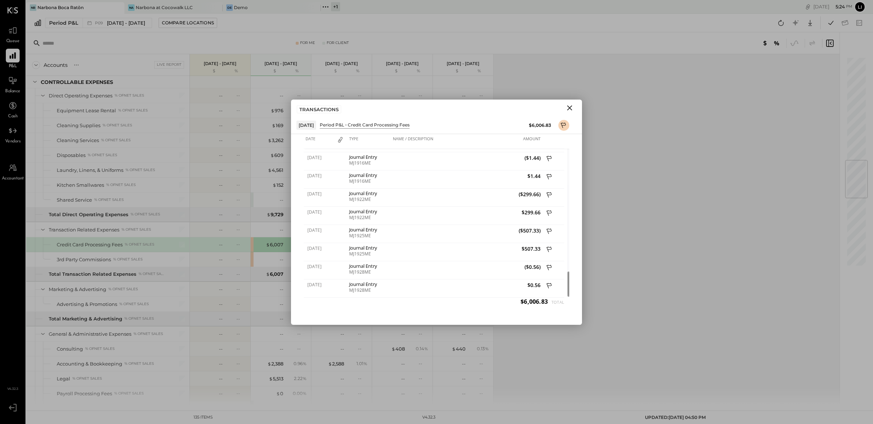
click at [568, 107] on icon "Close" at bounding box center [569, 108] width 9 height 9
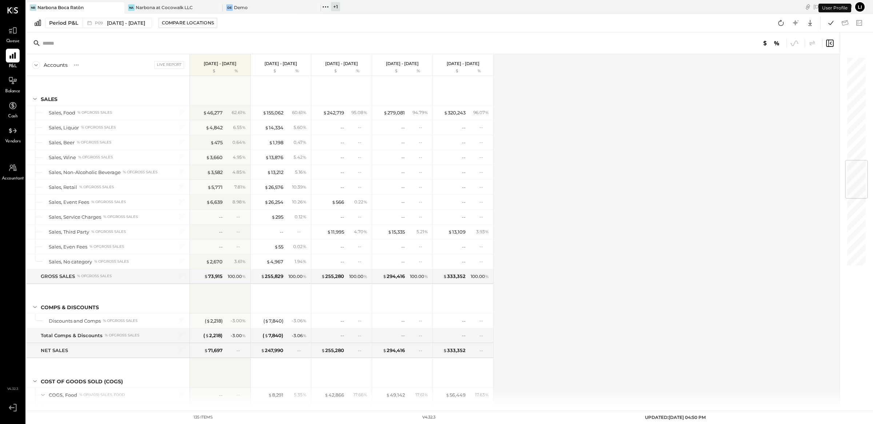
scroll to position [882, 0]
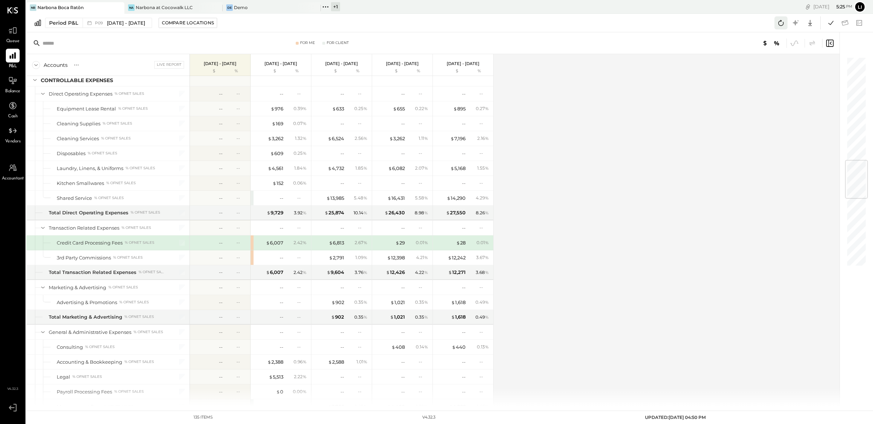
click at [781, 23] on icon at bounding box center [780, 22] width 9 height 9
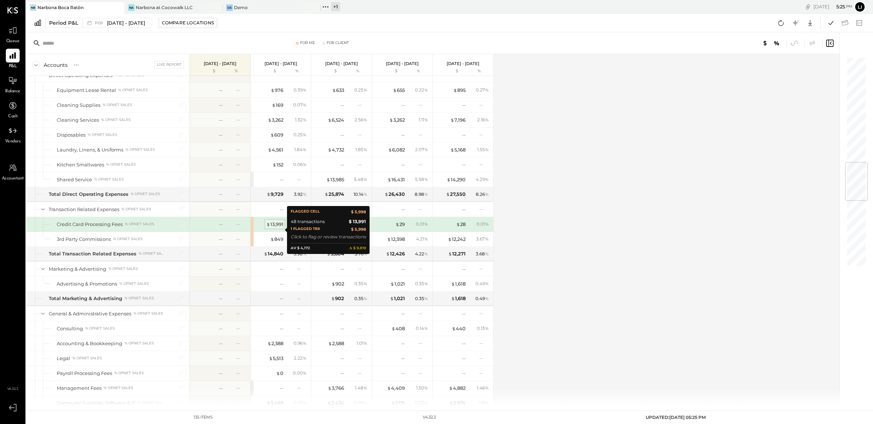
click at [277, 228] on div "$ 13,991" at bounding box center [274, 224] width 17 height 7
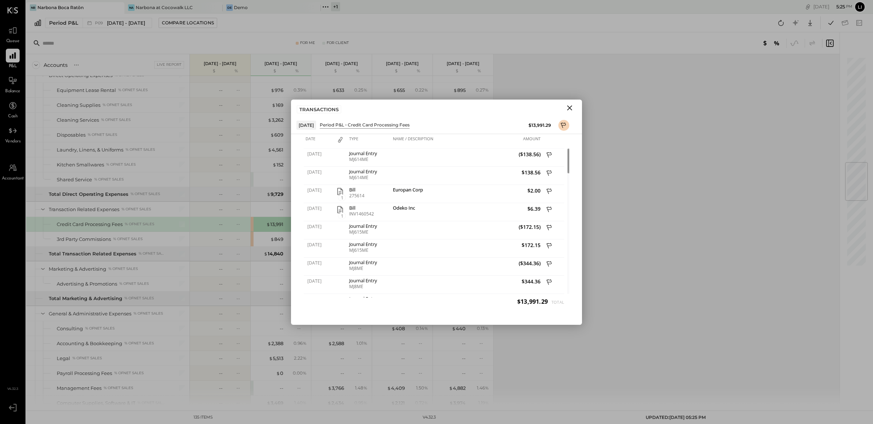
click at [570, 110] on icon "Close" at bounding box center [569, 108] width 9 height 9
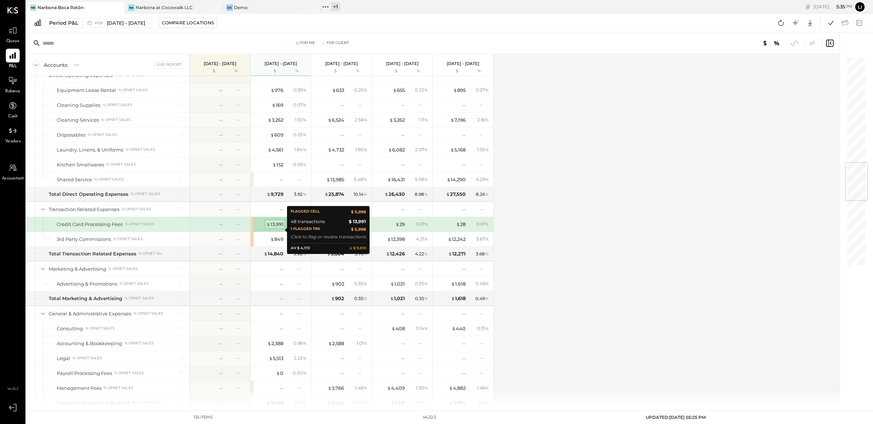
click at [274, 228] on div "$ 13,991" at bounding box center [274, 224] width 17 height 7
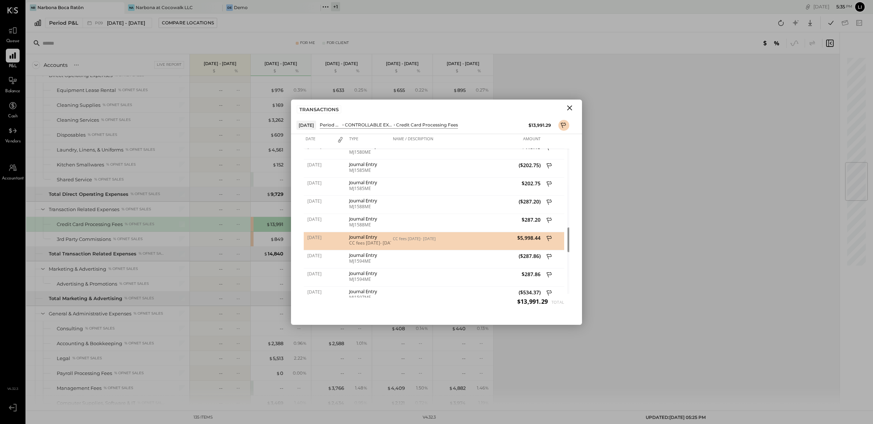
click at [571, 106] on icon "Close" at bounding box center [569, 107] width 5 height 5
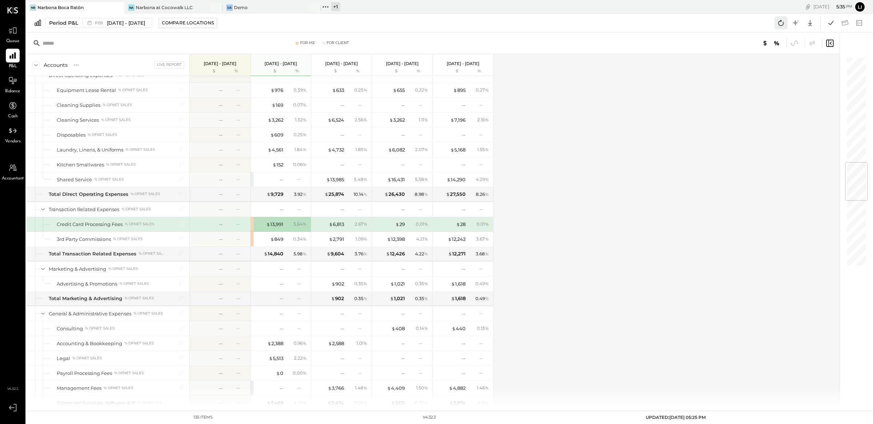
click at [786, 27] on button at bounding box center [780, 22] width 13 height 13
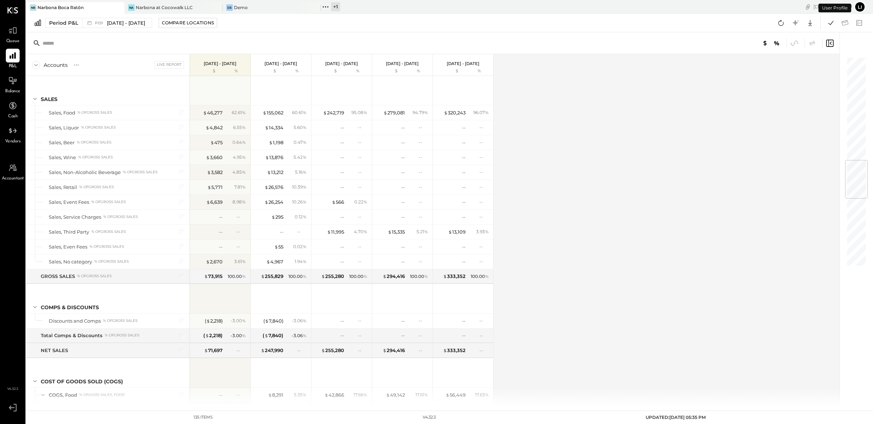
scroll to position [882, 0]
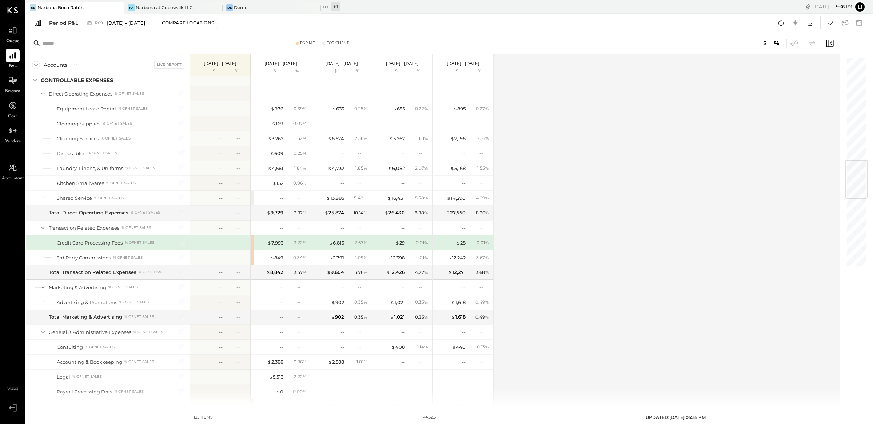
click at [584, 244] on div "Accounts S % GL Live Report [DATE] - [DATE] $ % [DATE] - [DATE] $ % [DATE] - [D…" at bounding box center [433, 230] width 814 height 352
click at [776, 26] on icon at bounding box center [780, 22] width 9 height 9
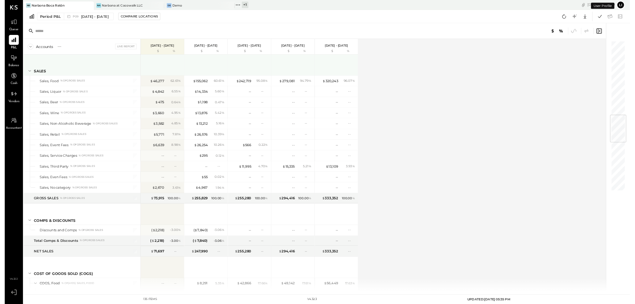
scroll to position [882, 0]
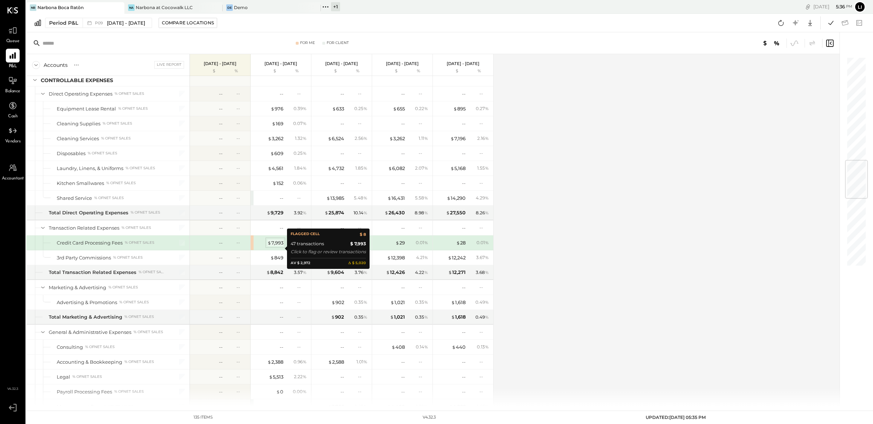
click at [277, 247] on div "$ 7,993" at bounding box center [275, 243] width 16 height 7
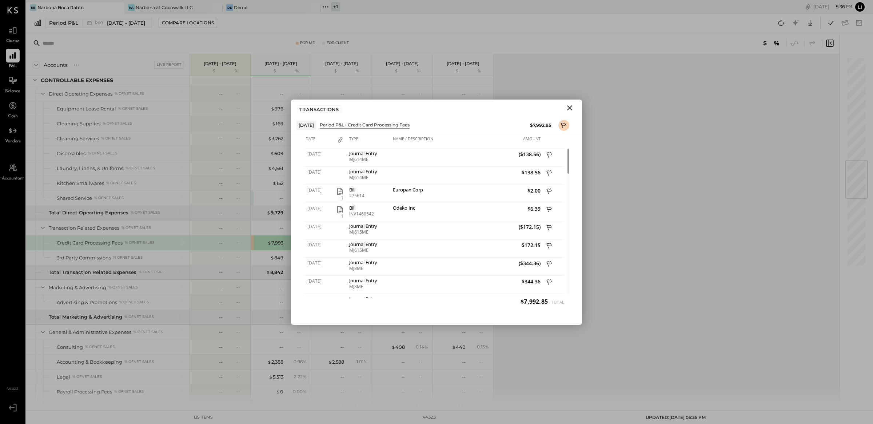
click at [571, 109] on icon "Close" at bounding box center [569, 108] width 9 height 9
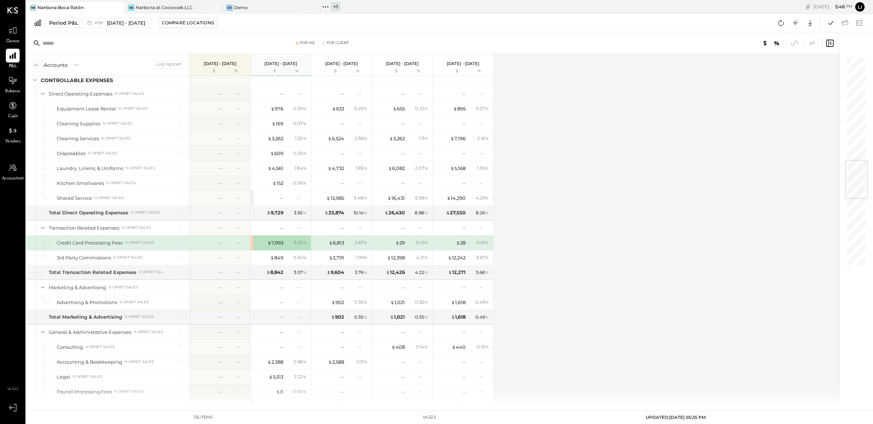
scroll to position [882, 0]
click at [632, 280] on div "Accounts S % GL Live Report [DATE] - [DATE] $ % [DATE] - [DATE] $ % [DATE] - [D…" at bounding box center [433, 230] width 814 height 352
click at [275, 247] on div "$ 7,993" at bounding box center [275, 243] width 16 height 7
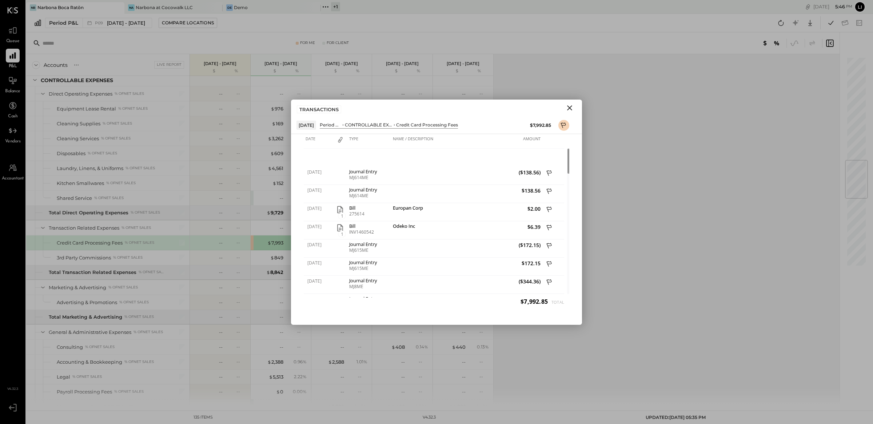
click at [568, 109] on icon "Close" at bounding box center [569, 107] width 5 height 5
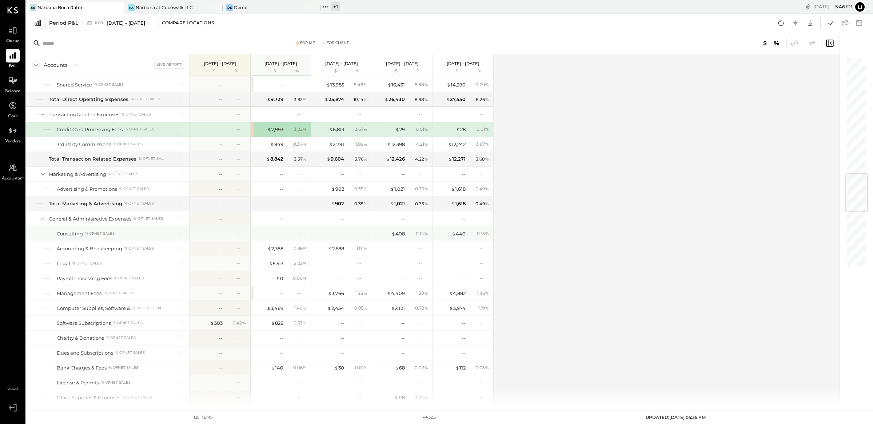
scroll to position [997, 0]
click at [259, 295] on div "--" at bounding box center [268, 291] width 29 height 7
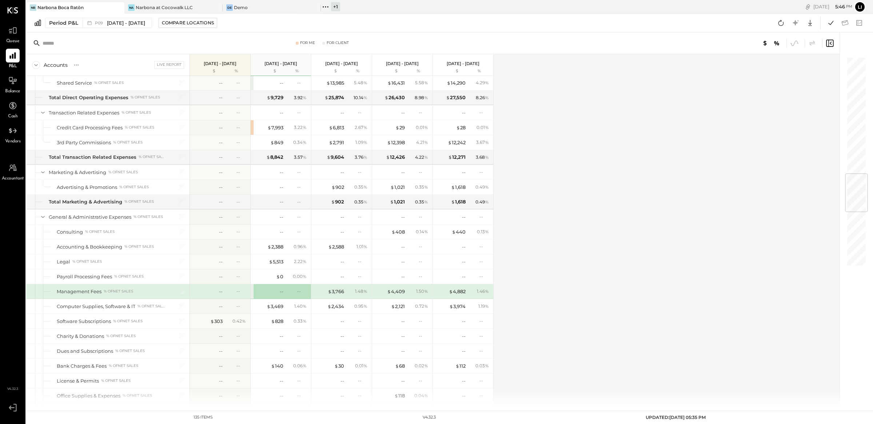
click at [579, 294] on div "Accounts S % GL Live Report [DATE] - [DATE] $ % [DATE] - [DATE] $ % [DATE] - [D…" at bounding box center [433, 230] width 814 height 352
drag, startPoint x: 646, startPoint y: 212, endPoint x: 640, endPoint y: 220, distance: 9.9
click at [646, 212] on div "Accounts S % GL Live Report [DATE] - [DATE] $ % [DATE] - [DATE] $ % [DATE] - [D…" at bounding box center [433, 230] width 814 height 352
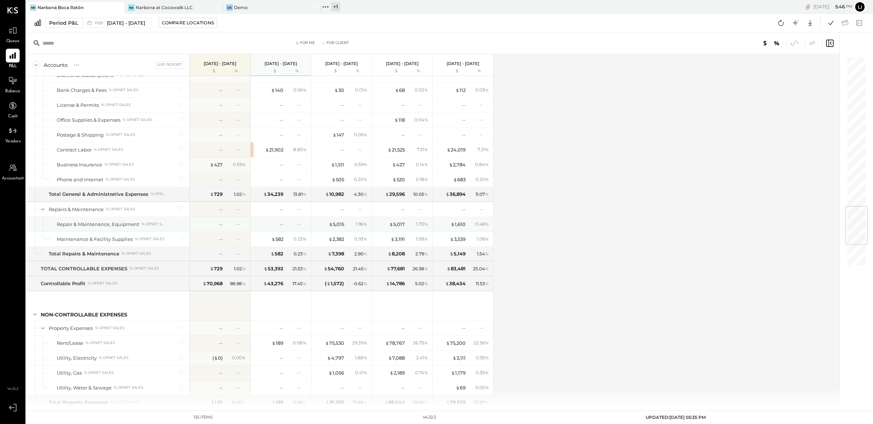
scroll to position [1271, 0]
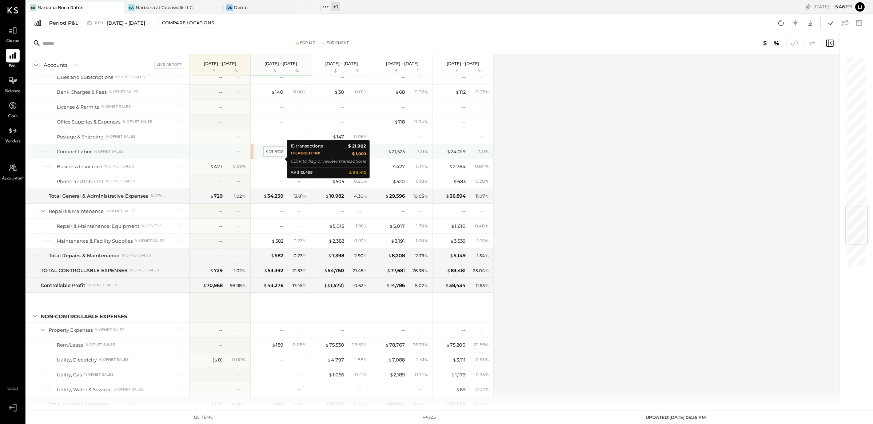
click at [275, 155] on div "$ 21,902" at bounding box center [274, 151] width 18 height 7
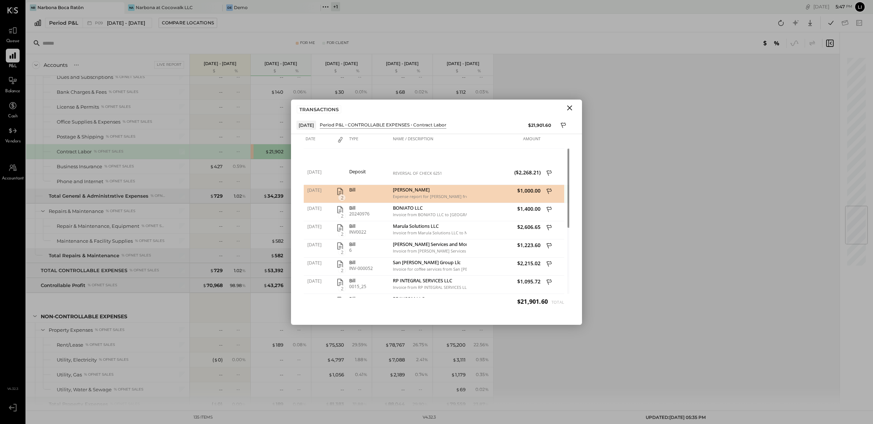
click at [410, 188] on div "Lucio Olgiati" at bounding box center [429, 190] width 72 height 7
drag, startPoint x: 522, startPoint y: 192, endPoint x: 544, endPoint y: 193, distance: 22.6
click at [544, 185] on div "07/23/2025 2 Bill Lucio Olgiati Expense report for Lucio Olgiati from 07/14/25 …" at bounding box center [436, 185] width 265 height 0
copy div ",000.00"
click at [569, 109] on icon "Close" at bounding box center [569, 108] width 9 height 9
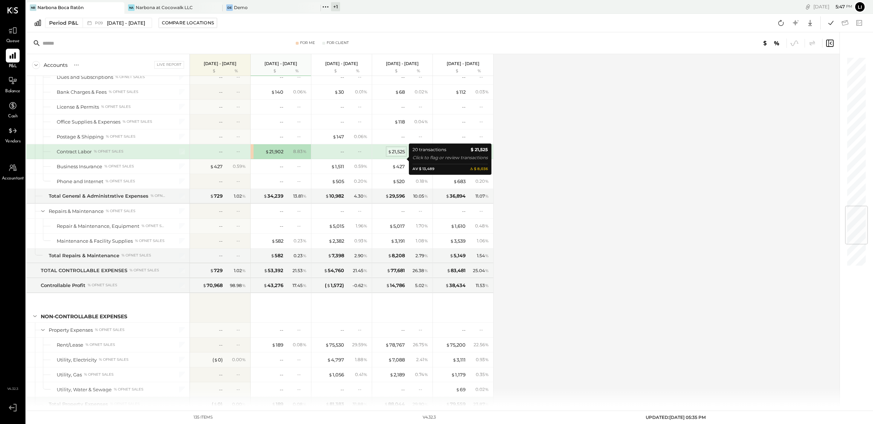
click at [397, 155] on div "$ 21,525" at bounding box center [396, 151] width 17 height 7
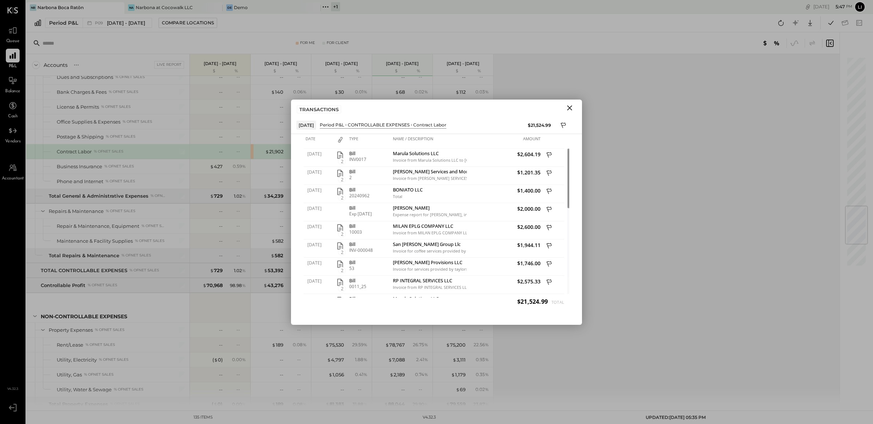
click at [569, 108] on icon "Close" at bounding box center [569, 107] width 5 height 5
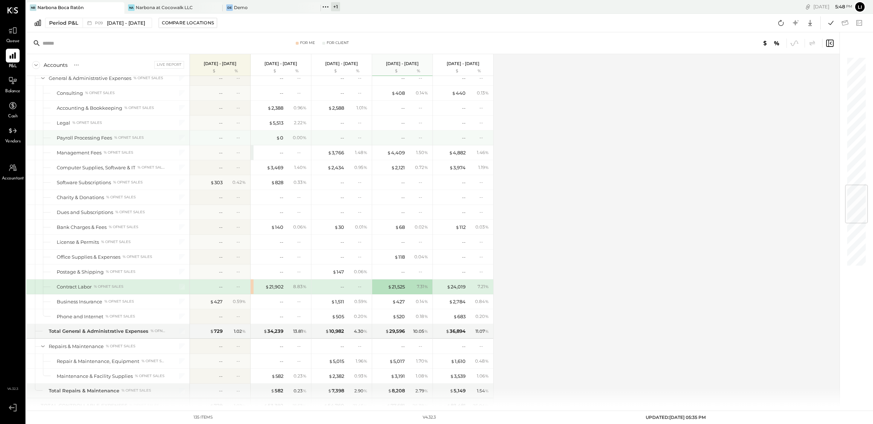
scroll to position [1091, 0]
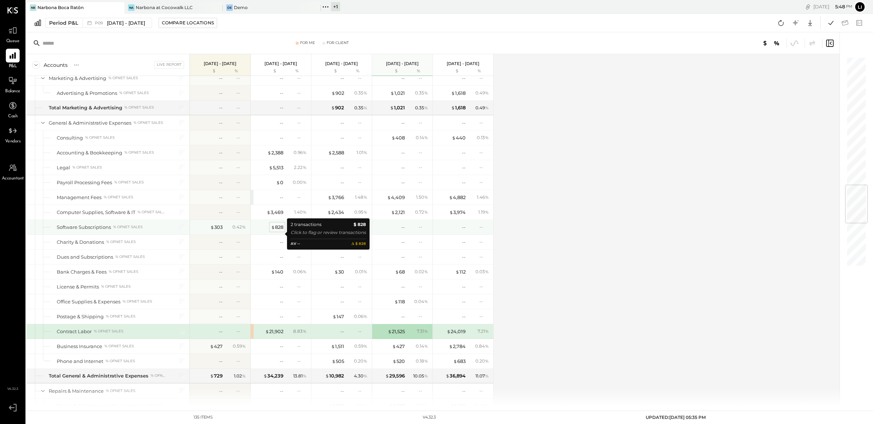
click at [282, 231] on div "$ 828" at bounding box center [277, 227] width 12 height 7
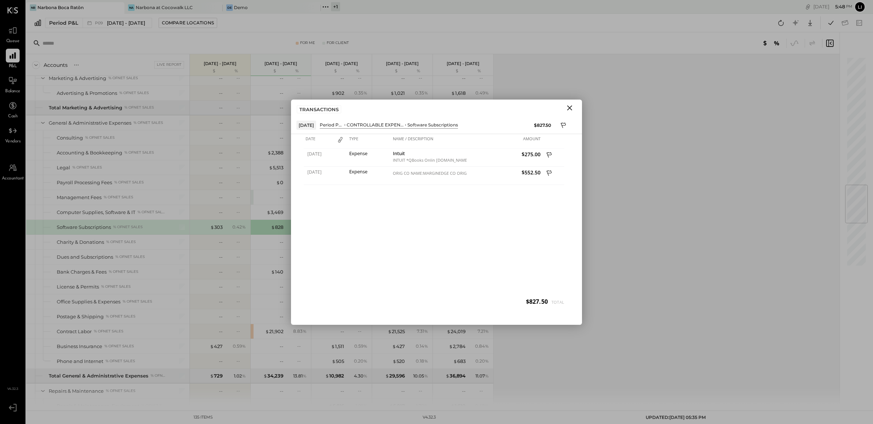
click at [572, 109] on icon "Close" at bounding box center [569, 108] width 9 height 9
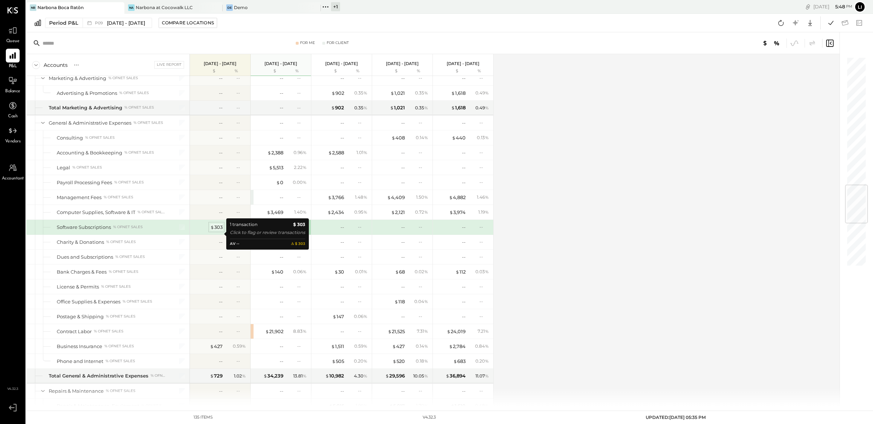
click at [217, 231] on div "$ 303" at bounding box center [216, 227] width 12 height 7
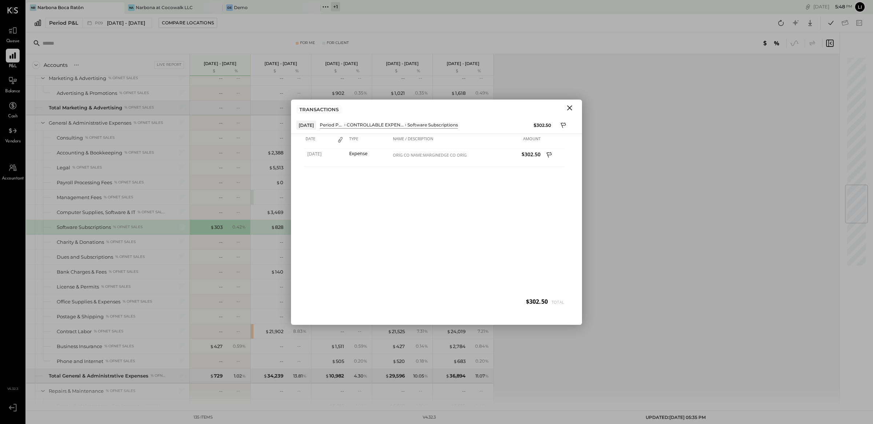
click at [573, 111] on icon "Close" at bounding box center [569, 108] width 9 height 9
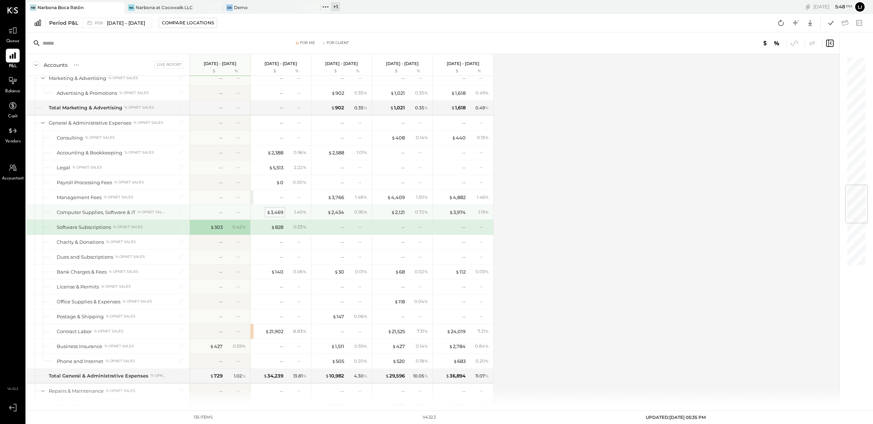
click at [276, 216] on div "$ 3,469" at bounding box center [275, 212] width 17 height 7
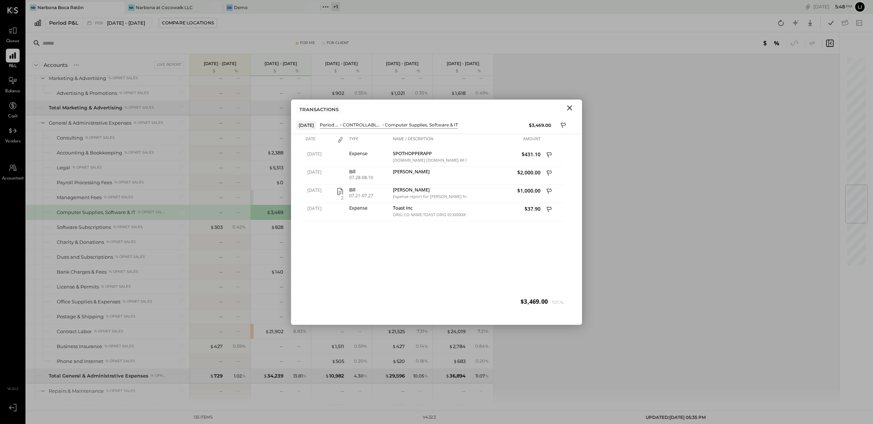
click at [451, 263] on div "07/23/2025 Expense SPOTHOPPERAPP WWW.SPOTHOPPERAPP.CO WWW.SPOTHOPPE WI 07/23 $4…" at bounding box center [436, 231] width 265 height 164
click at [566, 105] on icon "Close" at bounding box center [569, 108] width 9 height 9
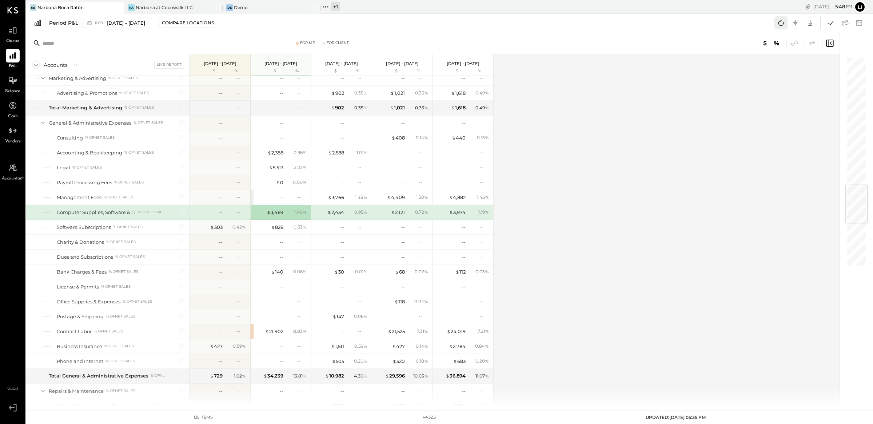
click at [779, 24] on icon at bounding box center [780, 22] width 9 height 9
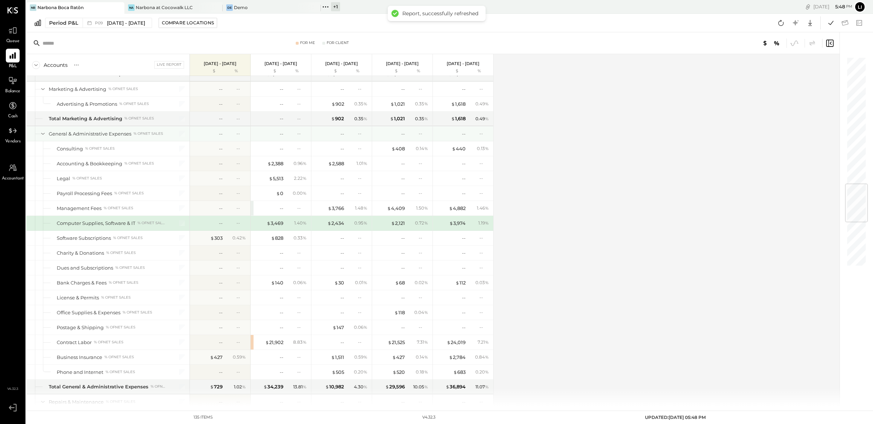
scroll to position [1087, 0]
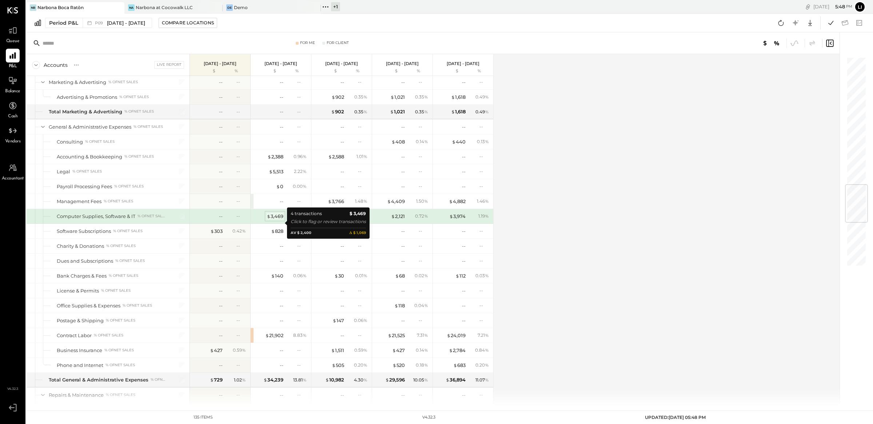
click at [280, 220] on div "$ 3,469" at bounding box center [275, 216] width 17 height 7
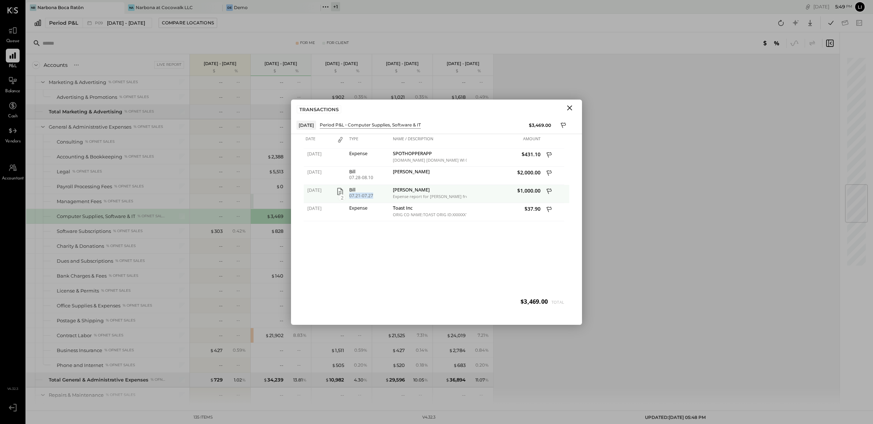
drag, startPoint x: 373, startPoint y: 197, endPoint x: 350, endPoint y: 198, distance: 23.0
click at [350, 198] on div "07.21-07.27" at bounding box center [369, 195] width 40 height 5
copy div "07.21-07.27"
click at [563, 107] on button "Close" at bounding box center [569, 107] width 13 height 9
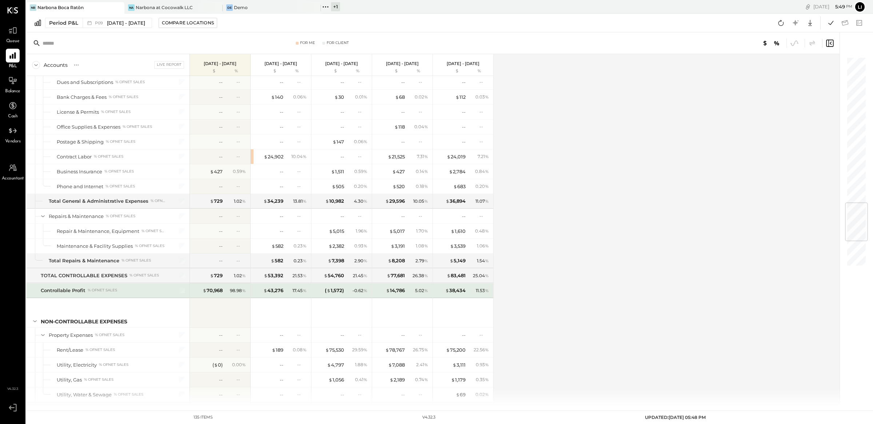
scroll to position [1243, 0]
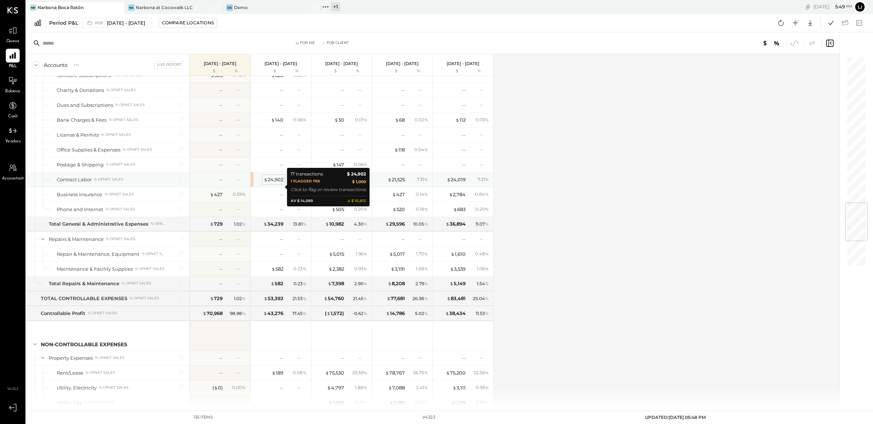
click at [276, 183] on div "$ 24,902" at bounding box center [274, 179] width 20 height 7
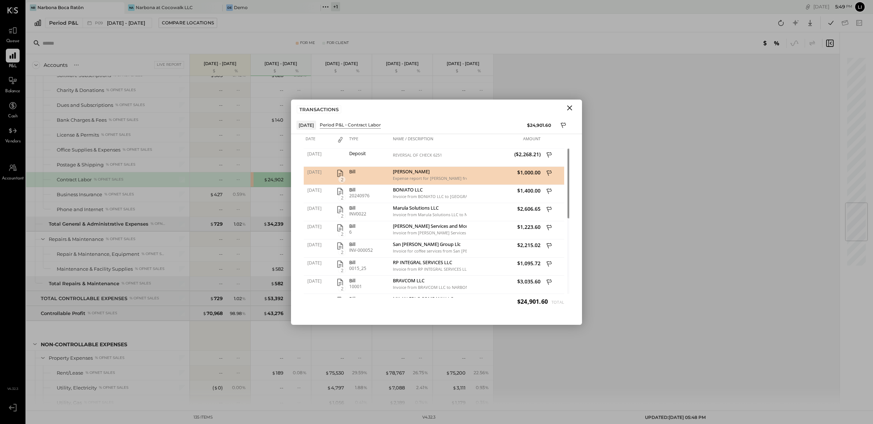
click at [573, 109] on icon "Close" at bounding box center [569, 108] width 9 height 9
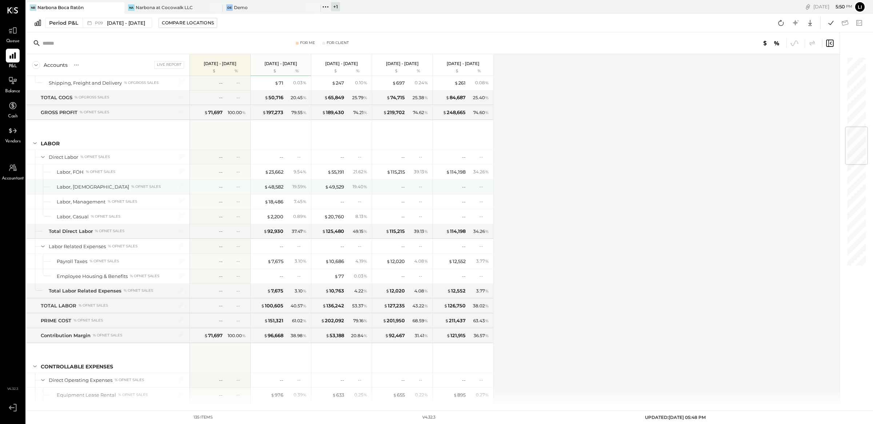
scroll to position [614, 0]
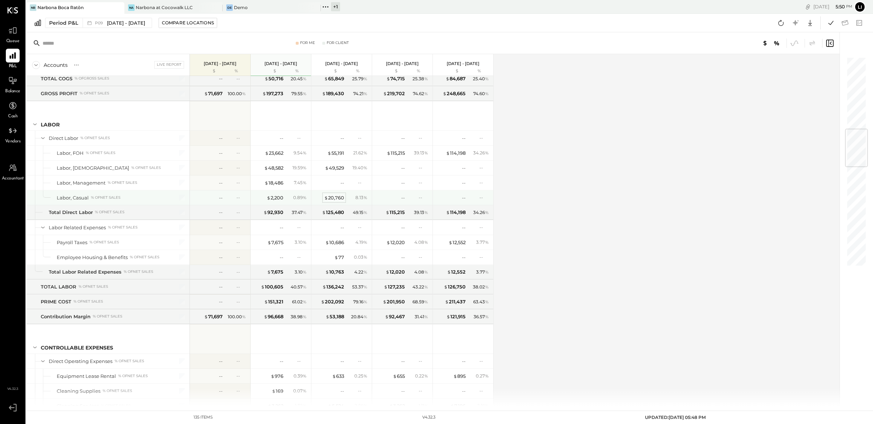
click at [338, 201] on div "$ 20,760" at bounding box center [334, 198] width 20 height 7
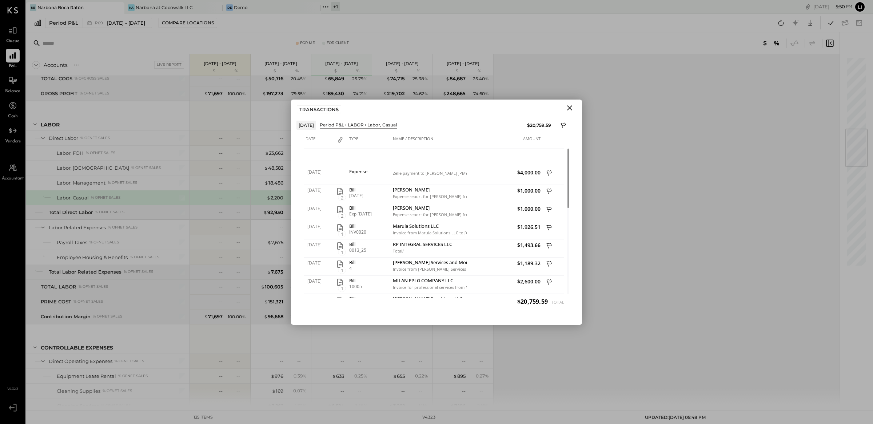
click at [569, 108] on icon "Close" at bounding box center [569, 107] width 5 height 5
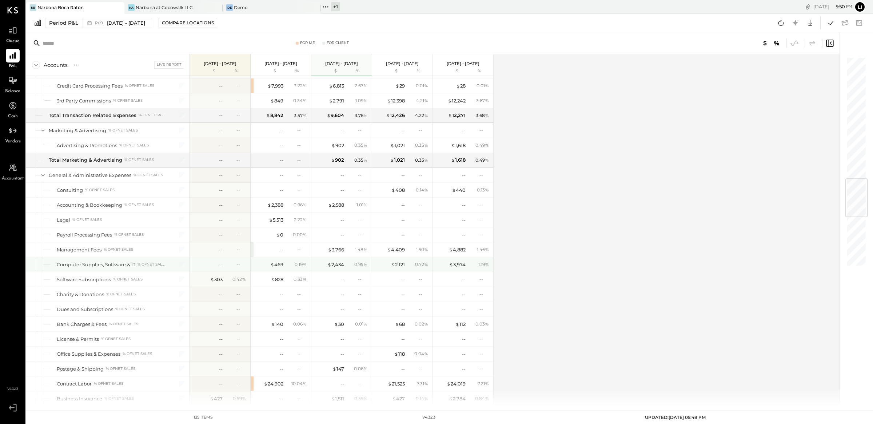
scroll to position [1054, 0]
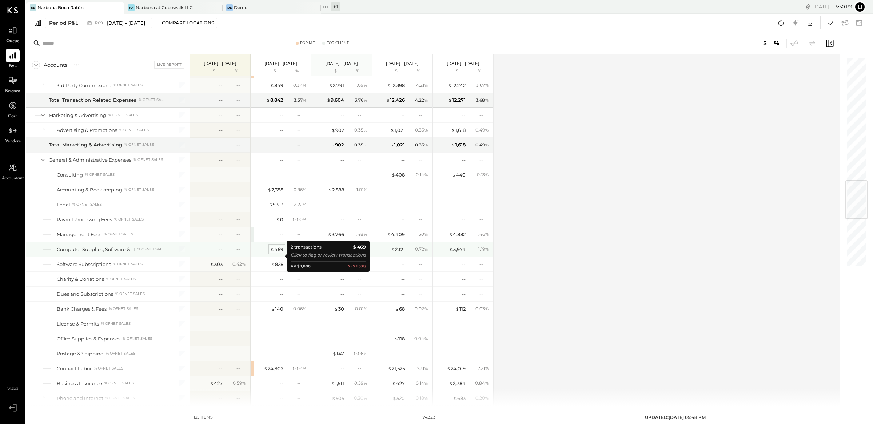
click at [278, 253] on div "$ 469" at bounding box center [276, 249] width 13 height 7
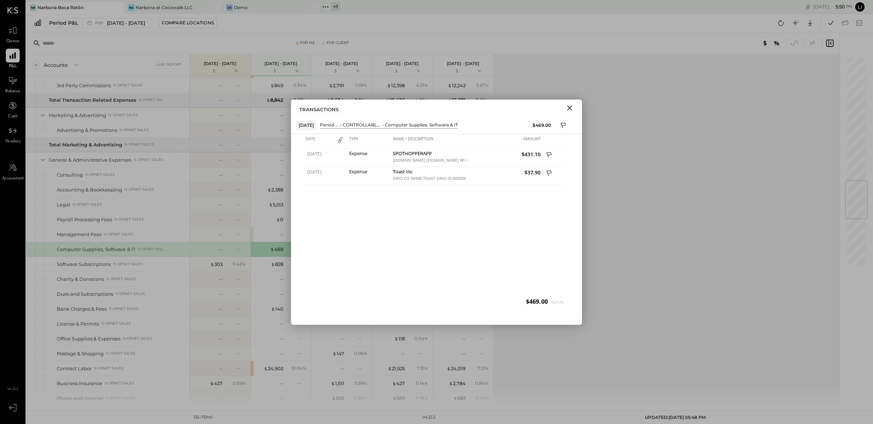
click at [572, 108] on icon "Close" at bounding box center [569, 108] width 9 height 9
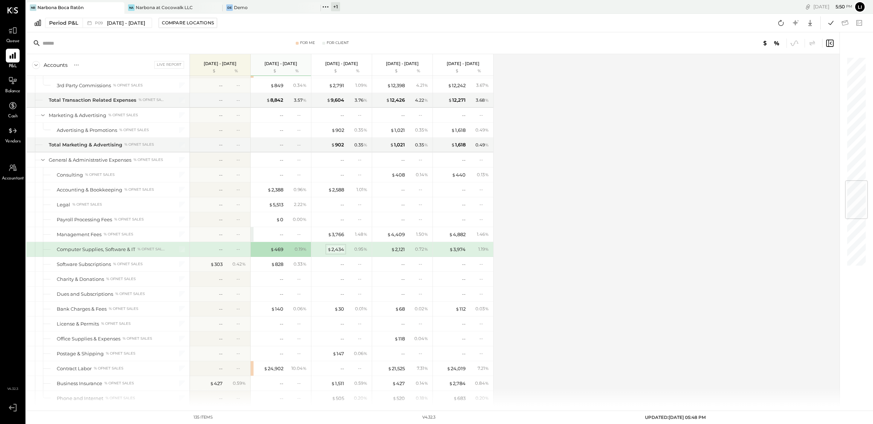
click at [337, 253] on div "$ 2,434" at bounding box center [335, 249] width 17 height 7
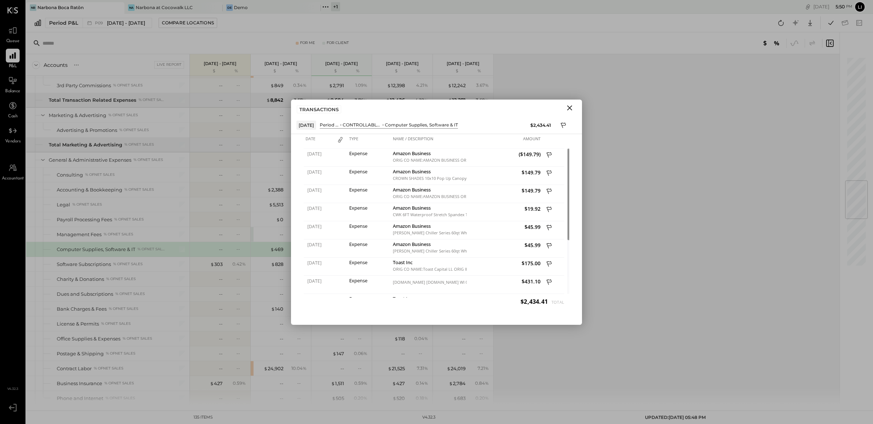
click at [570, 109] on icon "Close" at bounding box center [569, 107] width 5 height 5
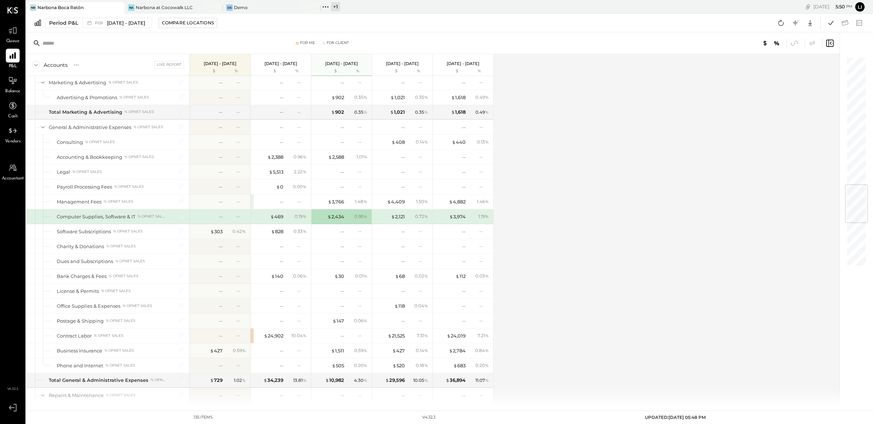
scroll to position [1102, 0]
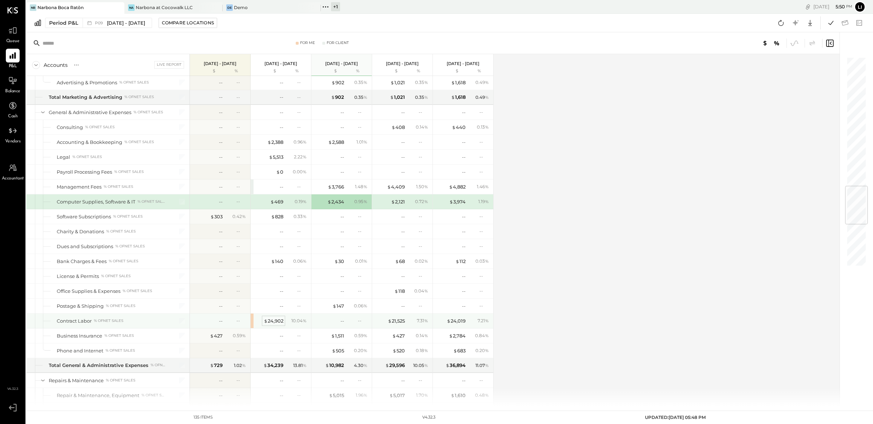
click at [281, 325] on div "$ 24,902" at bounding box center [274, 321] width 20 height 7
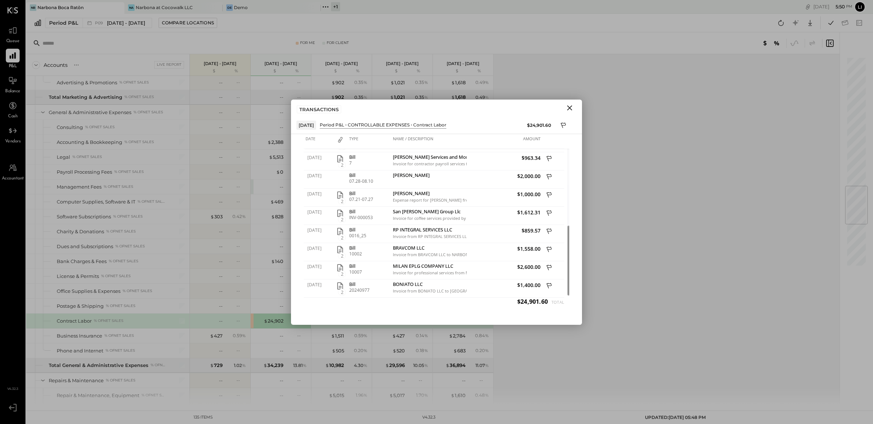
click at [567, 110] on icon "Close" at bounding box center [569, 107] width 5 height 5
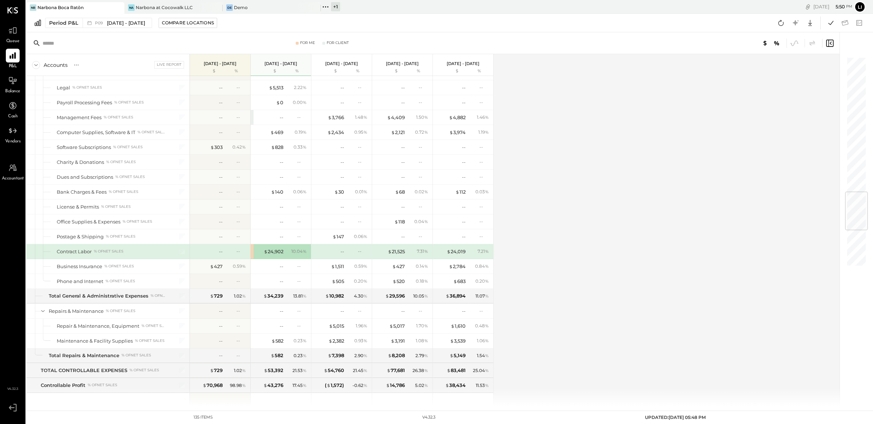
scroll to position [1097, 0]
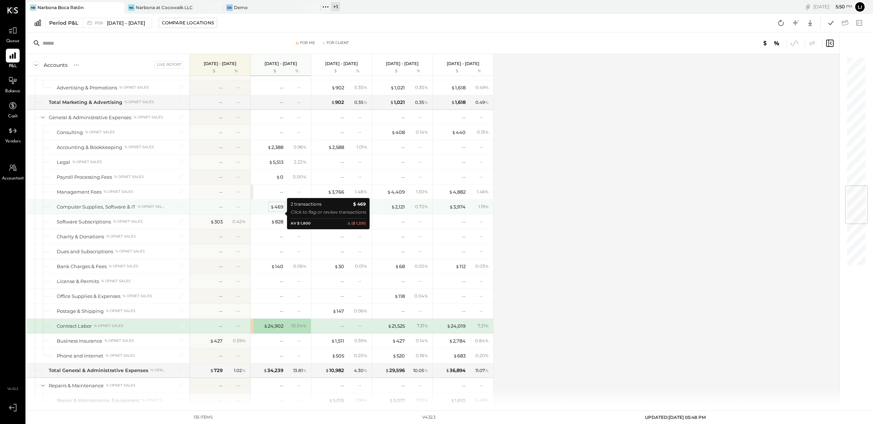
click at [276, 211] on div "$ 469" at bounding box center [276, 207] width 13 height 7
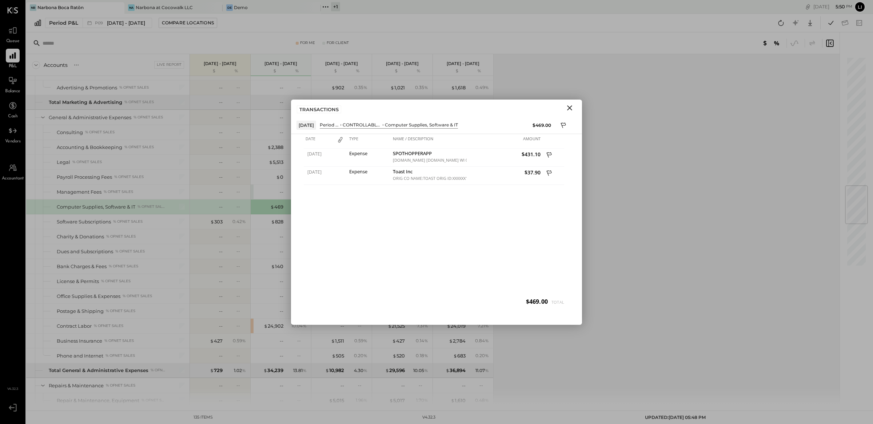
click at [573, 110] on icon "Close" at bounding box center [569, 108] width 9 height 9
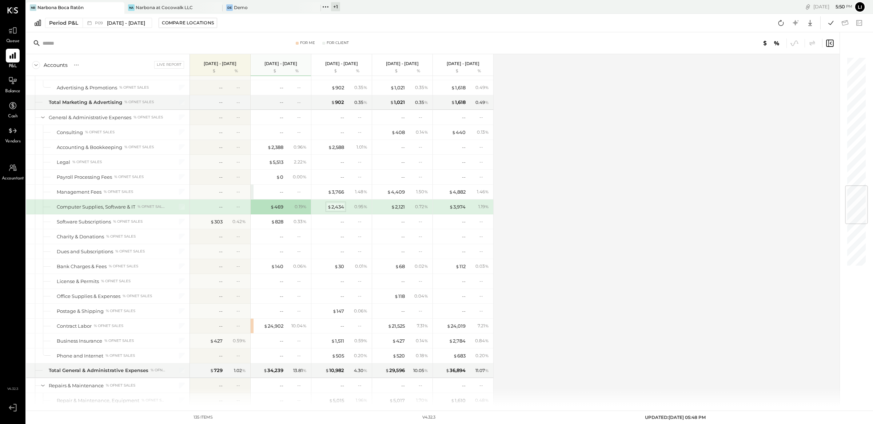
click at [335, 210] on div "$ 2,434" at bounding box center [335, 207] width 17 height 7
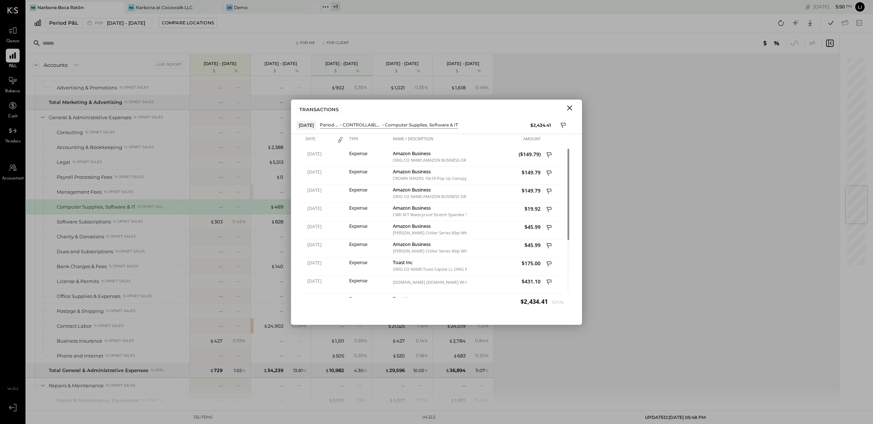
click at [561, 111] on div "TRANSACTIONS" at bounding box center [436, 108] width 291 height 17
click at [567, 110] on icon "Close" at bounding box center [569, 107] width 5 height 5
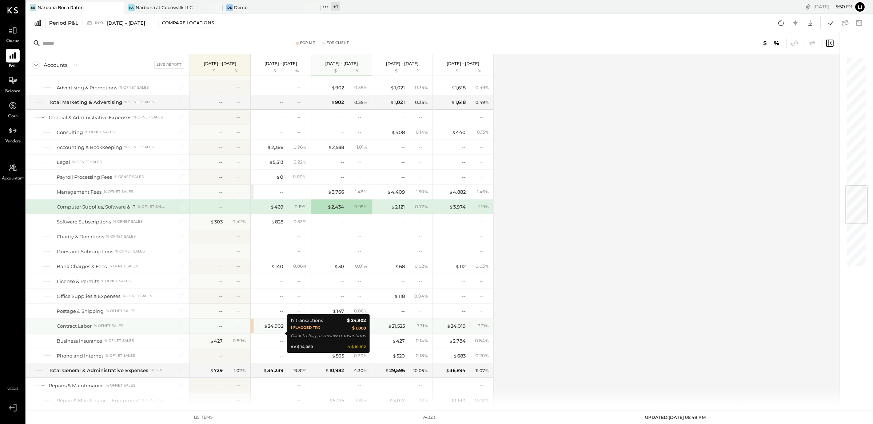
click at [274, 330] on div "$ 24,902" at bounding box center [274, 326] width 20 height 7
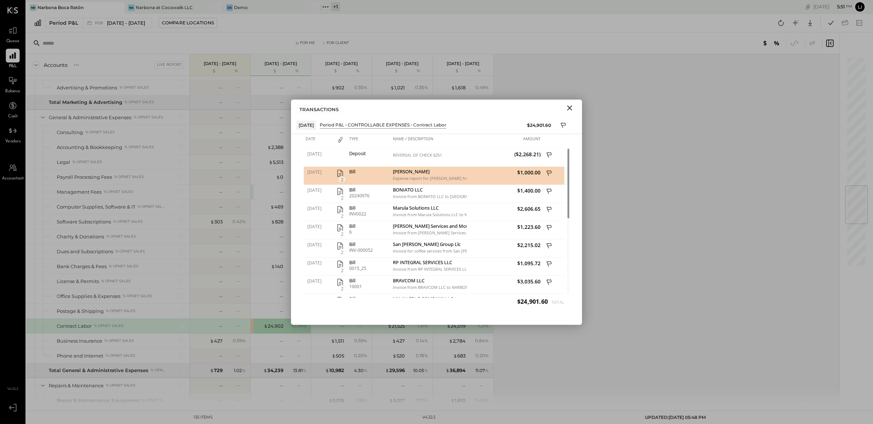
click at [382, 177] on div "Bill" at bounding box center [369, 176] width 44 height 18
click at [571, 110] on icon "Close" at bounding box center [569, 107] width 5 height 5
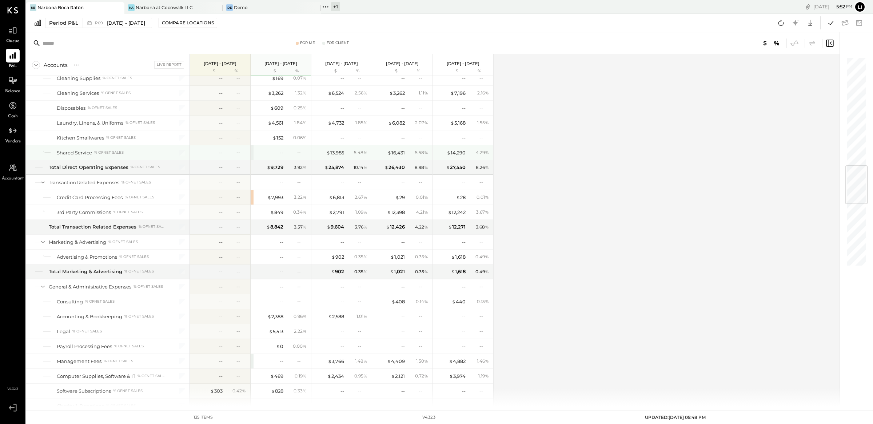
scroll to position [932, 0]
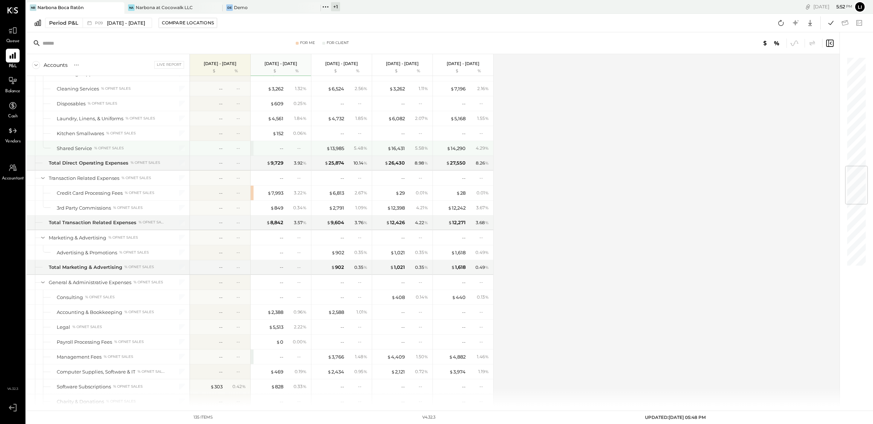
click at [569, 164] on div "Accounts S % GL Live Report Aug 11 - Sep 7, 2025 $ % Jul 14 - Aug 10, 2025 $ % …" at bounding box center [433, 230] width 814 height 352
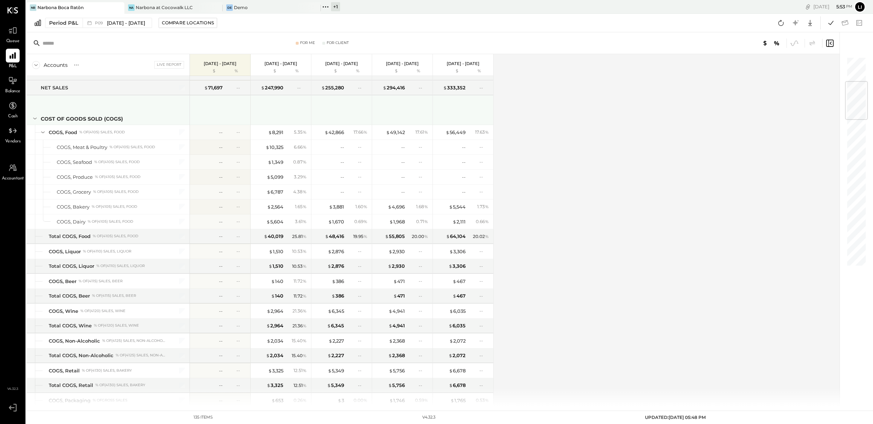
scroll to position [141, 0]
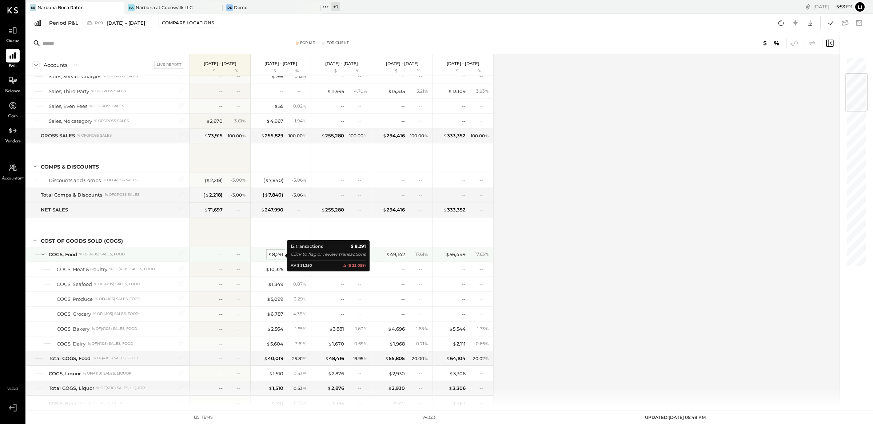
click at [276, 256] on div "$ 8,291" at bounding box center [275, 254] width 15 height 7
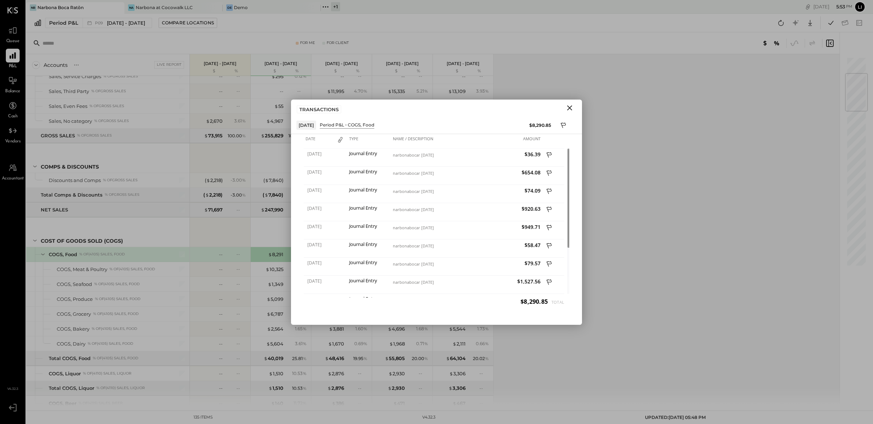
click at [572, 112] on icon "Close" at bounding box center [569, 108] width 9 height 9
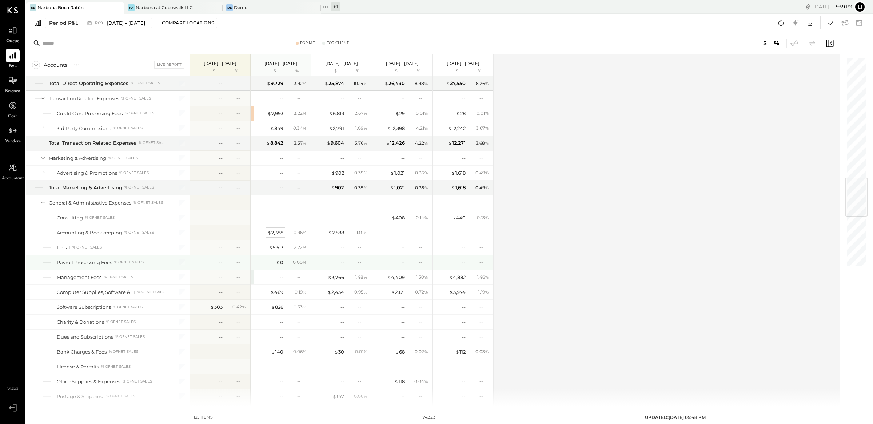
scroll to position [1034, 0]
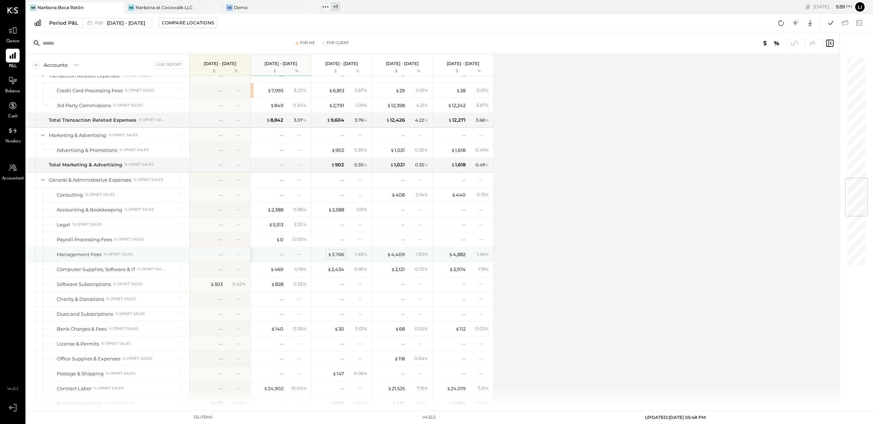
click at [339, 258] on div "$ 3,766" at bounding box center [336, 254] width 16 height 7
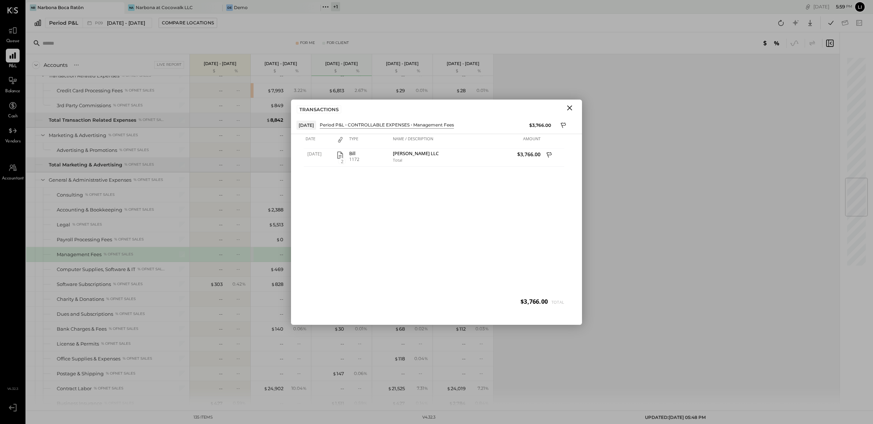
click at [568, 109] on icon "Close" at bounding box center [569, 107] width 5 height 5
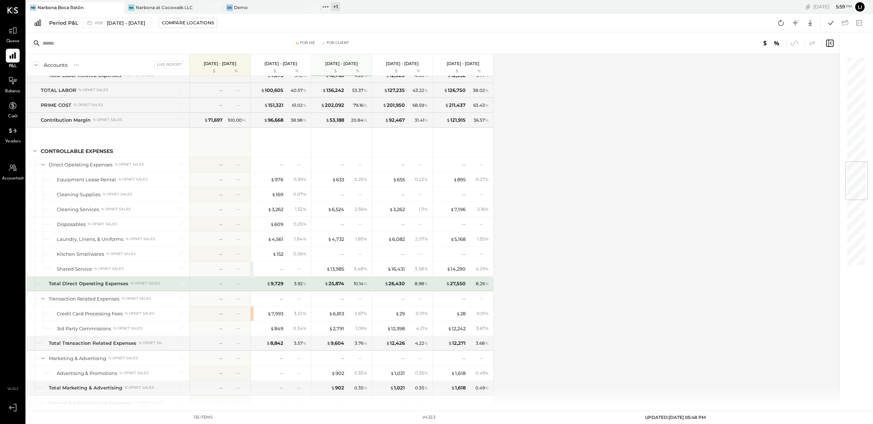
scroll to position [893, 0]
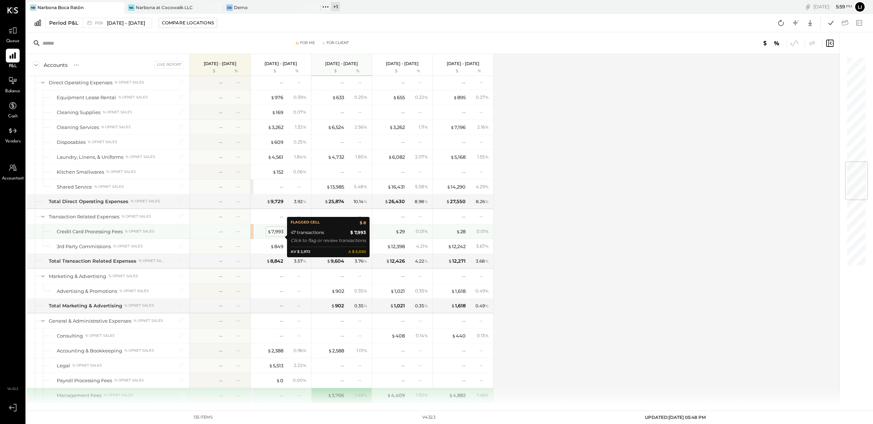
click at [278, 235] on div "$ 7,993" at bounding box center [275, 231] width 16 height 7
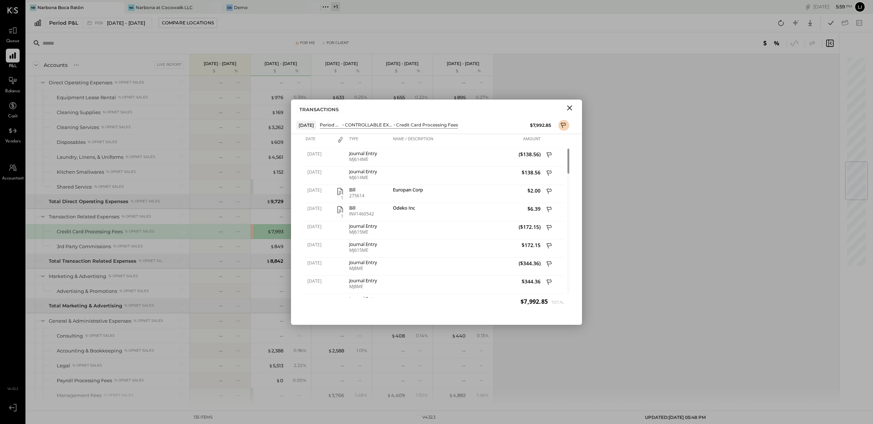
click at [567, 109] on icon "Close" at bounding box center [569, 108] width 9 height 9
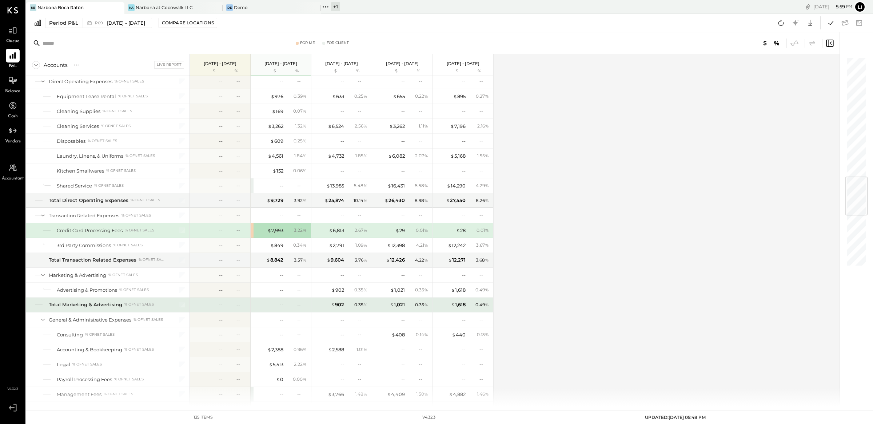
scroll to position [764, 0]
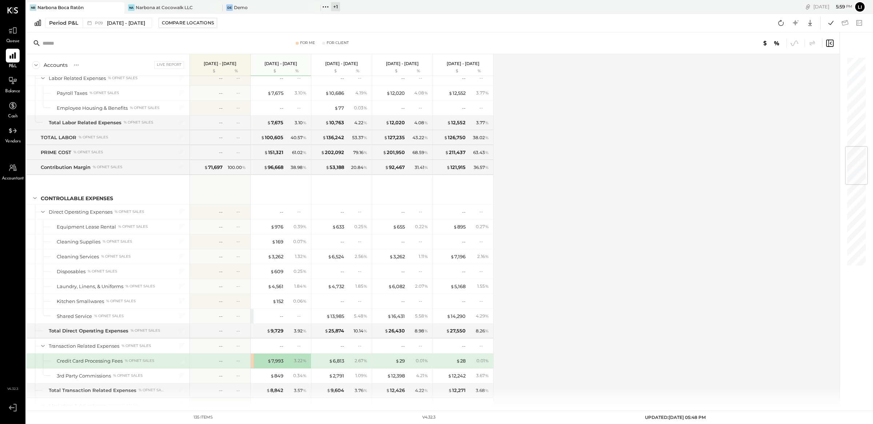
click at [711, 286] on div "Accounts S % GL Live Report [DATE] - [DATE] $ % [DATE] - [DATE] $ % [DATE] - [D…" at bounding box center [433, 230] width 814 height 352
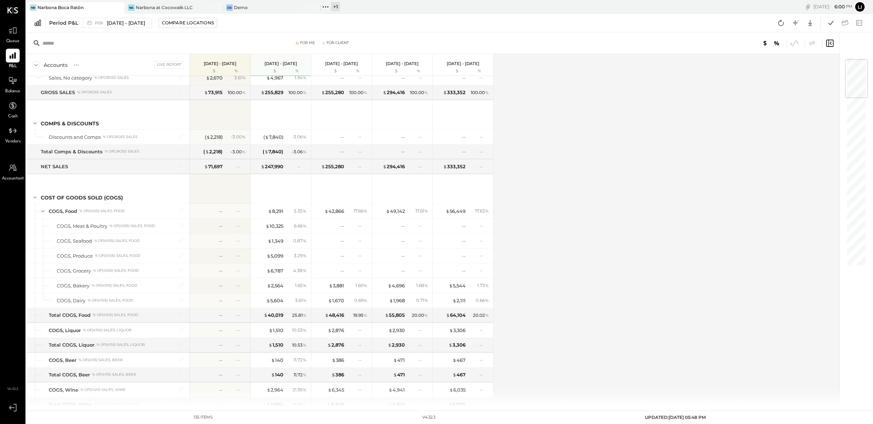
scroll to position [0, 0]
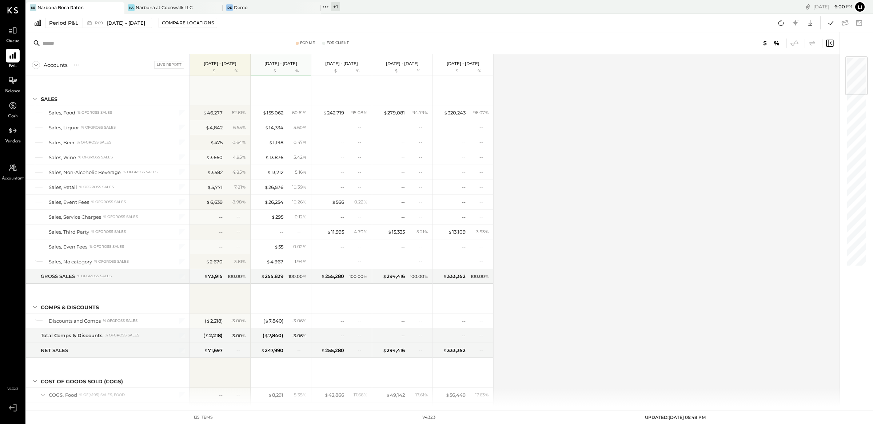
click at [508, 153] on div "Accounts S % GL Live Report [DATE] - [DATE] $ % [DATE] - [DATE] $ % [DATE] - [D…" at bounding box center [433, 230] width 814 height 352
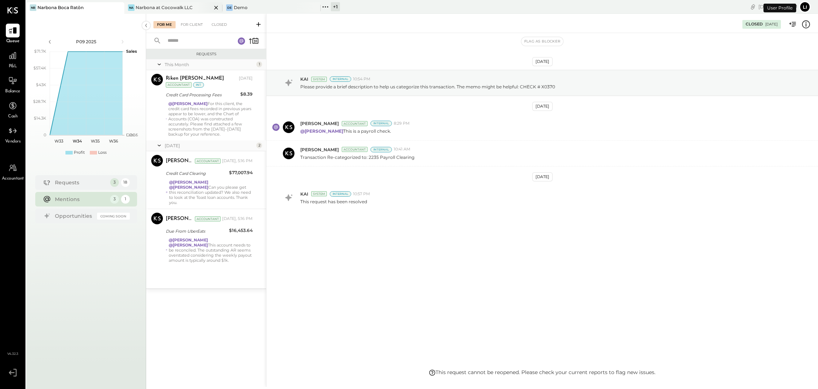
click at [163, 11] on div "Na Narbona at Cocowalk LLC" at bounding box center [173, 8] width 98 height 12
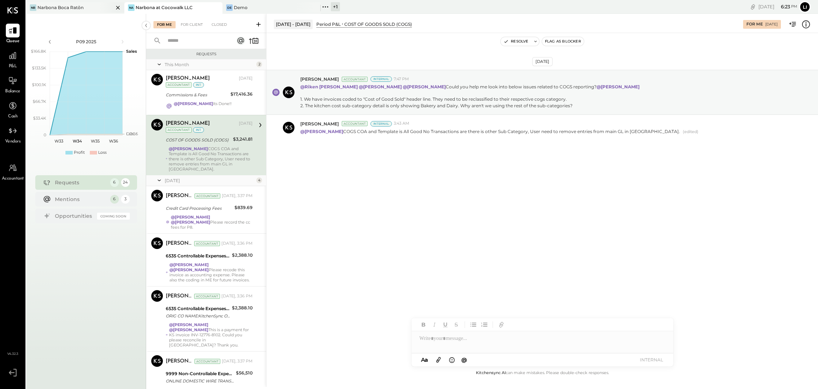
click at [68, 7] on div "Narbona Boca Ratōn" at bounding box center [60, 7] width 46 height 6
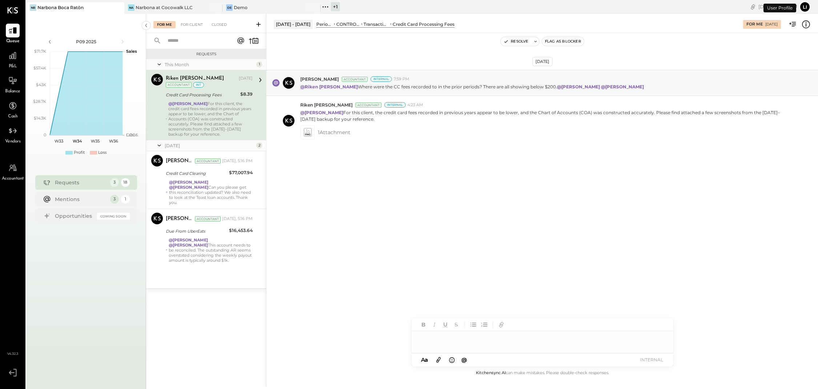
click at [224, 320] on div "Requests This Month 1 Riken [PERSON_NAME] Accountant [PERSON_NAME] [DATE] Accou…" at bounding box center [206, 208] width 120 height 318
click at [349, 295] on div "[DATE] [PERSON_NAME] Accountant Internal 7:59 PM @[GEOGRAPHIC_DATA][PERSON_NAME…" at bounding box center [543, 201] width 552 height 336
click at [213, 341] on div "Requests This Month 1 Riken [PERSON_NAME] Accountant [PERSON_NAME] [DATE] Accou…" at bounding box center [206, 208] width 120 height 318
click at [200, 22] on div "For Client" at bounding box center [191, 24] width 29 height 7
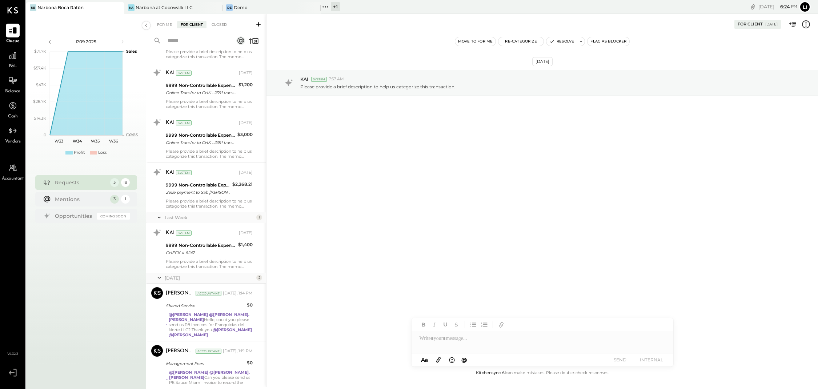
scroll to position [608, 0]
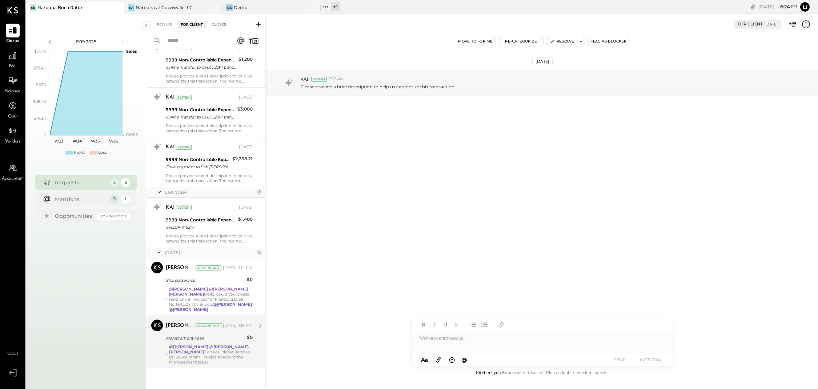
click at [202, 358] on div "@[PERSON_NAME] @[PERSON_NAME].[PERSON_NAME] Can you please send us P8 Sauce Mia…" at bounding box center [211, 354] width 84 height 20
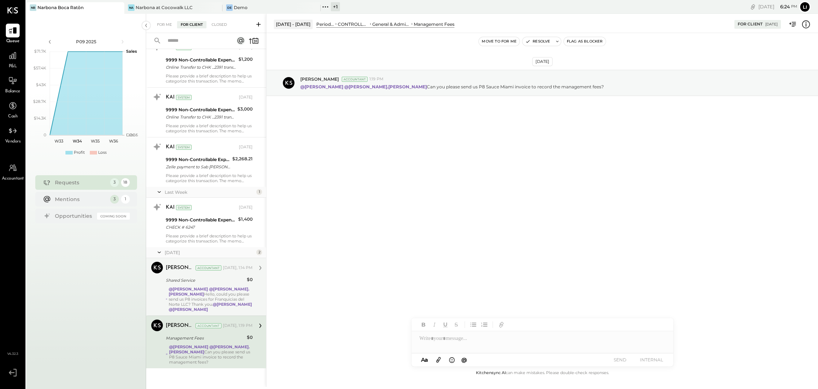
click at [222, 305] on strong "@[PERSON_NAME]" at bounding box center [232, 304] width 39 height 5
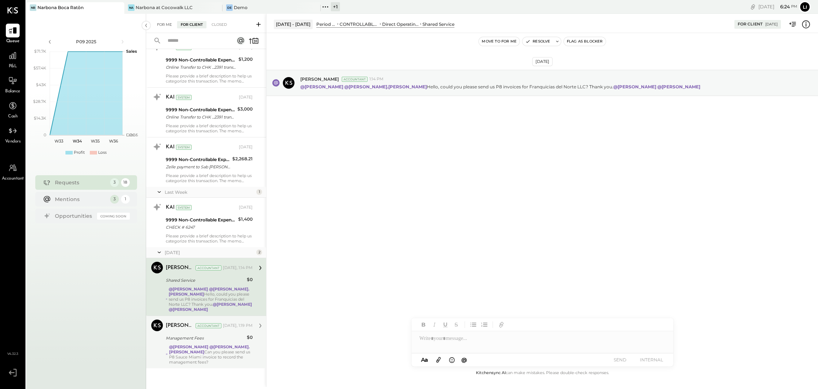
click at [161, 24] on div "For Me" at bounding box center [164, 24] width 22 height 7
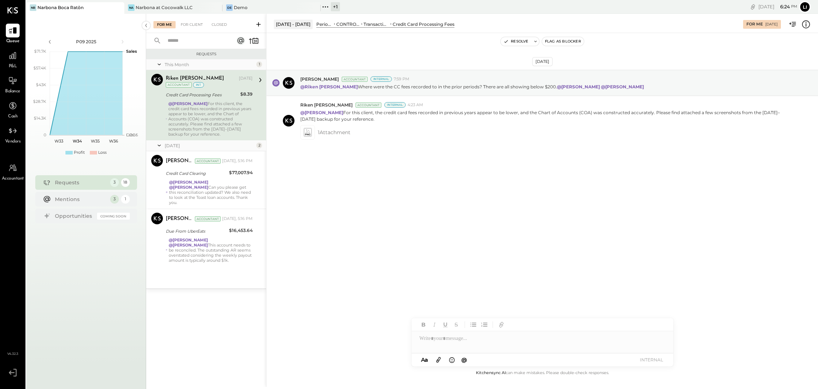
drag, startPoint x: 460, startPoint y: 203, endPoint x: 445, endPoint y: 195, distance: 16.8
click at [460, 203] on div "[DATE] [PERSON_NAME] Accountant Internal 7:59 PM @[GEOGRAPHIC_DATA][PERSON_NAME…" at bounding box center [543, 201] width 552 height 336
click at [199, 22] on div "For Client" at bounding box center [191, 24] width 29 height 7
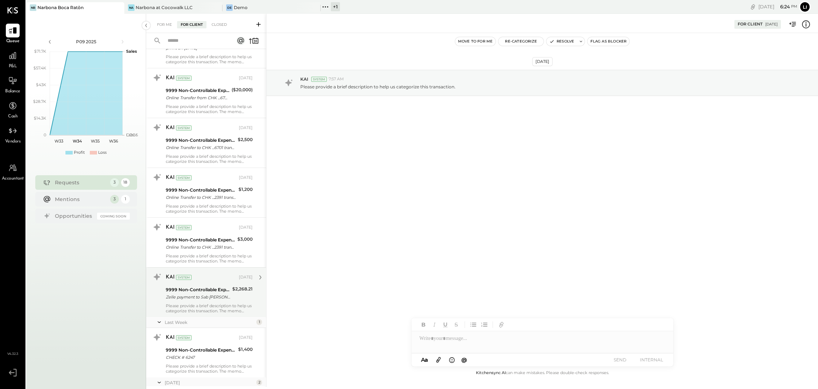
scroll to position [608, 0]
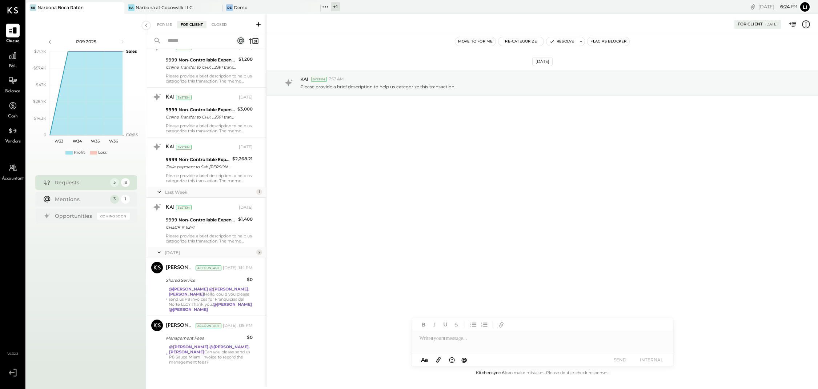
click at [161, 31] on div "For Me For Client Closed" at bounding box center [206, 23] width 120 height 19
click at [161, 28] on div "For Me For Client Closed" at bounding box center [206, 23] width 120 height 19
click at [163, 27] on div "For Me" at bounding box center [164, 24] width 22 height 7
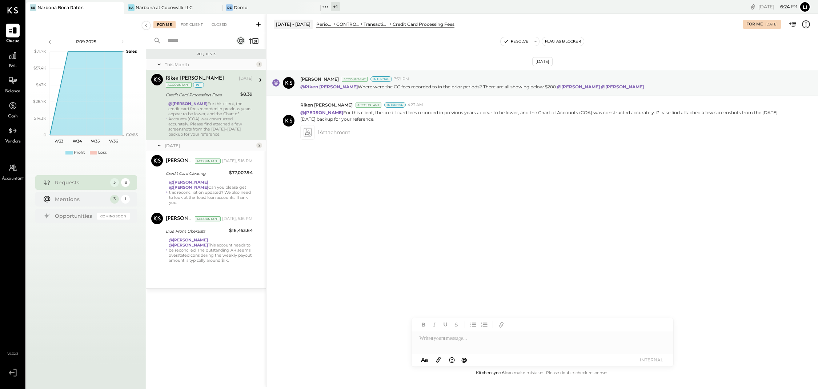
click at [388, 198] on div "[DATE] [PERSON_NAME] Accountant Internal 7:59 PM @[GEOGRAPHIC_DATA][PERSON_NAME…" at bounding box center [543, 125] width 552 height 149
click at [149, 7] on div "Narbona at Cocowalk LLC" at bounding box center [164, 7] width 57 height 6
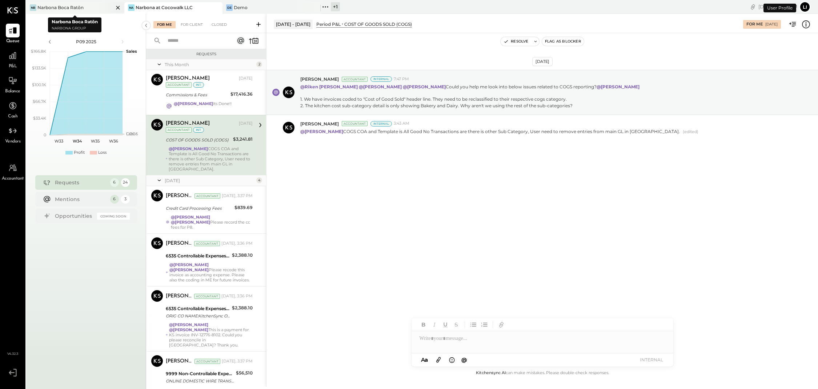
click at [118, 6] on icon at bounding box center [117, 7] width 9 height 9
click at [436, 241] on div "[DATE] [PERSON_NAME] Accountant Internal 7:47 PM @[PERSON_NAME] @[PERSON_NAME] …" at bounding box center [543, 201] width 552 height 336
click at [477, 206] on div "[DATE] [PERSON_NAME] Accountant Internal 7:47 PM @[PERSON_NAME] @[PERSON_NAME] …" at bounding box center [543, 201] width 552 height 336
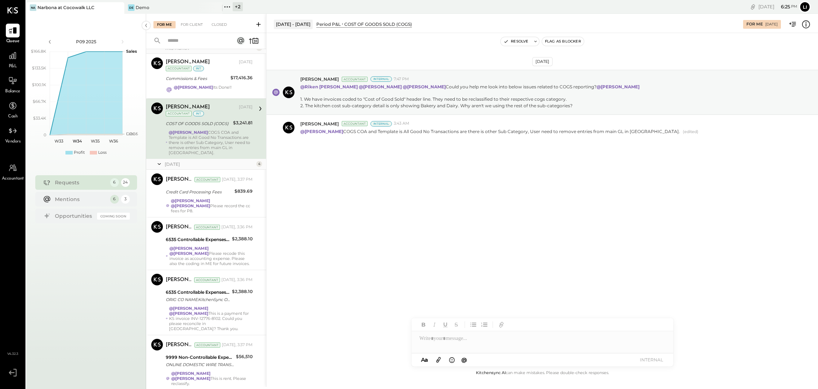
scroll to position [33, 0]
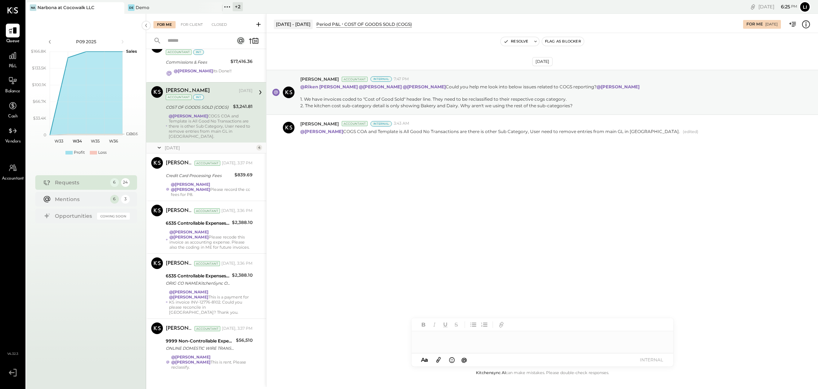
click at [558, 344] on div at bounding box center [543, 338] width 262 height 15
click at [189, 21] on div "For Client" at bounding box center [191, 24] width 29 height 7
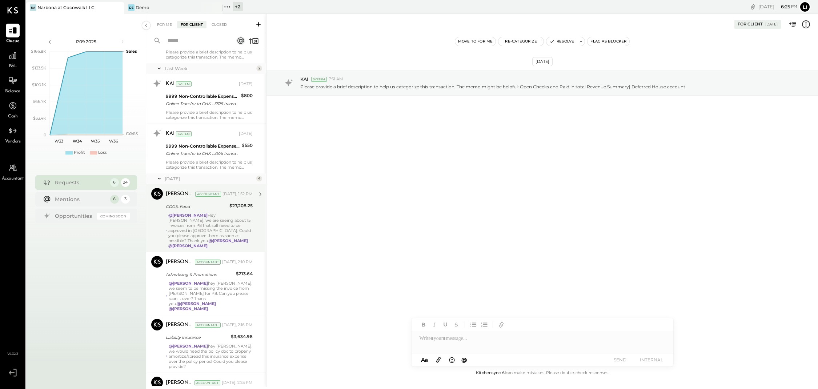
scroll to position [982, 0]
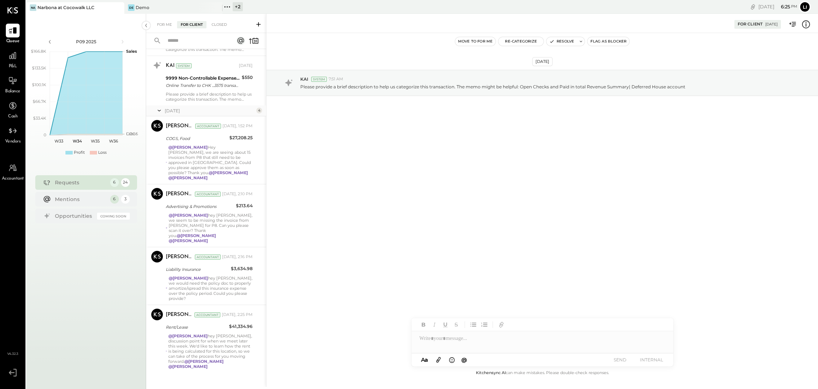
click at [506, 233] on div "[DATE] KAI System 7:51 AM Please provide a brief description to help us categor…" at bounding box center [543, 201] width 552 height 336
click at [167, 29] on div "For Me For Client Closed" at bounding box center [206, 23] width 120 height 19
click at [166, 26] on div "For Me" at bounding box center [164, 24] width 22 height 7
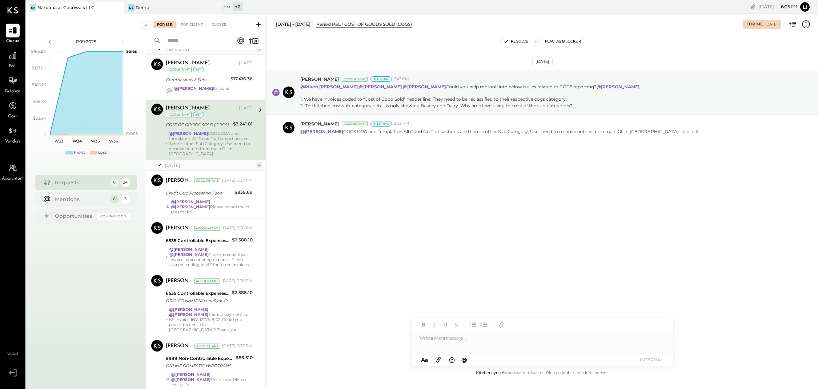
scroll to position [33, 0]
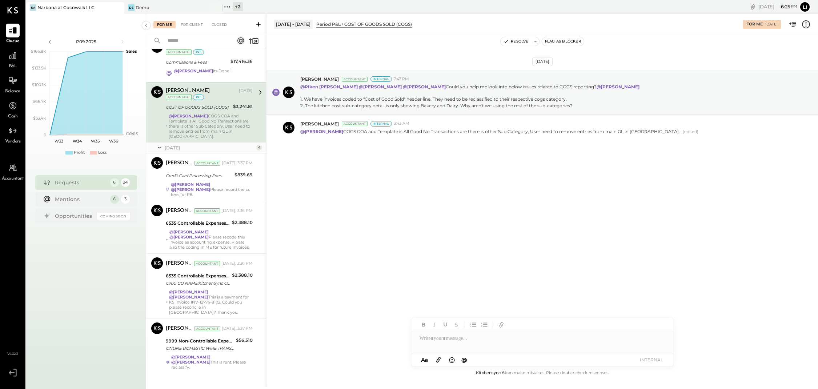
click at [459, 268] on div "[DATE] [PERSON_NAME] Accountant Internal 7:47 PM @[PERSON_NAME] @[PERSON_NAME] …" at bounding box center [543, 201] width 552 height 336
click at [409, 247] on div "[DATE] [PERSON_NAME] Accountant Internal 7:47 PM @[PERSON_NAME] @[PERSON_NAME] …" at bounding box center [543, 201] width 552 height 336
click at [477, 237] on div "[DATE] [PERSON_NAME] Accountant Internal 7:47 PM @[PERSON_NAME] @[PERSON_NAME] …" at bounding box center [543, 201] width 552 height 336
drag, startPoint x: 416, startPoint y: 237, endPoint x: 408, endPoint y: 119, distance: 117.7
click at [416, 236] on div "[DATE] [PERSON_NAME] Accountant Internal 7:47 PM @[PERSON_NAME] @[PERSON_NAME] …" at bounding box center [543, 201] width 552 height 336
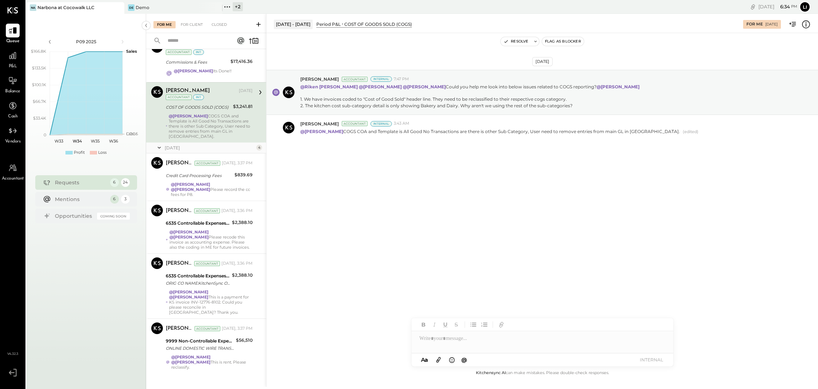
click at [459, 275] on div "[DATE] [PERSON_NAME] Accountant Internal 7:47 PM @[PERSON_NAME] @[PERSON_NAME] …" at bounding box center [543, 201] width 552 height 336
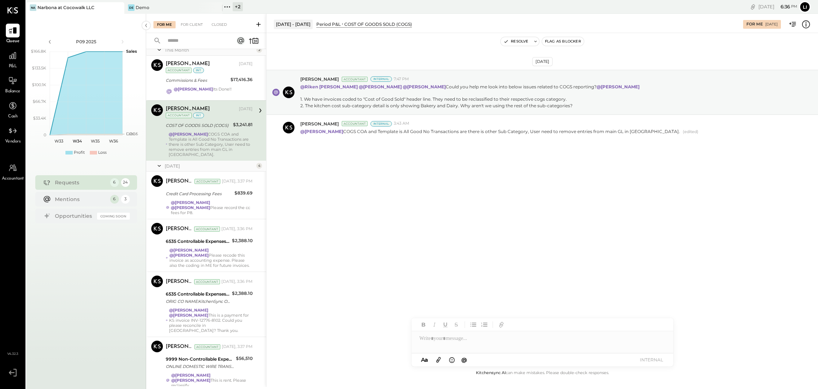
scroll to position [0, 0]
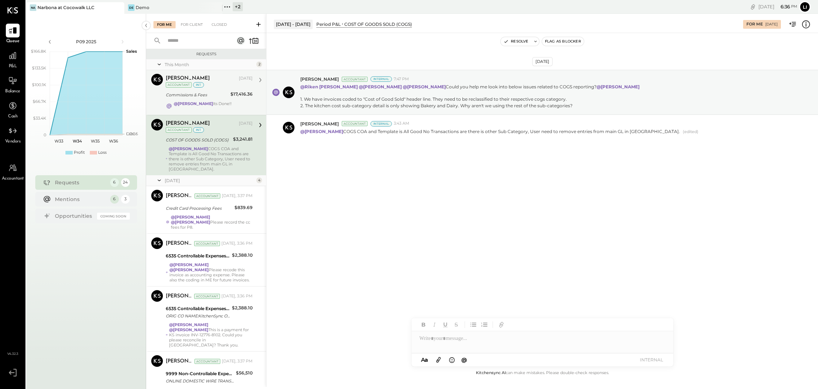
click at [236, 100] on div "[PERSON_NAME][DEMOGRAPHIC_DATA] [DATE] Accountant int Commissions & Fees $17,41…" at bounding box center [209, 92] width 87 height 37
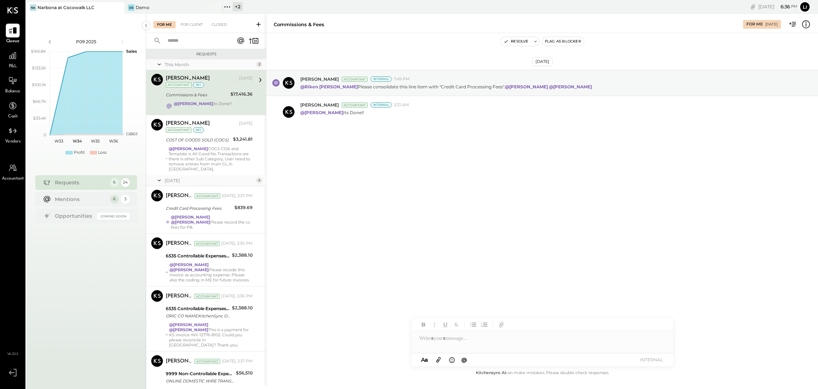
click at [525, 162] on div "[DATE] [PERSON_NAME] Accountant Internal 7:49 PM @[PERSON_NAME] Please consolid…" at bounding box center [543, 116] width 552 height 131
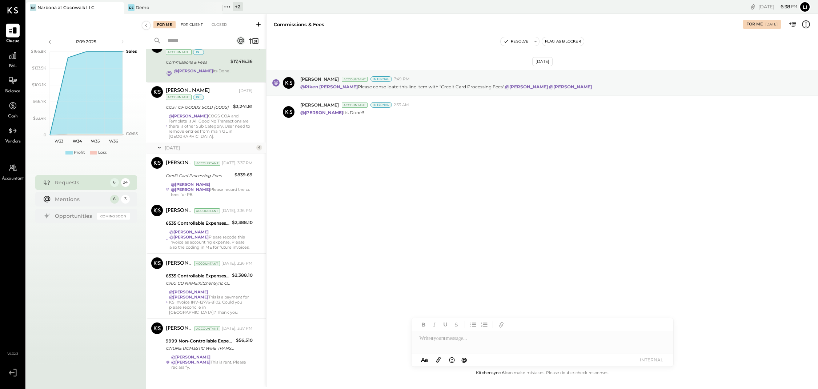
click at [204, 25] on div "For Client" at bounding box center [191, 24] width 29 height 7
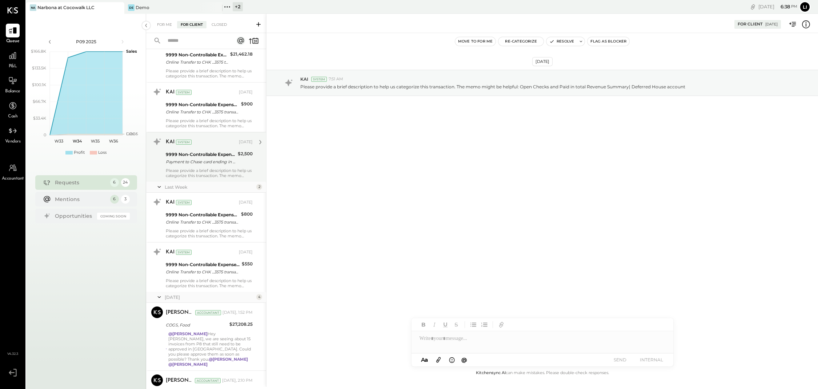
scroll to position [982, 0]
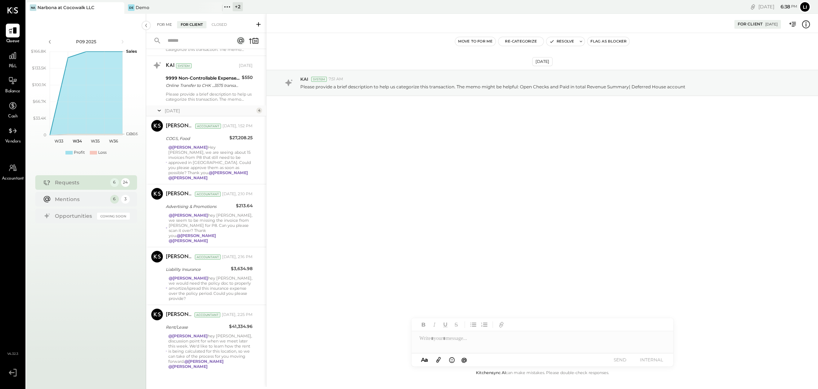
click at [167, 21] on div "For Me" at bounding box center [164, 24] width 22 height 7
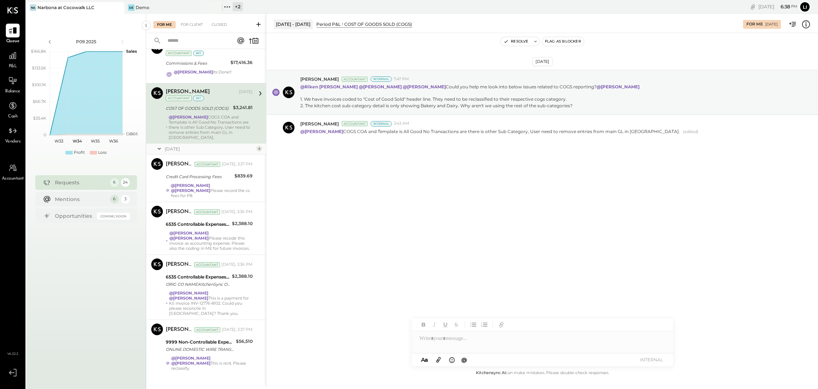
scroll to position [33, 0]
click at [406, 221] on div "[DATE] [PERSON_NAME] Accountant Internal 7:47 PM @[PERSON_NAME] @[PERSON_NAME] …" at bounding box center [543, 201] width 552 height 336
click at [377, 285] on div "[DATE] [PERSON_NAME] Accountant Internal 7:47 PM @[PERSON_NAME] @[PERSON_NAME] …" at bounding box center [543, 201] width 552 height 336
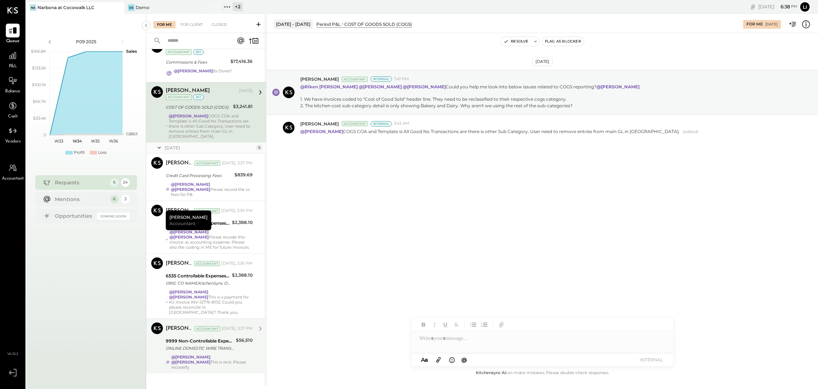
click at [231, 359] on div "@[PERSON_NAME] @[PERSON_NAME] This is rent. Please reclassify." at bounding box center [211, 361] width 81 height 15
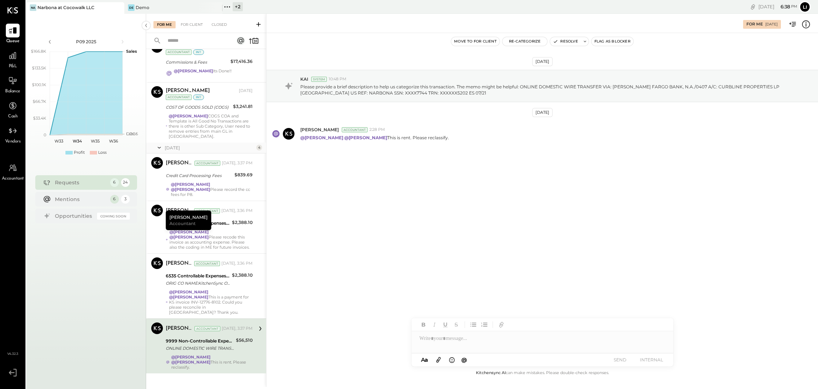
click at [438, 220] on div "[DATE] KAI System 10:48 PM Please provide a brief description to help us catego…" at bounding box center [543, 201] width 552 height 336
click at [474, 266] on div "[DATE] KAI System 10:48 PM Please provide a brief description to help us catego…" at bounding box center [543, 201] width 552 height 336
click at [465, 250] on div "[DATE] KAI System 10:48 PM Please provide a brief description to help us catego…" at bounding box center [543, 201] width 552 height 336
click at [428, 213] on div "[DATE] KAI System 10:48 PM Please provide a brief description to help us catego…" at bounding box center [543, 201] width 552 height 336
click at [567, 183] on div "[DATE] KAI System 10:48 PM Please provide a brief description to help us catego…" at bounding box center [543, 126] width 552 height 150
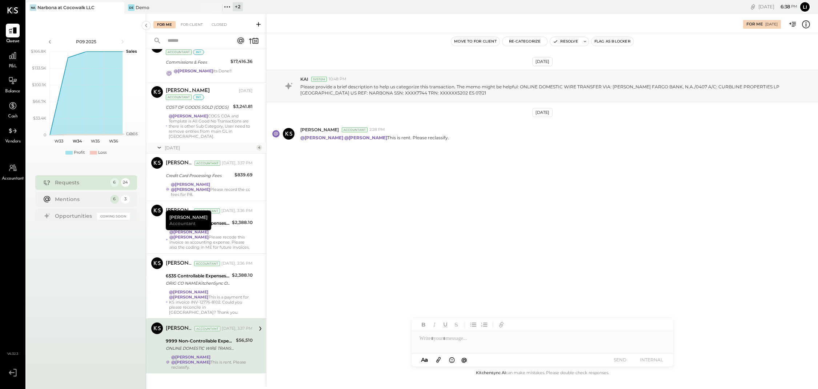
click at [457, 214] on div "[DATE] KAI System 10:48 PM Please provide a brief description to help us catego…" at bounding box center [543, 201] width 552 height 336
click at [340, 262] on div "[DATE] KAI System 10:48 PM Please provide a brief description to help us catego…" at bounding box center [543, 201] width 552 height 336
click at [344, 299] on div "[DATE] KAI System 10:48 PM Please provide a brief description to help us catego…" at bounding box center [543, 201] width 552 height 336
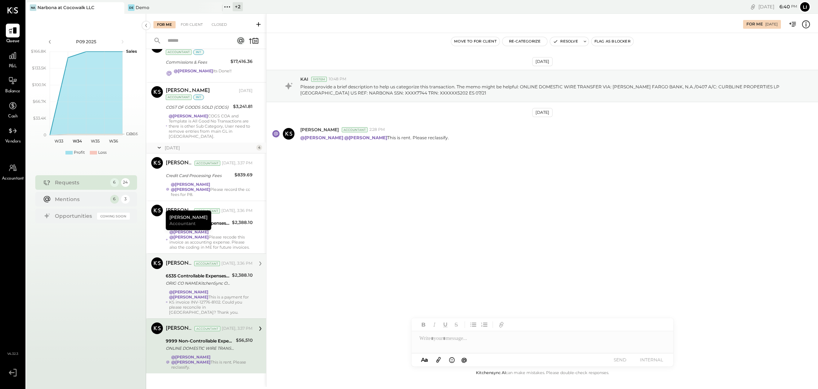
click at [220, 298] on div "@[PERSON_NAME] @[PERSON_NAME] This is a payment for KS invoice INV-12776-8102. …" at bounding box center [211, 301] width 84 height 25
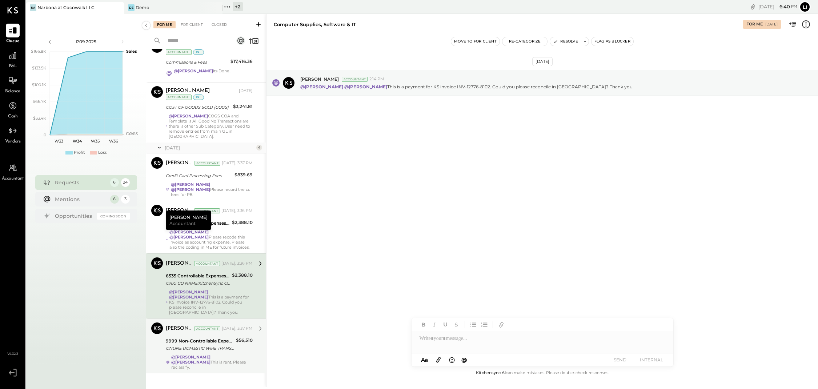
click at [351, 284] on div "[DATE] [PERSON_NAME] Accountant 2:14 PM @[PERSON_NAME] @[PERSON_NAME] This is a…" at bounding box center [543, 201] width 552 height 336
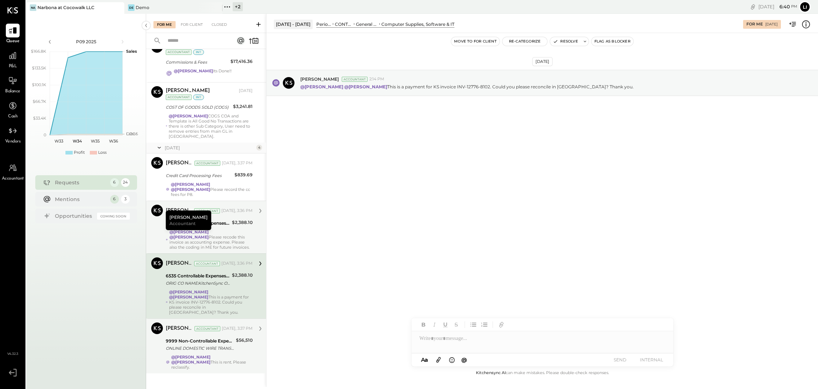
click at [222, 237] on div "@[PERSON_NAME] @[PERSON_NAME] Please recode this invoice as accounting expense.…" at bounding box center [211, 239] width 84 height 20
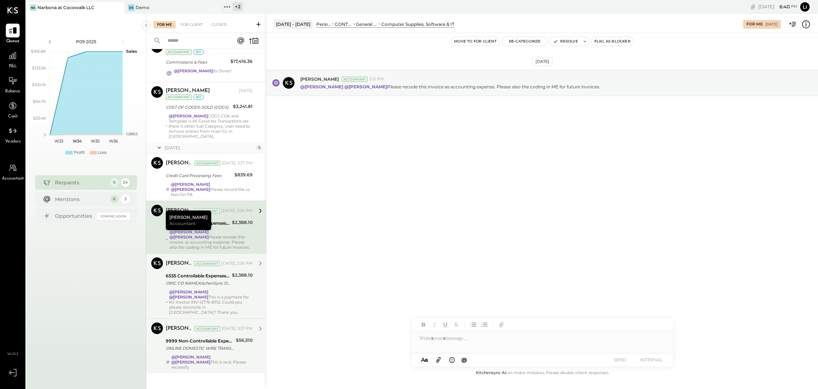
click at [389, 247] on div "[DATE] [PERSON_NAME] Accountant 2:12 PM @[PERSON_NAME] @[PERSON_NAME] Please re…" at bounding box center [543, 201] width 552 height 336
click at [370, 248] on div "[DATE] [PERSON_NAME] Accountant 2:12 PM @[PERSON_NAME] @[PERSON_NAME] Please re…" at bounding box center [543, 201] width 552 height 336
click at [399, 244] on div "[DATE] [PERSON_NAME] Accountant 2:12 PM @[PERSON_NAME] @[PERSON_NAME] Please re…" at bounding box center [543, 201] width 552 height 336
click at [408, 169] on div "[DATE] [PERSON_NAME] Accountant 2:12 PM @[PERSON_NAME] @[PERSON_NAME] Please re…" at bounding box center [543, 201] width 552 height 336
click at [390, 262] on div "[DATE] [PERSON_NAME] Accountant 2:12 PM @[PERSON_NAME] @[PERSON_NAME] Please re…" at bounding box center [543, 201] width 552 height 336
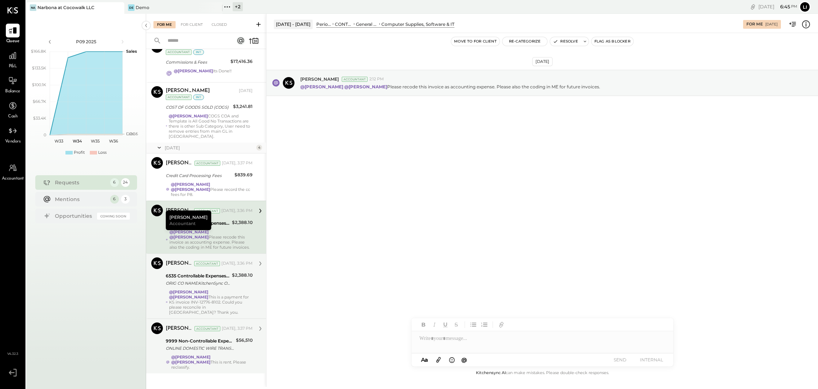
click at [372, 153] on div "[DATE] [PERSON_NAME] Accountant 2:12 PM @[PERSON_NAME] @[PERSON_NAME] Please re…" at bounding box center [543, 201] width 552 height 336
drag, startPoint x: 460, startPoint y: 162, endPoint x: 464, endPoint y: 161, distance: 4.1
click at [463, 161] on div "[DATE] [PERSON_NAME] Accountant 2:12 PM @[PERSON_NAME] @[PERSON_NAME] Please re…" at bounding box center [543, 201] width 552 height 336
click at [441, 345] on div at bounding box center [543, 338] width 262 height 15
click at [454, 344] on div at bounding box center [543, 338] width 262 height 15
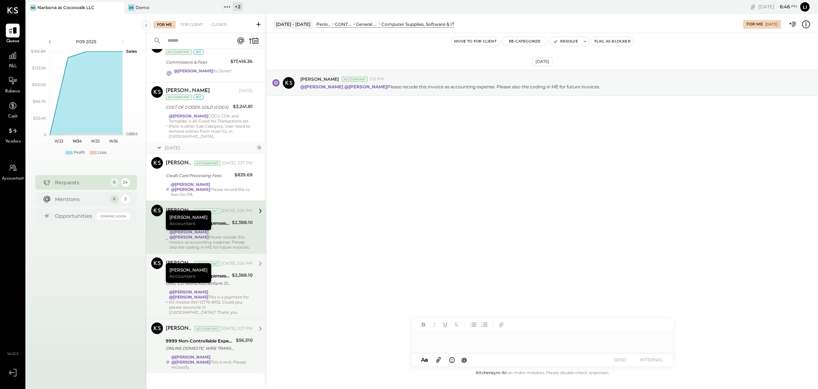
click at [463, 345] on div at bounding box center [543, 338] width 262 height 15
type input "*"
click at [460, 325] on span "[PERSON_NAME]" at bounding box center [481, 323] width 57 height 7
click at [465, 323] on span "[PERSON_NAME]" at bounding box center [481, 323] width 57 height 7
click at [724, 237] on div "[DATE] [PERSON_NAME] Accountant 2:12 PM @[PERSON_NAME] @[PERSON_NAME] Please re…" at bounding box center [543, 201] width 552 height 336
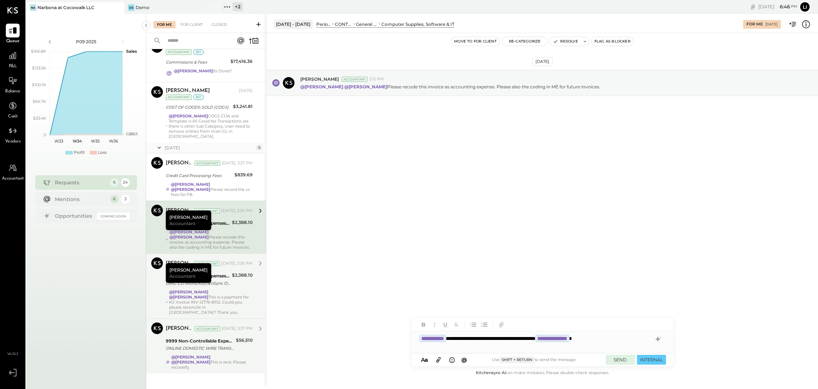
click at [617, 357] on button "SEND" at bounding box center [620, 360] width 29 height 10
click at [583, 195] on div "[DATE] [PERSON_NAME] Accountant 2:12 PM @[PERSON_NAME] @[PERSON_NAME] Please re…" at bounding box center [543, 201] width 552 height 336
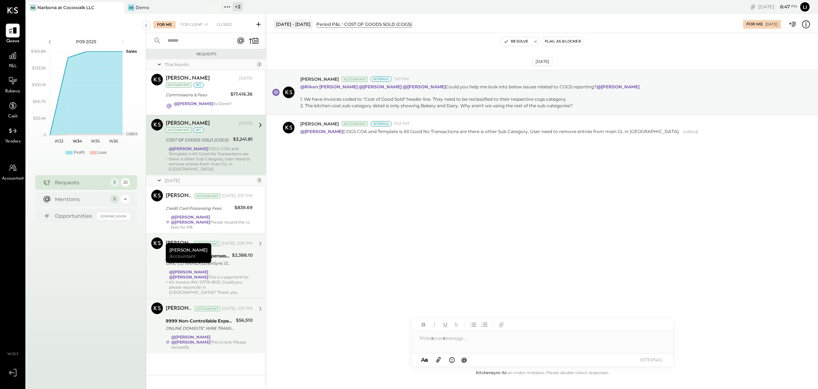
click at [429, 249] on div "[DATE] [PERSON_NAME] Accountant Internal 7:47 PM @[PERSON_NAME] @[PERSON_NAME] …" at bounding box center [543, 201] width 552 height 336
click at [384, 188] on div "[DATE] [PERSON_NAME] Accountant Internal 7:47 PM @[PERSON_NAME] @[PERSON_NAME] …" at bounding box center [543, 123] width 552 height 144
click at [237, 259] on div "$2,388.10" at bounding box center [242, 260] width 21 height 16
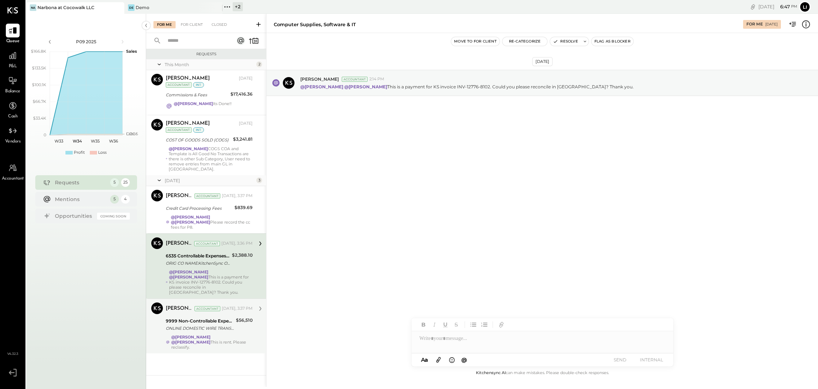
click at [530, 243] on div "[DATE] [PERSON_NAME] Accountant 2:14 PM @[PERSON_NAME] @[PERSON_NAME] This is a…" at bounding box center [543, 201] width 552 height 336
click at [464, 343] on div at bounding box center [543, 338] width 262 height 15
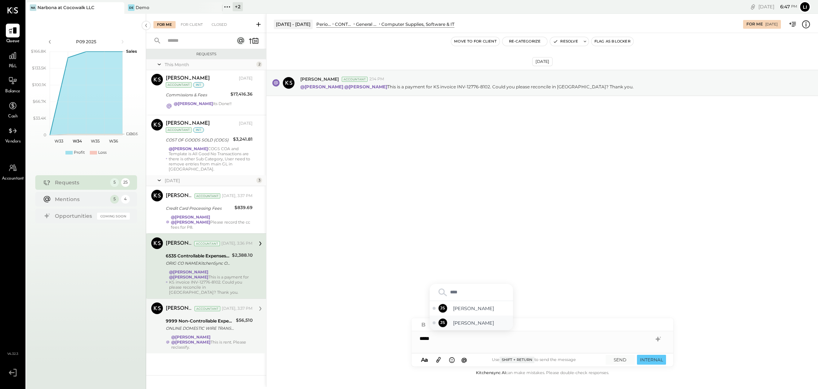
click at [470, 325] on span "[PERSON_NAME]" at bounding box center [481, 323] width 57 height 7
type input "****"
click at [490, 320] on span "[PERSON_NAME]" at bounding box center [481, 323] width 57 height 7
click at [622, 361] on button "SEND" at bounding box center [620, 360] width 29 height 10
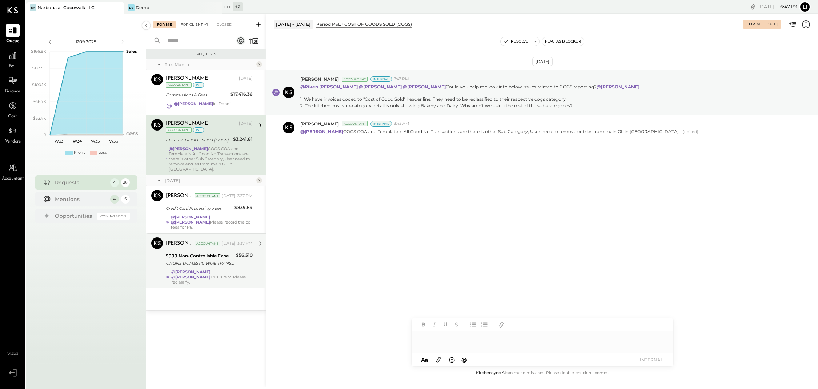
click at [195, 23] on div "For Client +1" at bounding box center [194, 24] width 35 height 7
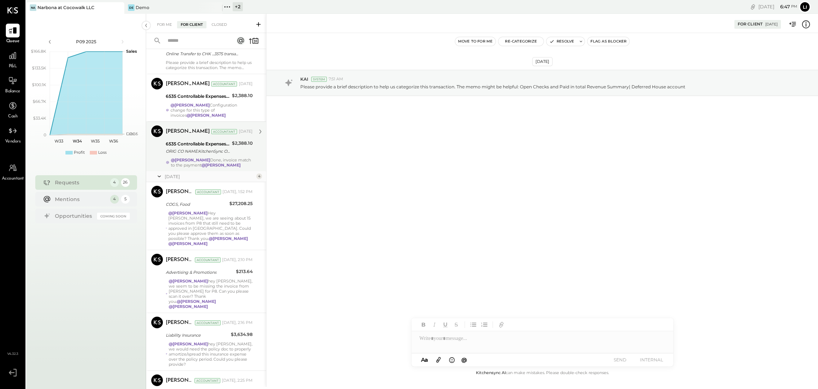
scroll to position [1002, 0]
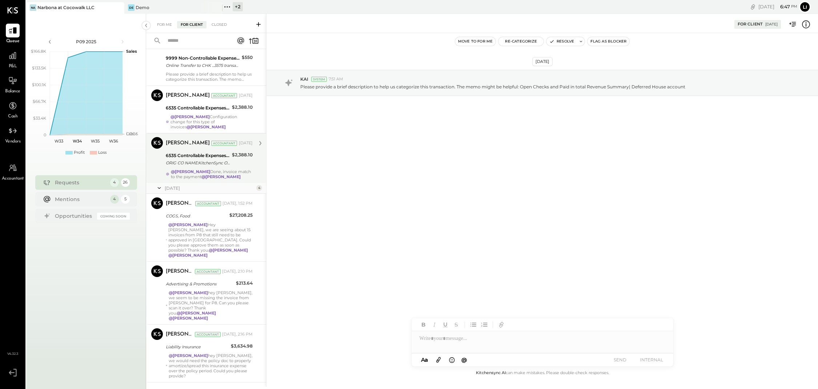
click at [178, 149] on div "[PERSON_NAME] Accountant [DATE]" at bounding box center [209, 143] width 87 height 12
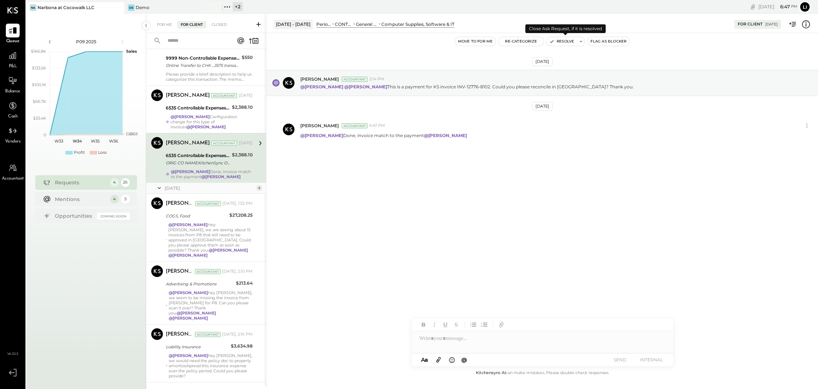
click at [563, 43] on button "Resolve" at bounding box center [561, 41] width 31 height 9
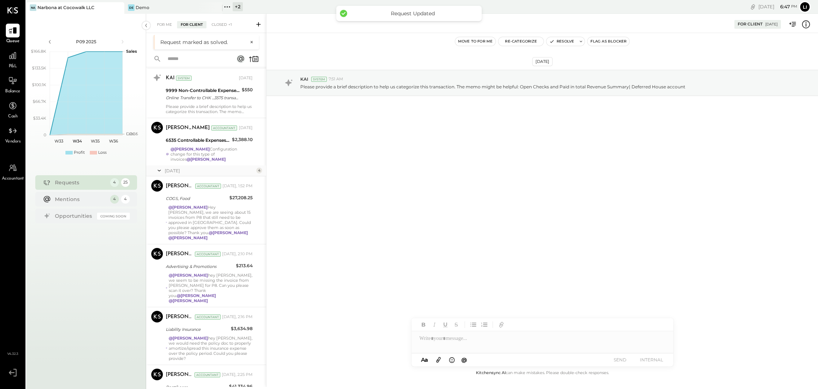
scroll to position [1029, 0]
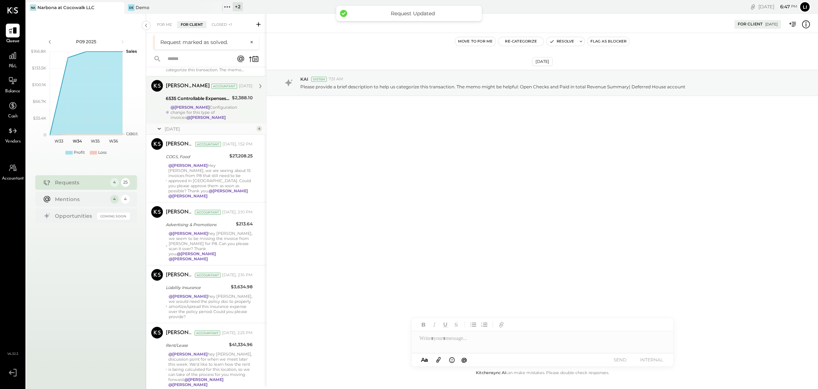
click at [195, 96] on div "6535 Controllable Expenses:General & Administrative Expenses:Computer Supplies,…" at bounding box center [198, 98] width 64 height 9
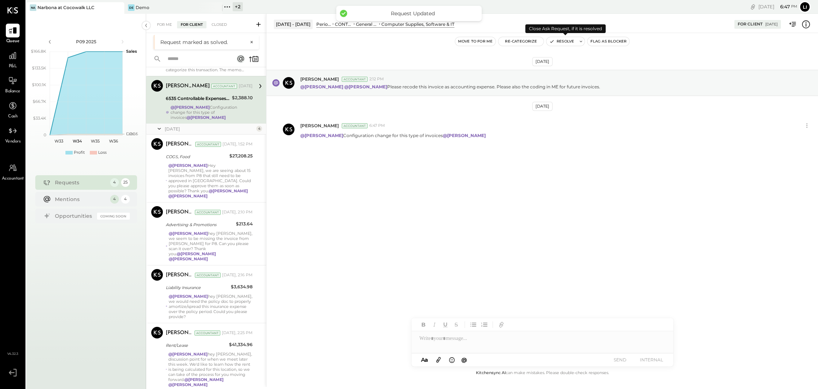
click at [552, 40] on icon "button" at bounding box center [551, 41] width 5 height 5
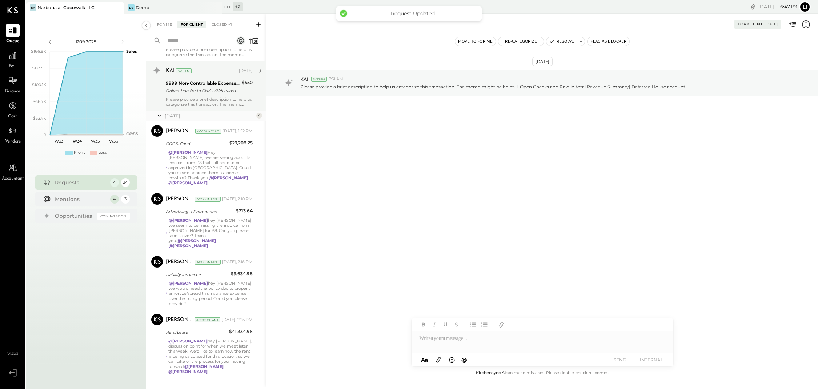
scroll to position [982, 0]
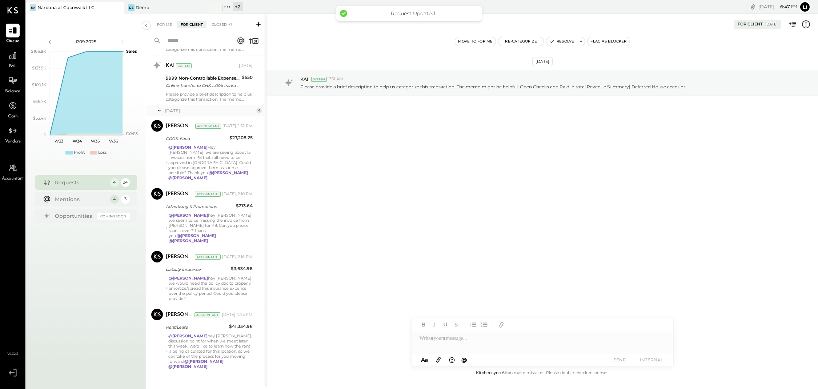
click at [389, 212] on div "[DATE] KAI System 7:51 AM Please provide a brief description to help us categor…" at bounding box center [543, 201] width 552 height 336
click at [403, 279] on div "[DATE] KAI System 7:51 AM Please provide a brief description to help us categor…" at bounding box center [543, 201] width 552 height 336
click at [162, 25] on div "For Me" at bounding box center [164, 24] width 22 height 7
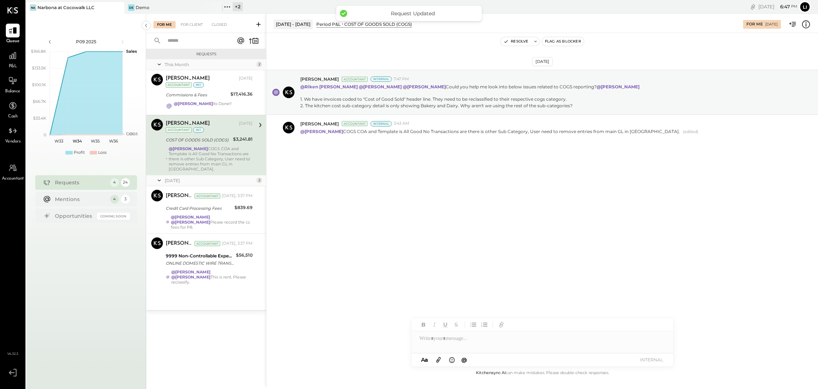
click at [454, 205] on div "[DATE] [PERSON_NAME] Accountant Internal 7:47 PM @[PERSON_NAME] @[PERSON_NAME] …" at bounding box center [543, 201] width 552 height 336
click at [395, 289] on div "[DATE] [PERSON_NAME] Accountant Internal 7:47 PM @[PERSON_NAME] @[PERSON_NAME] …" at bounding box center [543, 201] width 552 height 336
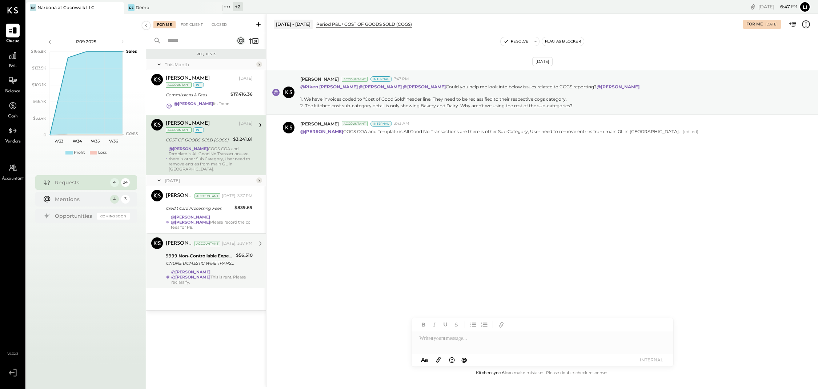
click at [224, 273] on div "@[PERSON_NAME] @[PERSON_NAME] This is rent. Please reclassify." at bounding box center [211, 276] width 81 height 15
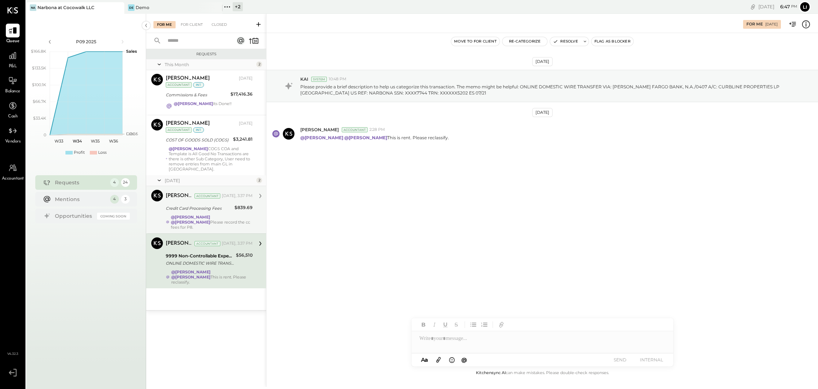
click at [190, 195] on div "[PERSON_NAME]" at bounding box center [179, 195] width 27 height 7
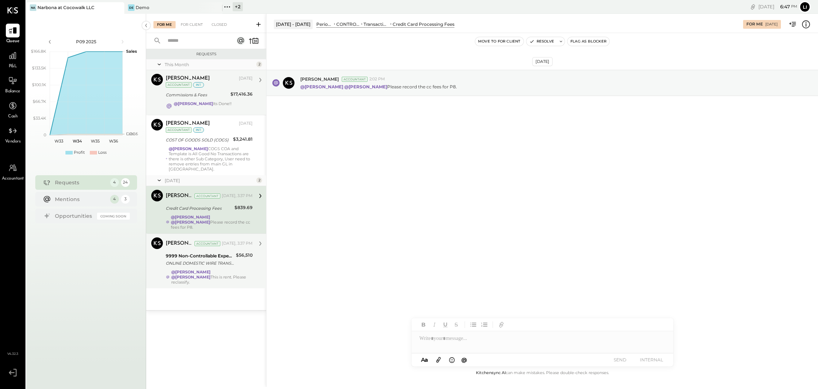
click at [218, 92] on div "Commissions & Fees" at bounding box center [197, 94] width 63 height 7
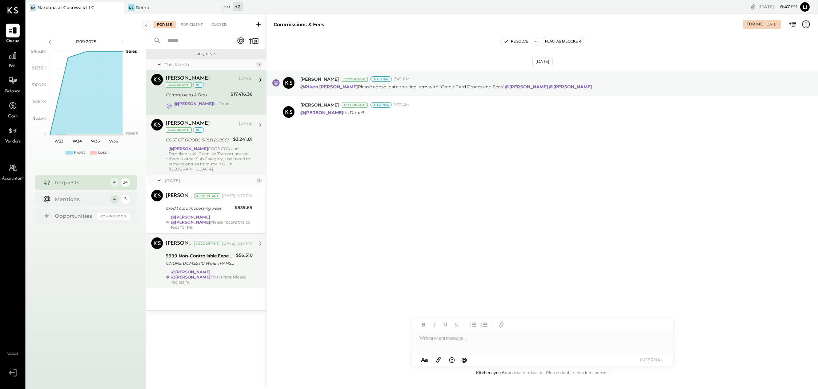
click at [220, 147] on div "@[PERSON_NAME] COGS COA and Template is All Good No Transactions are there is o…" at bounding box center [211, 158] width 84 height 25
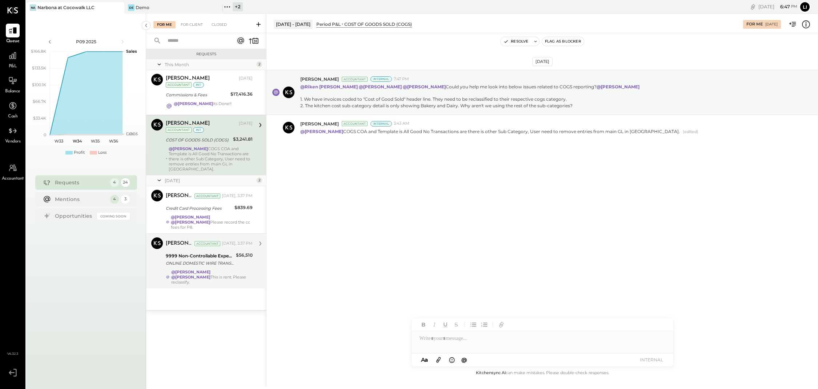
click at [485, 153] on div "[DATE] [PERSON_NAME] Accountant Internal 7:47 PM @[PERSON_NAME] @[PERSON_NAME] …" at bounding box center [543, 123] width 552 height 144
click at [477, 195] on div "[DATE] [PERSON_NAME] Accountant Internal 7:47 PM @[PERSON_NAME] @[PERSON_NAME] …" at bounding box center [543, 123] width 552 height 144
click at [474, 192] on div "[DATE] [PERSON_NAME] Accountant Internal 7:47 PM @[PERSON_NAME] @[PERSON_NAME] …" at bounding box center [543, 123] width 552 height 144
click at [412, 160] on div "[DATE] [PERSON_NAME] Accountant Internal 7:47 PM @[PERSON_NAME] @[PERSON_NAME] …" at bounding box center [543, 123] width 552 height 144
click at [472, 200] on div "[DATE] [PERSON_NAME] Accountant Internal 7:47 PM @[PERSON_NAME] @[PERSON_NAME] …" at bounding box center [543, 201] width 552 height 336
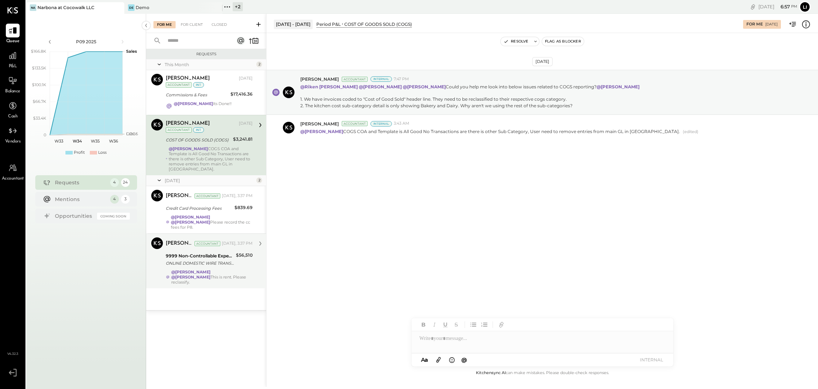
click at [417, 211] on div "[DATE] [PERSON_NAME] Accountant Internal 7:47 PM @[PERSON_NAME] @[PERSON_NAME] …" at bounding box center [543, 201] width 552 height 336
click at [17, 61] on div at bounding box center [13, 56] width 14 height 14
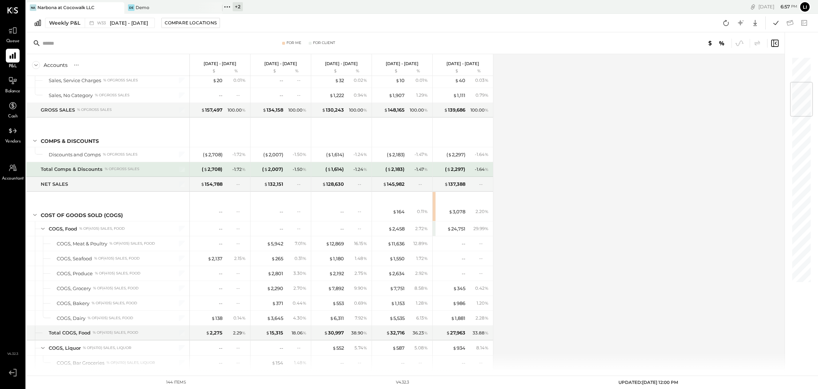
scroll to position [216, 0]
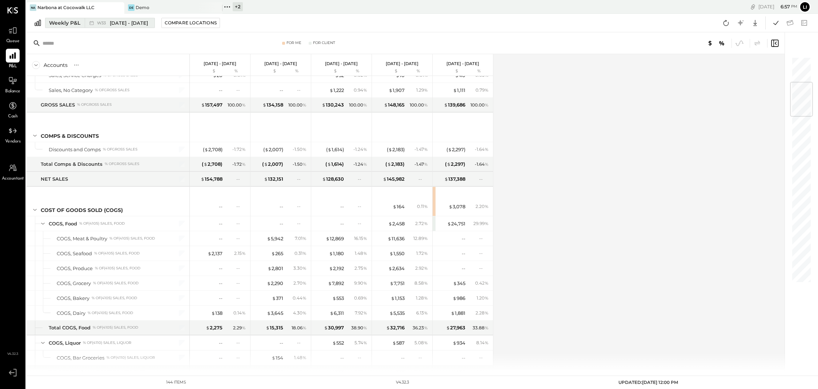
click at [122, 27] on div "W33 [DATE] - [DATE]" at bounding box center [118, 22] width 66 height 9
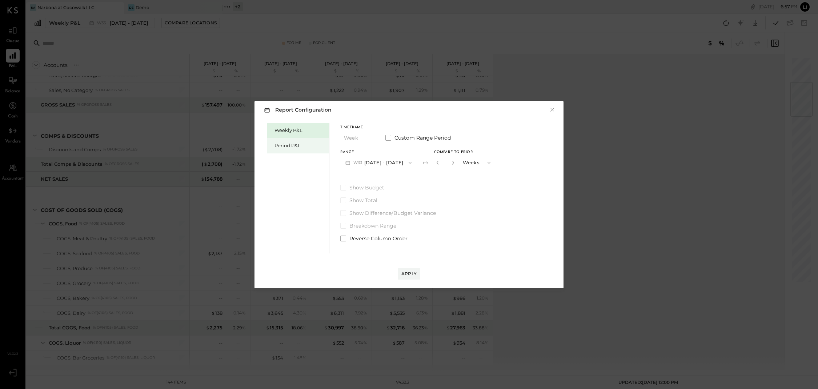
click at [290, 145] on div "Period P&L" at bounding box center [300, 145] width 51 height 7
click at [439, 162] on div "Compare" at bounding box center [436, 162] width 24 height 6
click at [455, 164] on button "button" at bounding box center [452, 163] width 6 height 8
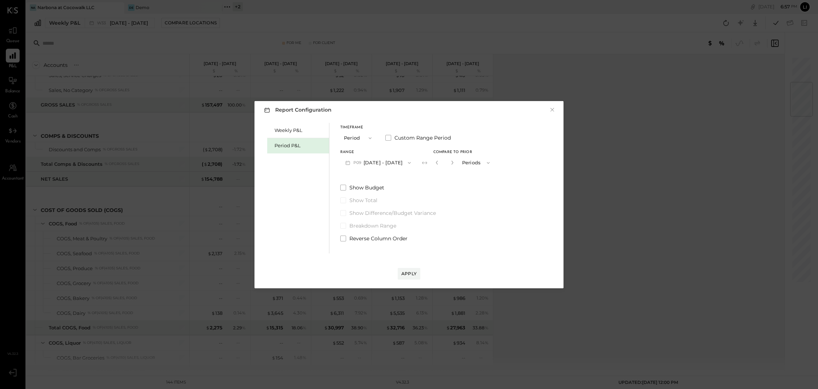
type input "*"
click at [414, 275] on div "Apply" at bounding box center [408, 274] width 15 height 6
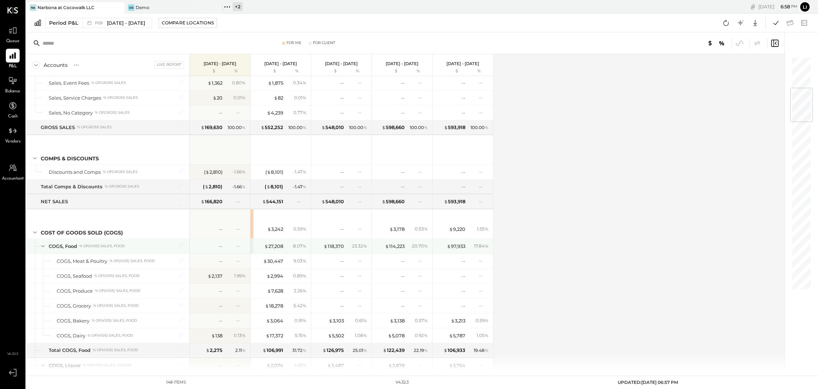
scroll to position [264, 0]
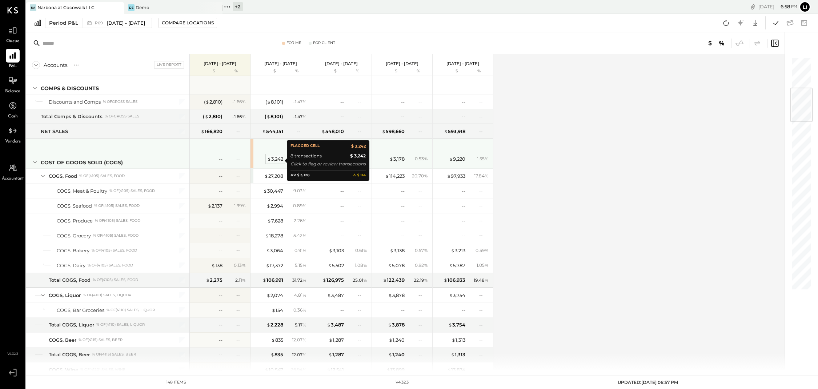
click at [276, 160] on div "$ 3,242" at bounding box center [275, 159] width 16 height 7
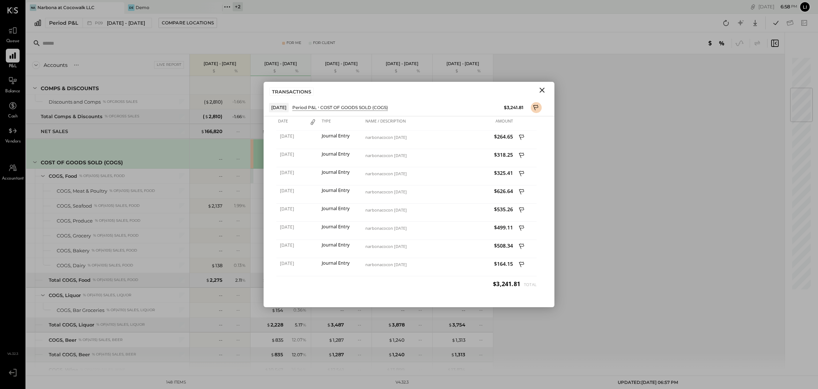
click at [540, 92] on icon "Close" at bounding box center [542, 90] width 5 height 5
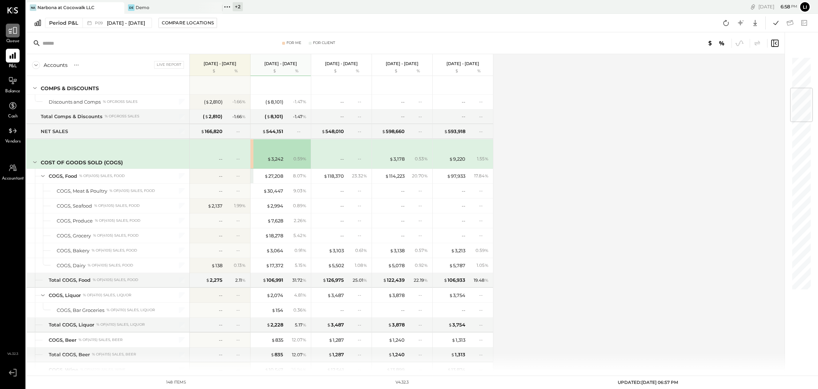
click at [12, 36] on div at bounding box center [13, 31] width 14 height 14
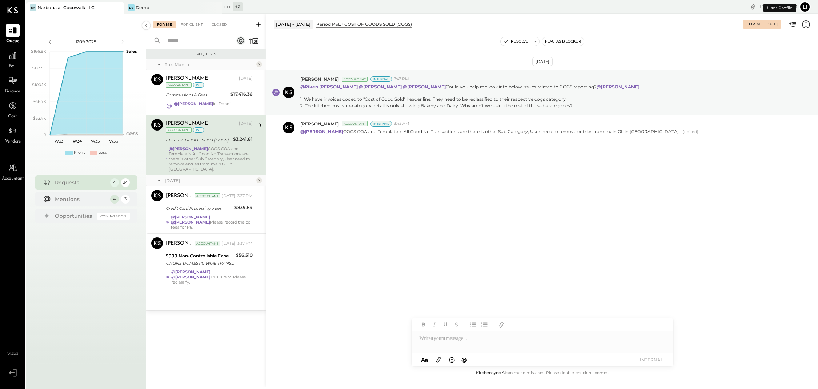
click at [352, 176] on div "[DATE] [PERSON_NAME] Accountant Internal 7:47 PM @[PERSON_NAME] @[PERSON_NAME] …" at bounding box center [543, 123] width 552 height 144
click at [355, 171] on div "[DATE] [PERSON_NAME] Accountant Internal 7:47 PM @[PERSON_NAME] @[PERSON_NAME] …" at bounding box center [543, 123] width 552 height 144
click at [222, 96] on div "Commissions & Fees" at bounding box center [197, 94] width 63 height 7
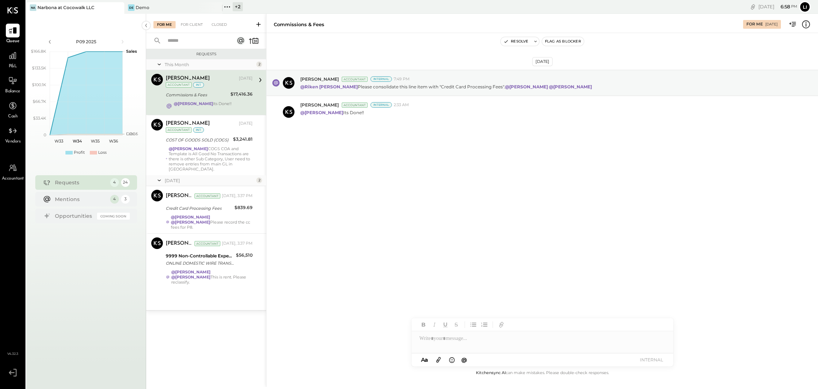
click at [502, 228] on div "Aug 10th, 2025 Joseph Shin Accountant Internal 7:49 PM @Riken Shethiya Please c…" at bounding box center [543, 201] width 552 height 336
click at [469, 184] on div "Aug 10th, 2025 Joseph Shin Accountant Internal 7:49 PM @Riken Shethiya Please c…" at bounding box center [543, 201] width 552 height 336
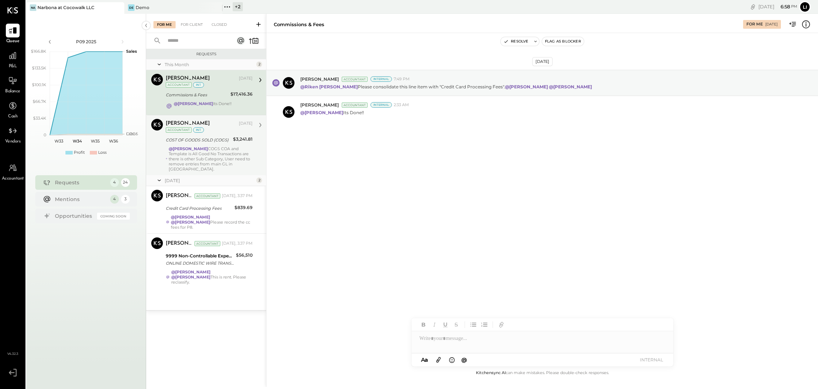
click at [220, 156] on div "@Joseph Shin COGS COA and Template is All Good No Transactions are there is oth…" at bounding box center [211, 158] width 84 height 25
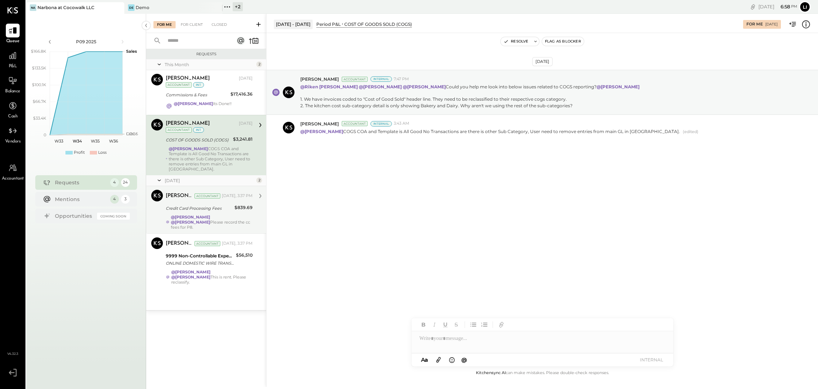
click at [225, 222] on div "@Lilia Martinez Nogueda @Noemi Balmaceda Please record the cc fees for P8." at bounding box center [212, 222] width 82 height 15
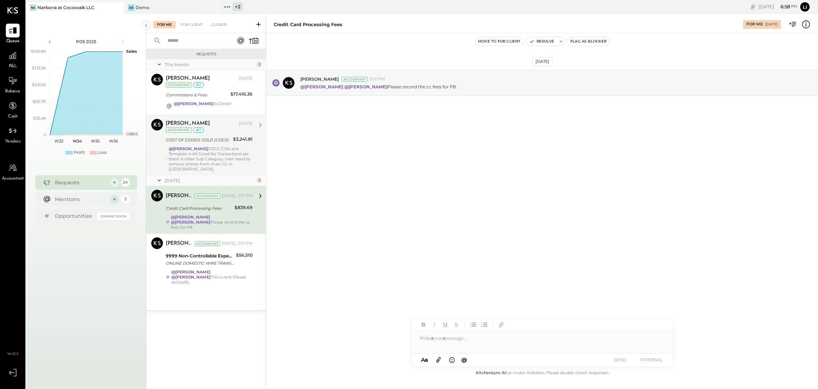
click at [382, 221] on div "Aug 18th, 2025 Joseph Shin Accountant 2:02 PM @Lilia Martinez Nogueda @Noemi Ba…" at bounding box center [543, 201] width 552 height 336
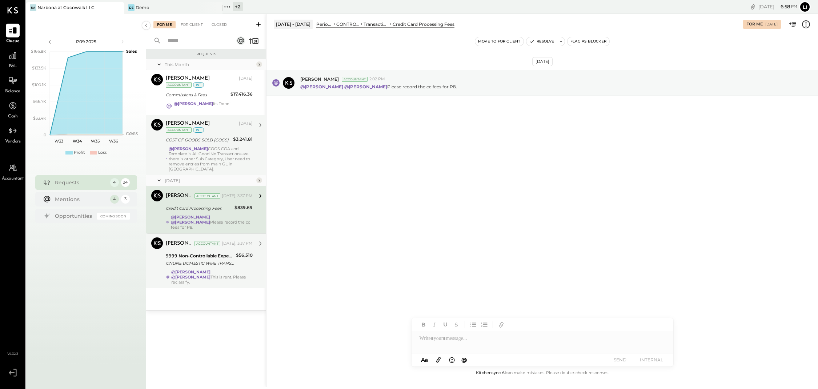
click at [240, 274] on div "@Lilia Martinez Nogueda @Noemi Balmaceda This is rent. Please reclassify." at bounding box center [211, 276] width 81 height 15
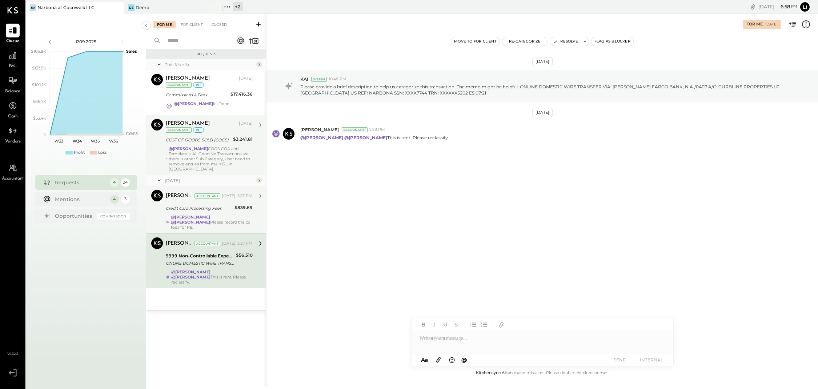
click at [507, 274] on div "Aug 13th, 2025 KAI System 10:48 PM Please provide a brief description to help u…" at bounding box center [543, 201] width 552 height 336
click at [463, 239] on div "Aug 13th, 2025 KAI System 10:48 PM Please provide a brief description to help u…" at bounding box center [543, 201] width 552 height 336
click at [446, 233] on div "Aug 13th, 2025 KAI System 10:48 PM Please provide a brief description to help u…" at bounding box center [543, 201] width 552 height 336
click at [399, 196] on div "Aug 13th, 2025 KAI System 10:48 PM Please provide a brief description to help u…" at bounding box center [543, 126] width 552 height 150
click at [373, 184] on div "Aug 13th, 2025 KAI System 10:48 PM Please provide a brief description to help u…" at bounding box center [543, 126] width 552 height 150
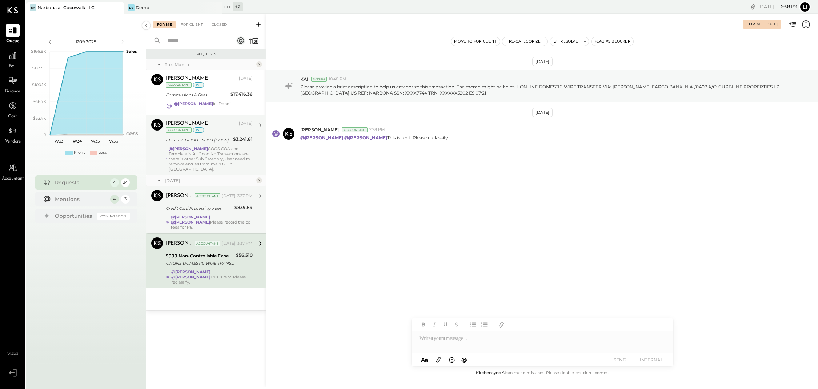
click at [500, 195] on div "Aug 13th, 2025 KAI System 10:48 PM Please provide a brief description to help u…" at bounding box center [543, 126] width 552 height 150
click at [384, 237] on div "Aug 13th, 2025 KAI System 10:48 PM Please provide a brief description to help u…" at bounding box center [543, 201] width 552 height 336
click at [369, 193] on div "Aug 13th, 2025 KAI System 10:48 PM Please provide a brief description to help u…" at bounding box center [543, 126] width 552 height 150
click at [476, 203] on div "Aug 13th, 2025 KAI System 10:48 PM Please provide a brief description to help u…" at bounding box center [543, 201] width 552 height 336
click at [495, 237] on div "Aug 13th, 2025 KAI System 10:48 PM Please provide a brief description to help u…" at bounding box center [543, 201] width 552 height 336
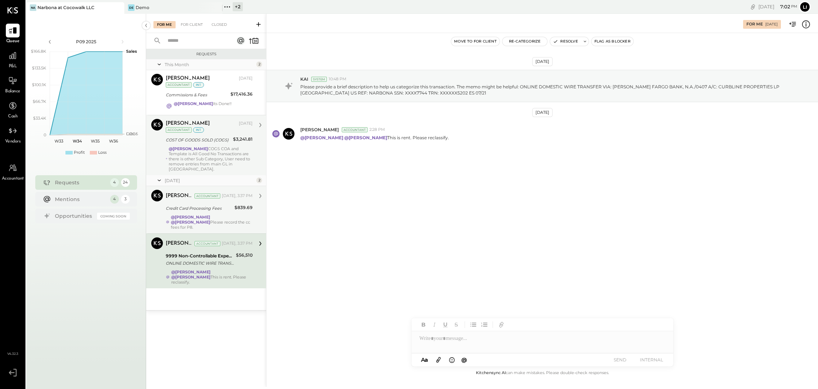
click at [450, 222] on div "Aug 13th, 2025 KAI System 10:48 PM Please provide a brief description to help u…" at bounding box center [543, 201] width 552 height 336
click at [419, 180] on div "Aug 13th, 2025 KAI System 10:48 PM Please provide a brief description to help u…" at bounding box center [543, 126] width 552 height 150
drag, startPoint x: 696, startPoint y: 86, endPoint x: 756, endPoint y: 88, distance: 59.6
click at [756, 88] on p "Please provide a brief description to help us categorize this transaction. The …" at bounding box center [543, 90] width 486 height 12
copy p "URBLINE PROPERTIES LP"
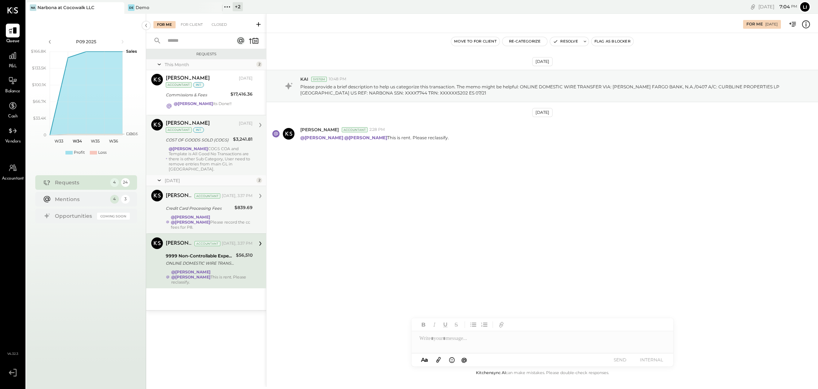
click at [421, 190] on div "Aug 13th, 2025 KAI System 10:48 PM Please provide a brief description to help u…" at bounding box center [543, 126] width 552 height 150
click at [516, 43] on button "Re-Categorize" at bounding box center [524, 41] width 45 height 9
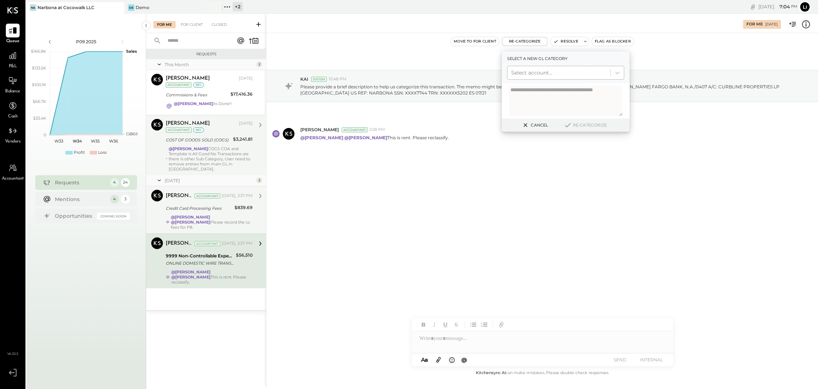
click at [553, 68] on div at bounding box center [559, 72] width 96 height 9
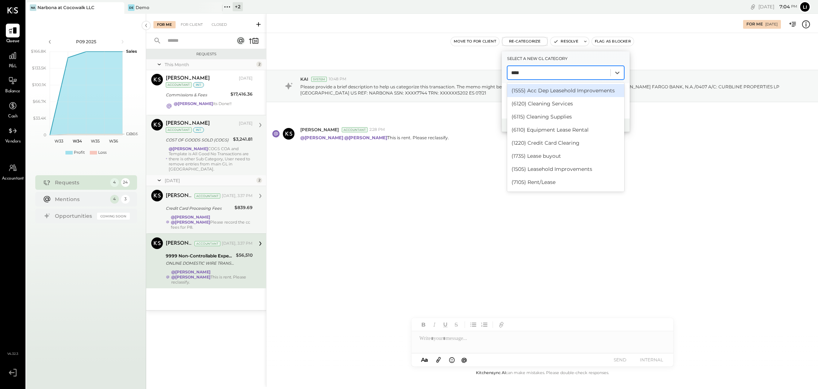
type input "*****"
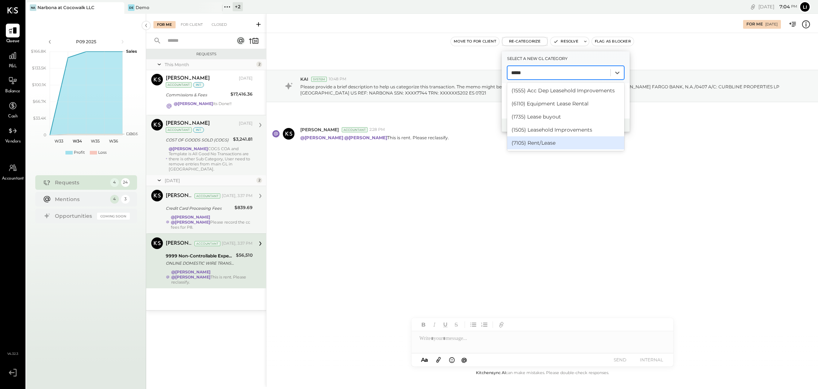
click at [544, 146] on div "(7105) Rent/Lease" at bounding box center [565, 142] width 117 height 13
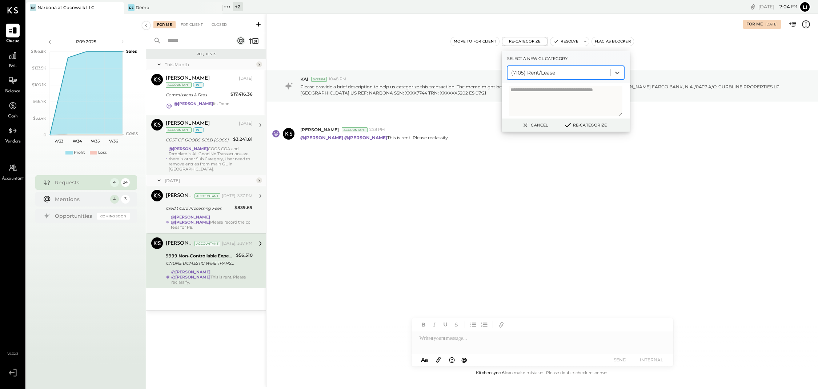
click at [599, 124] on button "Re-Categorize" at bounding box center [585, 125] width 48 height 9
click at [444, 346] on div at bounding box center [543, 335] width 262 height 35
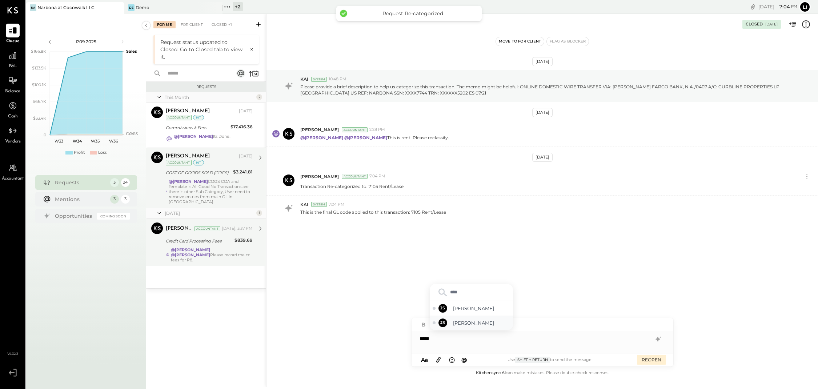
click at [473, 320] on span "[PERSON_NAME]" at bounding box center [481, 323] width 57 height 7
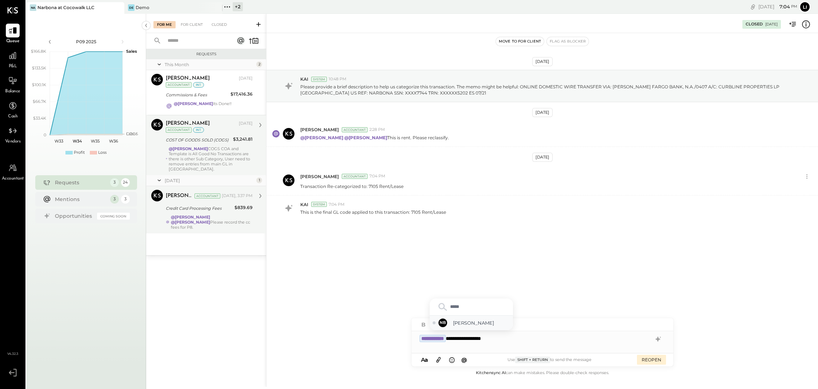
click at [482, 324] on span "[PERSON_NAME]" at bounding box center [481, 323] width 57 height 7
click at [592, 346] on div "**********" at bounding box center [543, 335] width 262 height 35
click at [584, 285] on div "Aug 13th, 2025 KAI System 10:48 PM Please provide a brief description to help u…" at bounding box center [543, 201] width 552 height 336
click at [562, 340] on div "**********" at bounding box center [543, 338] width 262 height 15
drag, startPoint x: 560, startPoint y: 340, endPoint x: 399, endPoint y: 336, distance: 160.4
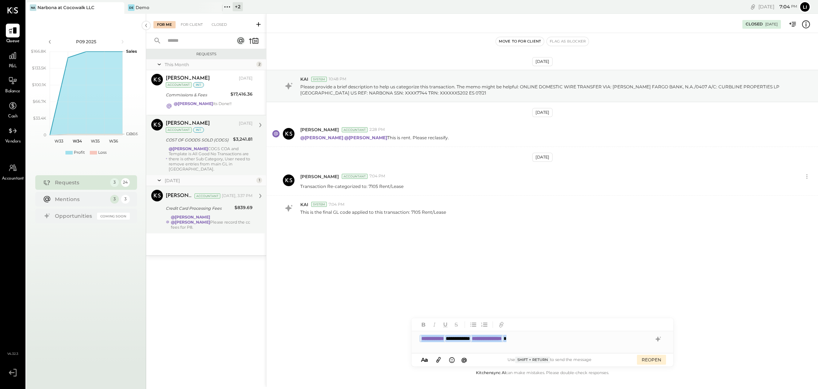
click at [399, 336] on div "Closed 08/20/2025 Move to for client Flag as Blocker Aug 13th, 2025 KAI System …" at bounding box center [542, 200] width 552 height 373
click at [423, 271] on div "Aug 13th, 2025 KAI System 10:48 PM Please provide a brief description to help u…" at bounding box center [543, 163] width 552 height 224
click at [213, 220] on div "@Lilia Martinez Nogueda @Noemi Balmaceda Please record the cc fees for P8." at bounding box center [212, 222] width 82 height 15
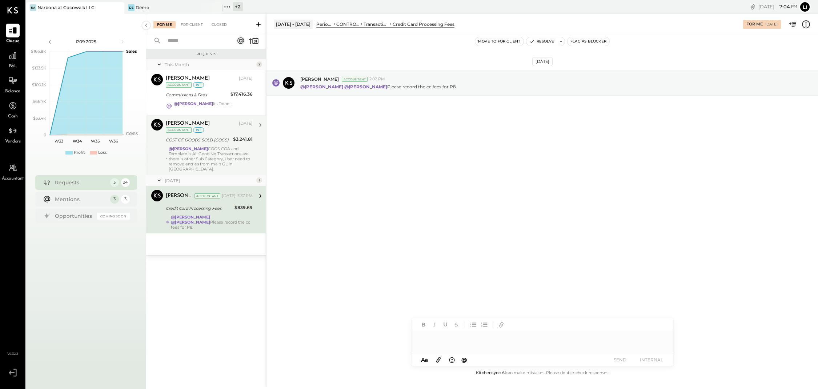
click at [449, 228] on div "Aug 18th, 2025 Joseph Shin Accountant 2:02 PM @Lilia Martinez Nogueda @Noemi Ba…" at bounding box center [543, 201] width 552 height 336
click at [391, 217] on div "Aug 18th, 2025 Joseph Shin Accountant 2:02 PM @Lilia Martinez Nogueda @Noemi Ba…" at bounding box center [543, 201] width 552 height 336
click at [360, 206] on div "Aug 18th, 2025 Joseph Shin Accountant 2:02 PM @Lilia Martinez Nogueda @Noemi Ba…" at bounding box center [543, 201] width 552 height 336
click at [400, 233] on div "Aug 18th, 2025 Joseph Shin Accountant 2:02 PM @Lilia Martinez Nogueda @Noemi Ba…" at bounding box center [543, 201] width 552 height 336
click at [502, 224] on div "Aug 18th, 2025 Joseph Shin Accountant 2:02 PM @Lilia Martinez Nogueda @Noemi Ba…" at bounding box center [543, 201] width 552 height 336
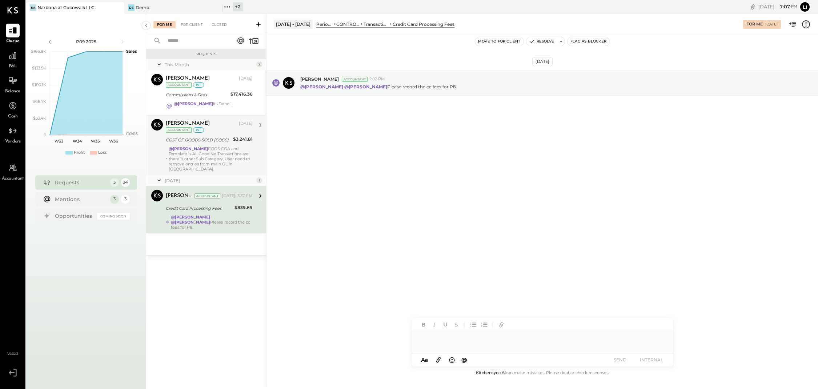
click at [470, 347] on div at bounding box center [536, 345] width 232 height 7
type input "****"
click at [469, 325] on span "[PERSON_NAME]" at bounding box center [481, 323] width 57 height 7
click at [434, 261] on div "Aug 18th, 2025 Joseph Shin Accountant 2:02 PM @Lilia Martinez Nogueda @Noemi Ba…" at bounding box center [543, 201] width 552 height 336
click at [628, 358] on button "SEND" at bounding box center [620, 360] width 29 height 10
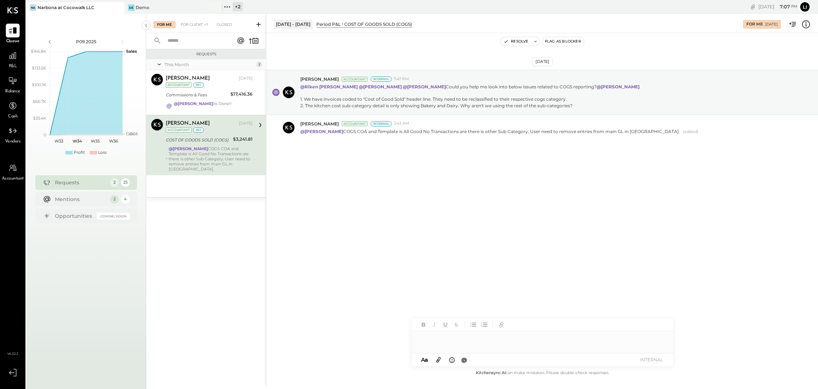
click at [426, 243] on div "[DATE] [PERSON_NAME] Accountant Internal 7:47 PM @[PERSON_NAME] @[PERSON_NAME] …" at bounding box center [543, 201] width 552 height 336
click at [193, 25] on div "For Client +1" at bounding box center [194, 24] width 35 height 7
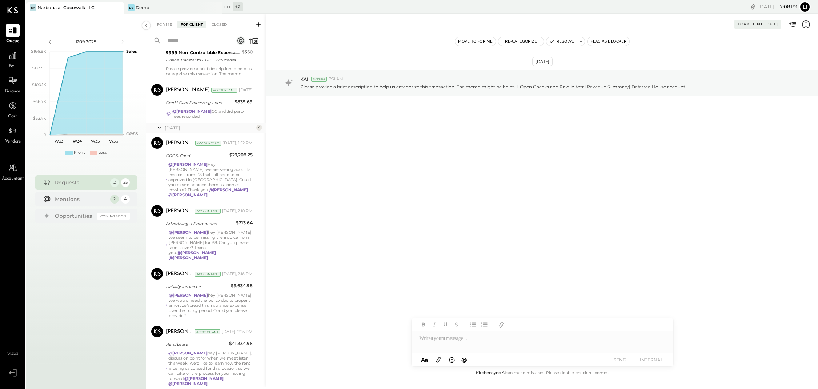
scroll to position [1005, 0]
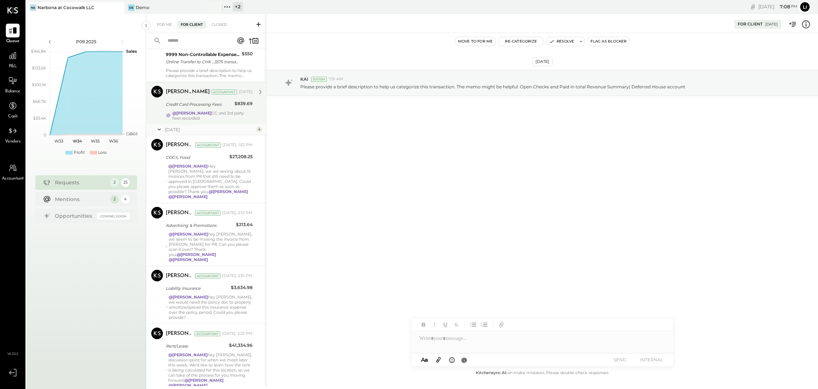
click at [216, 118] on div "@Joseph Shin CC and 3rd party fees recorded" at bounding box center [212, 116] width 80 height 10
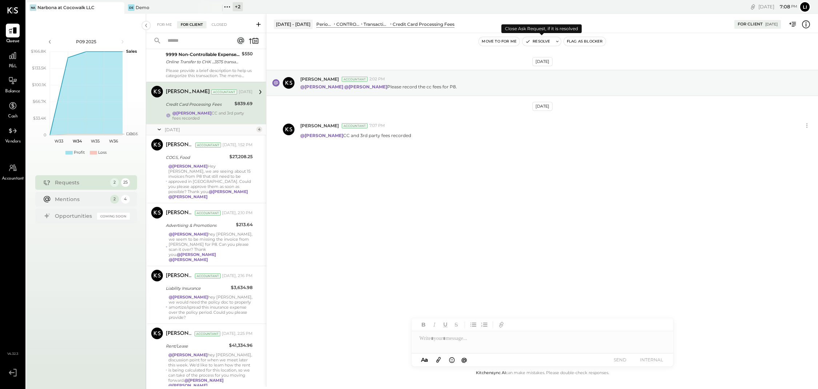
click at [533, 42] on button "Resolve" at bounding box center [537, 41] width 31 height 9
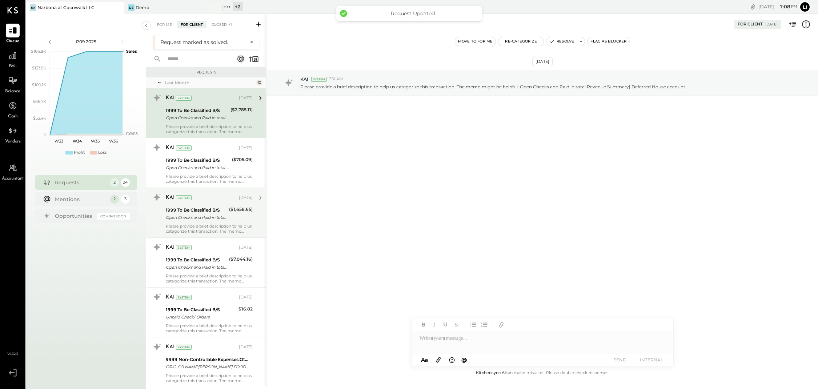
scroll to position [982, 0]
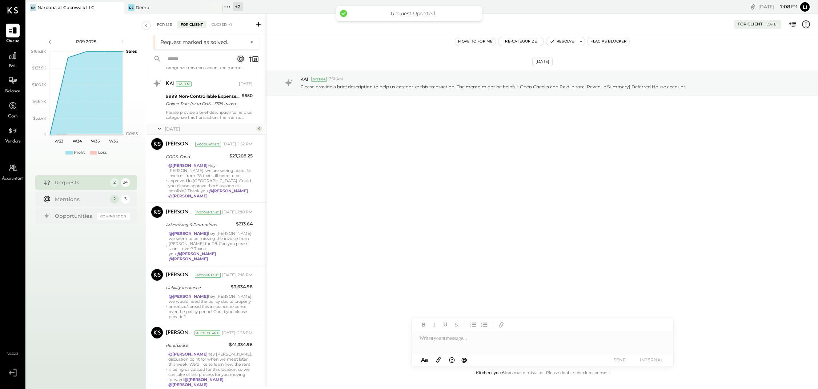
click at [166, 27] on div "For Me" at bounding box center [164, 24] width 22 height 7
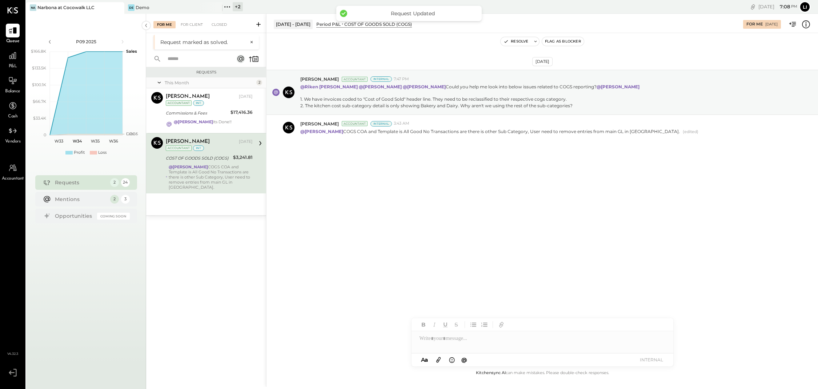
click at [527, 238] on div "[DATE] [PERSON_NAME] Accountant Internal 7:47 PM @[PERSON_NAME] @[PERSON_NAME] …" at bounding box center [543, 201] width 552 height 336
click at [414, 236] on div "[DATE] [PERSON_NAME] Accountant Internal 7:47 PM @[PERSON_NAME] @[PERSON_NAME] …" at bounding box center [543, 201] width 552 height 336
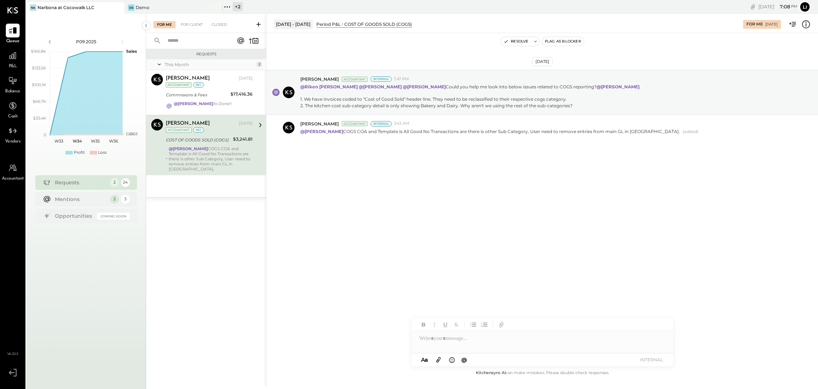
click at [214, 120] on div "[PERSON_NAME]" at bounding box center [202, 123] width 72 height 7
click at [211, 100] on div "Navin Jain Aug 11, 2025 Accountant int Commissions & Fees $17,416.36 @Joseph Sh…" at bounding box center [209, 92] width 87 height 37
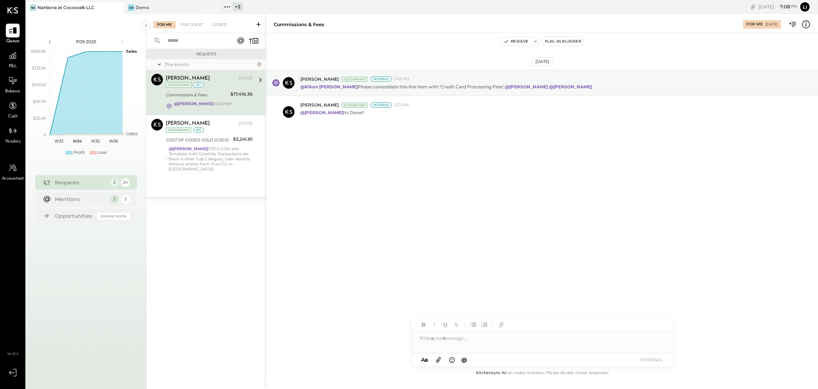
click at [437, 204] on div "Aug 10th, 2025 Joseph Shin Accountant Internal 7:49 PM @Riken Shethiya Please c…" at bounding box center [543, 201] width 552 height 336
click at [395, 224] on div "Aug 10th, 2025 Joseph Shin Accountant Internal 7:49 PM @Riken Shethiya Please c…" at bounding box center [543, 201] width 552 height 336
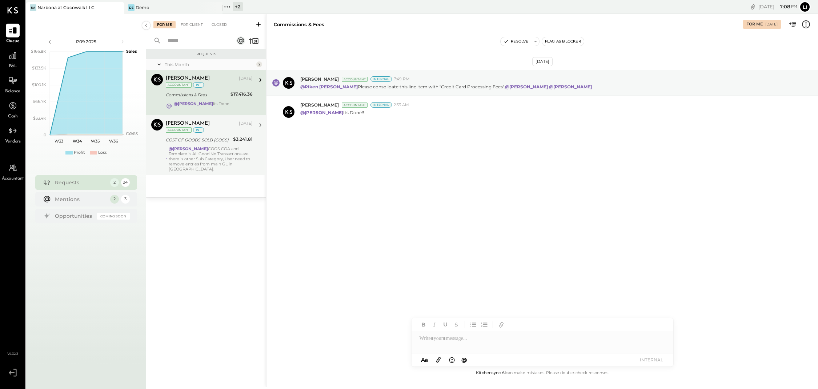
click at [213, 157] on div "@Joseph Shin COGS COA and Template is All Good No Transactions are there is oth…" at bounding box center [211, 158] width 84 height 25
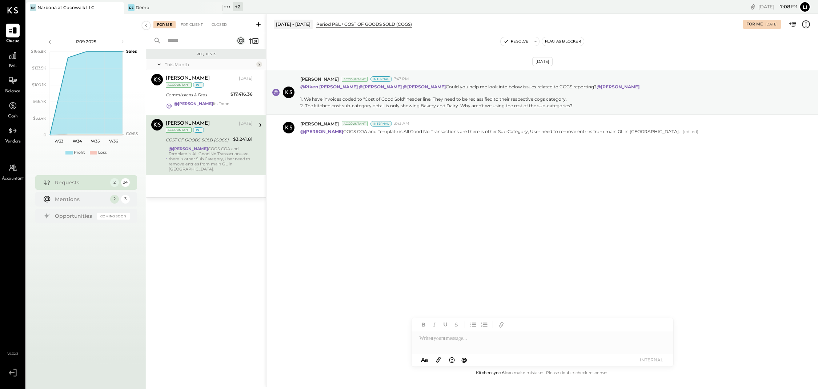
click at [525, 198] on div "[DATE] [PERSON_NAME] Accountant Internal 7:47 PM @[PERSON_NAME] @[PERSON_NAME] …" at bounding box center [543, 201] width 552 height 336
click at [422, 196] on div "[DATE] [PERSON_NAME] Accountant Internal 7:47 PM @[PERSON_NAME] @[PERSON_NAME] …" at bounding box center [543, 201] width 552 height 336
click at [11, 59] on icon at bounding box center [12, 55] width 9 height 9
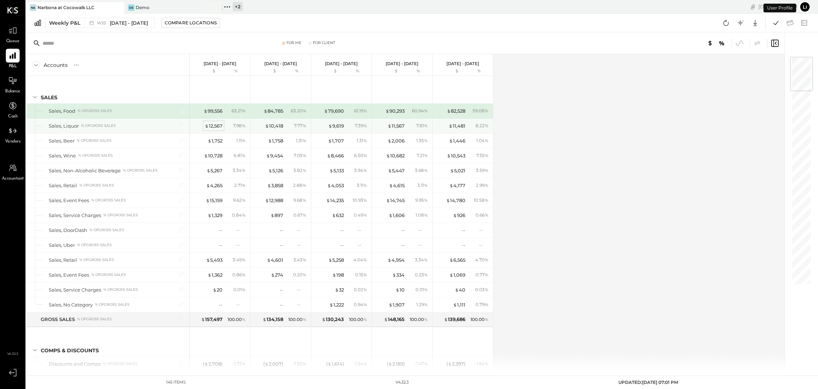
scroll to position [23, 0]
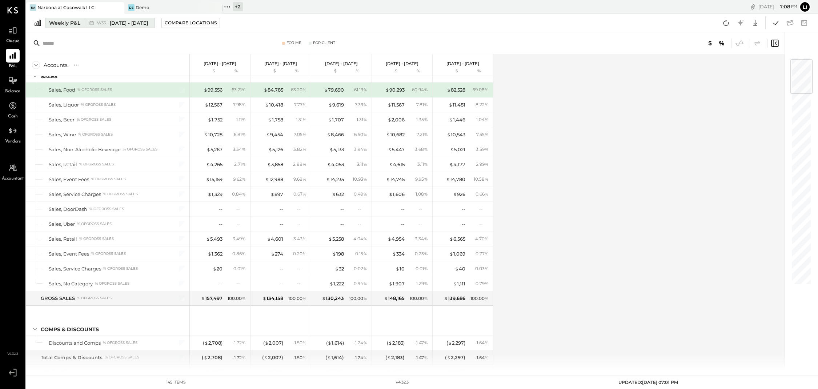
click at [79, 23] on div "Weekly P&L" at bounding box center [64, 22] width 31 height 7
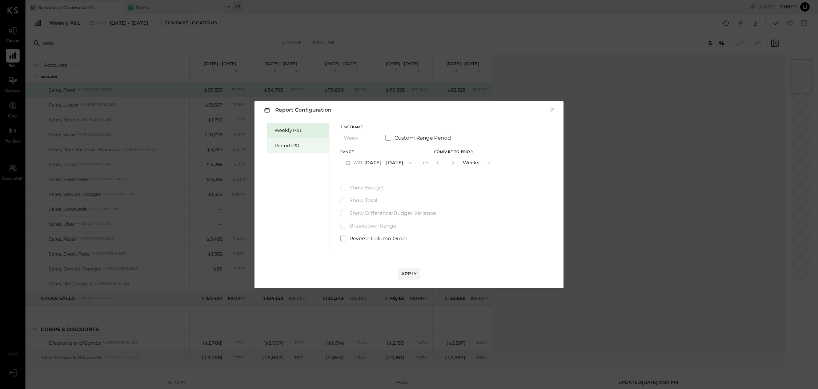
drag, startPoint x: 280, startPoint y: 143, endPoint x: 287, endPoint y: 144, distance: 6.7
click at [280, 143] on div "Period P&L" at bounding box center [300, 145] width 51 height 7
click at [443, 159] on div "Compare" at bounding box center [436, 162] width 24 height 6
click at [454, 163] on icon "button" at bounding box center [452, 162] width 4 height 4
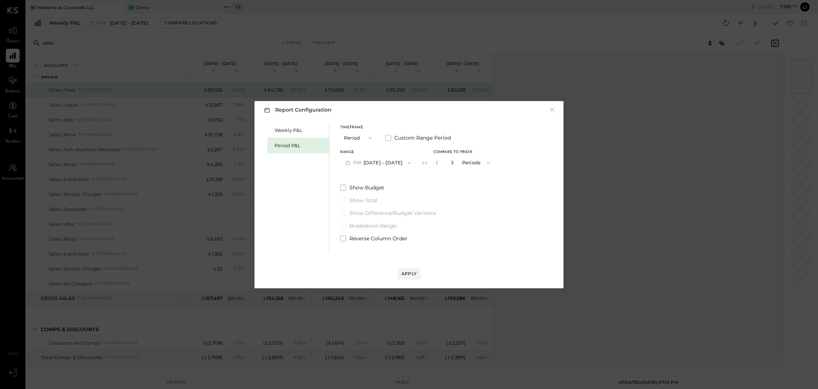
click at [454, 163] on icon "button" at bounding box center [452, 162] width 4 height 4
type input "*"
click at [411, 272] on div "Apply" at bounding box center [408, 274] width 15 height 6
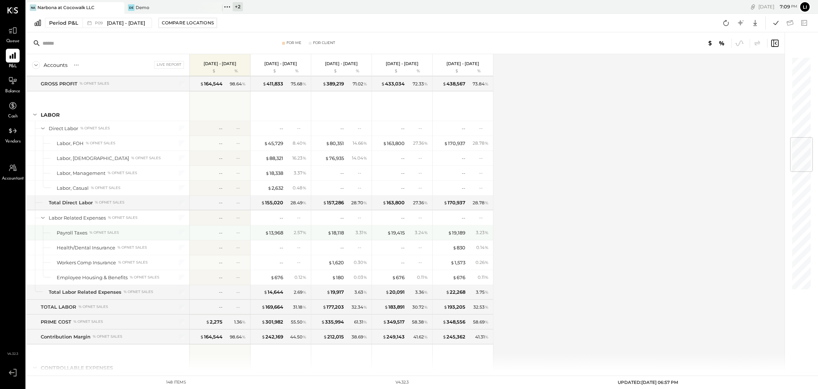
scroll to position [682, 0]
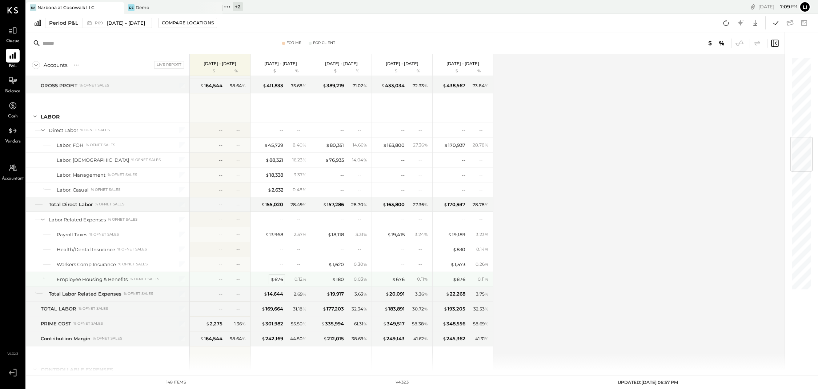
click at [278, 283] on div "$ 676" at bounding box center [277, 279] width 13 height 7
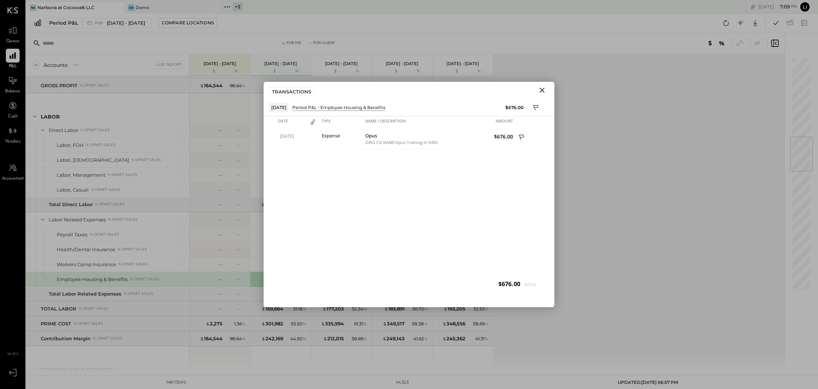
click at [543, 90] on icon "Close" at bounding box center [542, 90] width 9 height 9
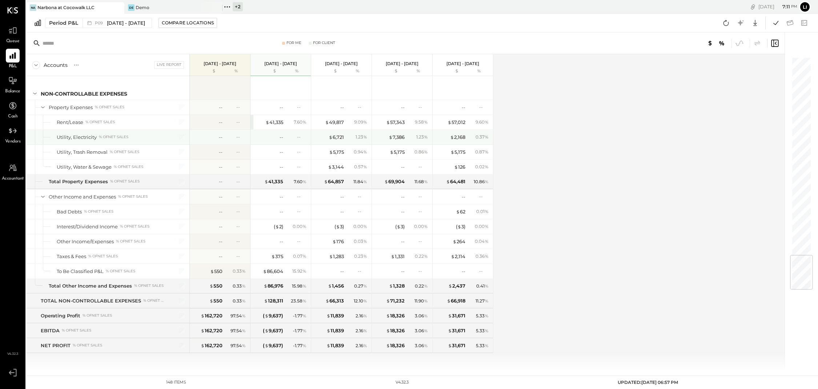
scroll to position [1684, 0]
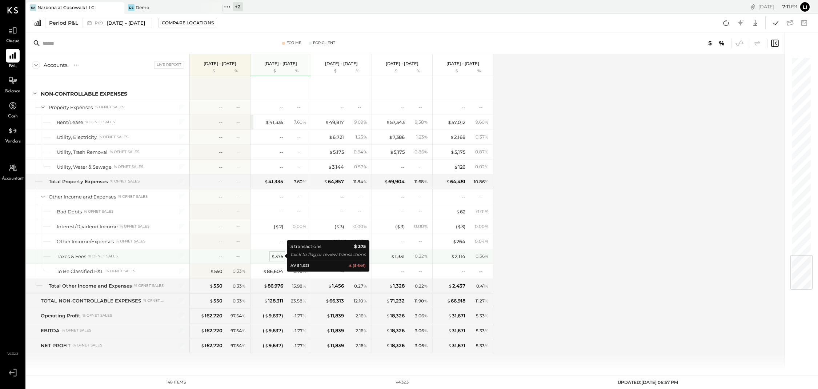
click at [278, 255] on div "$ 375" at bounding box center [277, 256] width 12 height 7
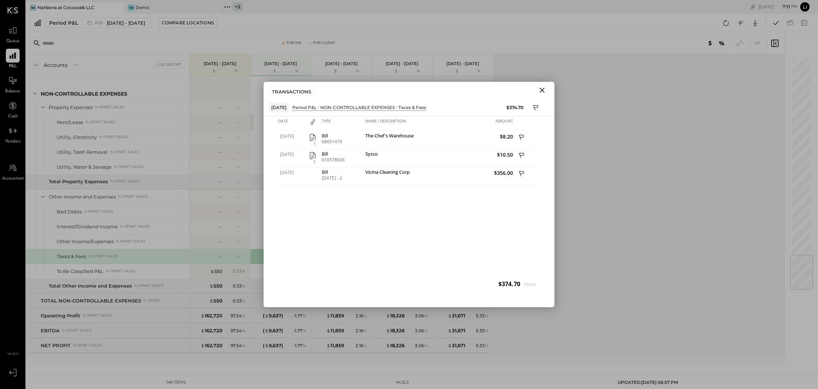
click at [539, 93] on icon "Close" at bounding box center [542, 90] width 9 height 9
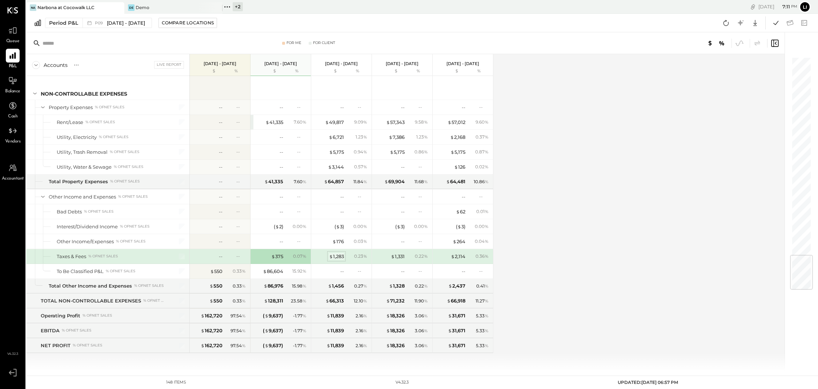
click at [337, 256] on div "$ 1,283" at bounding box center [336, 256] width 15 height 7
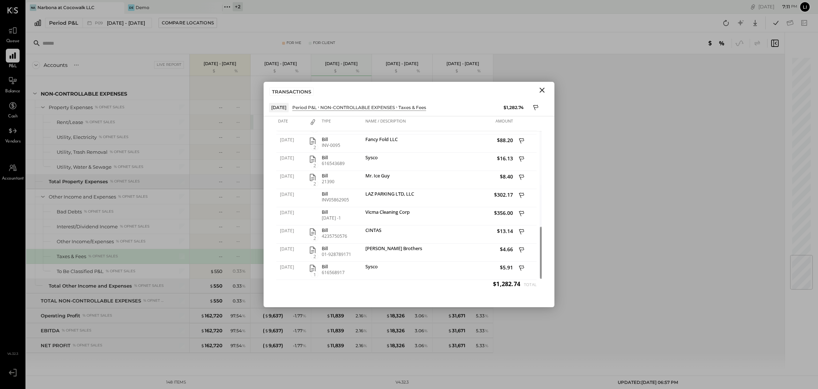
click at [542, 93] on icon "Close" at bounding box center [542, 90] width 9 height 9
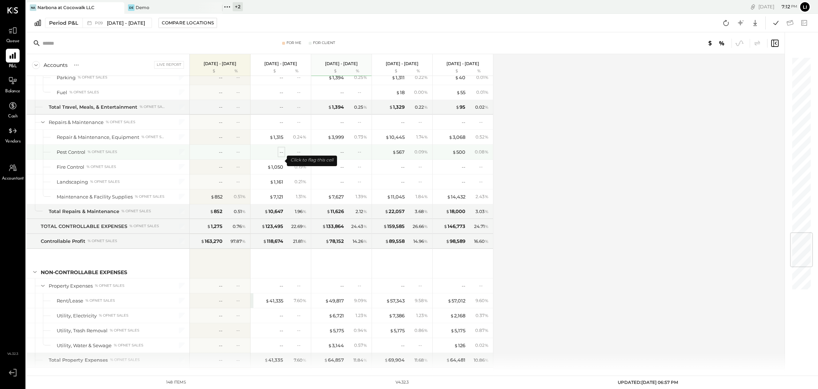
scroll to position [1493, 0]
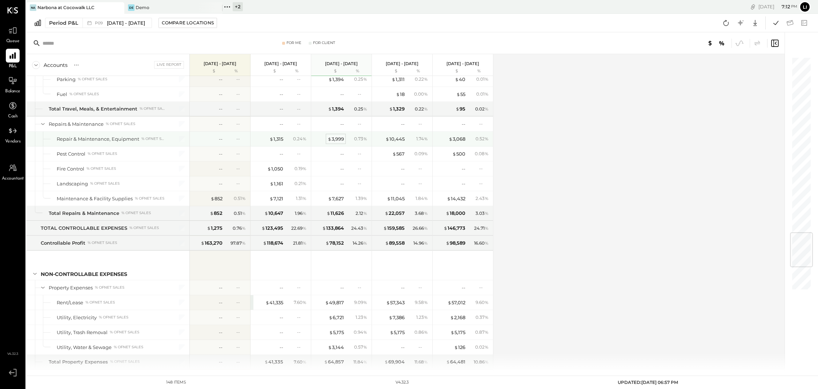
click at [337, 143] on div "$ 3,999" at bounding box center [336, 139] width 16 height 7
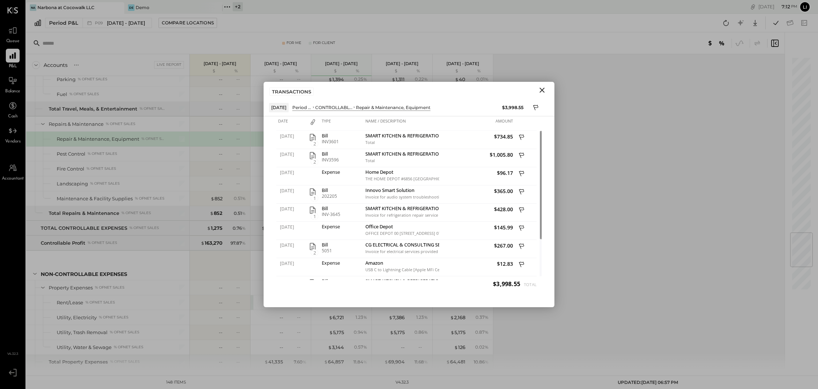
click at [548, 90] on button "Close" at bounding box center [542, 89] width 13 height 9
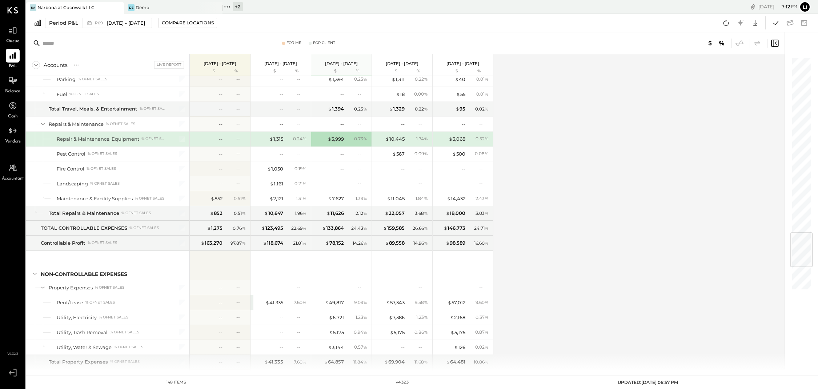
click at [268, 143] on div "$ 1,315" at bounding box center [268, 139] width 29 height 7
click at [271, 142] on span "$" at bounding box center [271, 139] width 4 height 6
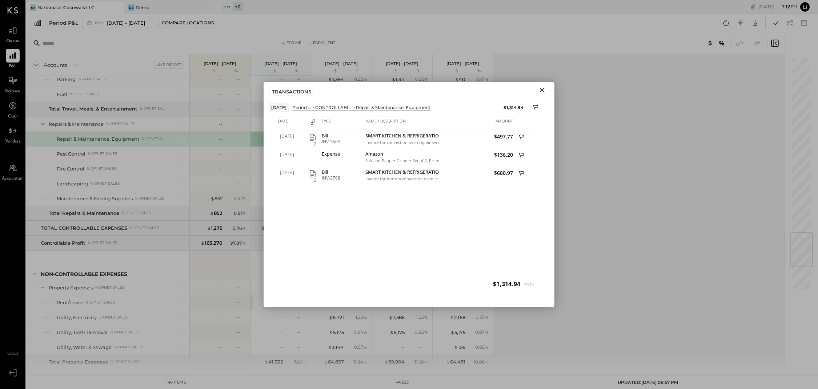
click at [541, 89] on icon "Close" at bounding box center [542, 90] width 5 height 5
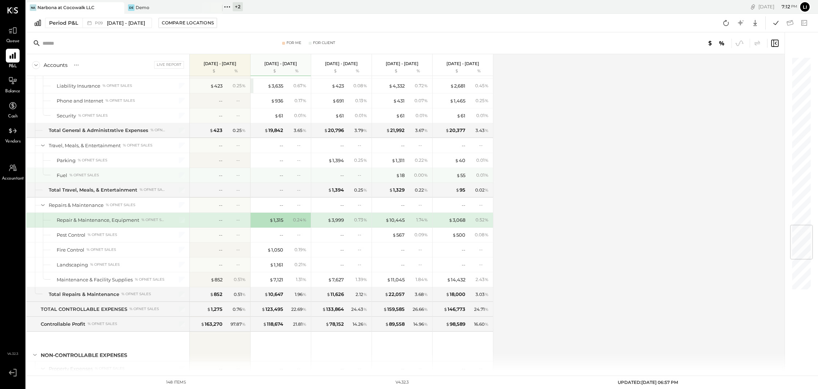
scroll to position [1383, 0]
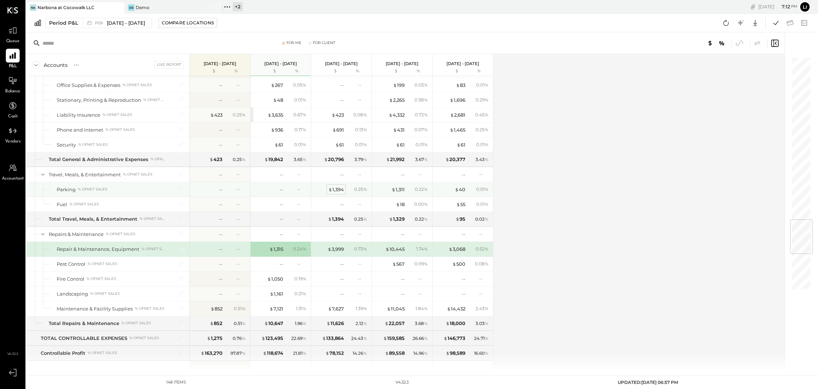
click at [339, 193] on div "$ 1,394" at bounding box center [336, 189] width 16 height 7
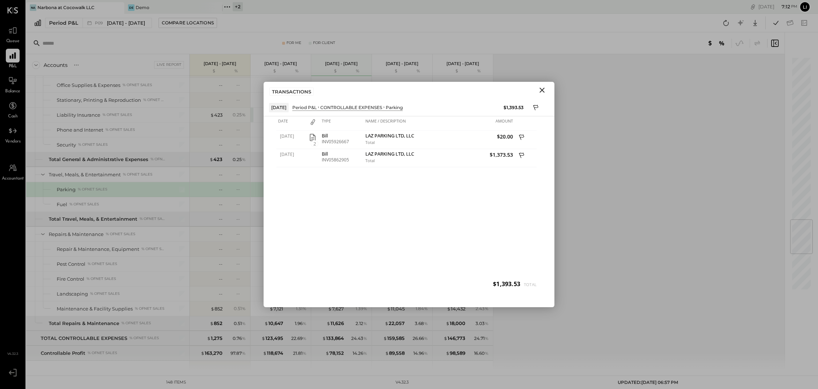
click at [542, 92] on icon "Close" at bounding box center [542, 90] width 9 height 9
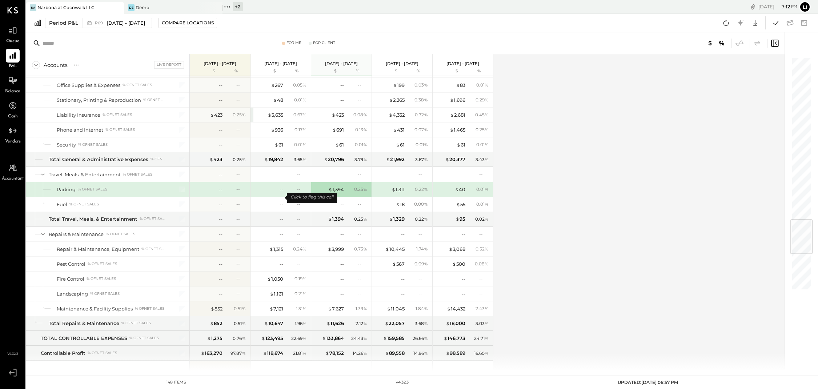
click at [262, 193] on div "--" at bounding box center [268, 189] width 29 height 7
click at [280, 193] on div "--" at bounding box center [282, 189] width 4 height 7
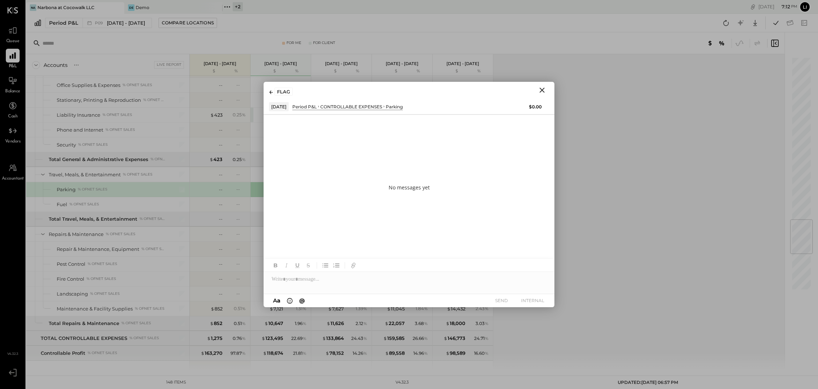
click at [436, 137] on div "No messages yet" at bounding box center [409, 187] width 291 height 145
click at [285, 90] on div "FLAG" at bounding box center [284, 92] width 18 height 8
click at [271, 93] on icon at bounding box center [270, 93] width 3 height 4
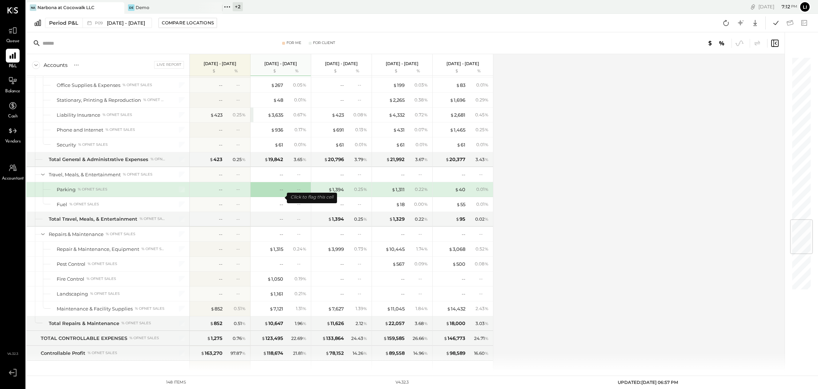
click at [274, 193] on div "--" at bounding box center [268, 189] width 29 height 7
click at [283, 193] on div "--" at bounding box center [282, 189] width 4 height 7
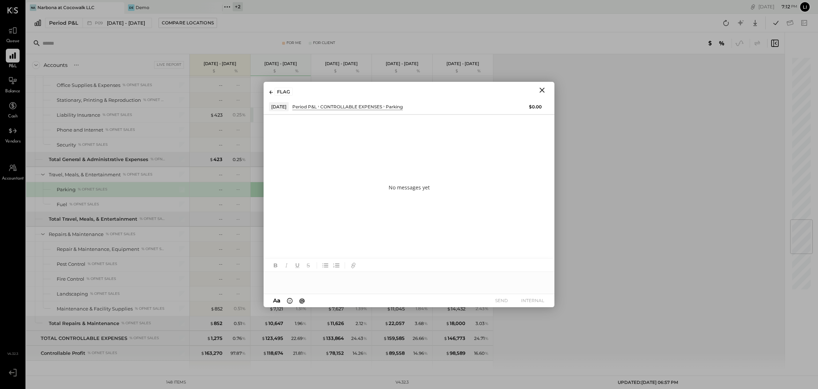
click at [353, 280] on div at bounding box center [409, 279] width 291 height 15
type input "****"
click at [327, 263] on span "[PERSON_NAME]" at bounding box center [333, 263] width 57 height 7
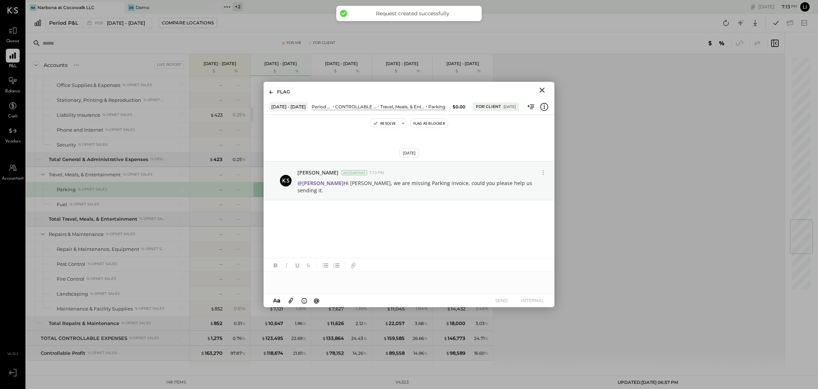
click at [412, 225] on div "Resolve Flag as Blocker Aug 19th, 2025 Lilia Martinez Nogueda Accountant 7:13 P…" at bounding box center [409, 211] width 291 height 192
click at [542, 92] on icon "Close" at bounding box center [542, 90] width 9 height 9
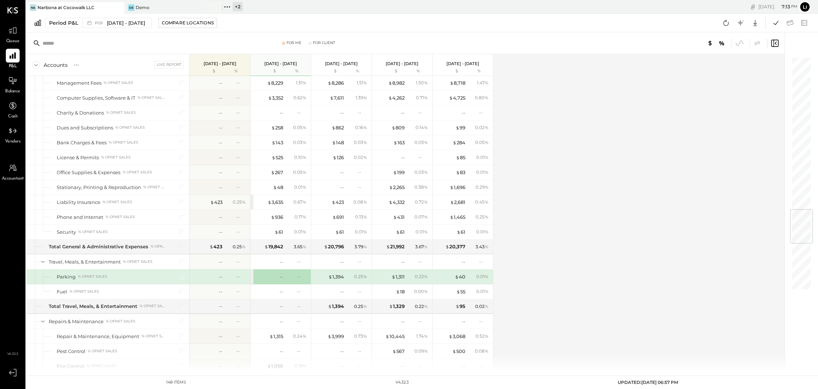
scroll to position [1294, 0]
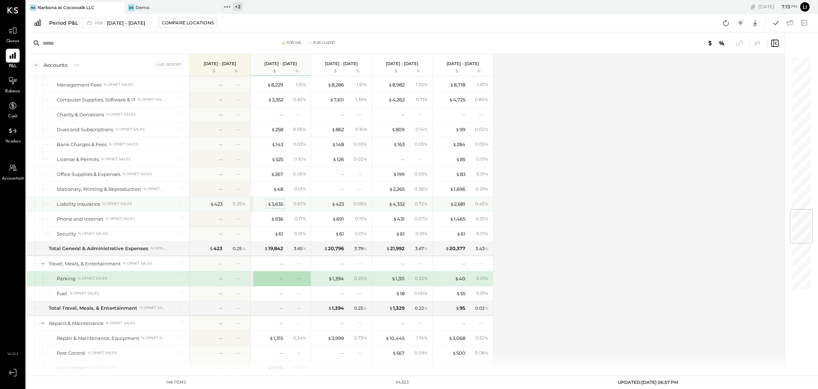
click at [277, 208] on div "$ 3,635" at bounding box center [276, 204] width 16 height 7
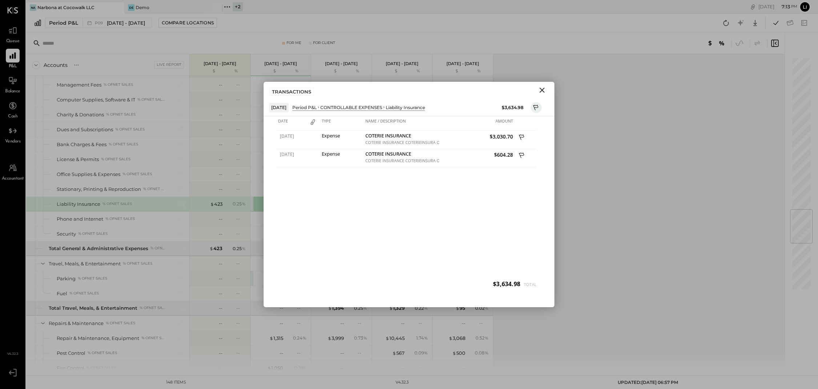
click at [542, 92] on icon "Close" at bounding box center [542, 90] width 9 height 9
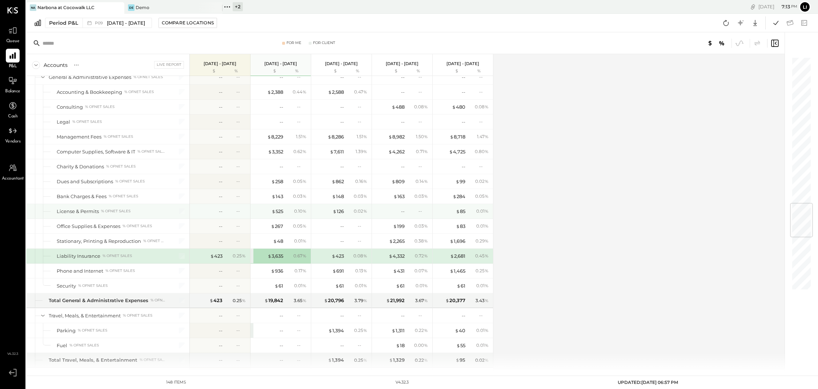
scroll to position [1211, 0]
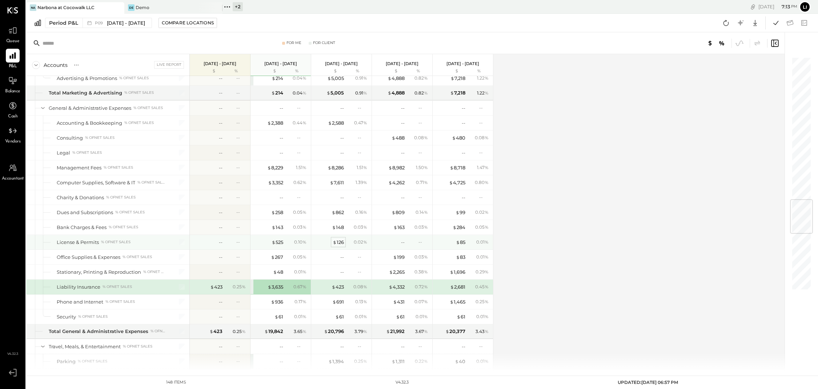
click at [337, 246] on div "$ 126" at bounding box center [338, 242] width 11 height 7
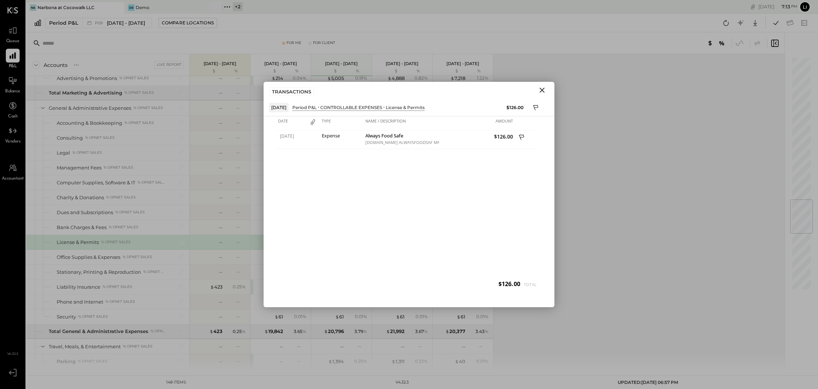
click at [540, 89] on icon "Close" at bounding box center [542, 90] width 9 height 9
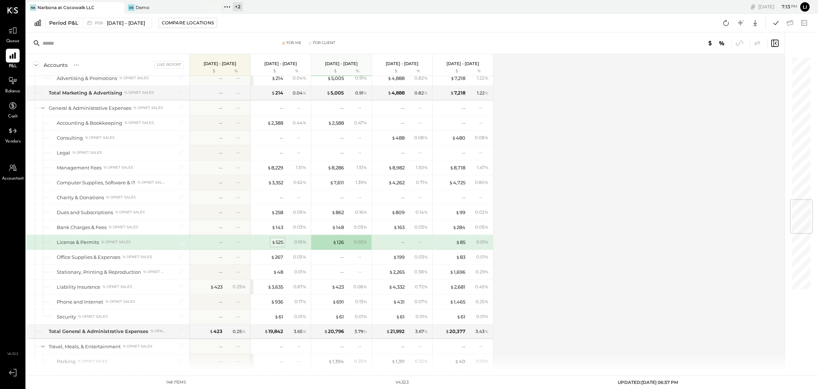
click at [276, 246] on div "$ 525" at bounding box center [278, 242] width 12 height 7
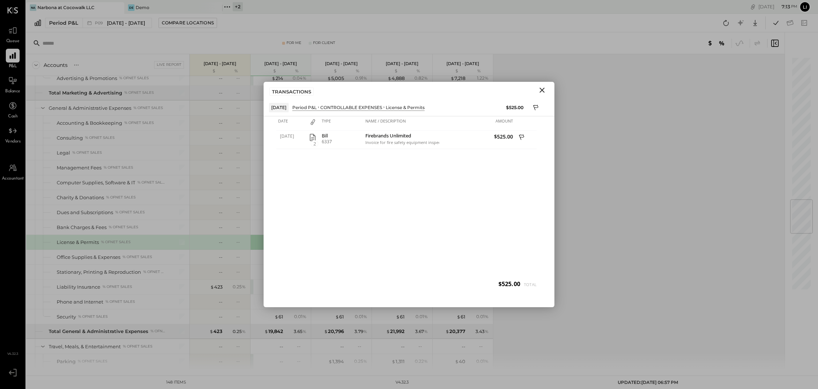
click at [541, 89] on icon "Close" at bounding box center [542, 90] width 5 height 5
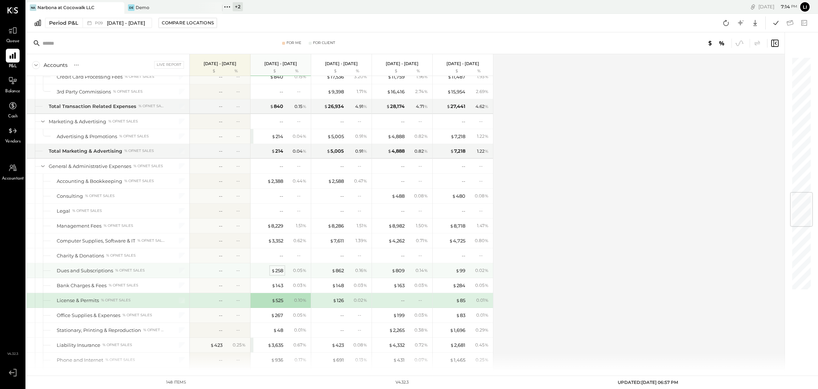
scroll to position [1150, 0]
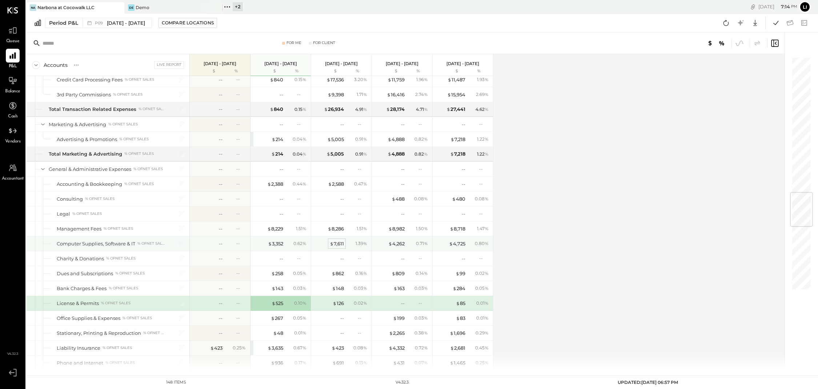
click at [341, 247] on div "$ 7,611" at bounding box center [337, 243] width 14 height 7
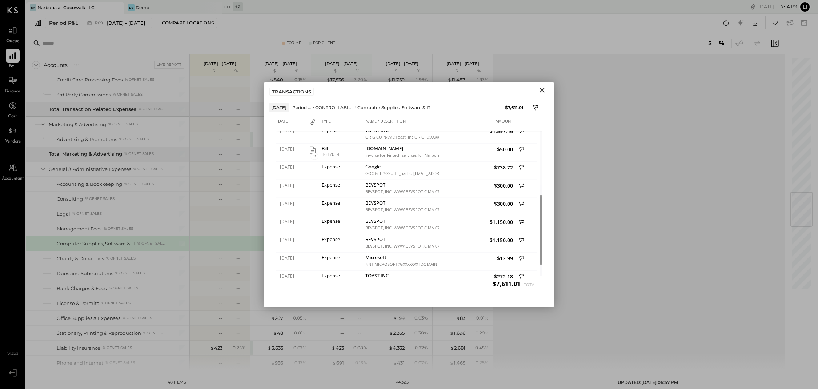
click at [541, 91] on icon "Close" at bounding box center [542, 90] width 5 height 5
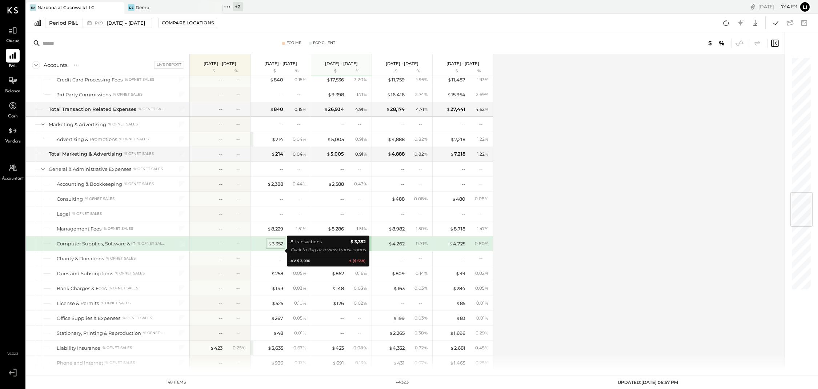
click at [281, 247] on div "$ 3,352" at bounding box center [275, 243] width 15 height 7
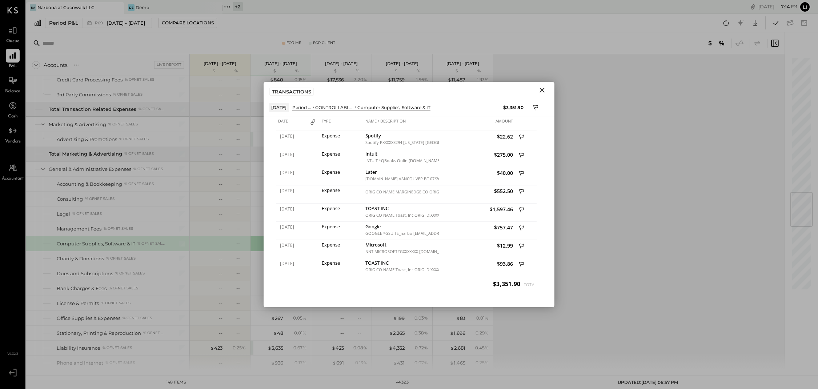
click at [542, 93] on icon "Close" at bounding box center [542, 90] width 9 height 9
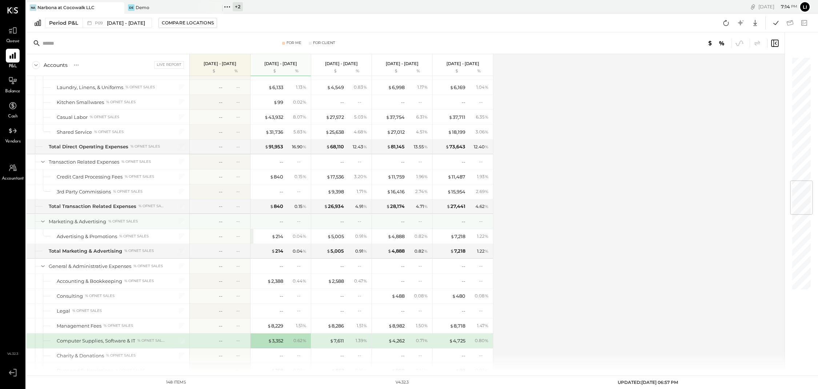
scroll to position [1046, 0]
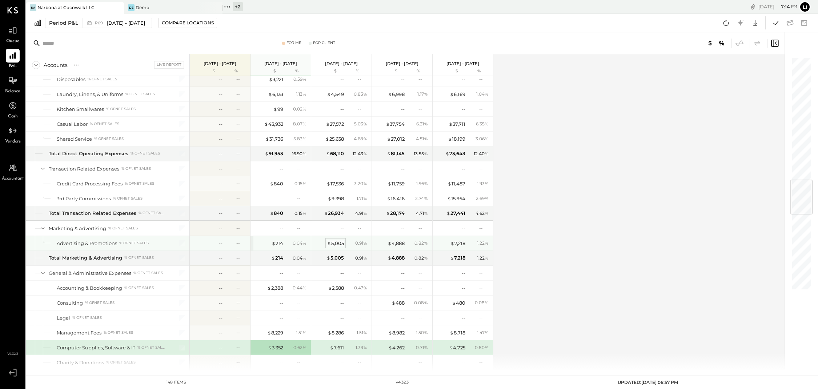
click at [339, 247] on div "$ 5,005" at bounding box center [335, 243] width 17 height 7
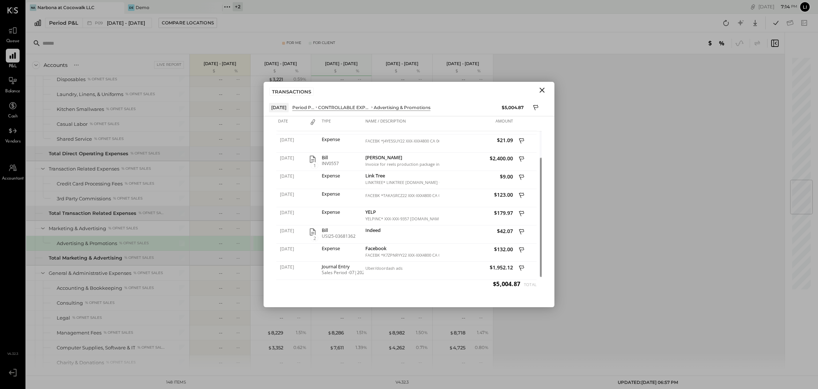
click at [542, 86] on icon "Close" at bounding box center [542, 90] width 9 height 9
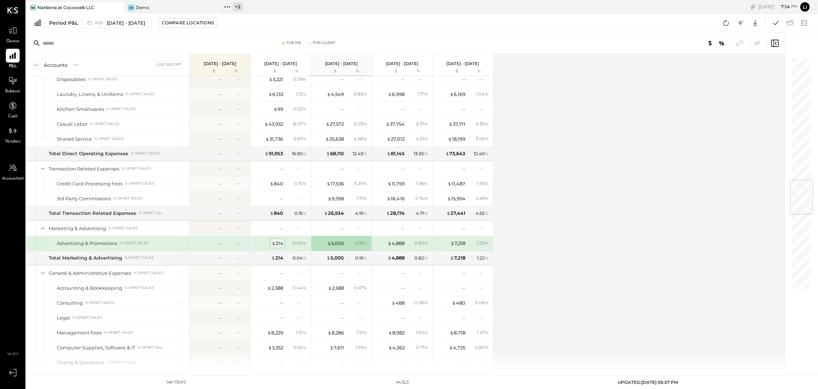
click at [279, 247] on div "$ 214" at bounding box center [278, 243] width 12 height 7
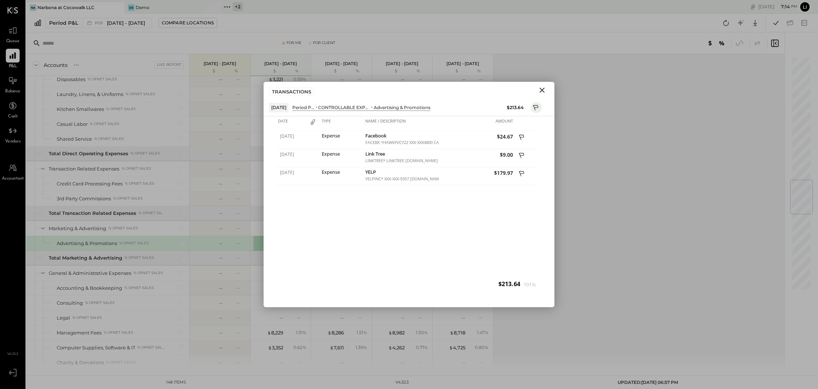
click at [543, 90] on icon "Close" at bounding box center [542, 90] width 9 height 9
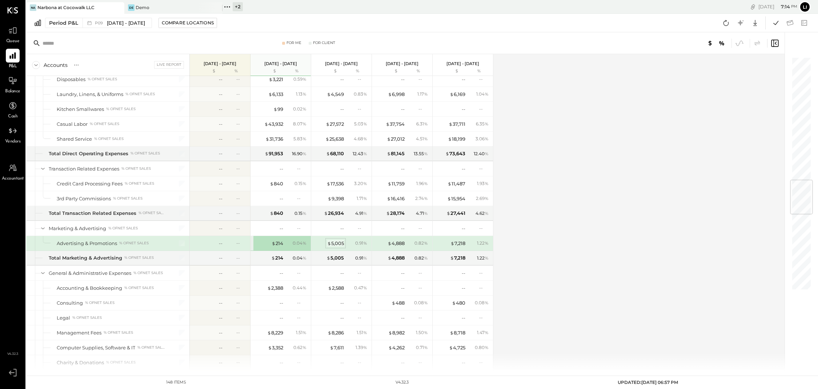
click at [340, 247] on div "$ 5,005" at bounding box center [335, 243] width 17 height 7
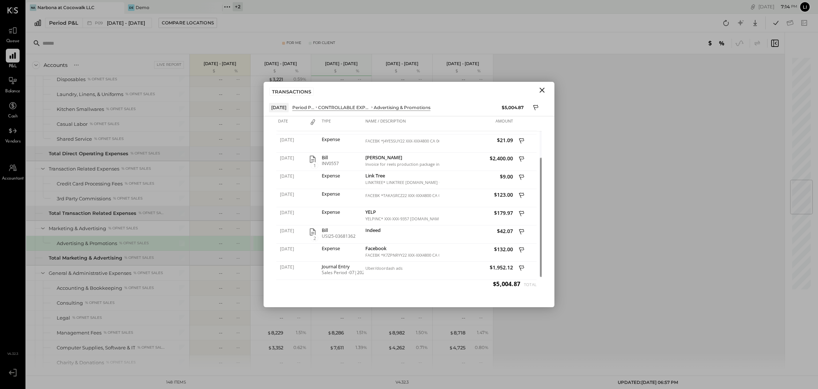
click at [544, 90] on icon "Close" at bounding box center [542, 90] width 9 height 9
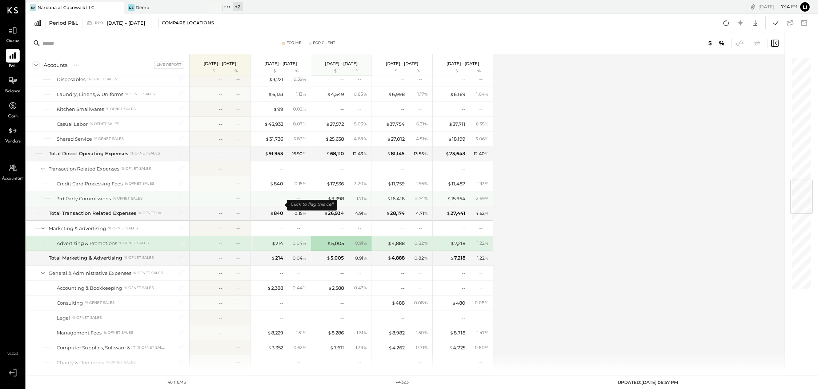
scroll to position [1036, 0]
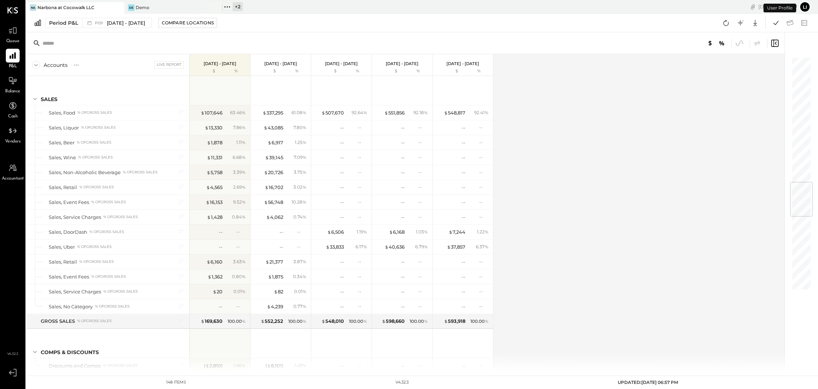
scroll to position [1065, 0]
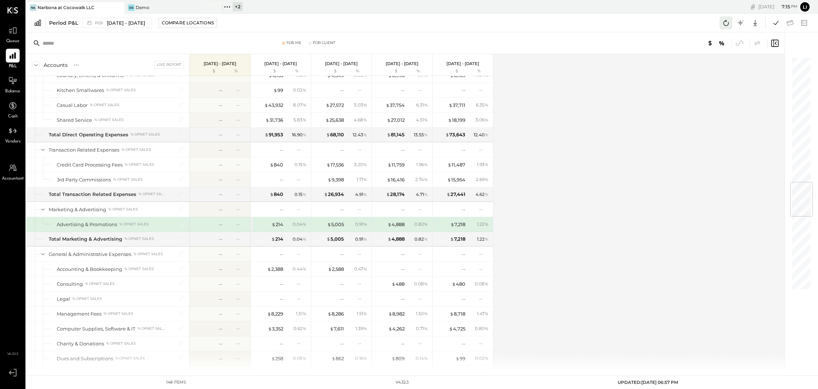
click at [725, 25] on icon at bounding box center [725, 22] width 9 height 9
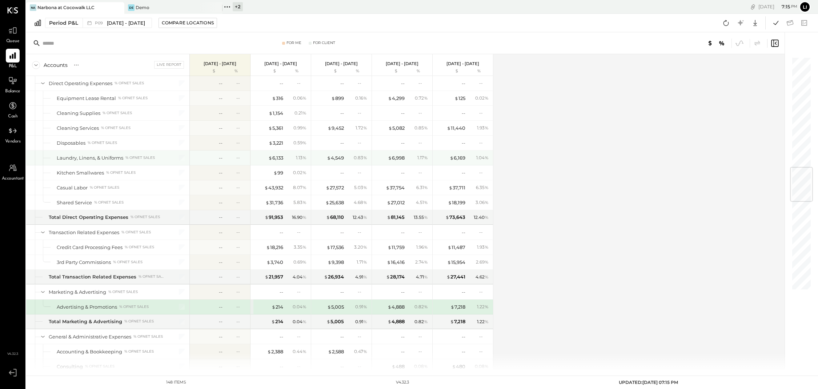
scroll to position [937, 0]
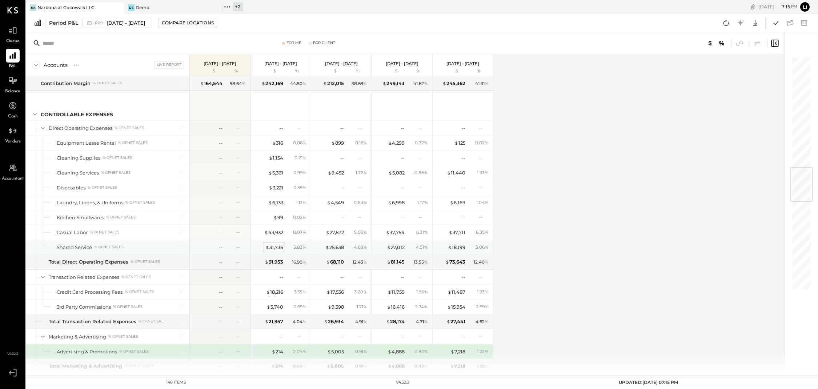
click at [275, 251] on div "$ 31,736" at bounding box center [274, 247] width 18 height 7
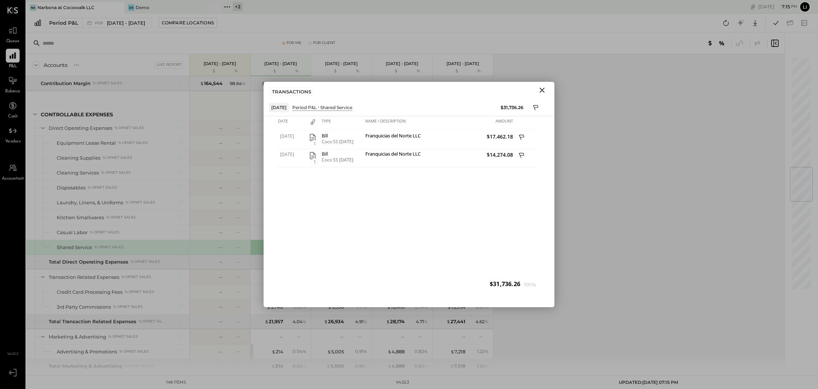
click at [546, 92] on icon "Close" at bounding box center [542, 90] width 9 height 9
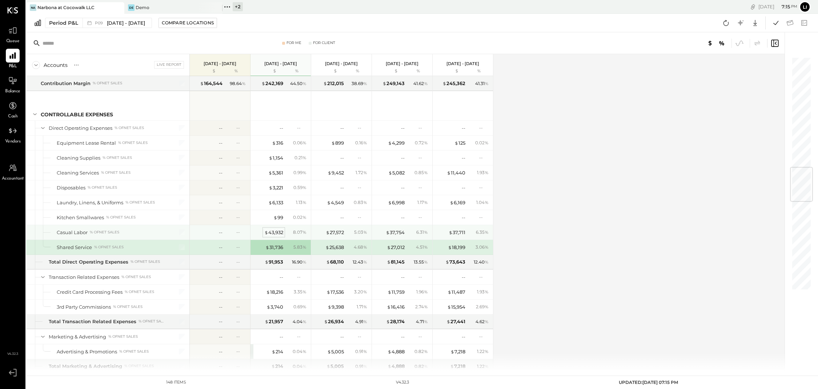
click at [275, 236] on div "$ 43,932" at bounding box center [273, 232] width 19 height 7
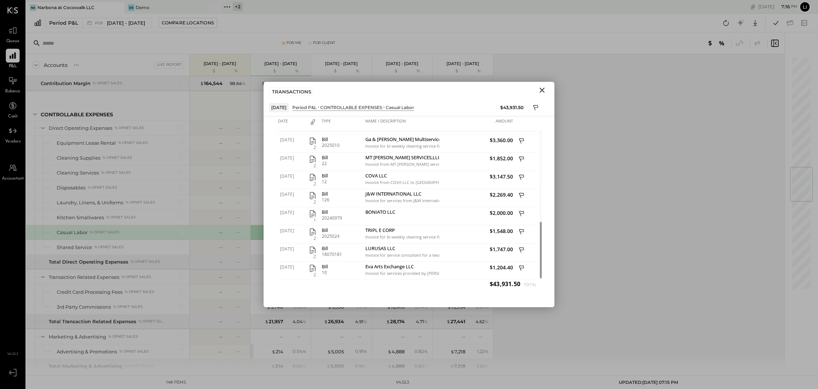
click at [542, 91] on icon "Close" at bounding box center [542, 90] width 5 height 5
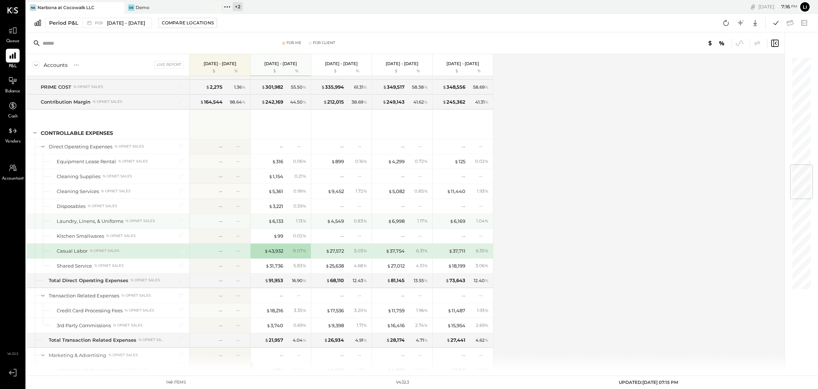
scroll to position [910, 0]
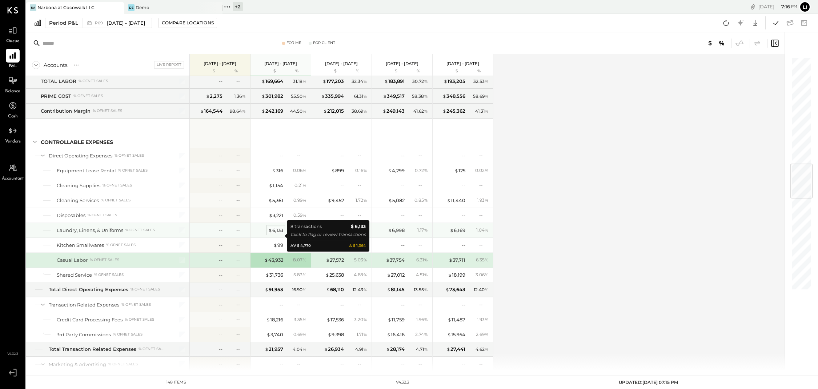
click at [275, 234] on div "$ 6,133" at bounding box center [275, 230] width 15 height 7
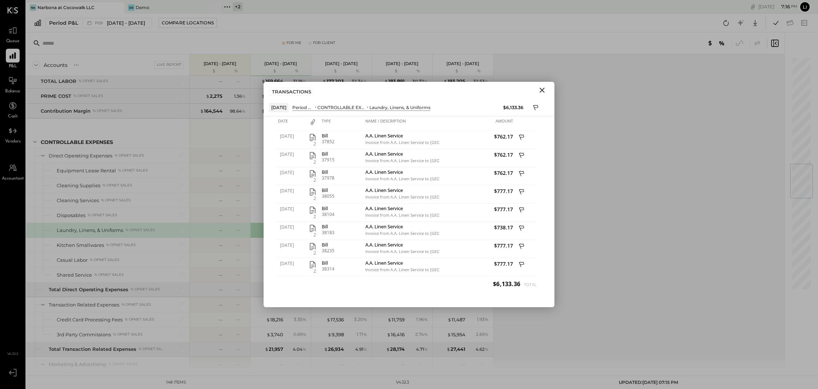
click at [543, 92] on icon "Close" at bounding box center [542, 90] width 9 height 9
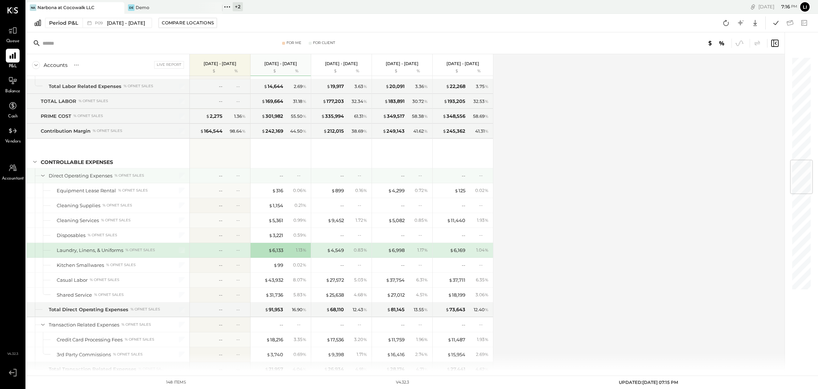
scroll to position [875, 0]
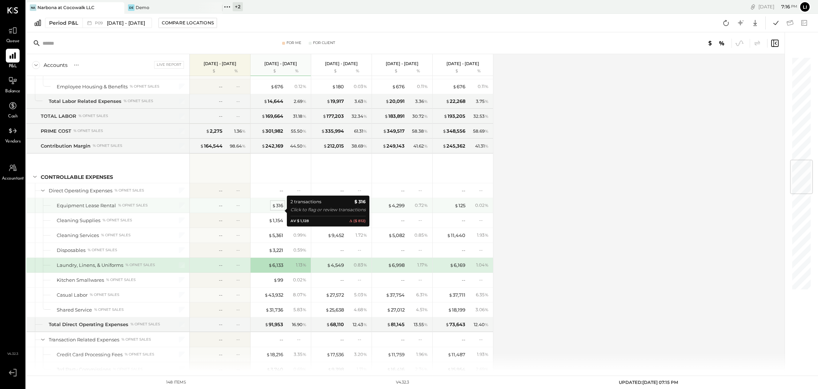
click at [281, 209] on div "$ 316" at bounding box center [277, 205] width 11 height 7
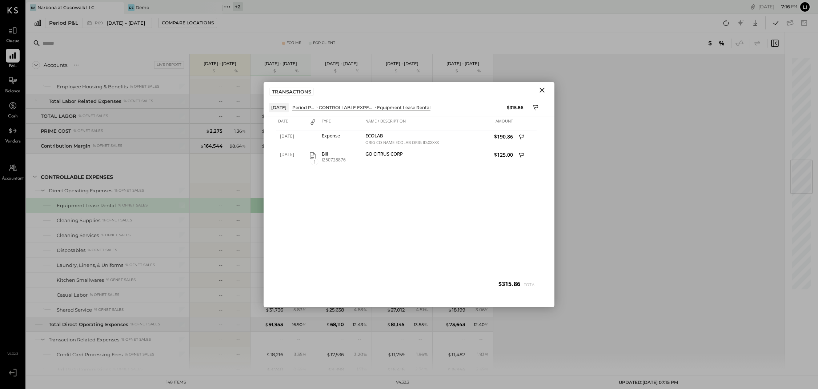
click at [545, 92] on icon "Close" at bounding box center [542, 90] width 9 height 9
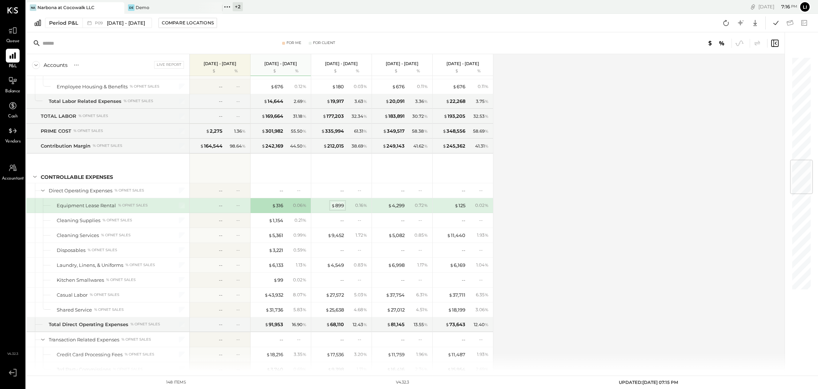
click at [340, 209] on div "$ 899" at bounding box center [337, 205] width 13 height 7
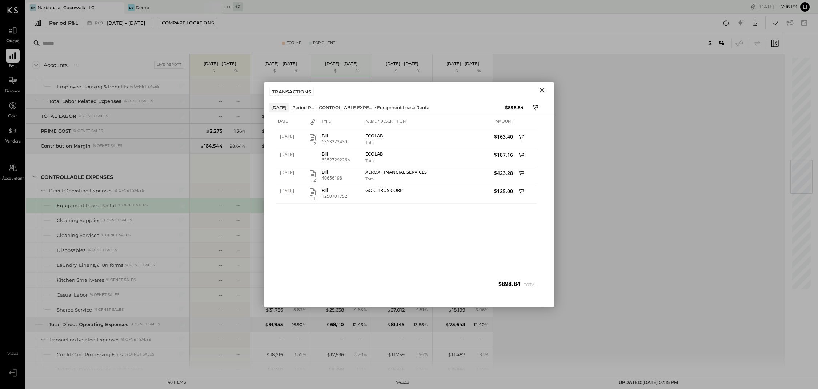
click at [544, 91] on icon "Close" at bounding box center [542, 90] width 9 height 9
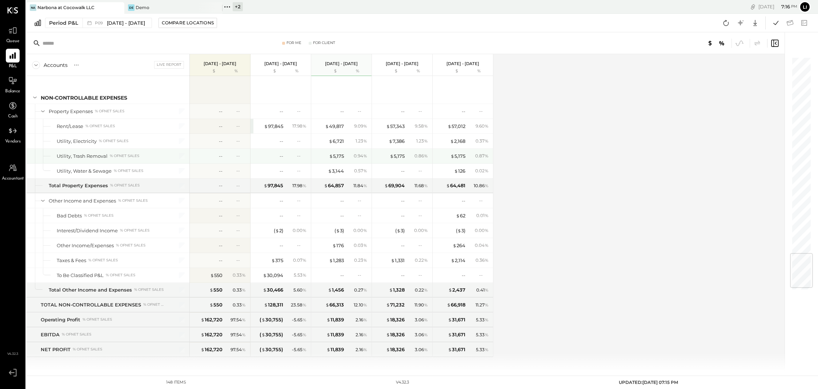
scroll to position [1657, 0]
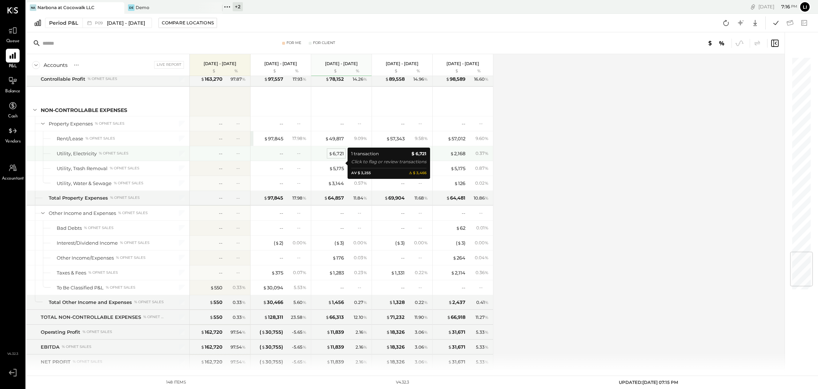
click at [343, 157] on div "$ 6,721" at bounding box center [336, 153] width 15 height 7
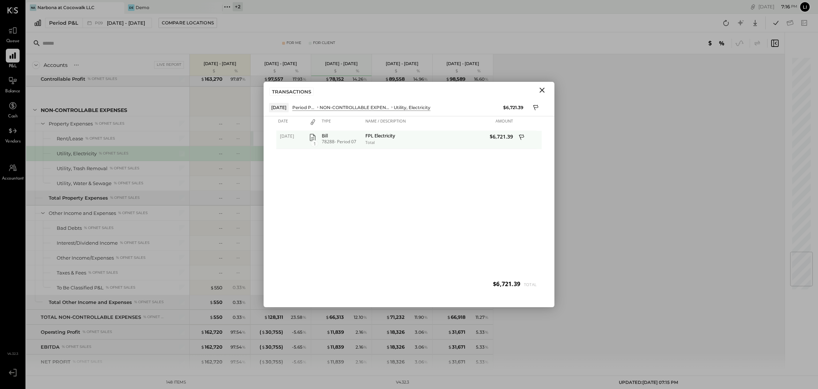
click at [313, 139] on icon "button" at bounding box center [313, 137] width 6 height 7
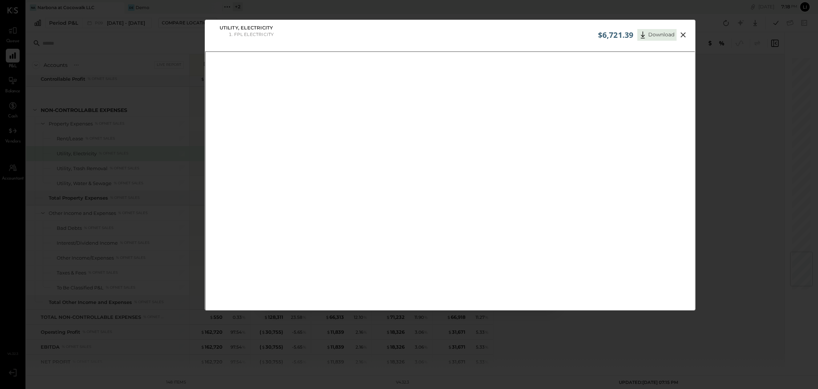
click at [680, 36] on icon at bounding box center [683, 35] width 9 height 9
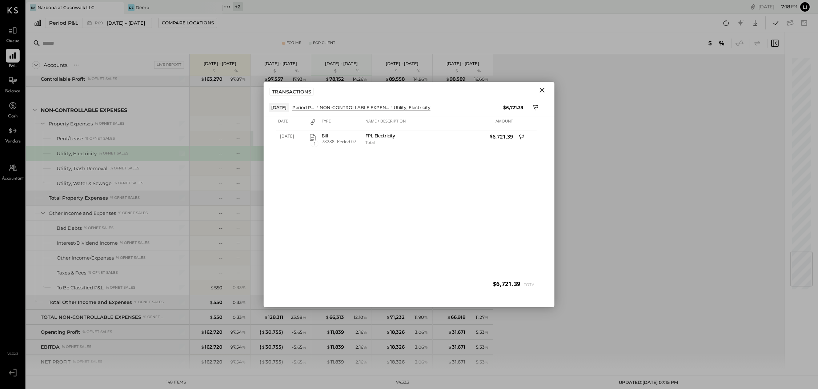
click at [543, 92] on icon "Close" at bounding box center [542, 90] width 5 height 5
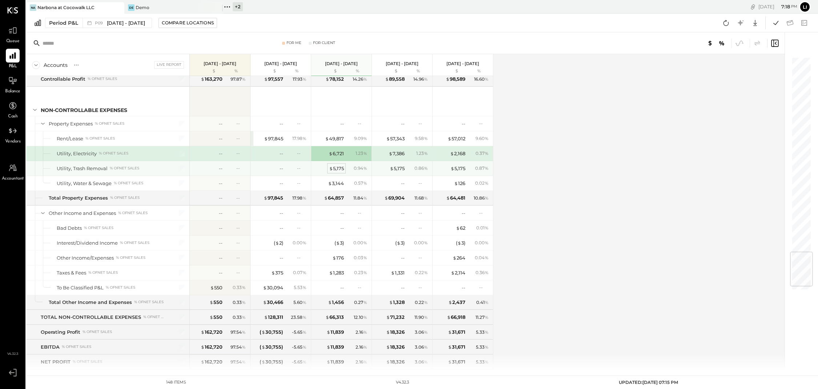
click at [337, 172] on div "$ 5,175" at bounding box center [336, 168] width 15 height 7
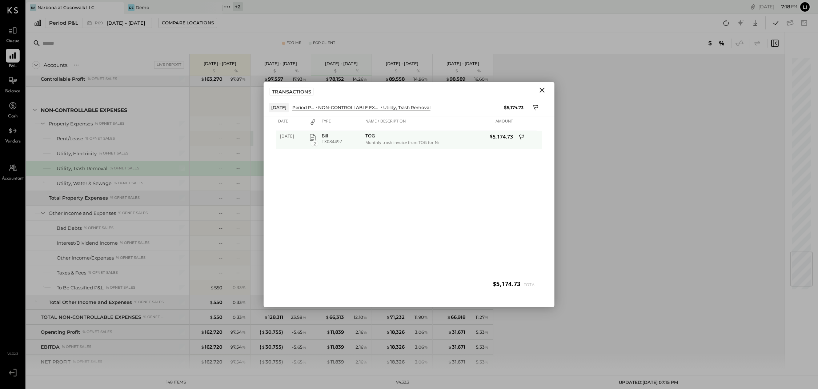
click at [313, 139] on icon "button" at bounding box center [312, 137] width 9 height 9
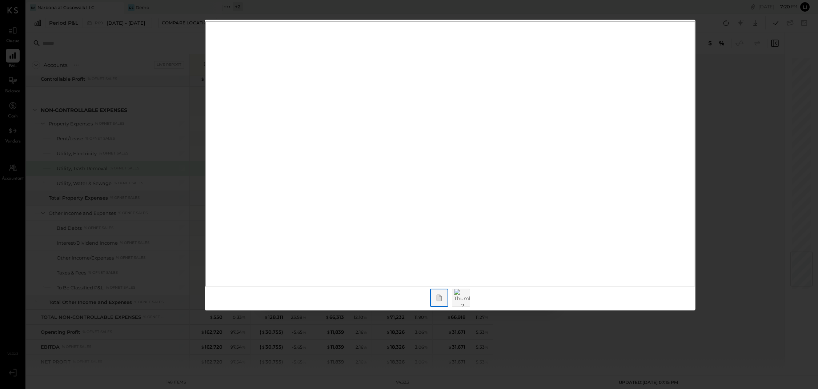
scroll to position [19, 0]
click at [678, 28] on div "$5,174.73 Download Utility, Trash Removal TOG" at bounding box center [450, 165] width 491 height 291
click at [682, 36] on icon at bounding box center [683, 35] width 9 height 9
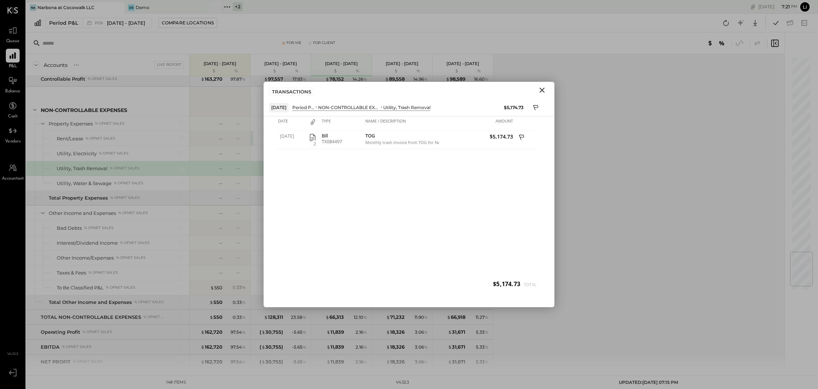
click at [358, 176] on div "[DATE] 2 Bill TX084497 TOG Monthly trash invoice from TOG for Narbona at [GEOGR…" at bounding box center [408, 213] width 265 height 164
click at [545, 88] on icon "Close" at bounding box center [542, 90] width 9 height 9
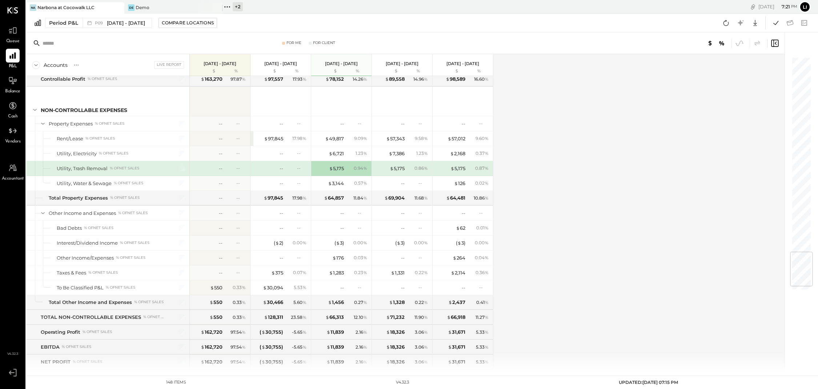
click at [257, 172] on div "--" at bounding box center [268, 168] width 29 height 7
click at [256, 172] on div "--" at bounding box center [268, 168] width 29 height 7
click at [284, 176] on div "-- --" at bounding box center [281, 168] width 55 height 15
click at [281, 172] on div "--" at bounding box center [282, 168] width 4 height 7
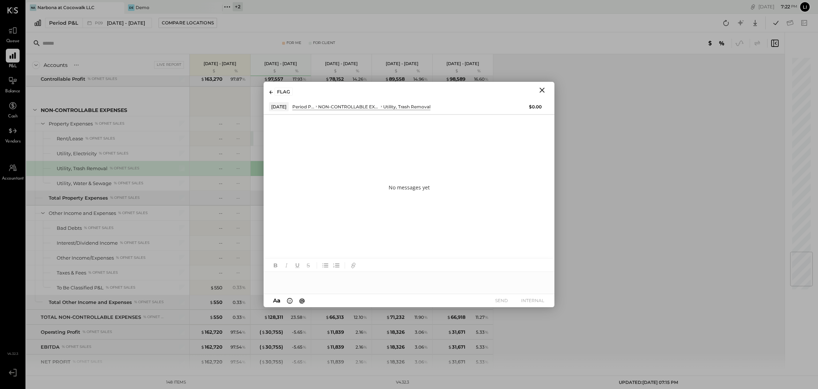
click at [310, 276] on div at bounding box center [409, 279] width 291 height 15
type input "****"
click at [314, 264] on span "[PERSON_NAME]" at bounding box center [333, 263] width 57 height 7
click at [499, 296] on button "SEND" at bounding box center [501, 301] width 29 height 10
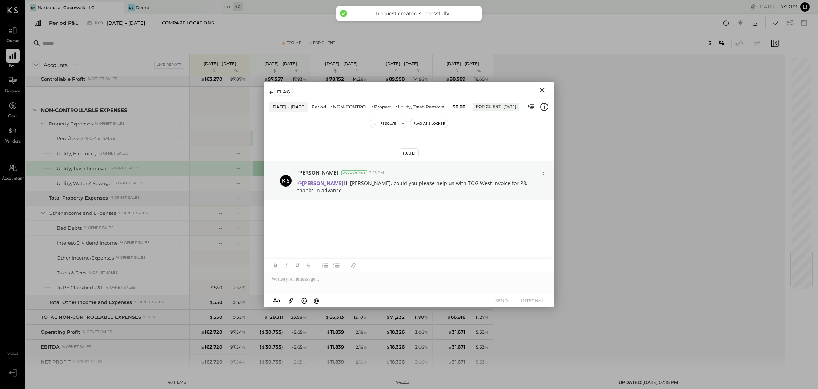
click at [546, 92] on button "Close" at bounding box center [542, 89] width 13 height 9
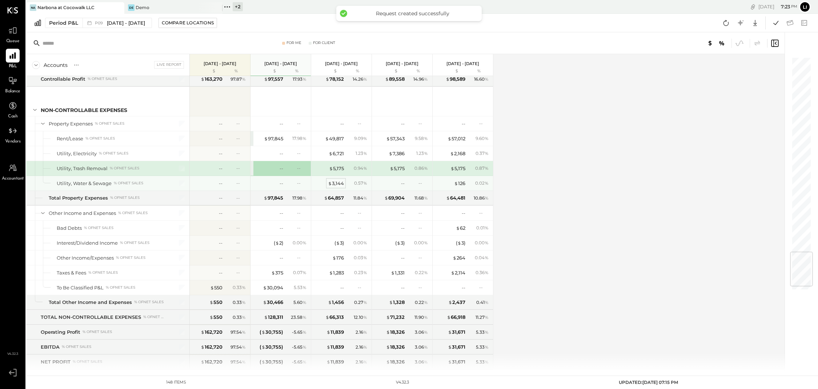
click at [339, 187] on div "$ 3,144" at bounding box center [336, 183] width 16 height 7
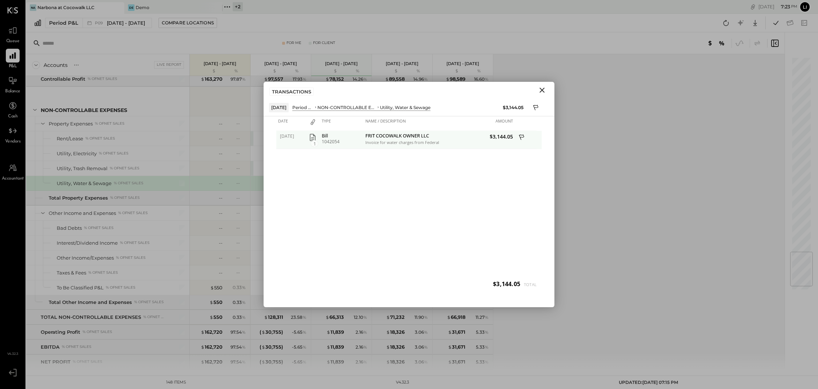
click at [316, 137] on icon "button" at bounding box center [312, 137] width 9 height 9
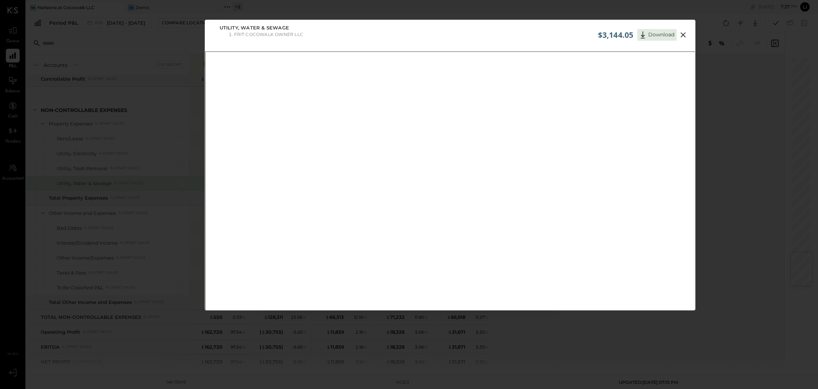
click at [682, 35] on icon at bounding box center [683, 34] width 5 height 5
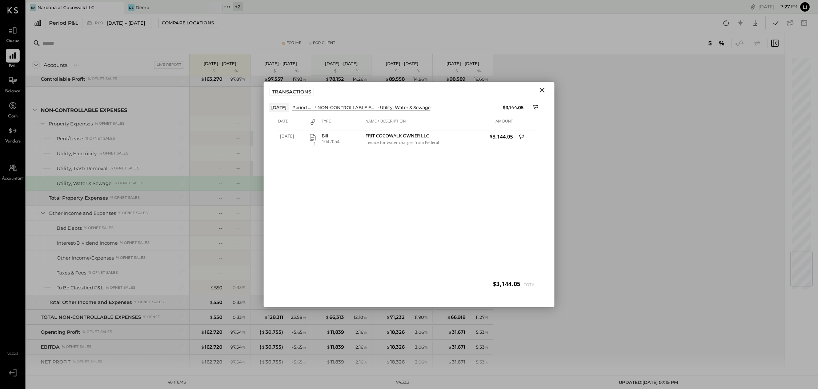
click at [541, 89] on icon "Close" at bounding box center [542, 90] width 5 height 5
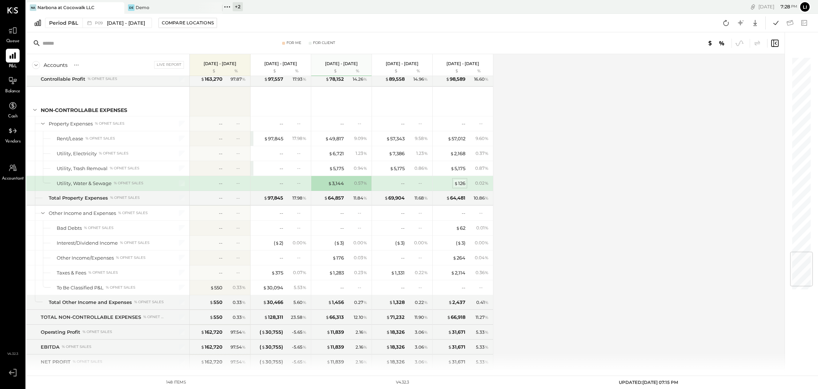
click at [461, 187] on div "$ 126" at bounding box center [459, 183] width 11 height 7
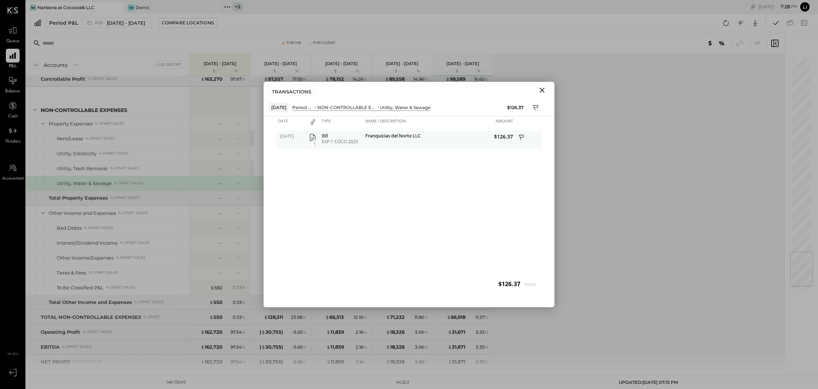
click at [313, 136] on icon "button" at bounding box center [312, 137] width 9 height 9
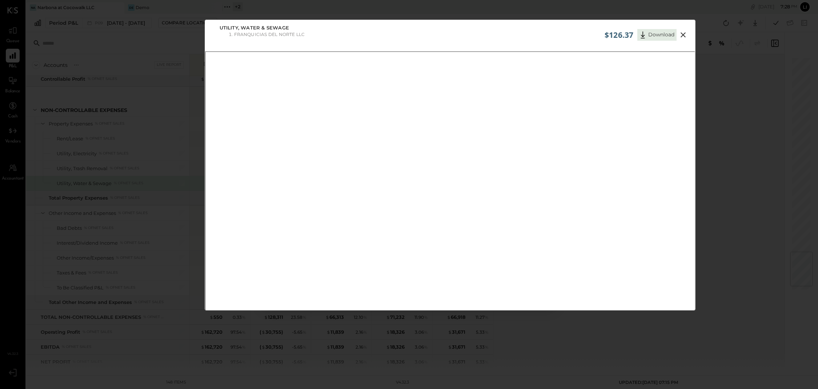
click at [684, 33] on icon at bounding box center [683, 34] width 5 height 5
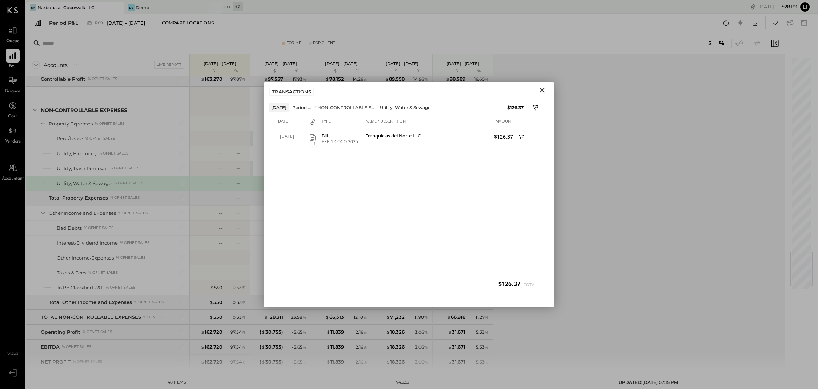
click at [395, 223] on div "[DATE] 1 Bill EXP-1 COCO 2025 Franquicias del Norte LLC $126.37" at bounding box center [408, 213] width 265 height 164
click at [544, 93] on icon "Close" at bounding box center [542, 90] width 9 height 9
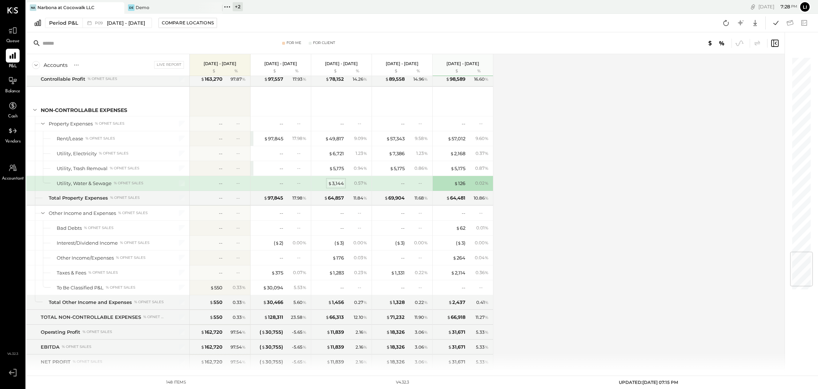
click at [340, 187] on div "$ 3,144" at bounding box center [336, 183] width 16 height 7
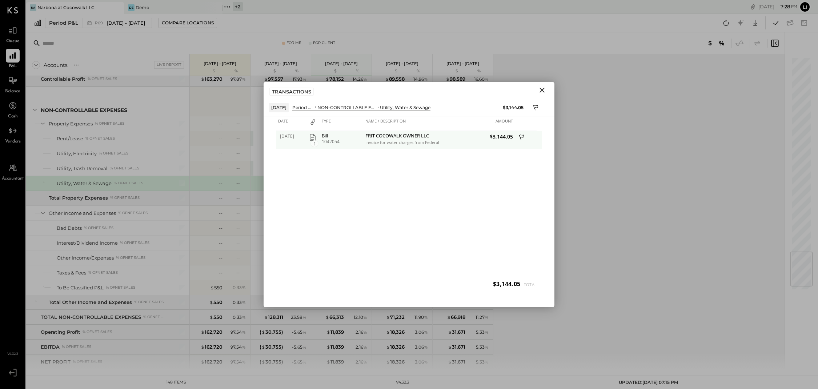
click at [313, 136] on icon "button" at bounding box center [312, 137] width 9 height 9
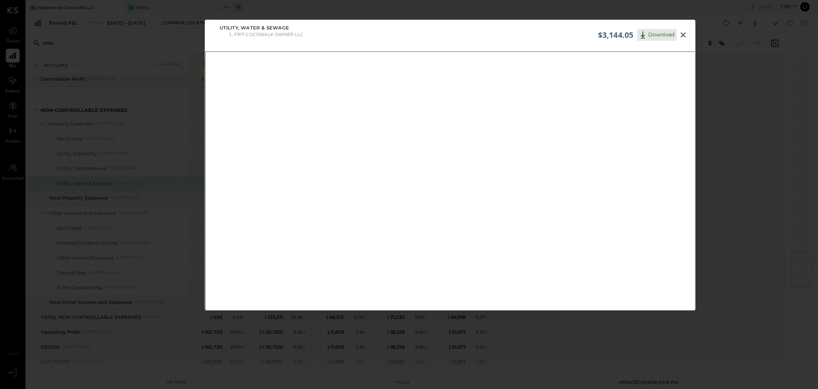
click at [682, 37] on icon at bounding box center [683, 35] width 9 height 9
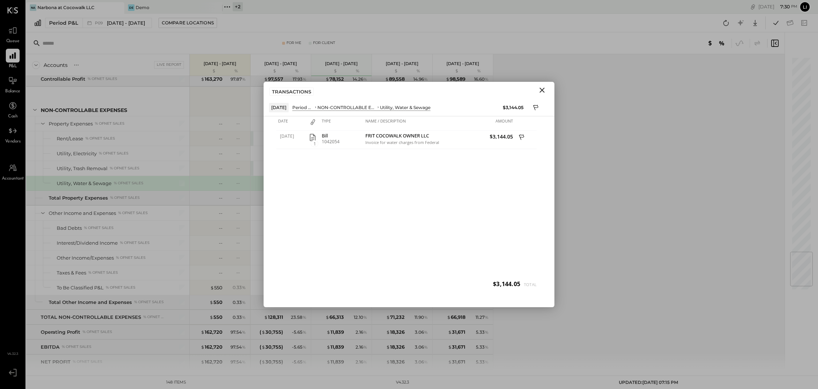
click at [544, 92] on icon "Close" at bounding box center [542, 90] width 5 height 5
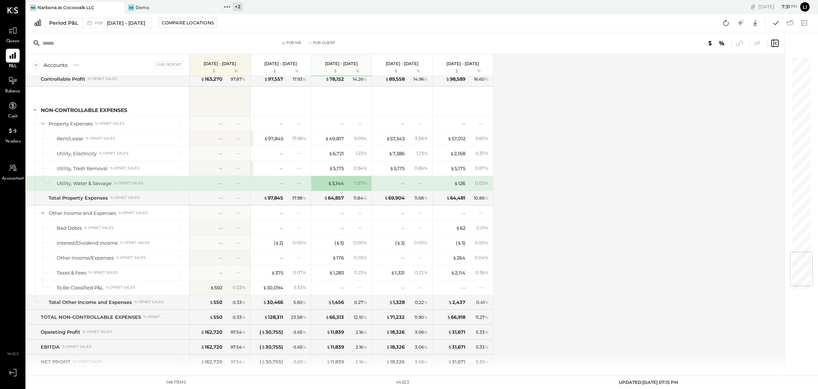
click at [19, 39] on span "Queue" at bounding box center [12, 41] width 13 height 7
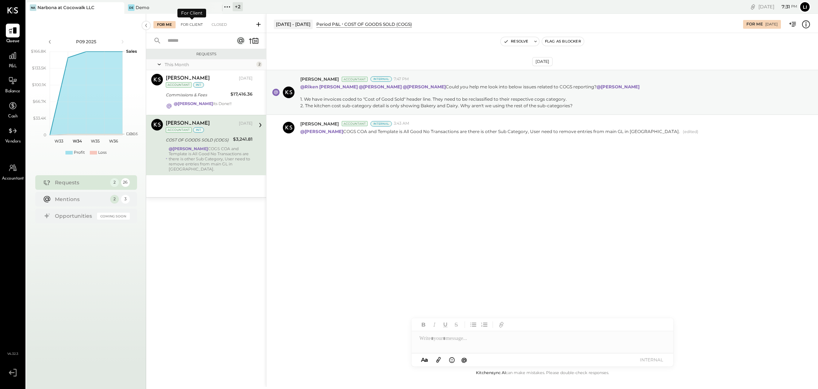
click at [187, 25] on div "For Client" at bounding box center [191, 24] width 29 height 7
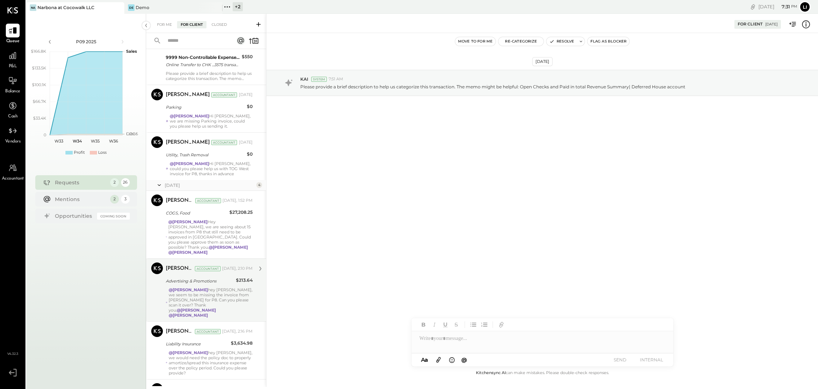
scroll to position [1077, 0]
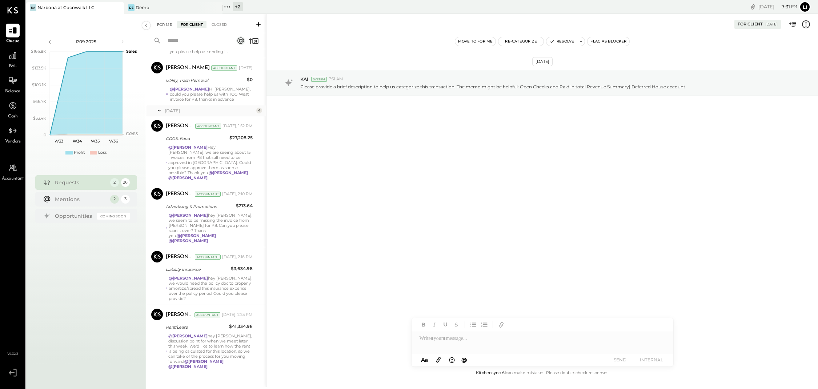
click at [160, 25] on div "For Me" at bounding box center [164, 24] width 22 height 7
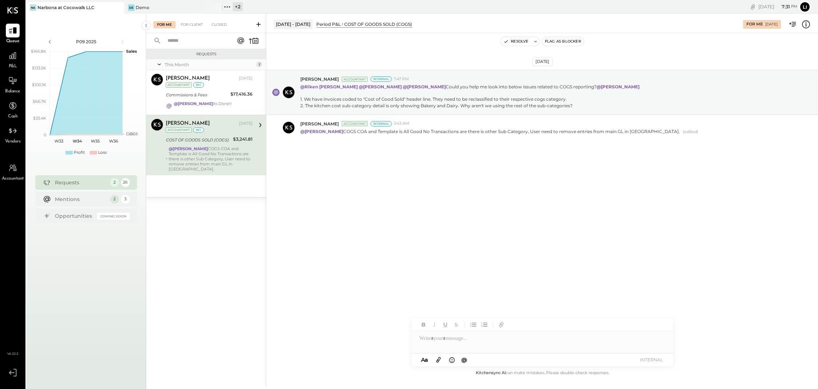
click at [316, 189] on div "[DATE] [PERSON_NAME] Accountant Internal 7:47 PM @[PERSON_NAME] @[PERSON_NAME] …" at bounding box center [543, 123] width 552 height 144
click at [600, 215] on div "[DATE] [PERSON_NAME] Accountant Internal 7:47 PM @[PERSON_NAME] @[PERSON_NAME] …" at bounding box center [543, 201] width 552 height 336
